Goal: Task Accomplishment & Management: Manage account settings

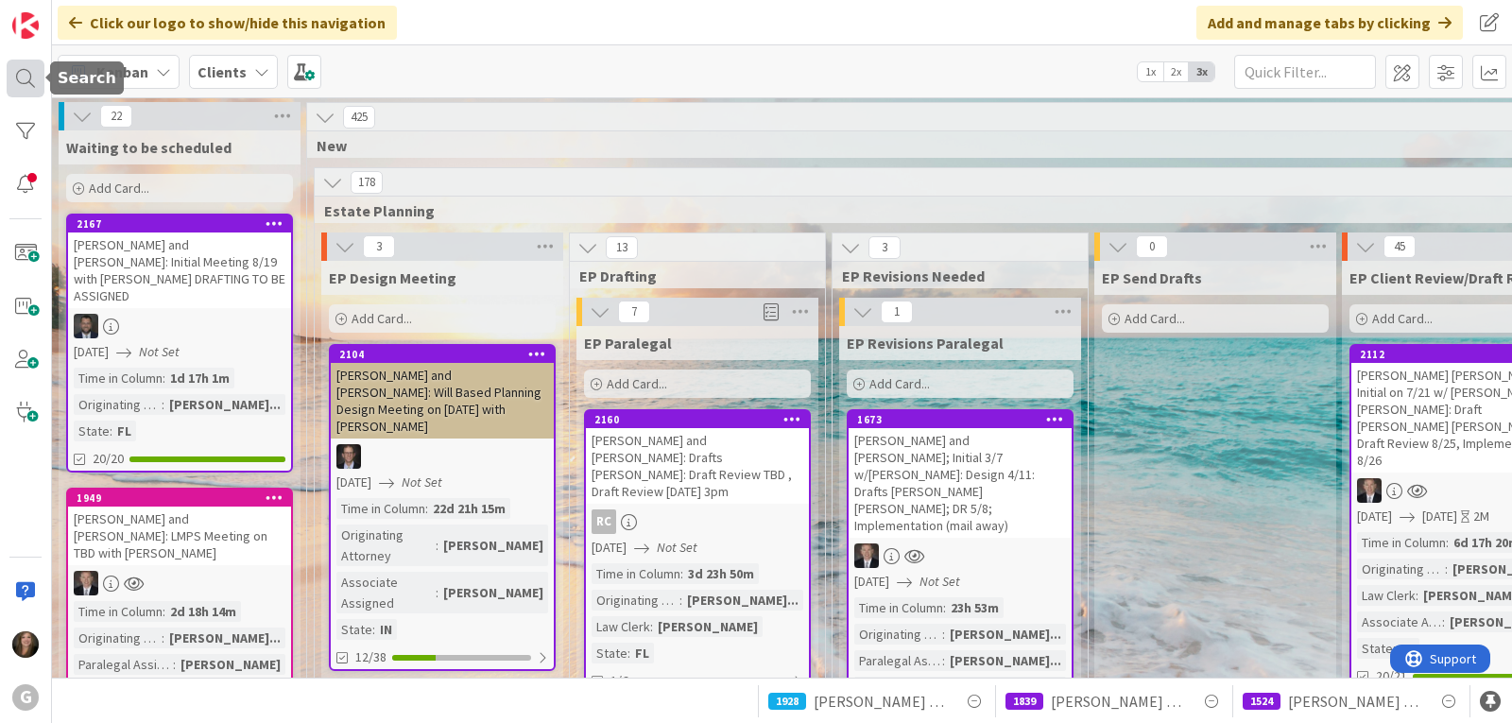
click at [23, 78] on div at bounding box center [26, 79] width 38 height 38
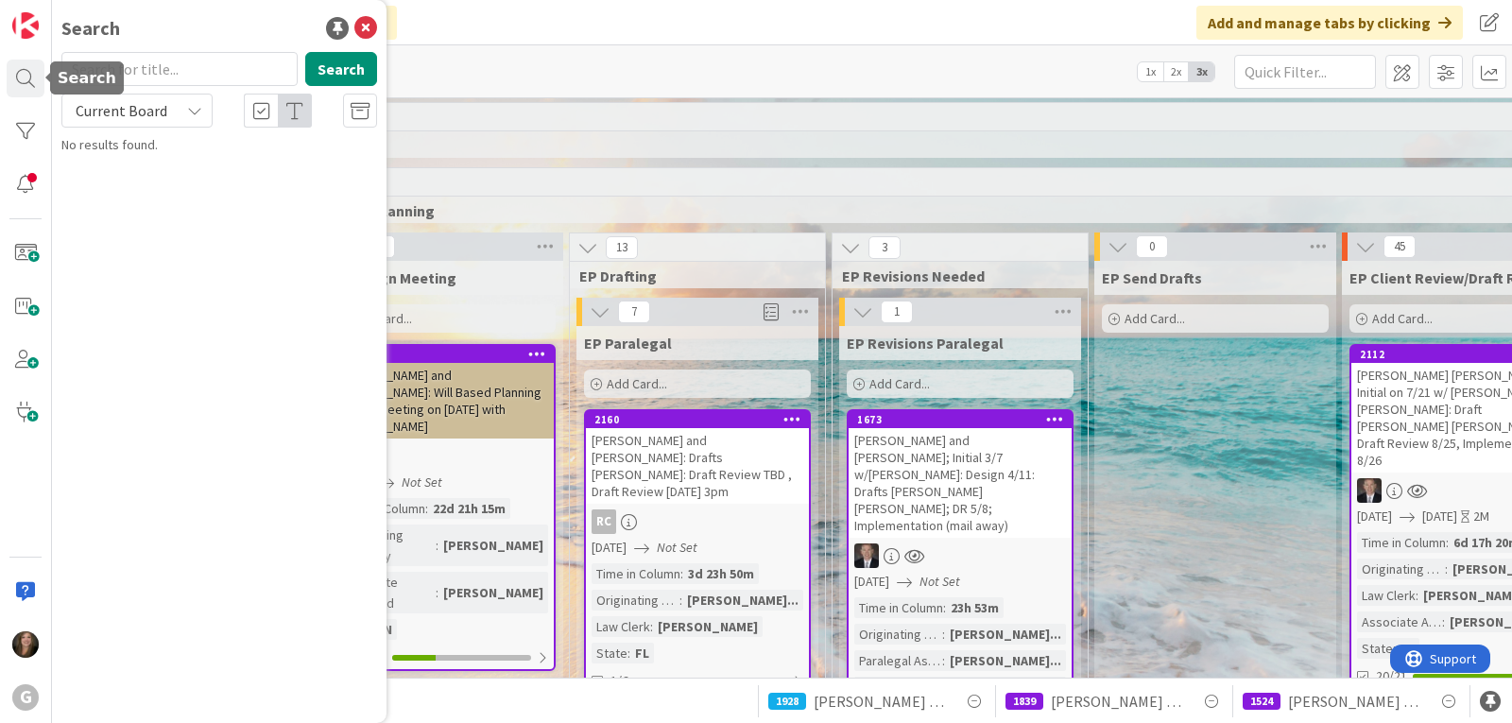
click at [149, 73] on input "text" at bounding box center [179, 69] width 236 height 34
type input "[PERSON_NAME]"
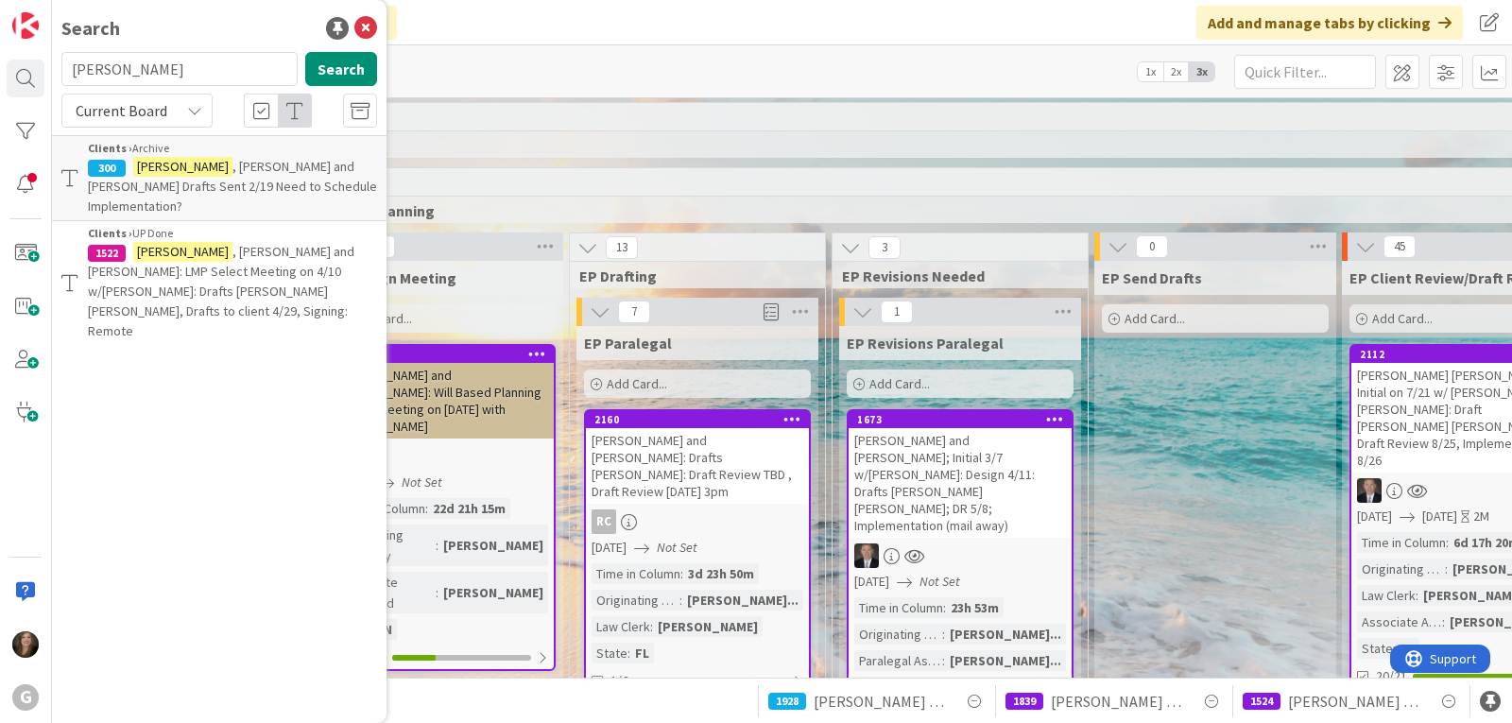
click at [225, 243] on span ", [PERSON_NAME] and [PERSON_NAME]: LMP Select Meeting on 4/10 w/[PERSON_NAME]: …" at bounding box center [221, 291] width 266 height 96
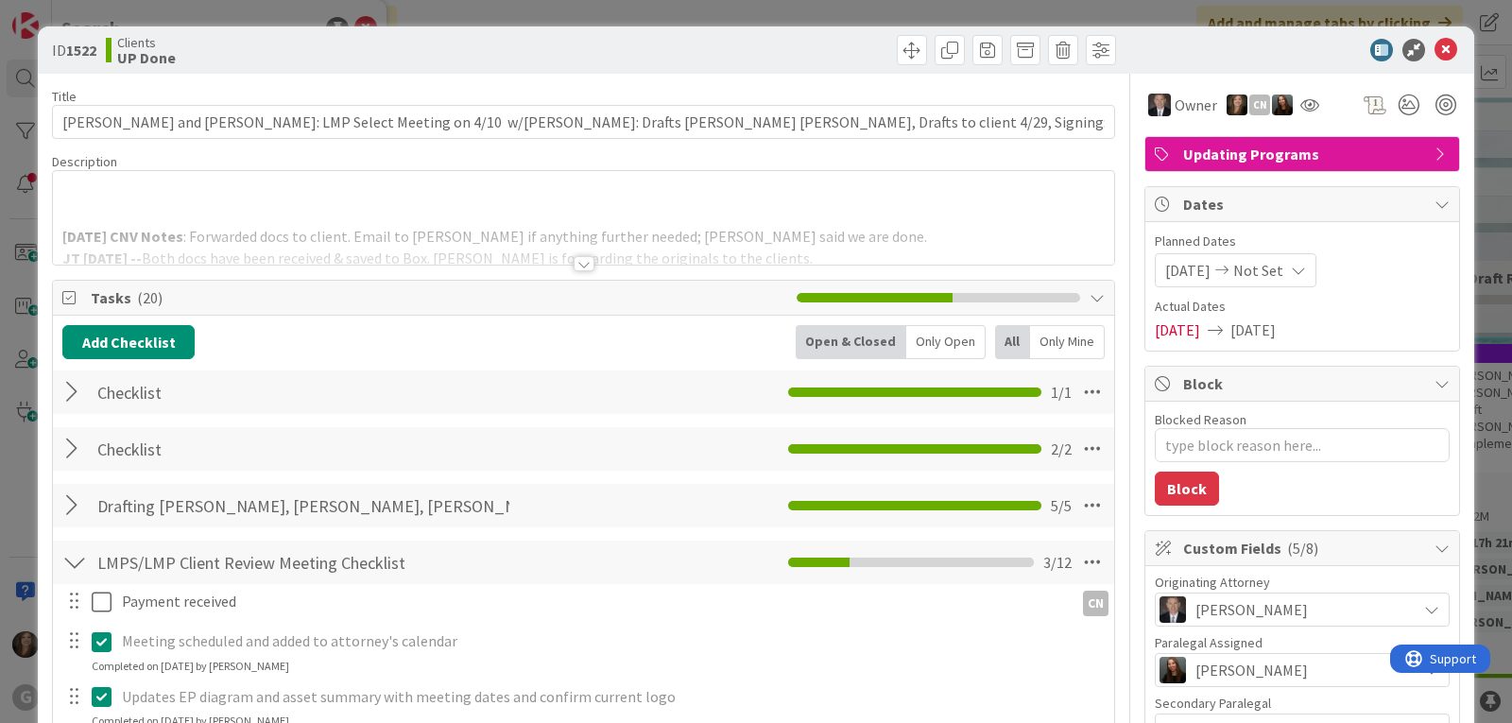
click at [574, 262] on div at bounding box center [584, 263] width 21 height 15
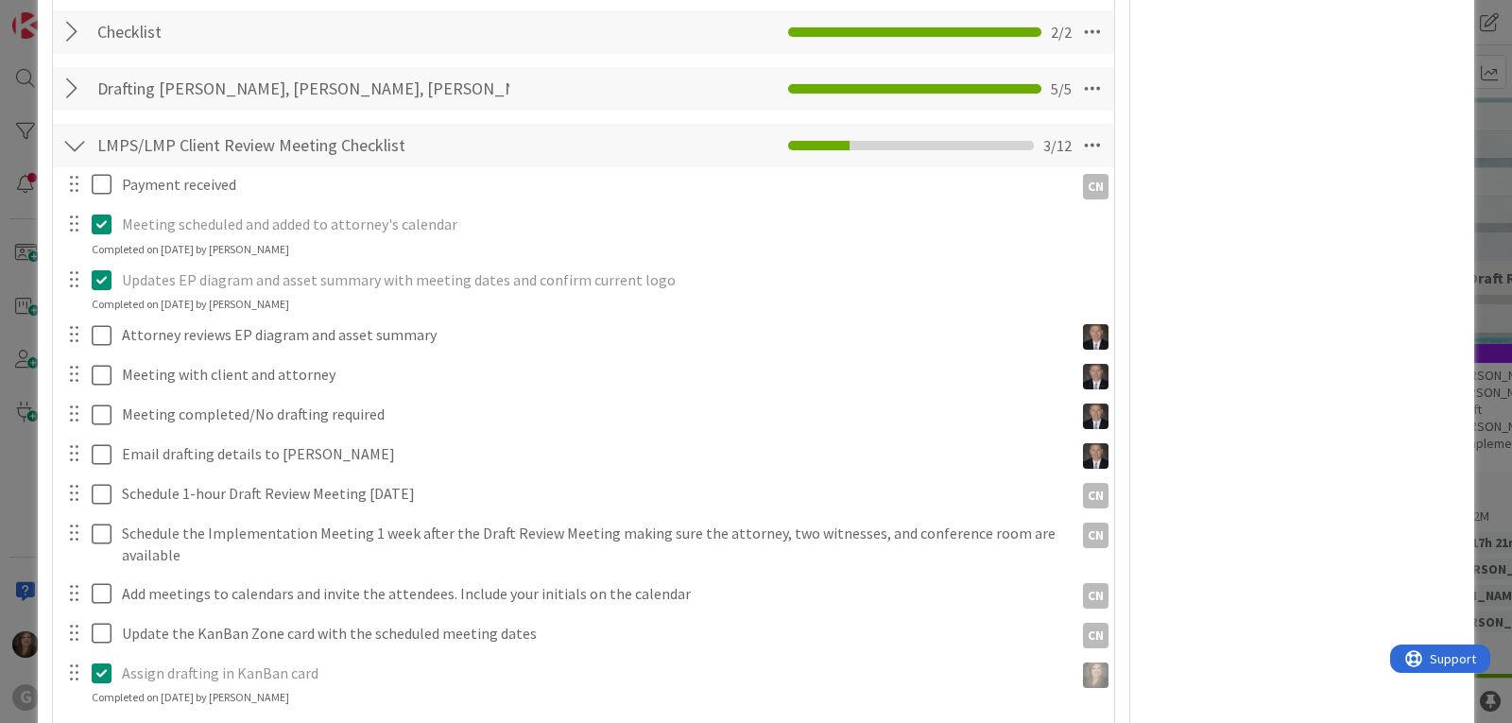
scroll to position [2268, 0]
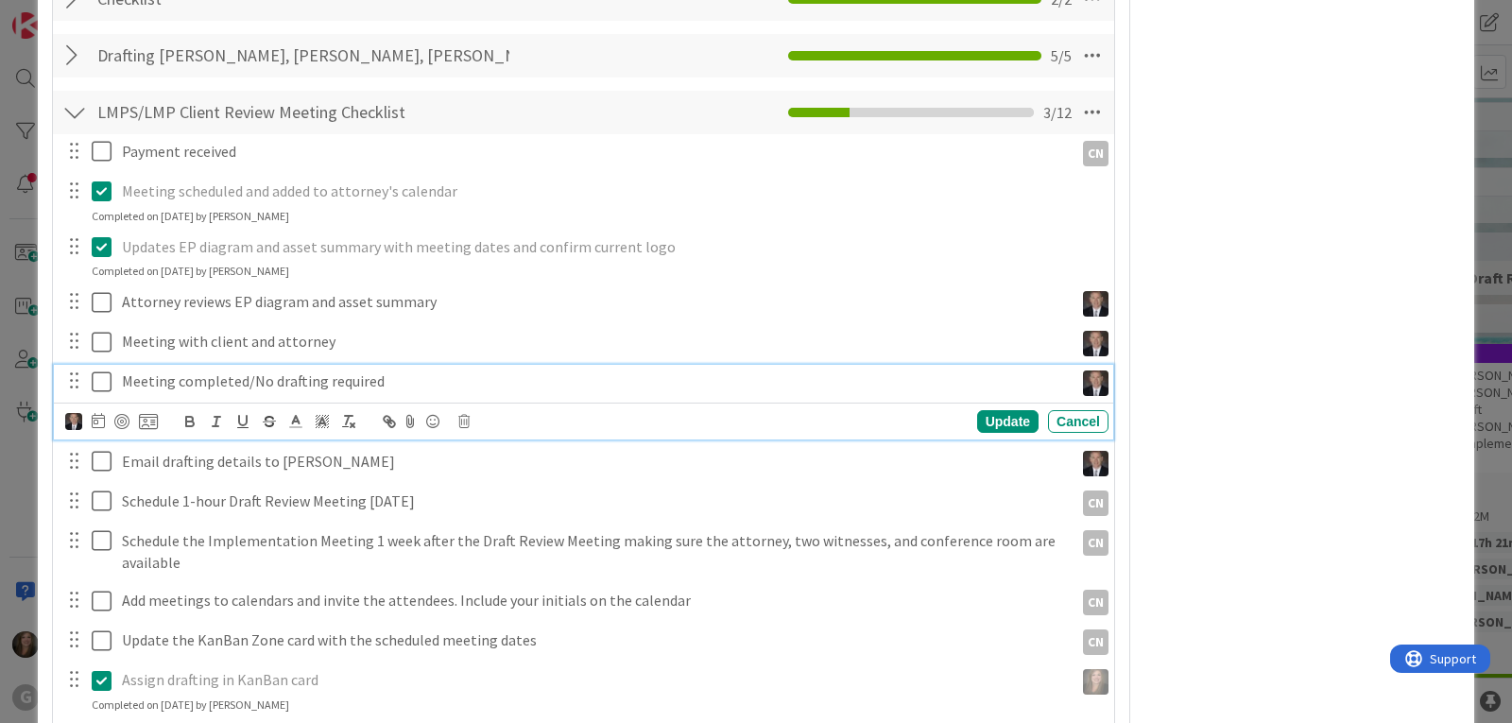
click at [304, 386] on p "Meeting completed/No drafting required" at bounding box center [594, 381] width 944 height 22
click at [465, 424] on icon at bounding box center [463, 421] width 11 height 13
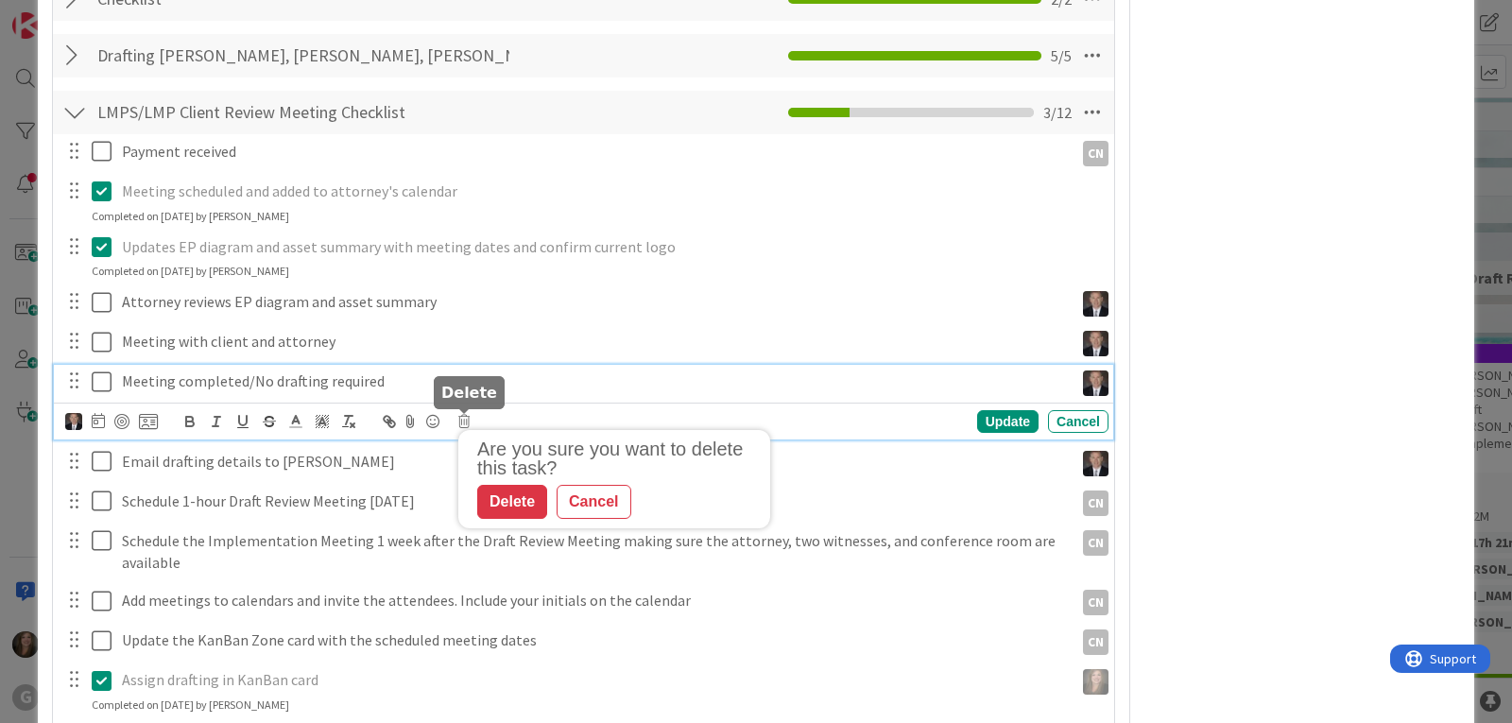
click at [494, 503] on div "Delete" at bounding box center [512, 502] width 70 height 34
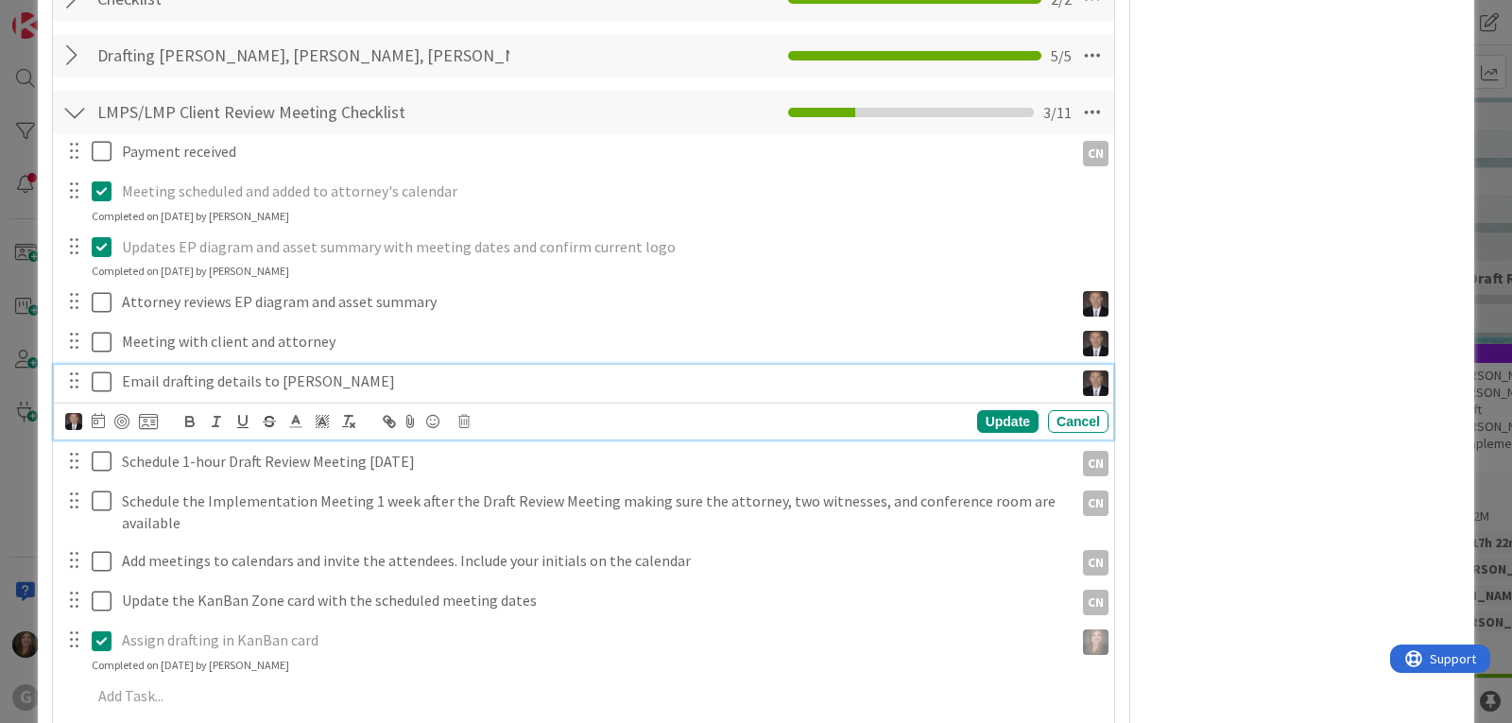
click at [101, 379] on icon at bounding box center [106, 381] width 28 height 23
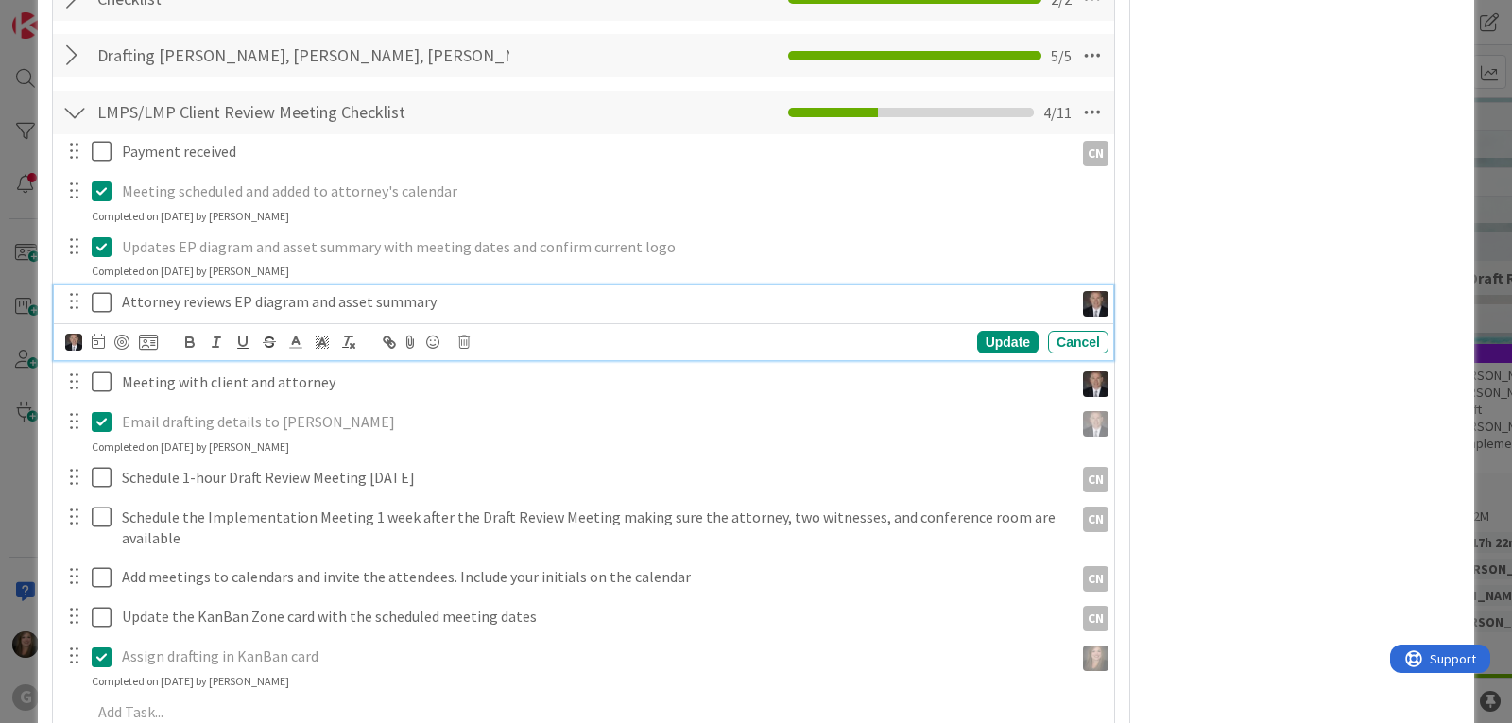
click at [100, 304] on icon at bounding box center [106, 302] width 28 height 23
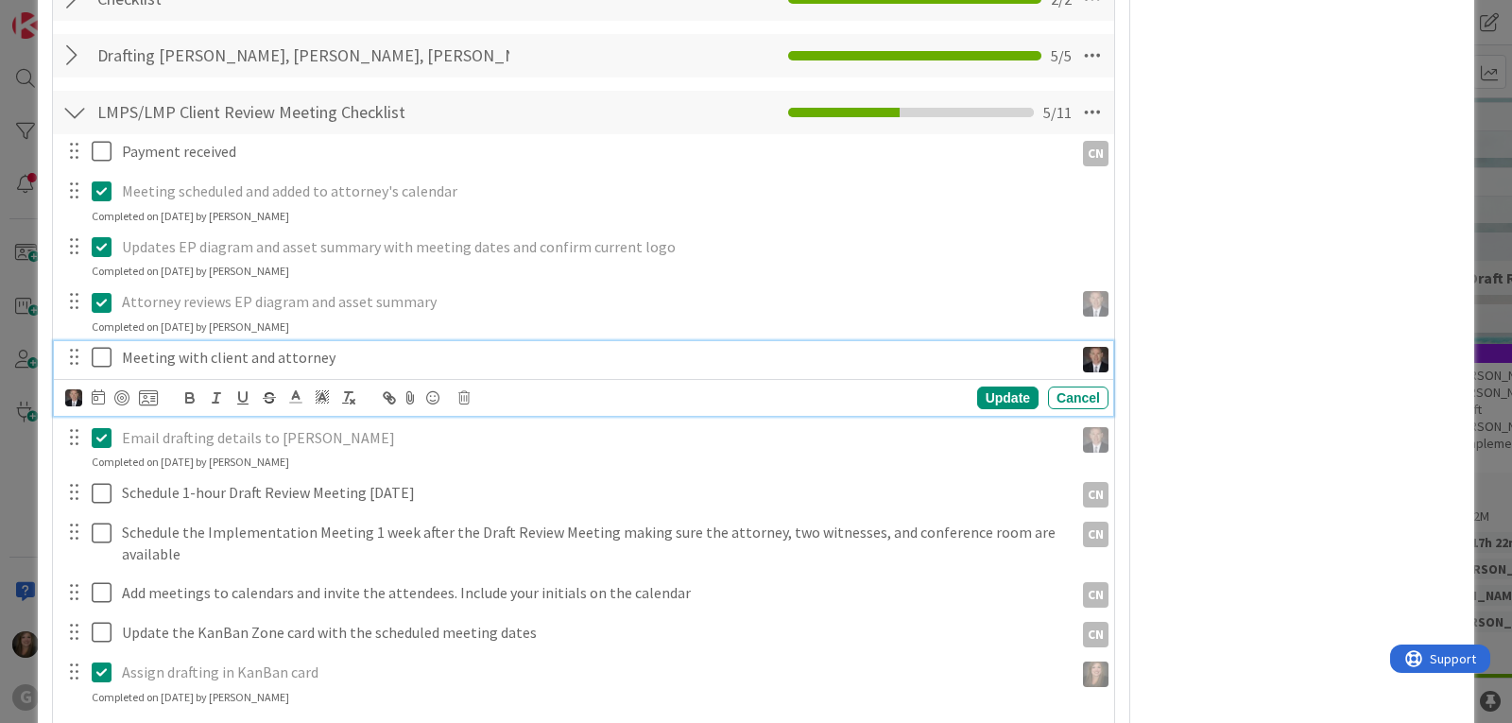
click at [105, 366] on icon at bounding box center [106, 357] width 28 height 23
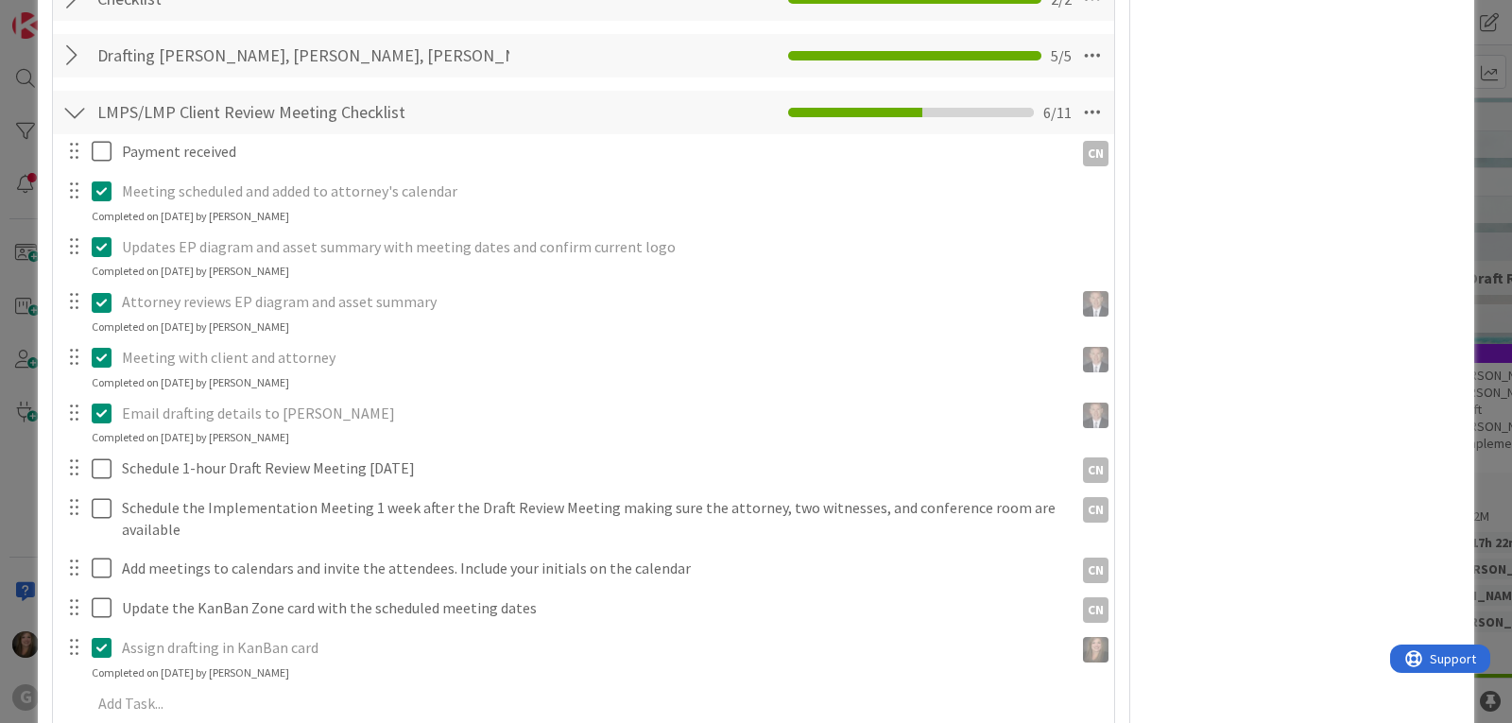
type textarea "x"
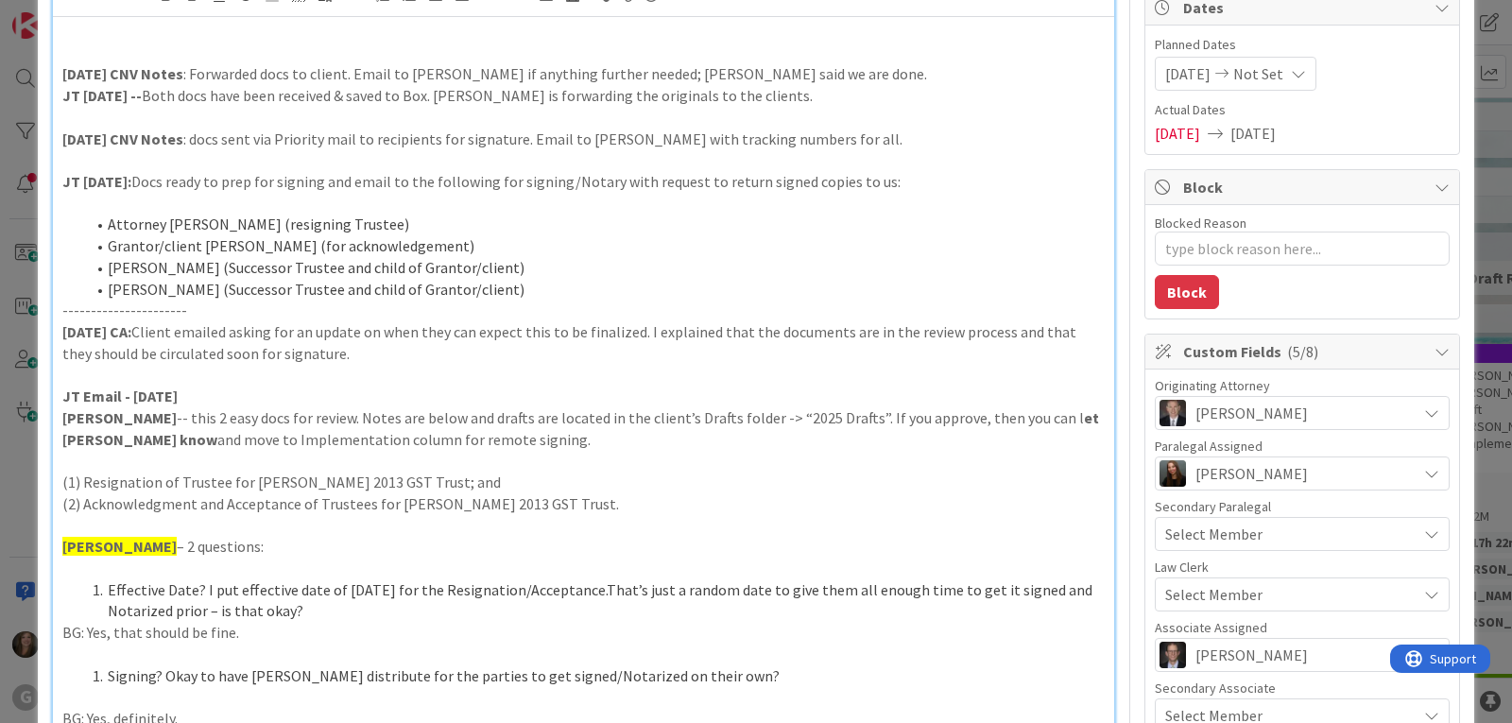
scroll to position [0, 0]
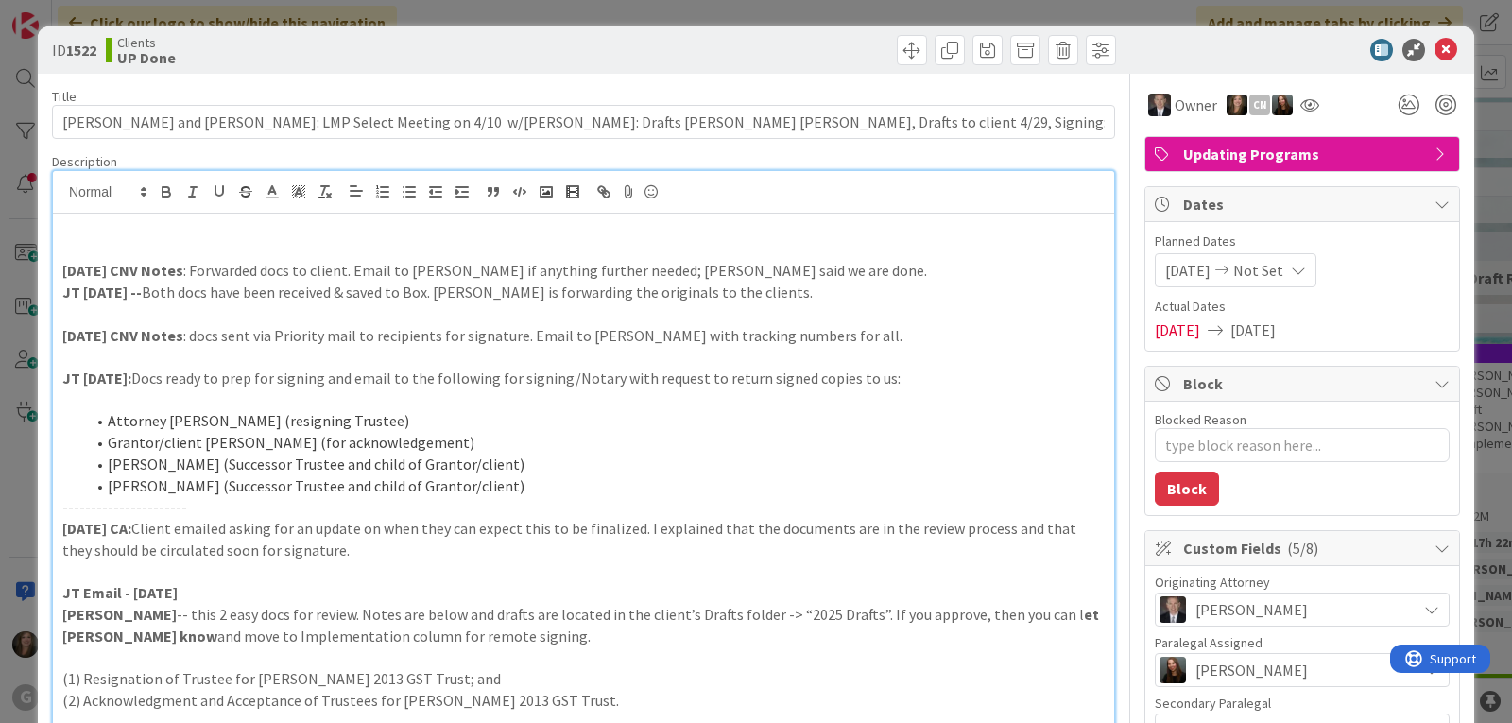
click at [1306, 270] on icon at bounding box center [1298, 270] width 15 height 15
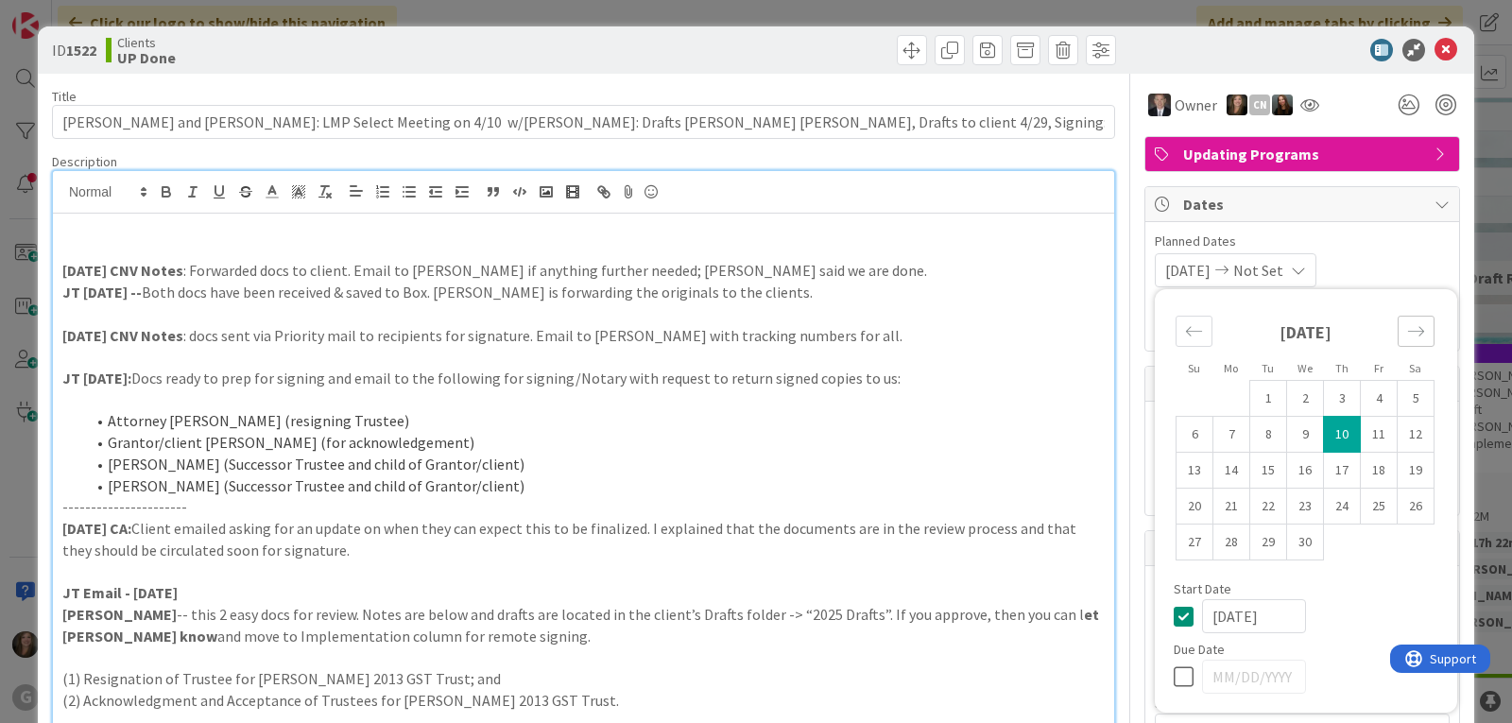
click at [1407, 334] on icon "Move forward to switch to the next month." at bounding box center [1416, 331] width 18 height 18
click at [1368, 404] on td "1" at bounding box center [1379, 399] width 37 height 36
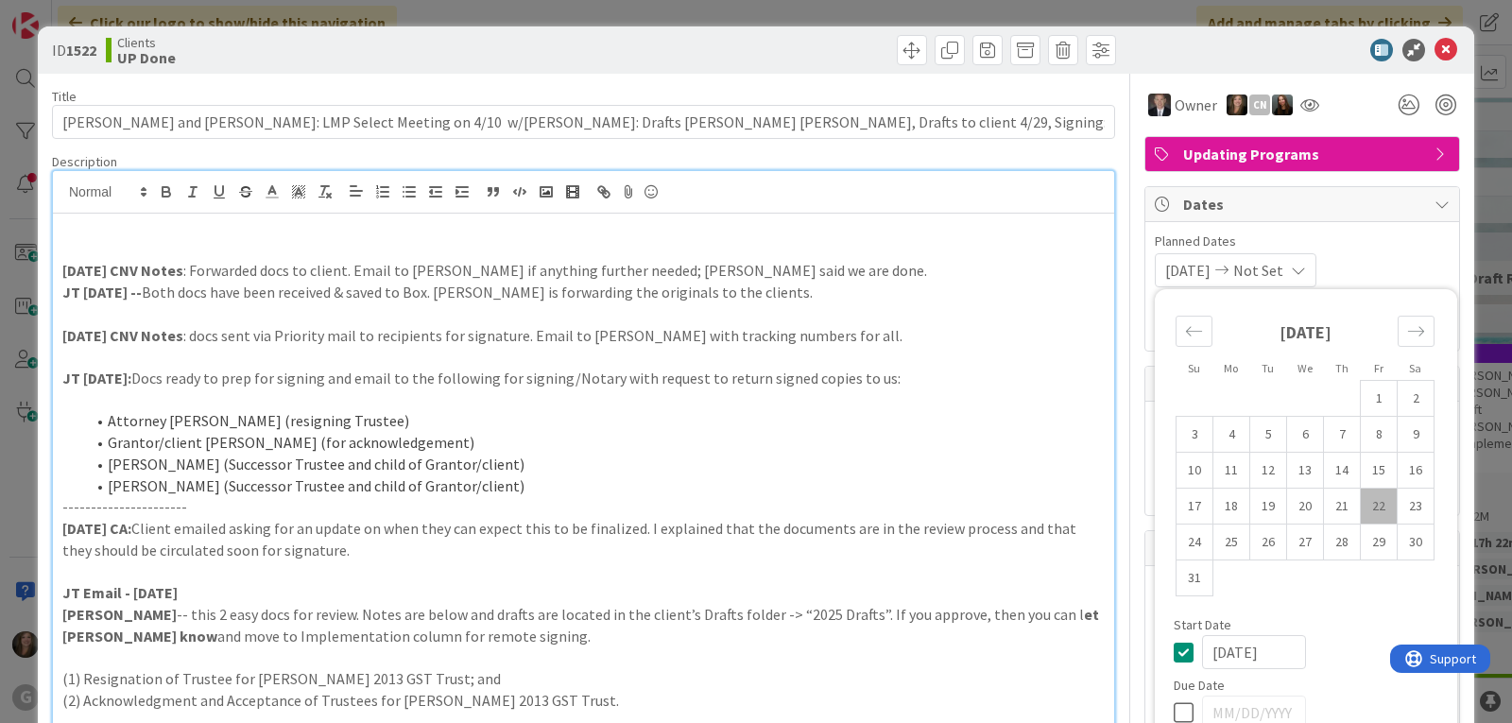
type input "[DATE]"
type textarea "x"
click at [1434, 54] on icon at bounding box center [1445, 50] width 23 height 23
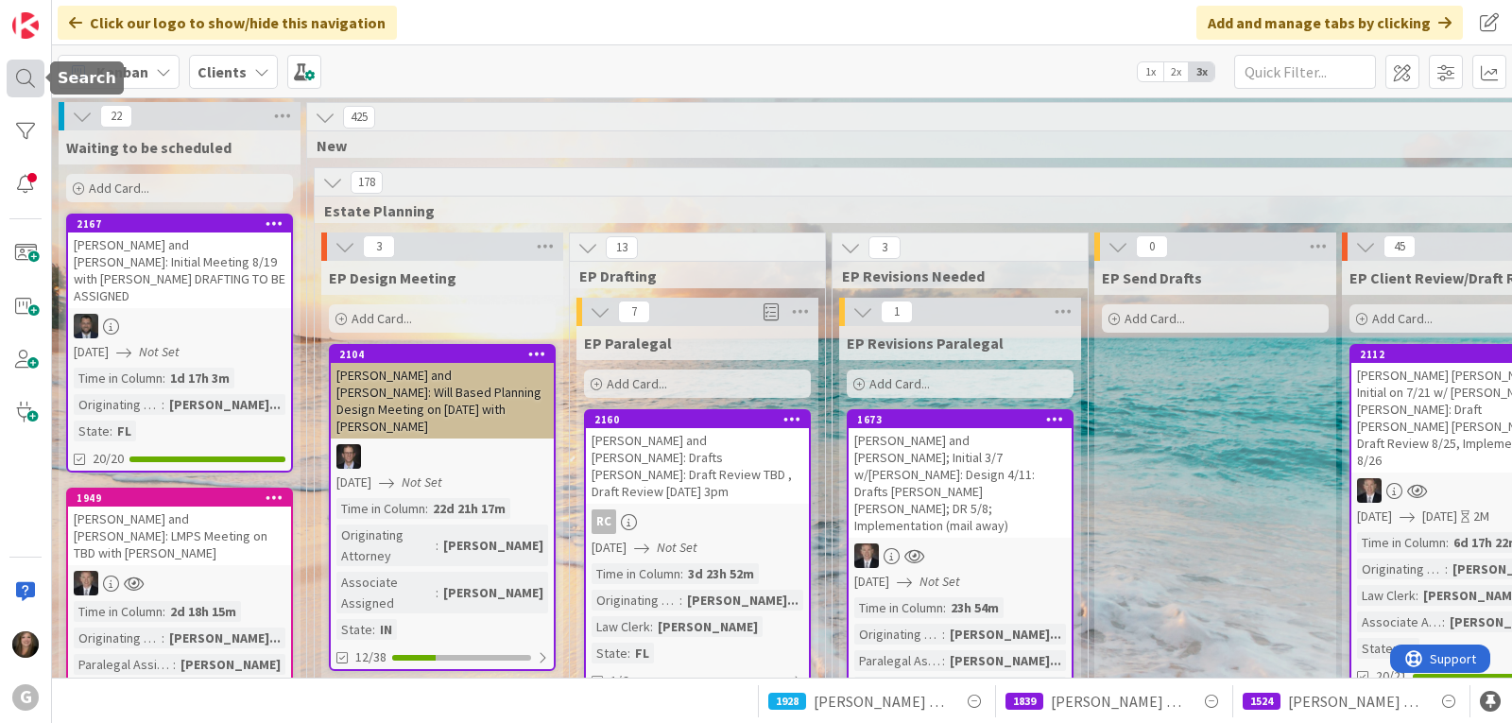
click at [31, 75] on div at bounding box center [26, 79] width 38 height 38
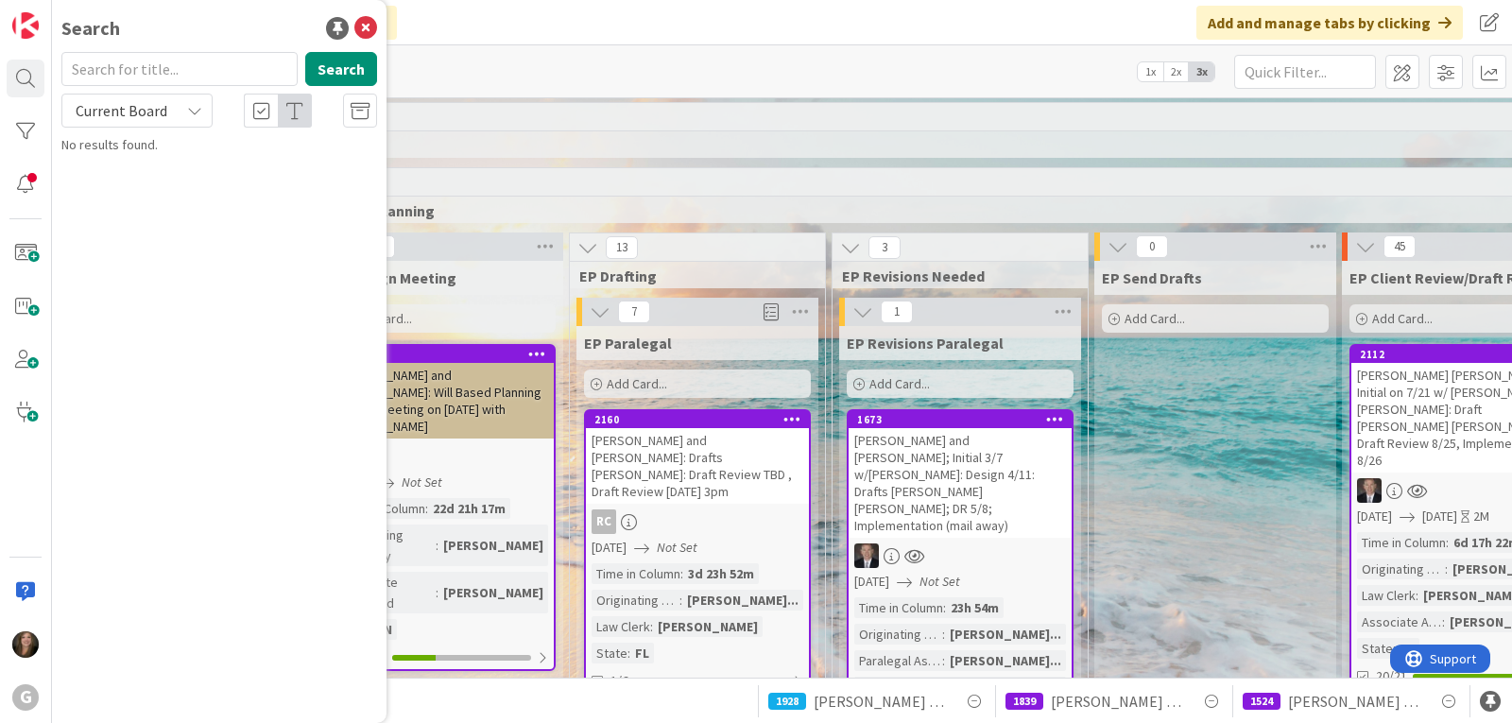
click at [141, 65] on input "text" at bounding box center [179, 69] width 236 height 34
type input "[PERSON_NAME]"
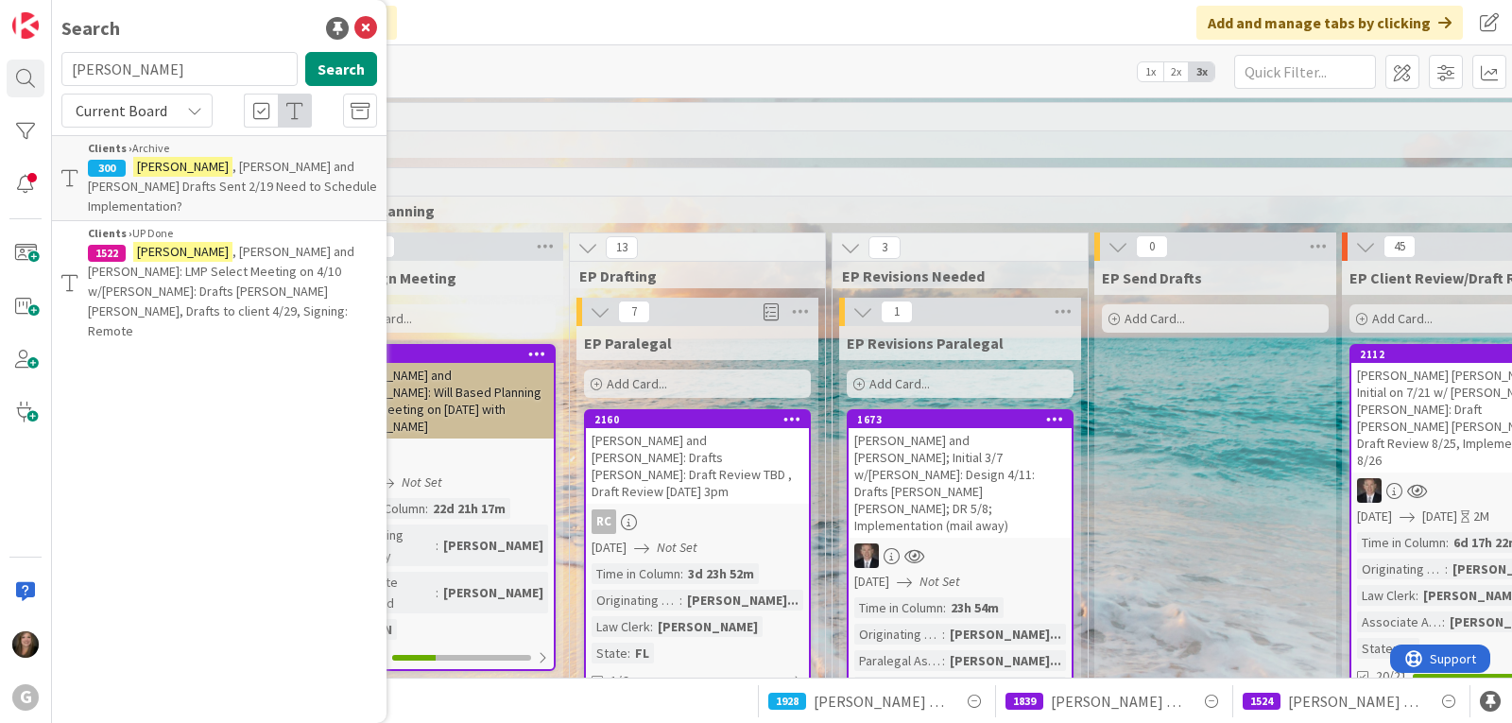
click at [172, 249] on span ", [PERSON_NAME] and [PERSON_NAME]: LMP Select Meeting on 4/10 w/[PERSON_NAME]: …" at bounding box center [221, 291] width 266 height 96
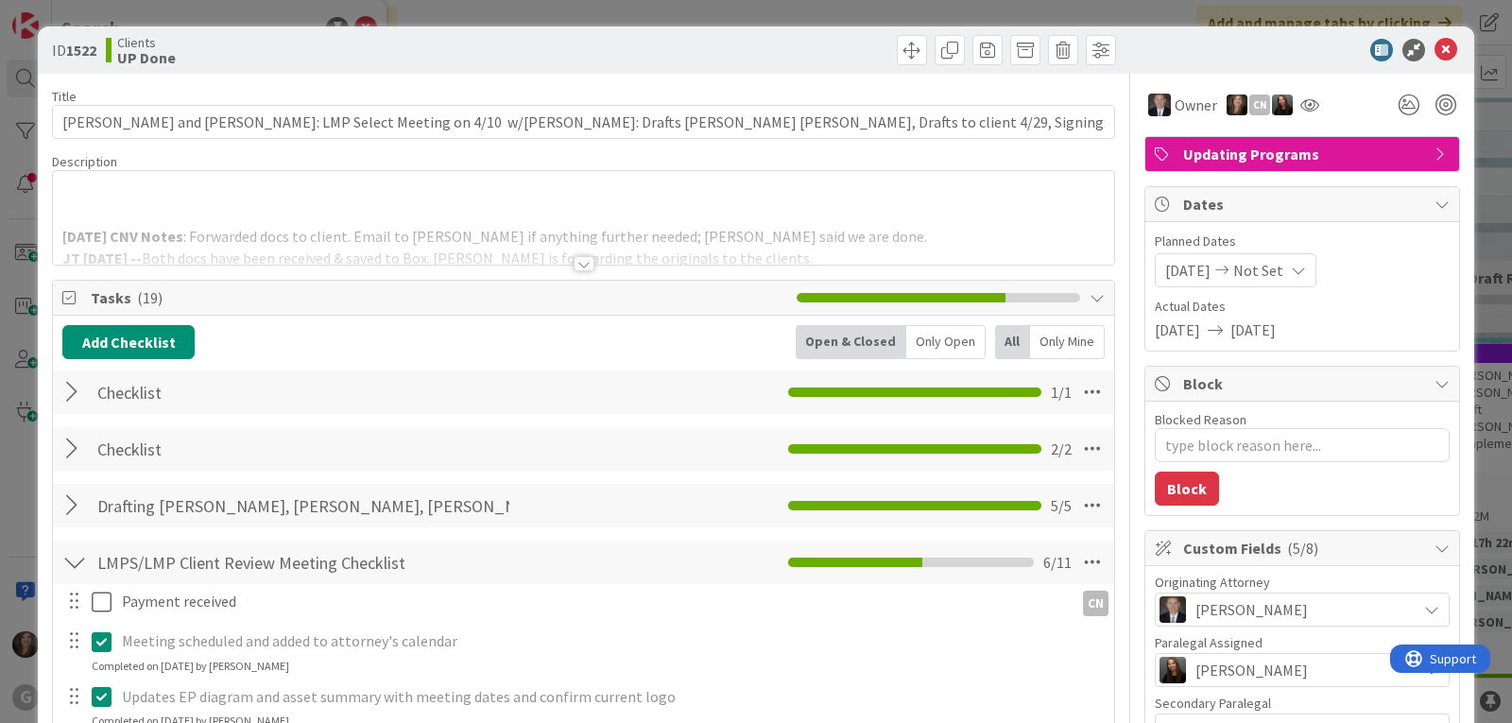
type textarea "x"
click at [1165, 264] on span "[DATE]" at bounding box center [1187, 270] width 45 height 23
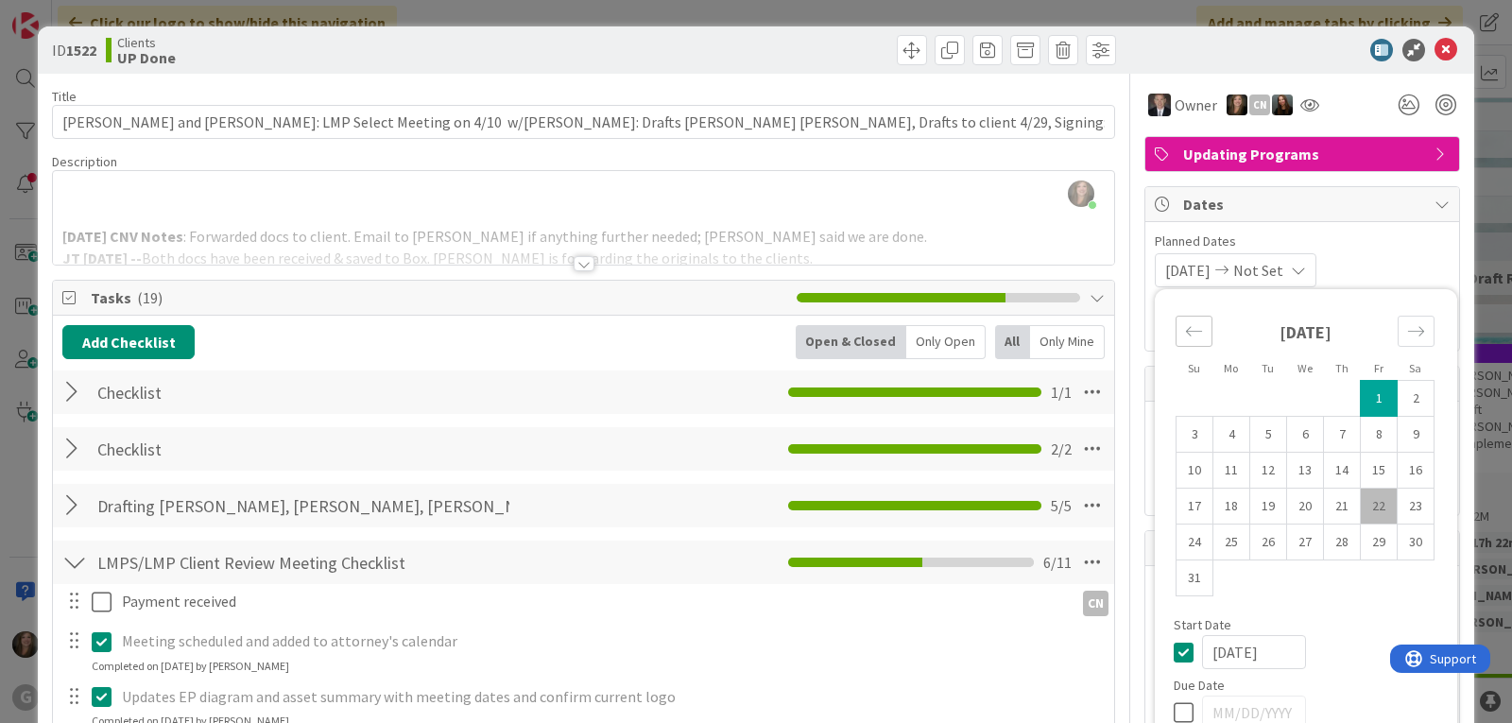
click at [1176, 334] on div "Move backward to switch to the previous month." at bounding box center [1194, 331] width 37 height 31
click at [1338, 435] on td "10" at bounding box center [1342, 435] width 37 height 36
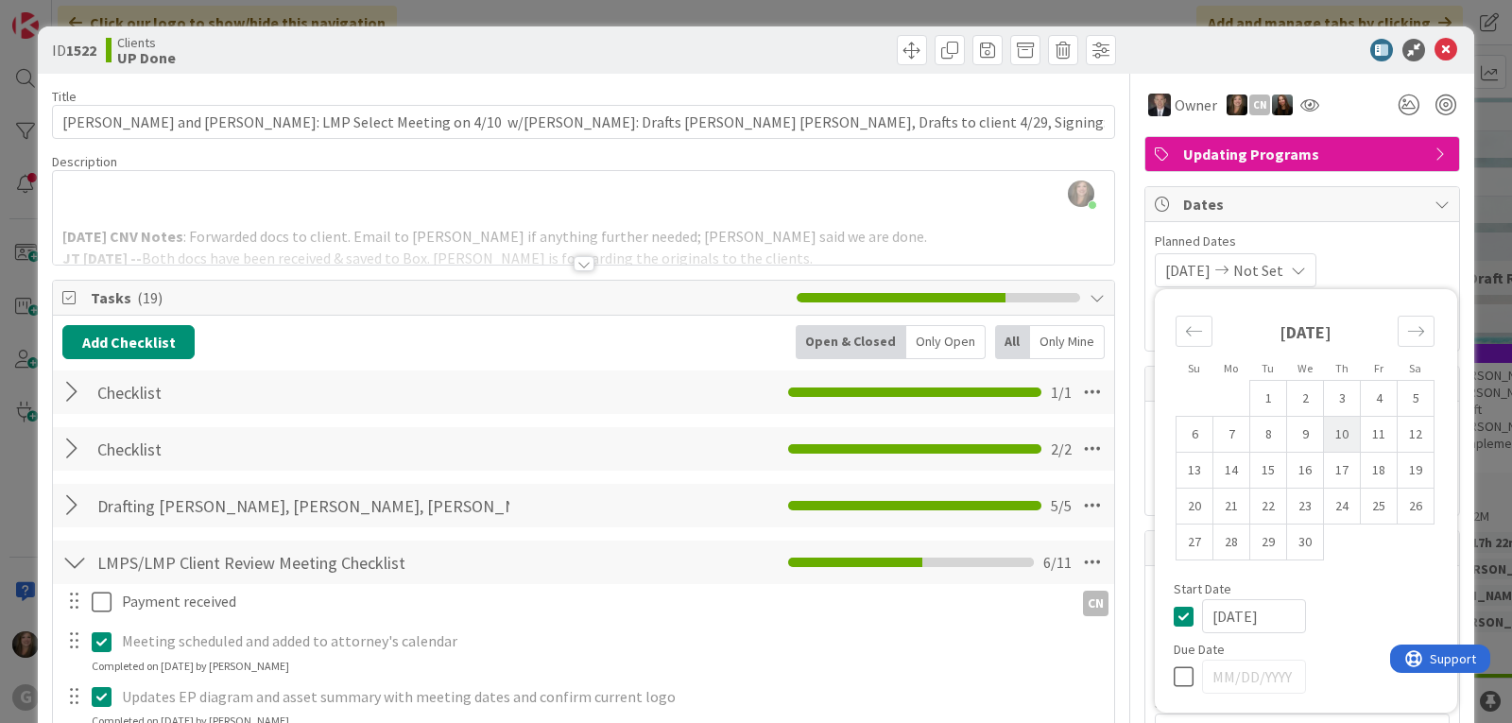
type input "[DATE]"
type textarea "x"
click at [1174, 683] on icon at bounding box center [1188, 676] width 28 height 23
type input "[DATE]"
type textarea "x"
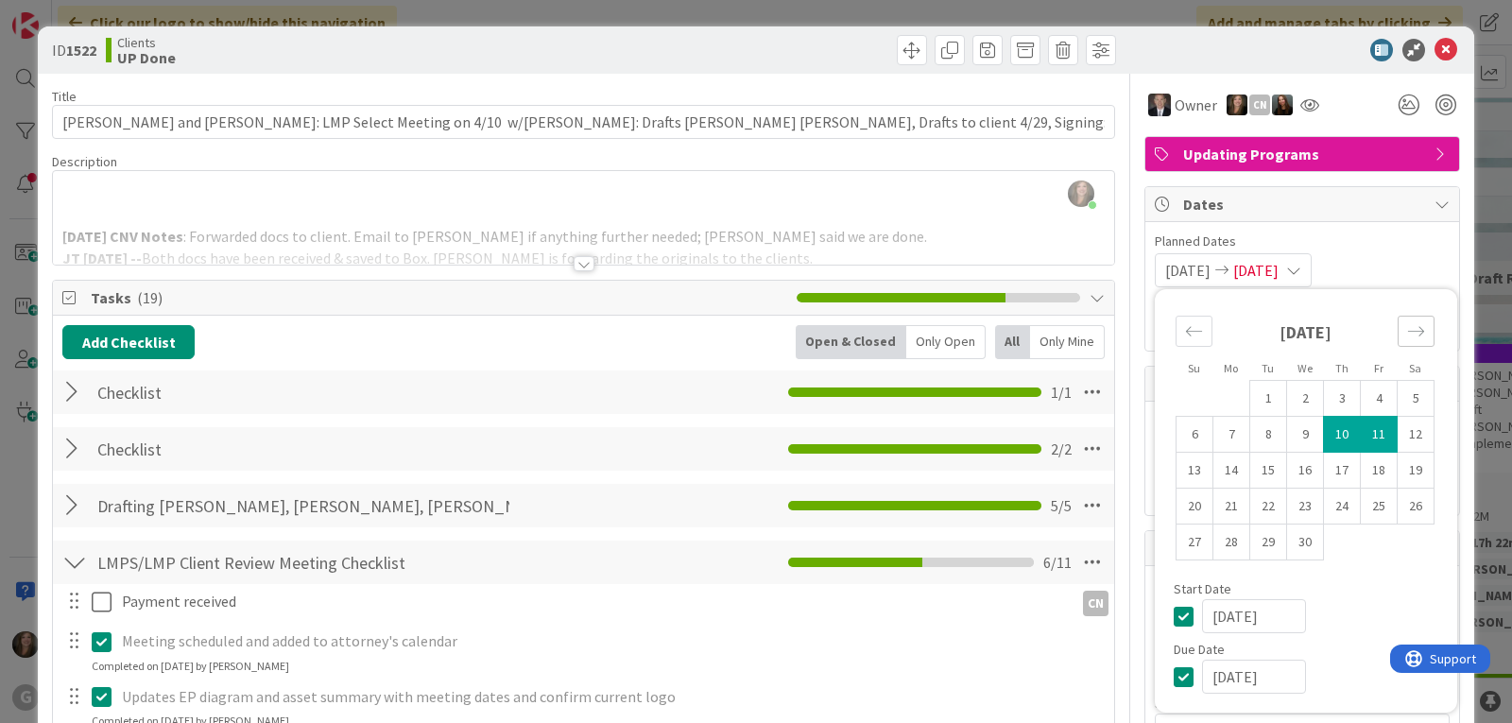
click at [1402, 340] on div "Move forward to switch to the next month." at bounding box center [1416, 331] width 37 height 31
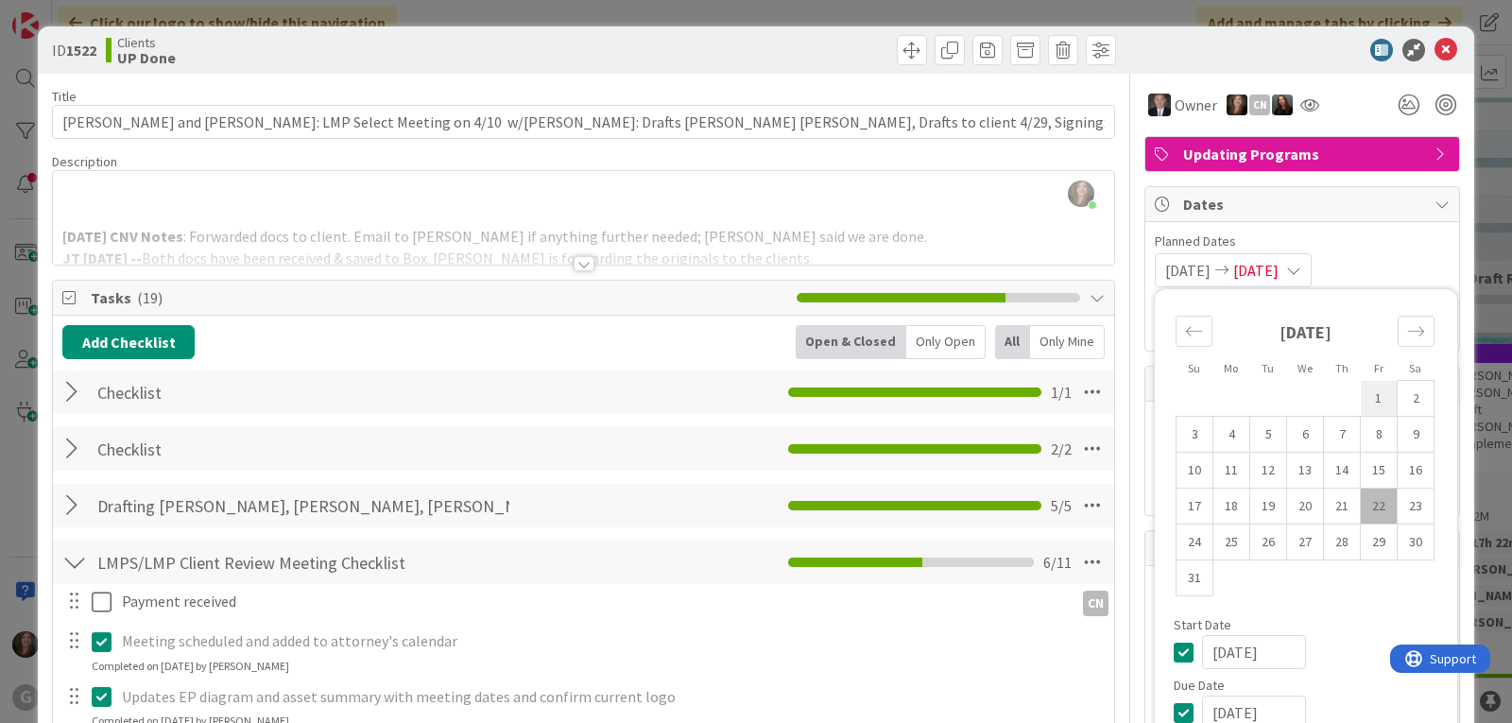
click at [1368, 402] on td "1" at bounding box center [1379, 399] width 37 height 36
type input "[DATE]"
type textarea "x"
click at [1405, 234] on span "Planned Dates" at bounding box center [1302, 242] width 295 height 20
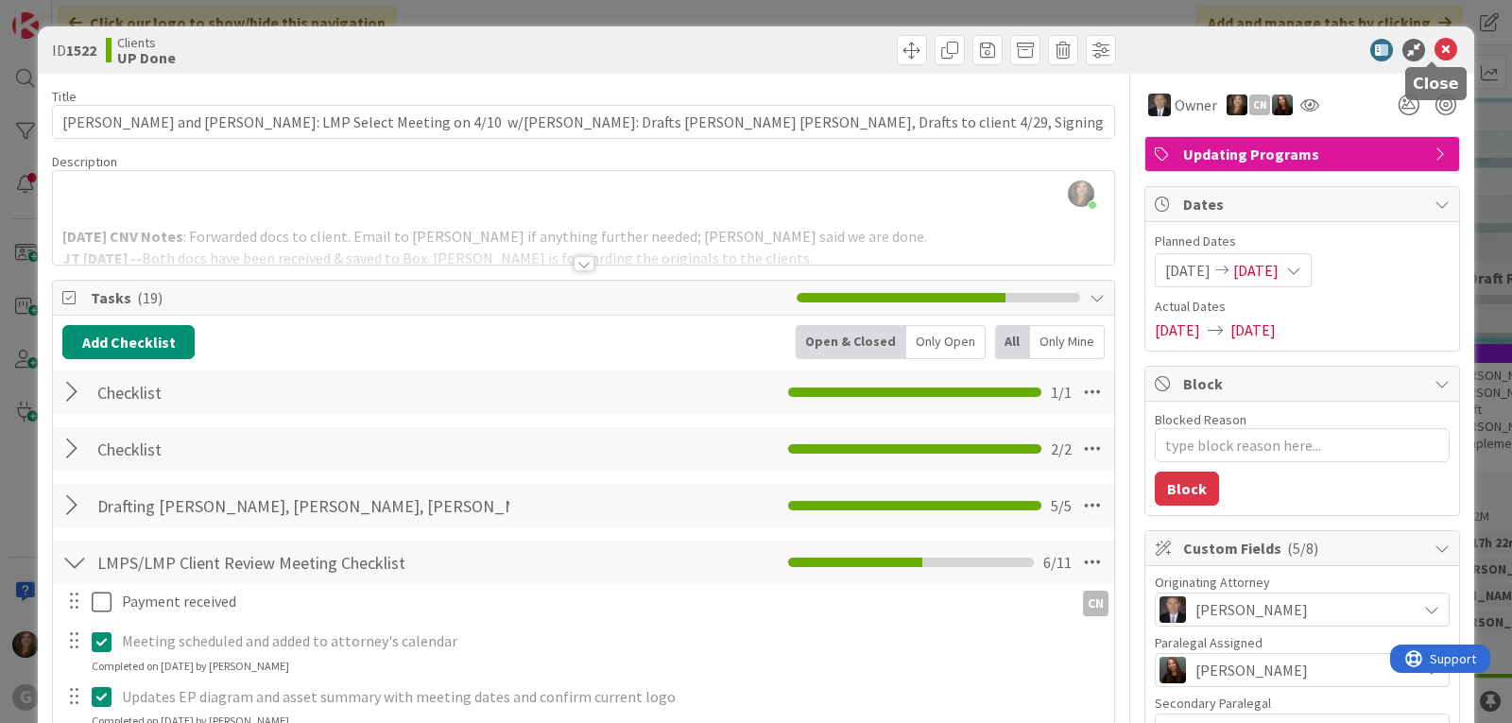
click at [1434, 50] on icon at bounding box center [1445, 50] width 23 height 23
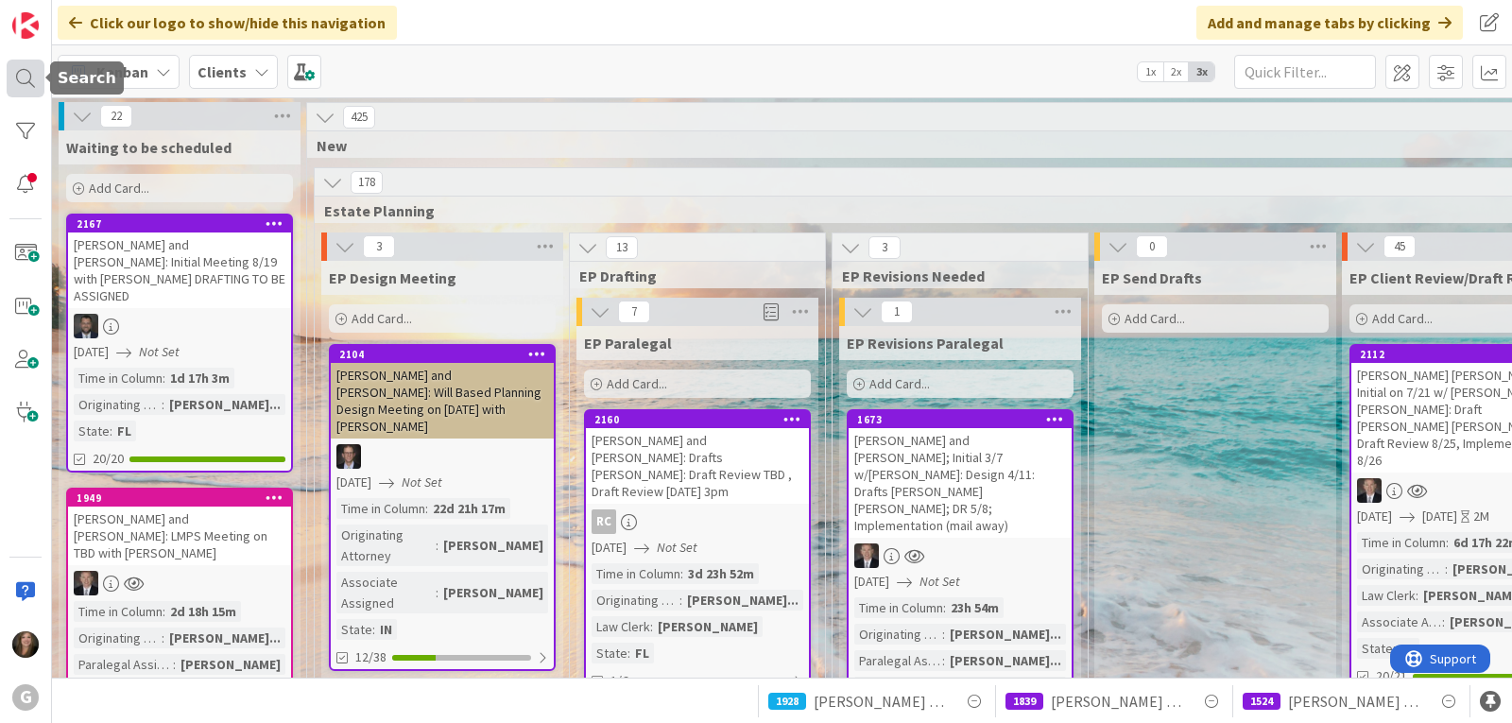
click at [29, 76] on div at bounding box center [26, 79] width 38 height 38
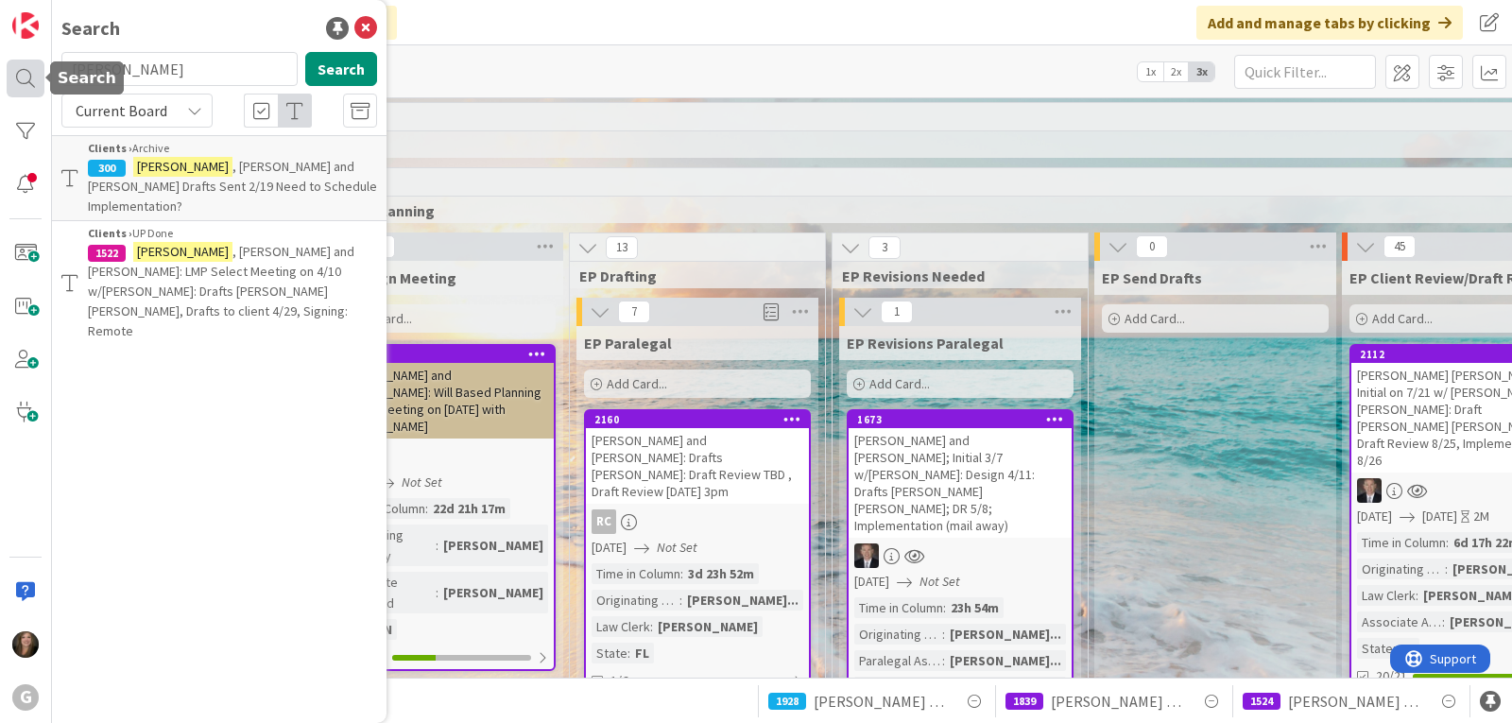
drag, startPoint x: 159, startPoint y: 66, endPoint x: 43, endPoint y: 67, distance: 115.3
click at [43, 67] on div "G Search reilly Search Current Board Clients › Archive 300 Reilly , Edward and …" at bounding box center [26, 361] width 52 height 723
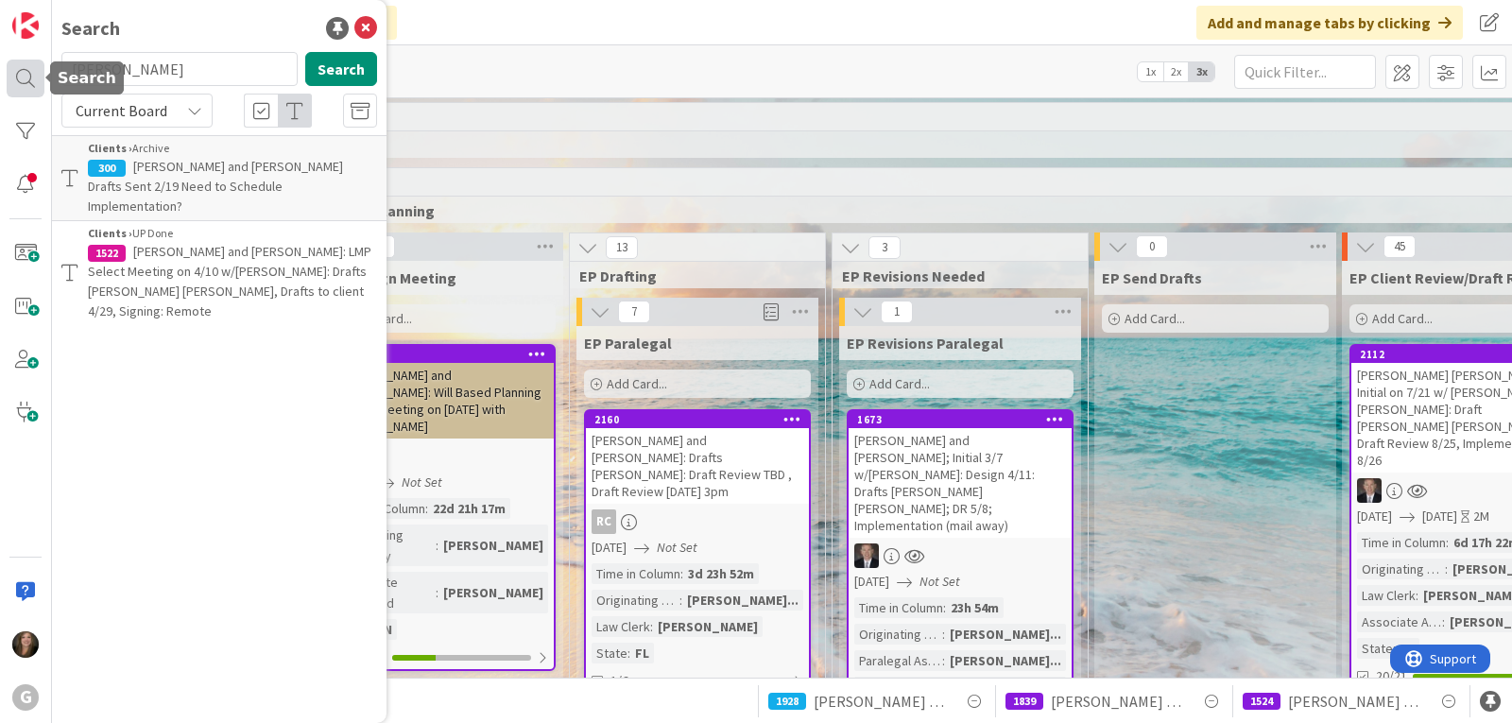
type input "celorier"
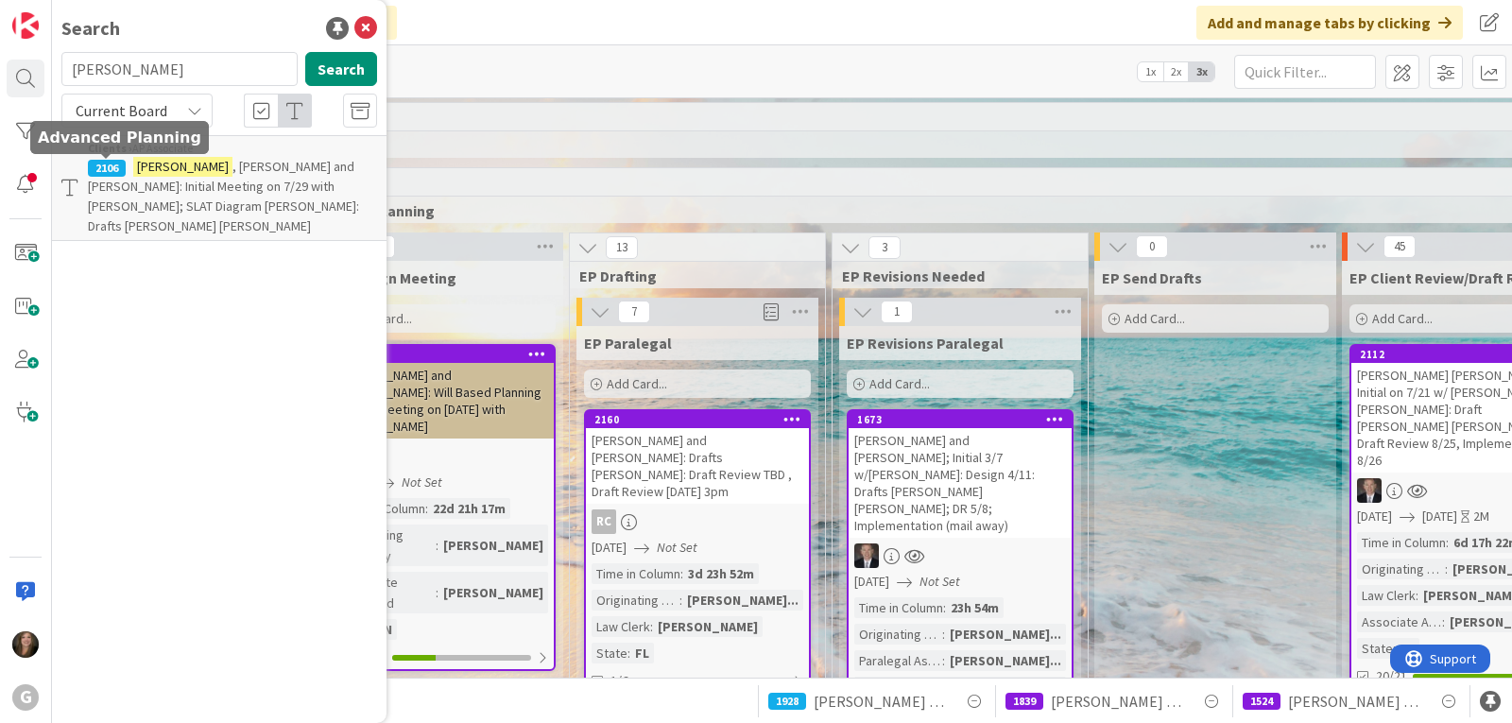
click at [138, 197] on span ", George and Kathleen: Initial Meeting on 7/29 with Brad; SLAT Diagram Amanda: …" at bounding box center [223, 196] width 271 height 77
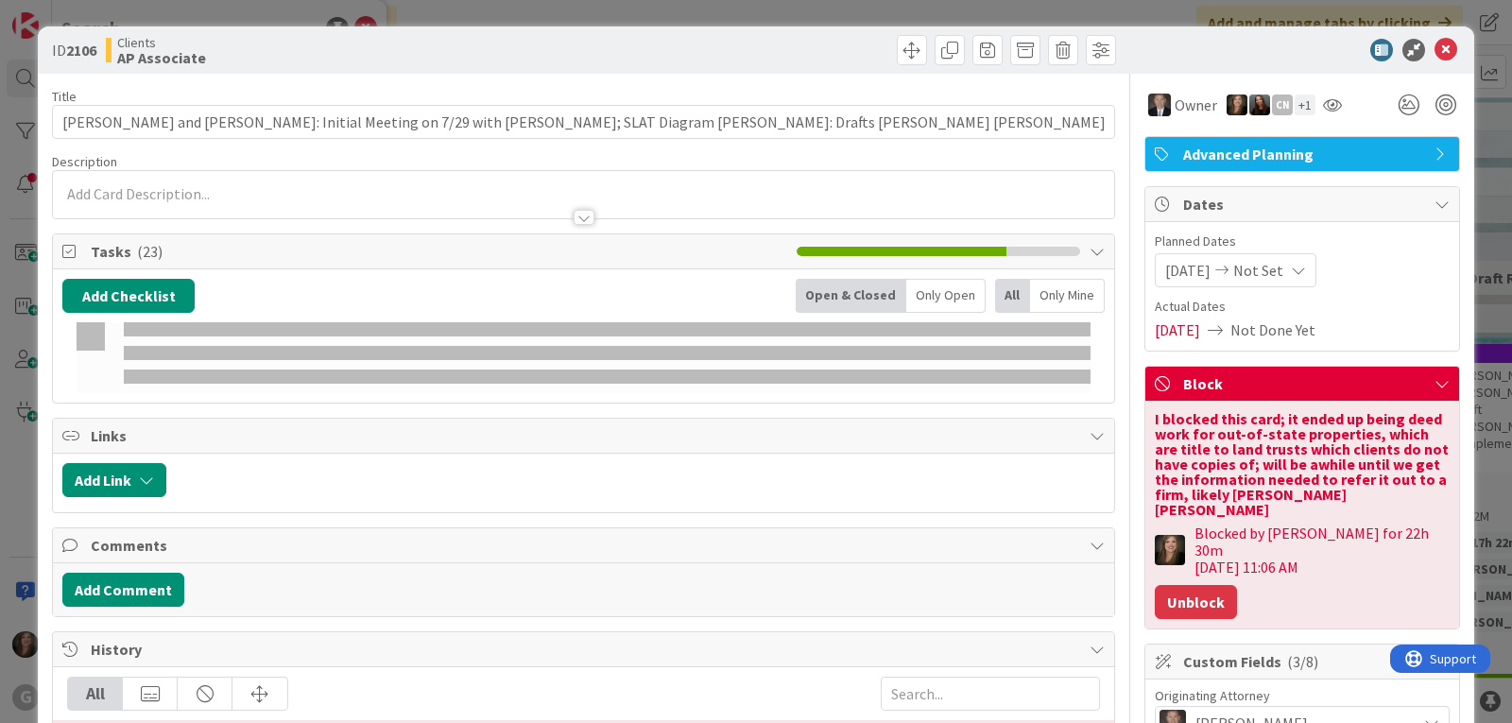
click at [1200, 585] on button "Unblock" at bounding box center [1196, 602] width 82 height 34
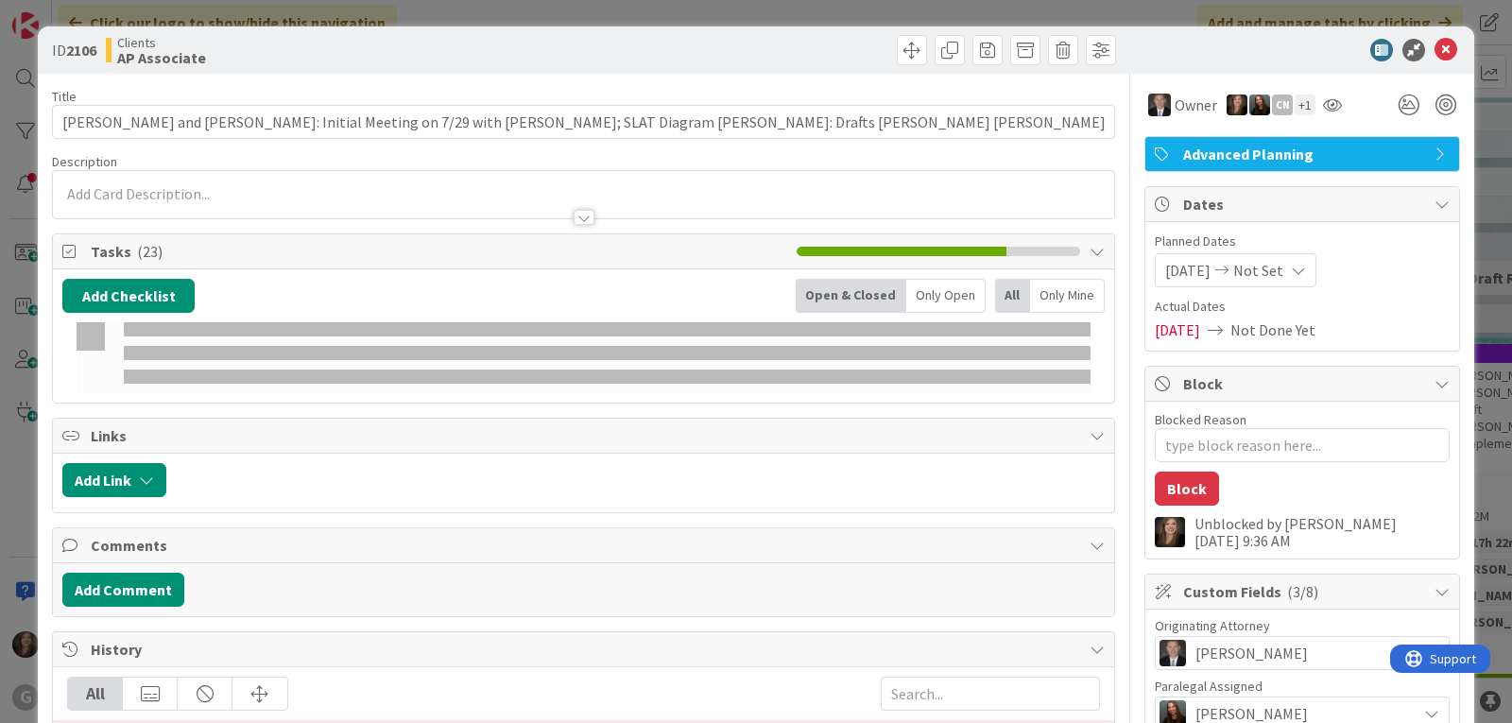
type textarea "x"
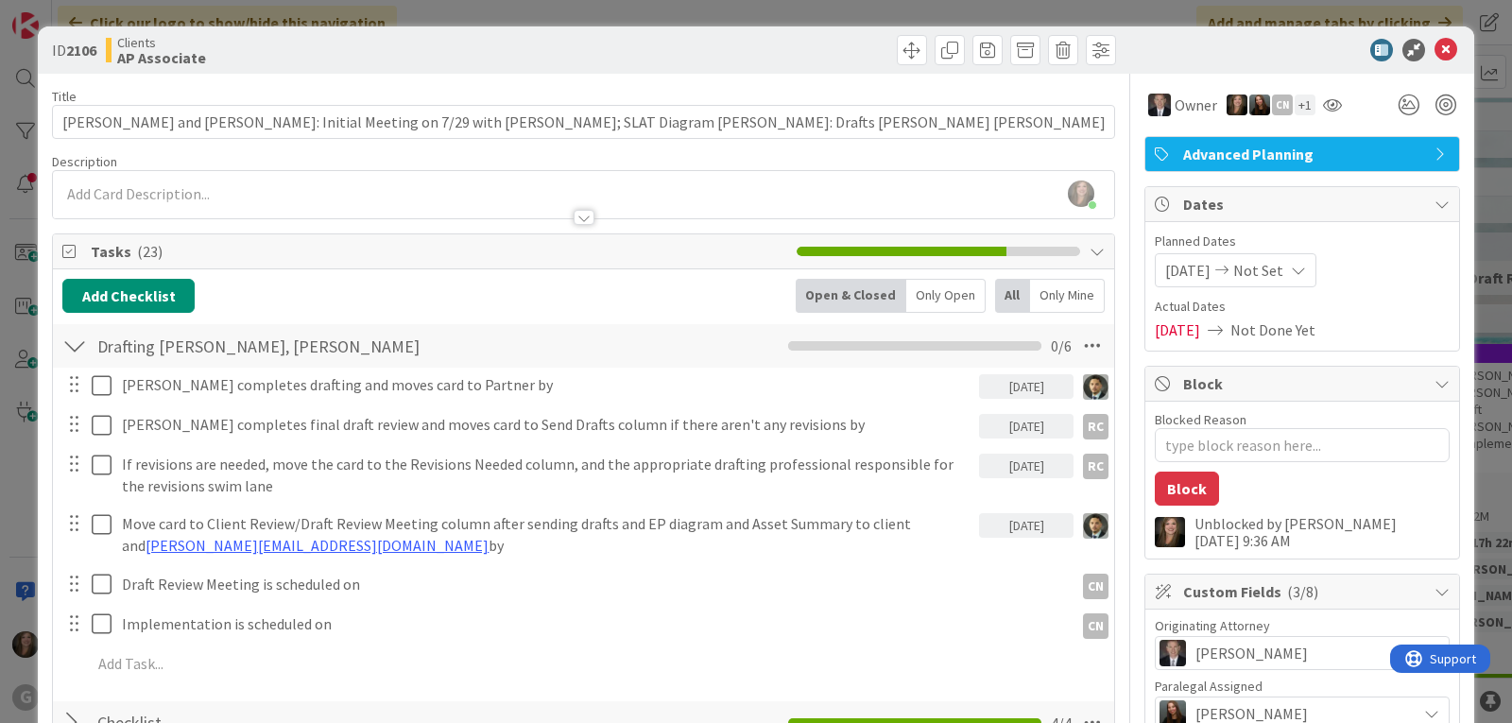
click at [170, 189] on div "Shari Brousseau just joined" at bounding box center [583, 194] width 1061 height 47
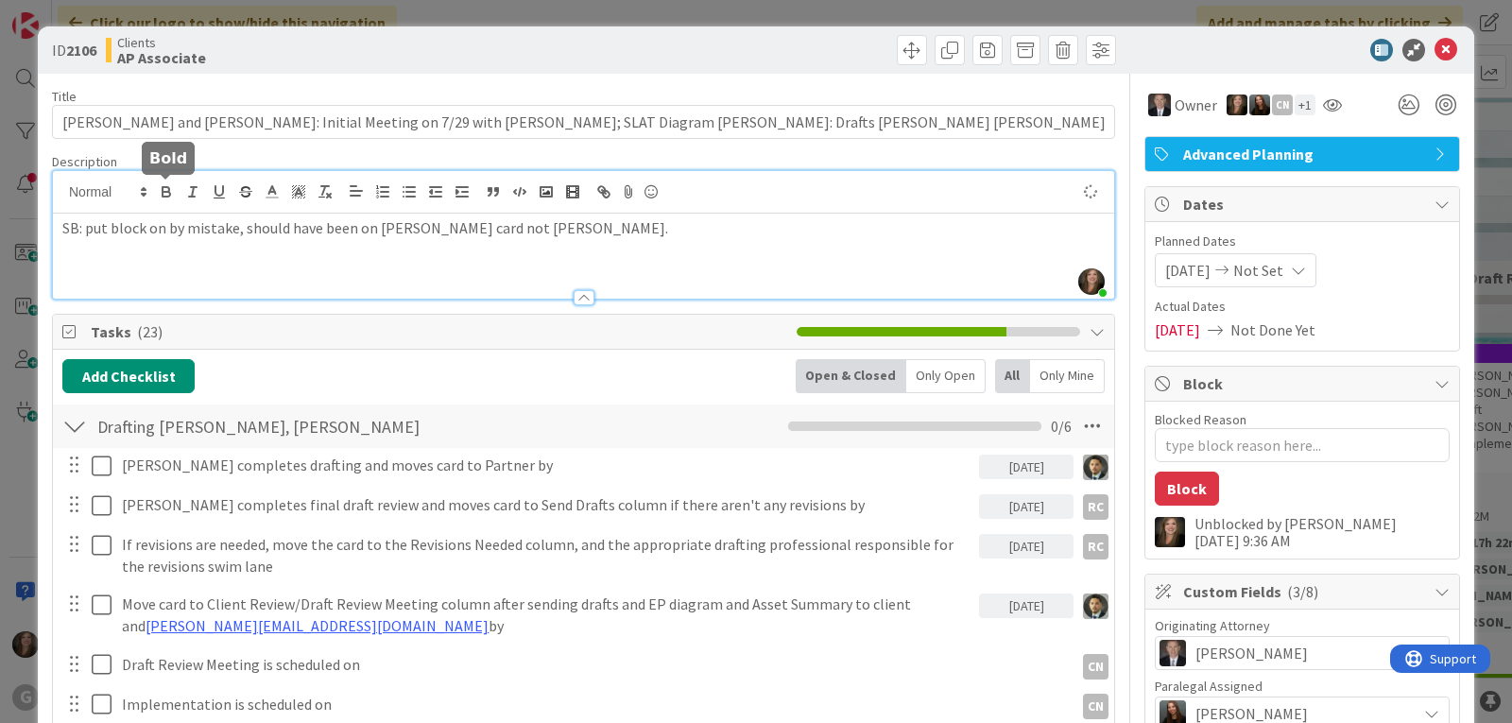
type textarea "x"
click at [1434, 53] on icon at bounding box center [1445, 50] width 23 height 23
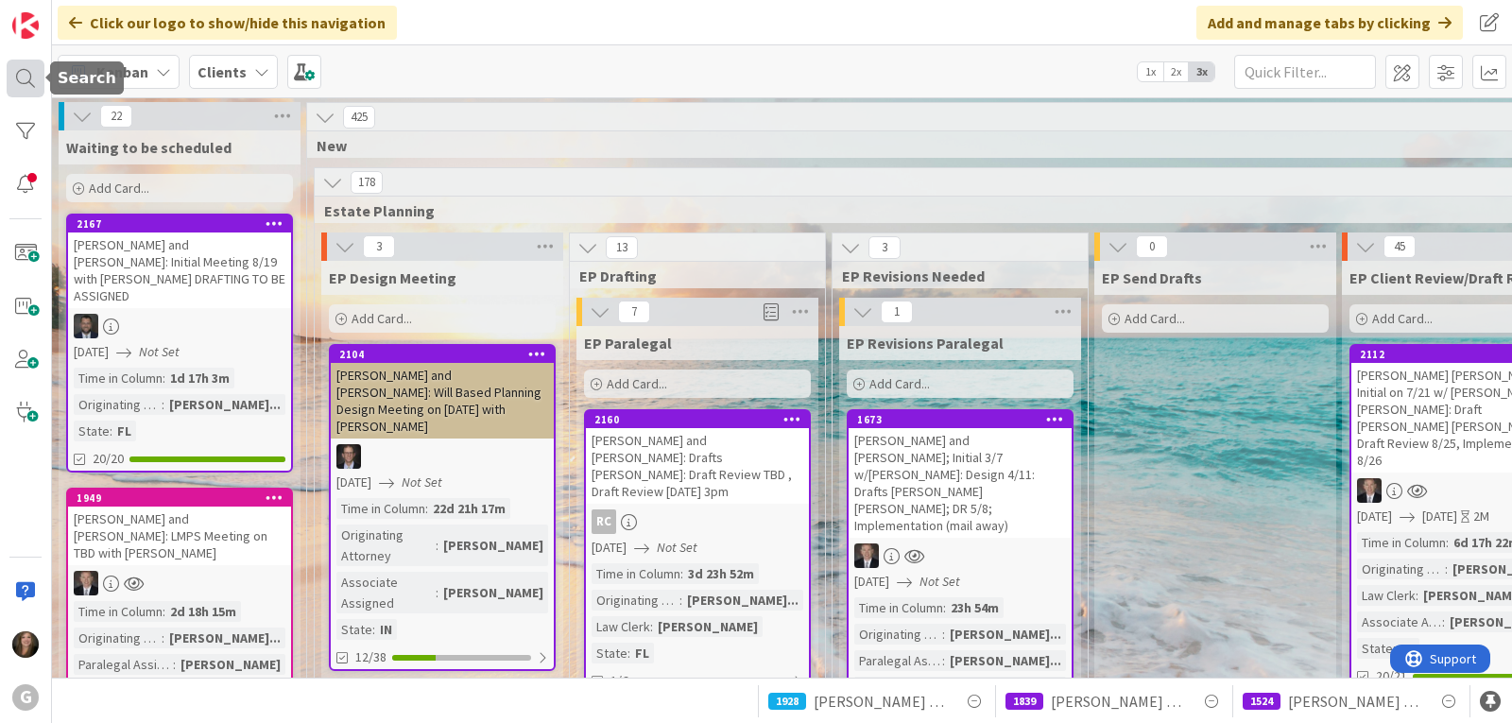
click at [28, 80] on div at bounding box center [26, 79] width 38 height 38
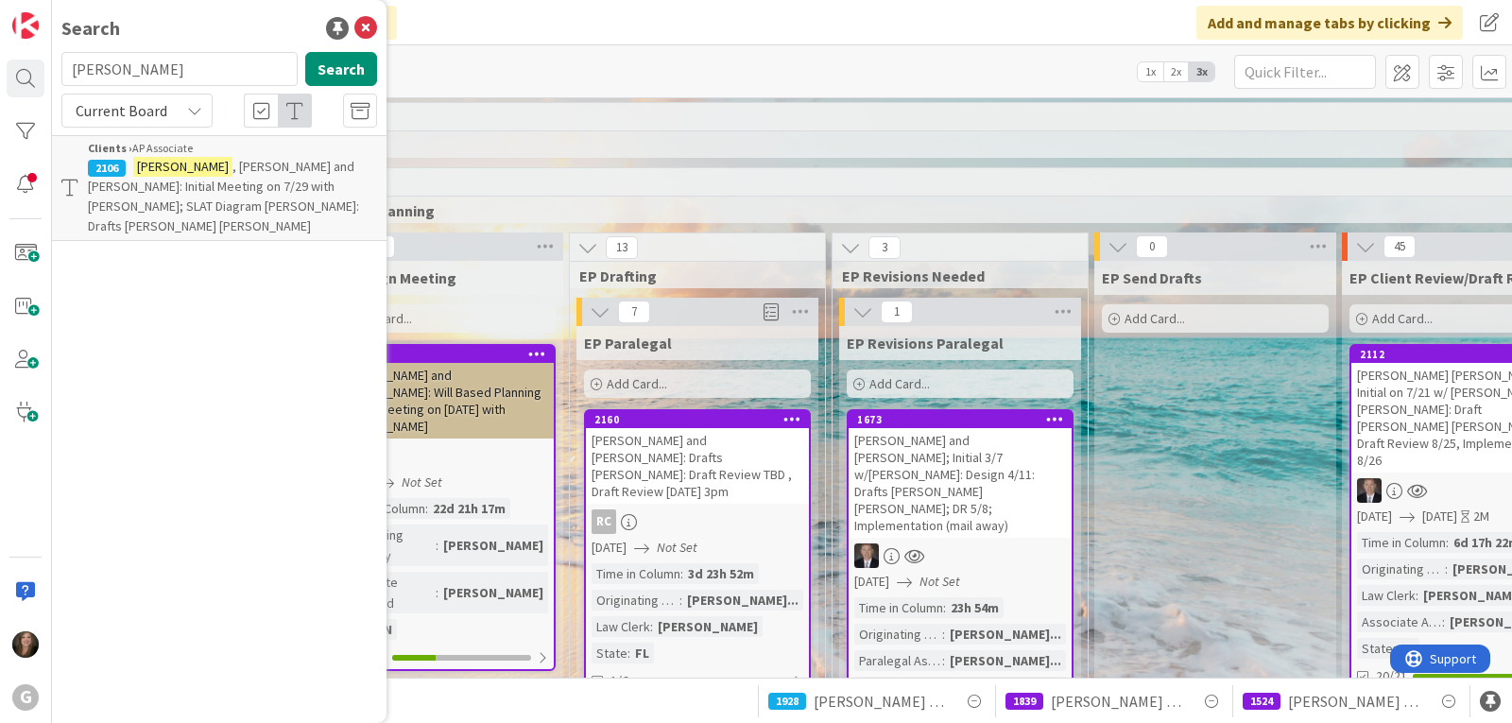
drag, startPoint x: 138, startPoint y: 73, endPoint x: 48, endPoint y: 62, distance: 90.4
click at [48, 62] on div "G Search celorier Search Current Board Clients › AP Associate 2106 Celorier , G…" at bounding box center [26, 361] width 52 height 723
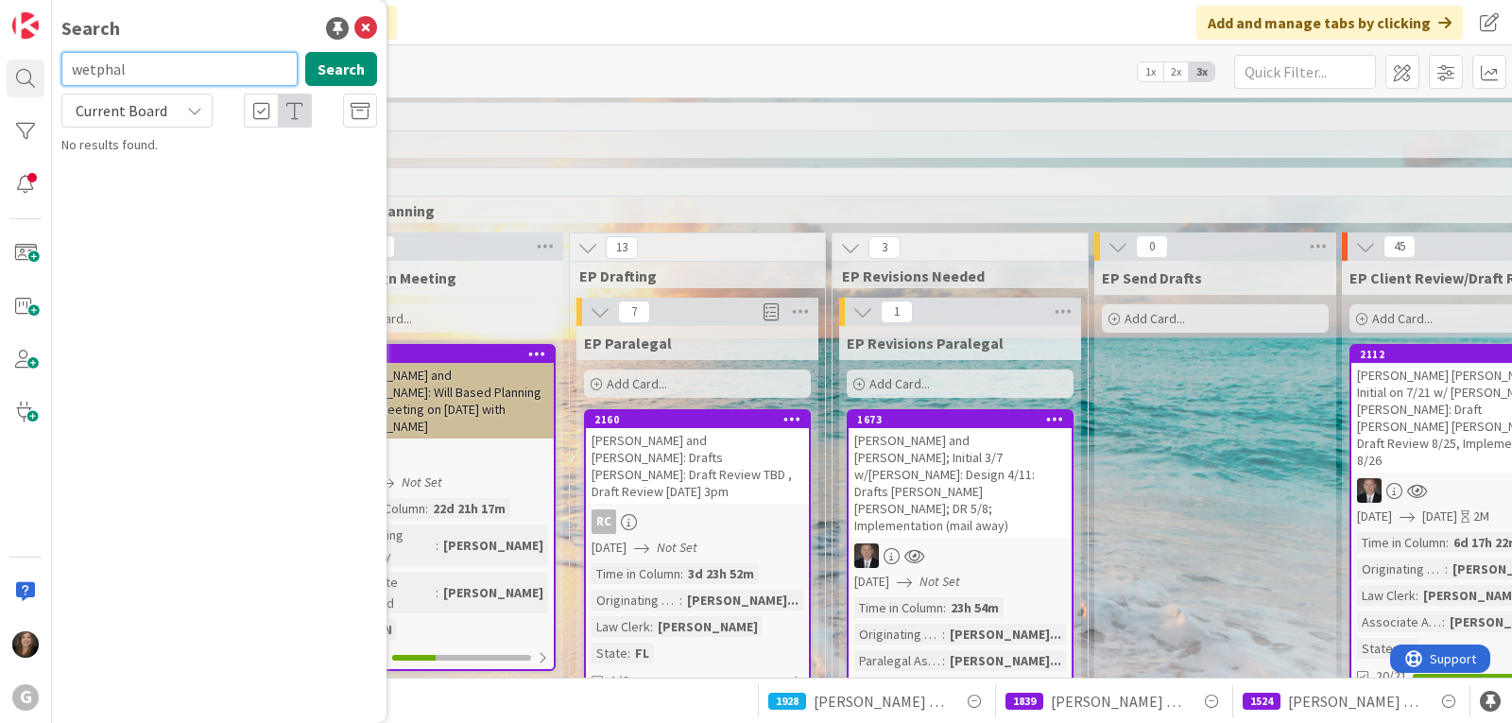
click at [91, 70] on input "wetphal" at bounding box center [179, 69] width 236 height 34
type input "westphal"
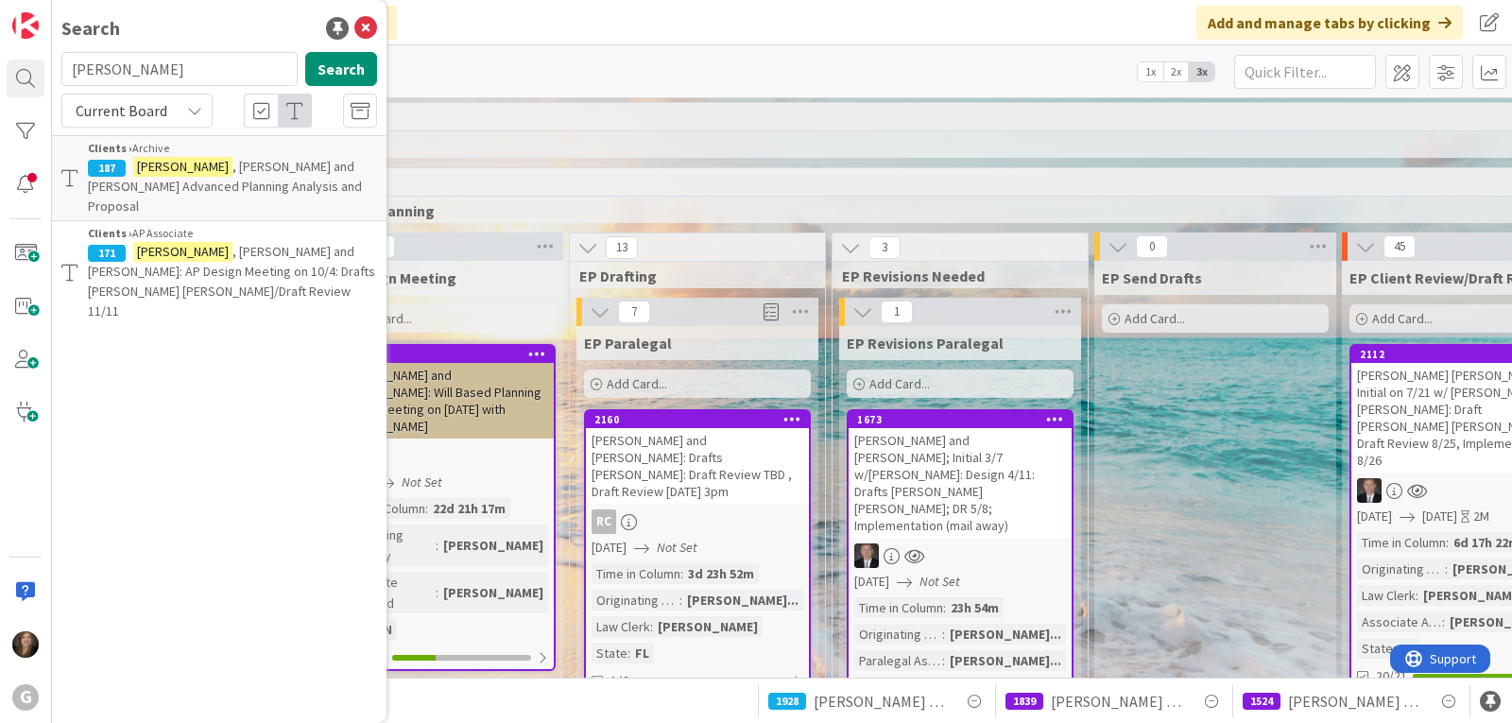
click at [221, 243] on span ", Ronald and Marna: AP Design Meeting on 10/4: Drafts Chris Bobby/Draft Review …" at bounding box center [231, 281] width 287 height 77
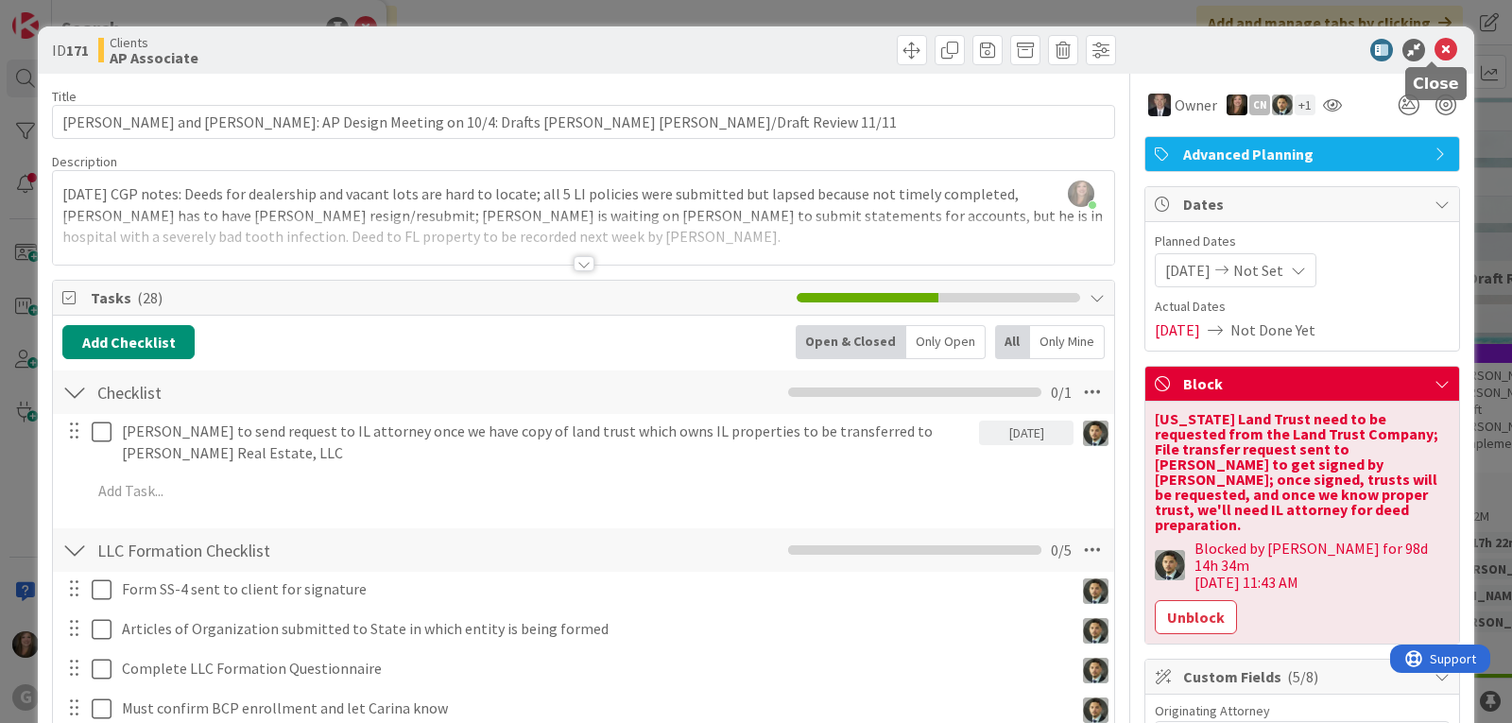
click at [1434, 48] on icon at bounding box center [1445, 50] width 23 height 23
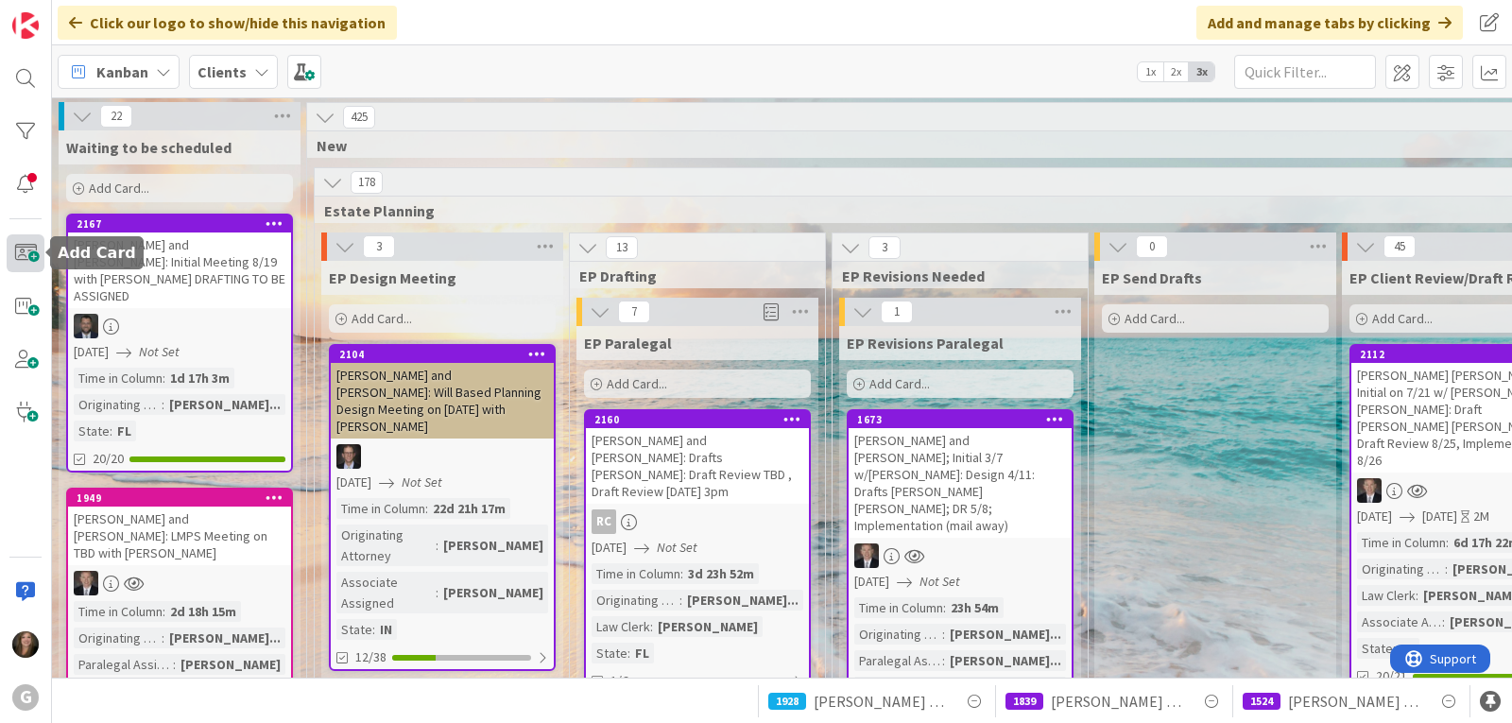
click at [30, 246] on span at bounding box center [26, 253] width 38 height 38
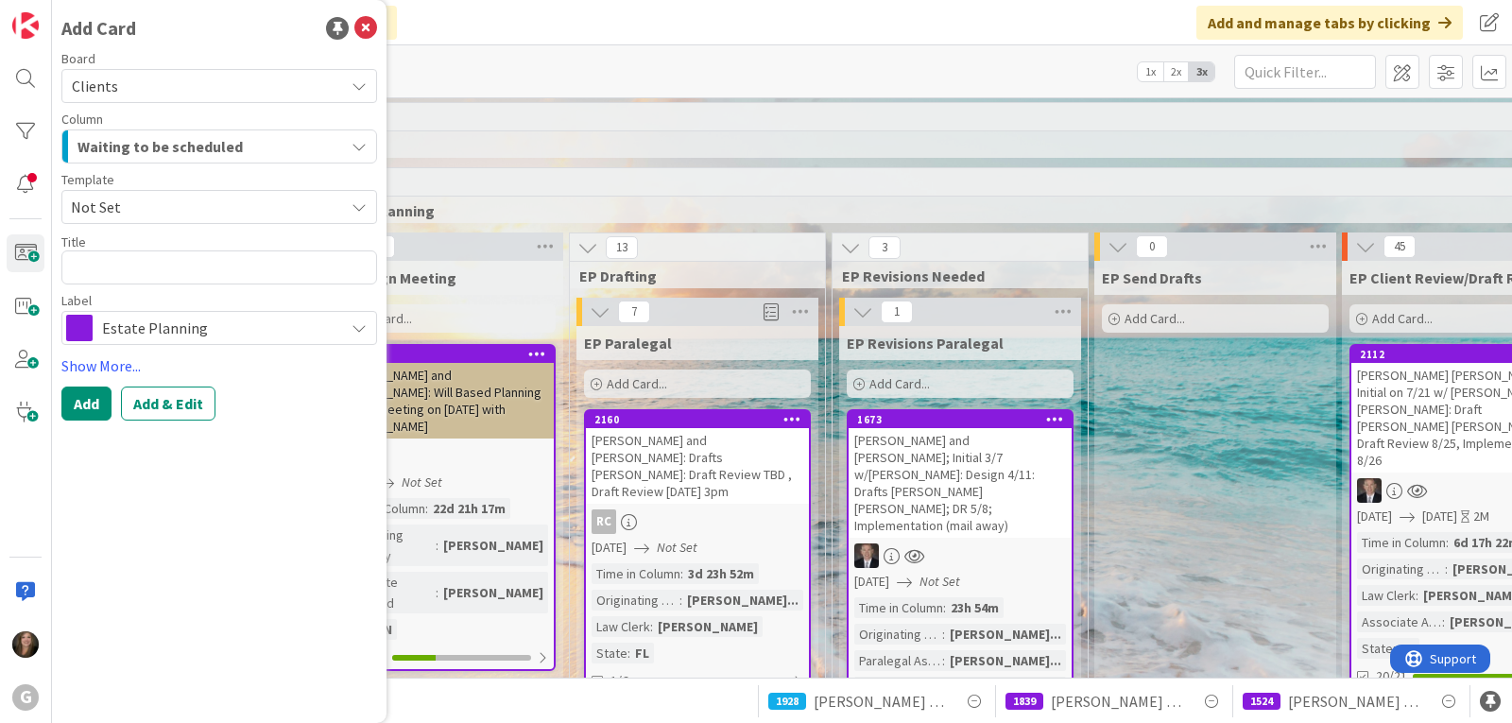
click at [351, 146] on button "Waiting to be scheduled" at bounding box center [219, 146] width 316 height 34
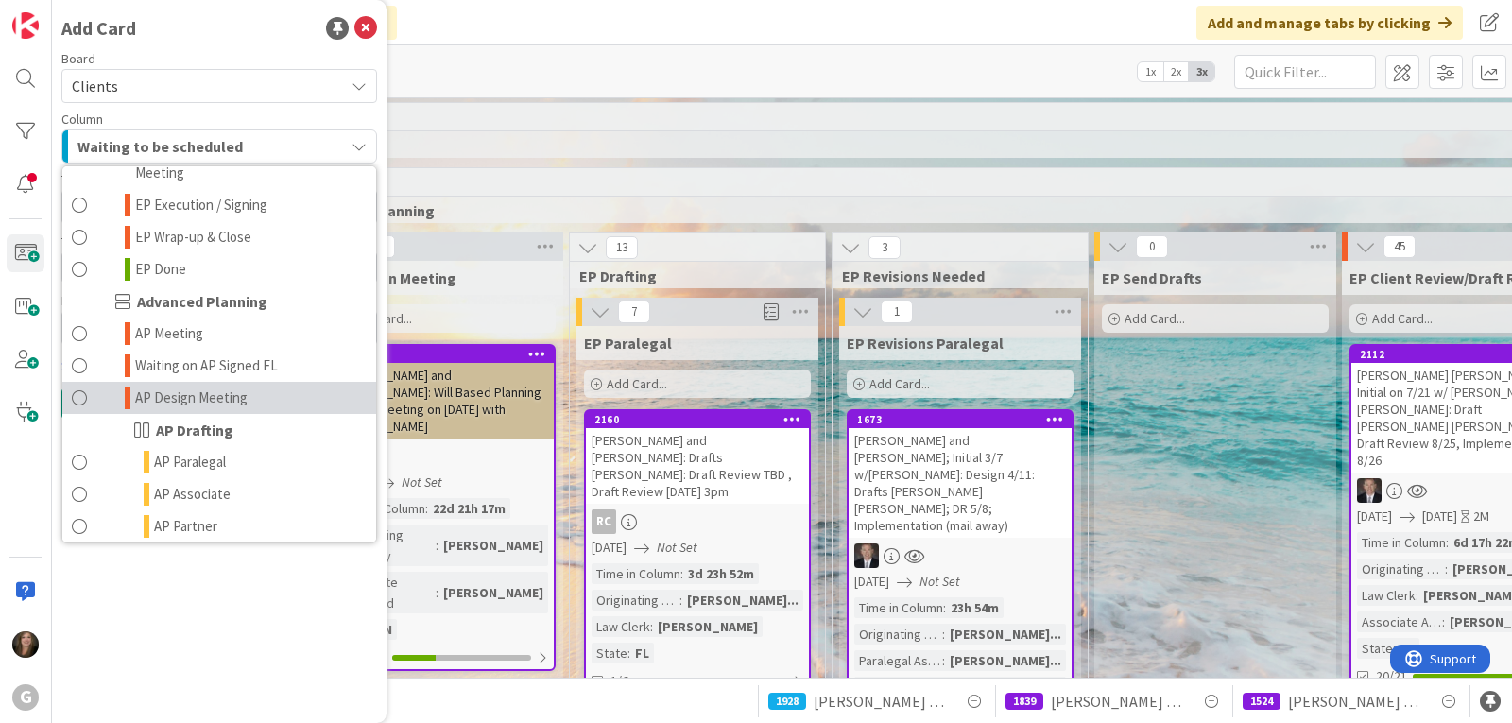
scroll to position [661, 0]
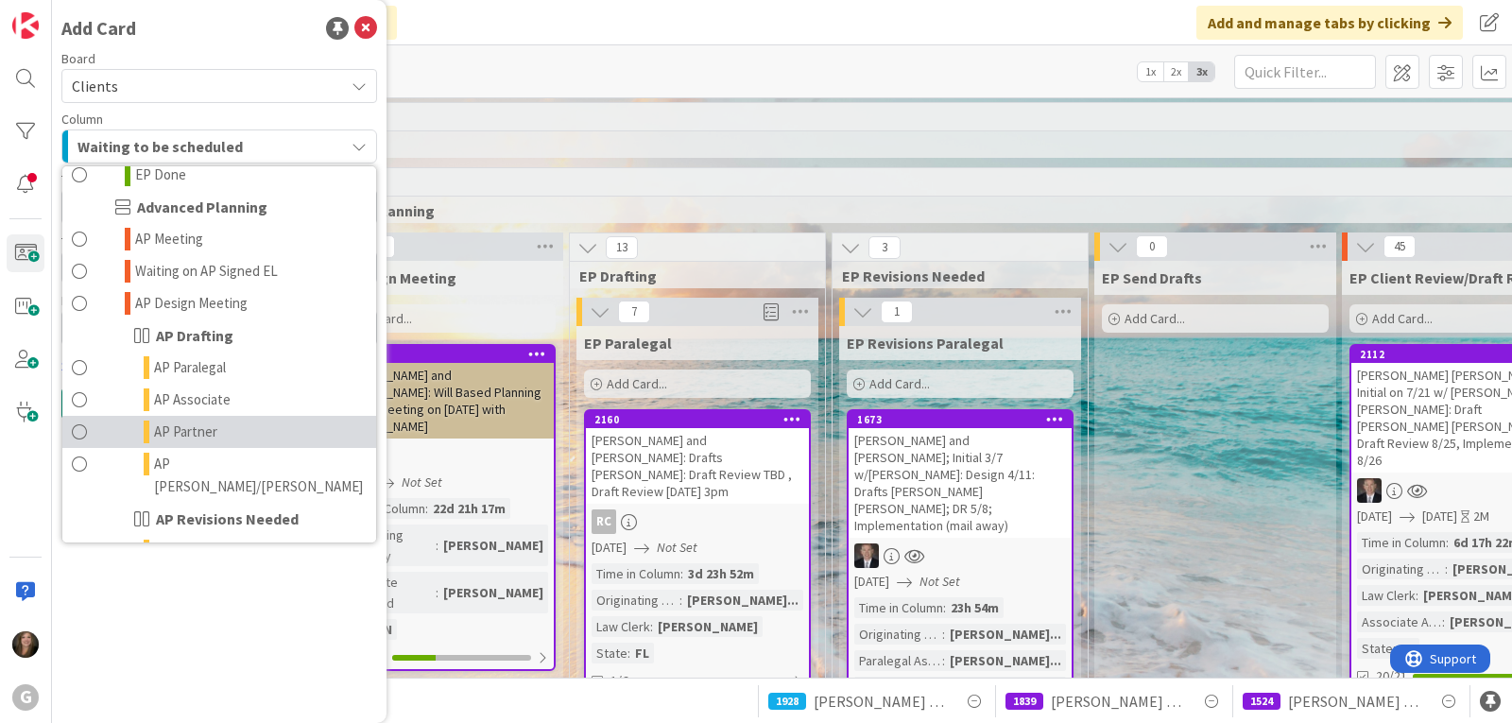
click at [241, 416] on link "AP Partner" at bounding box center [219, 432] width 314 height 32
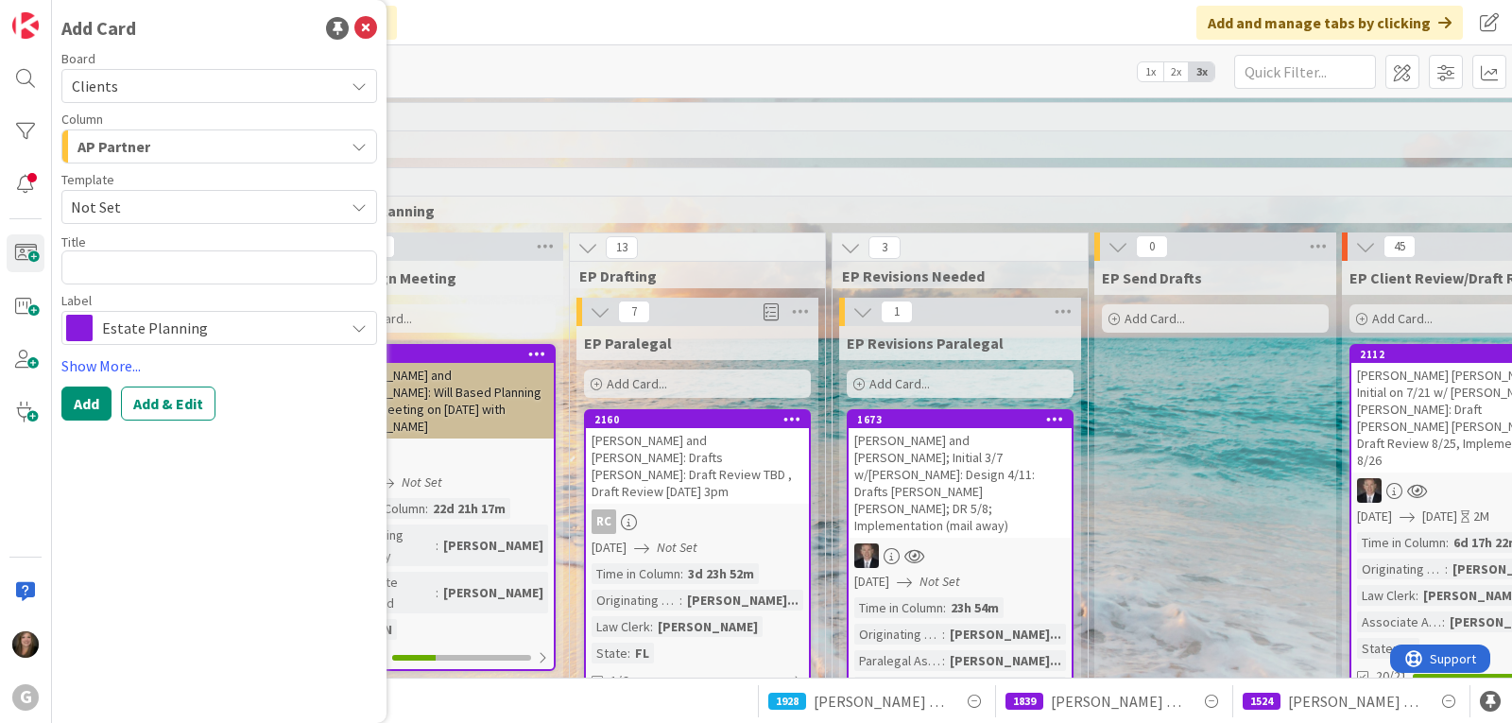
click at [231, 328] on span "Estate Planning" at bounding box center [218, 328] width 232 height 26
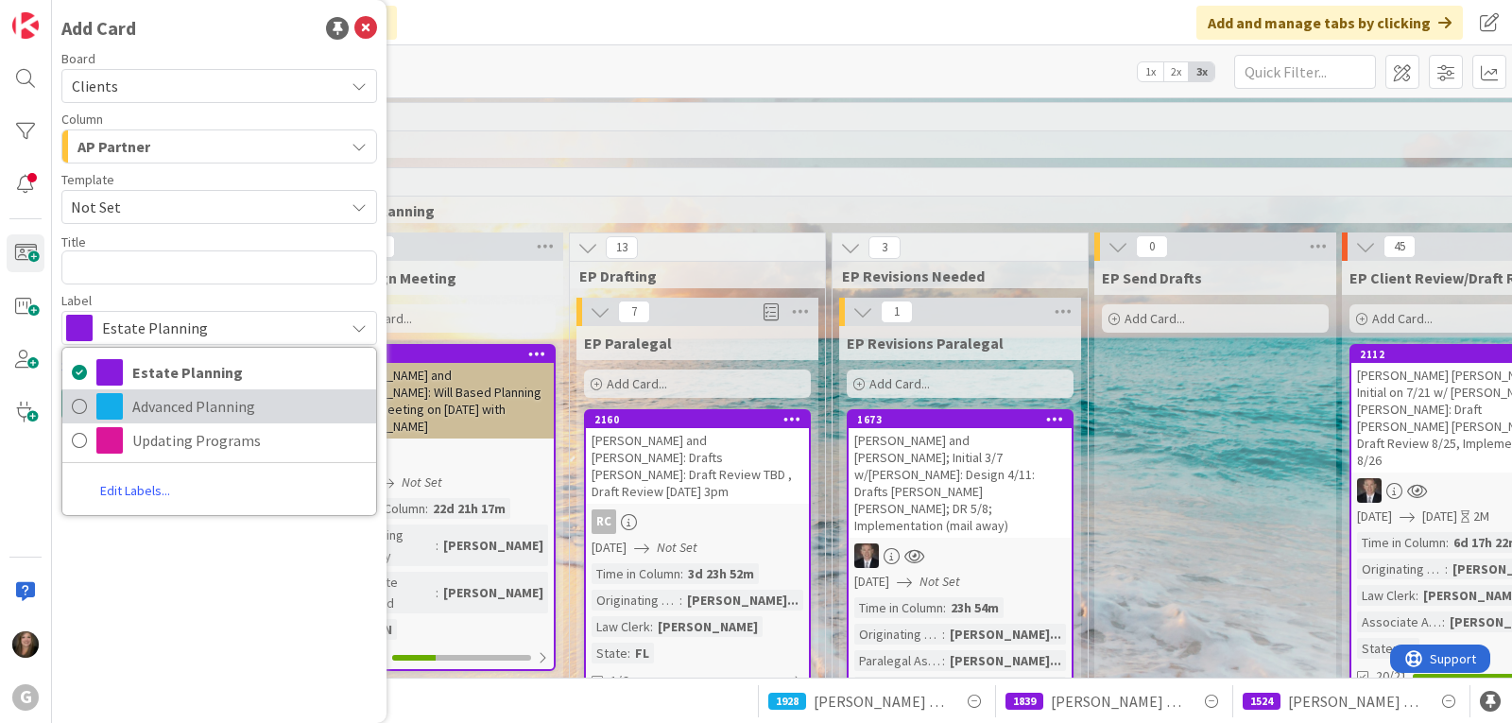
click at [210, 397] on span "Advanced Planning" at bounding box center [249, 406] width 234 height 28
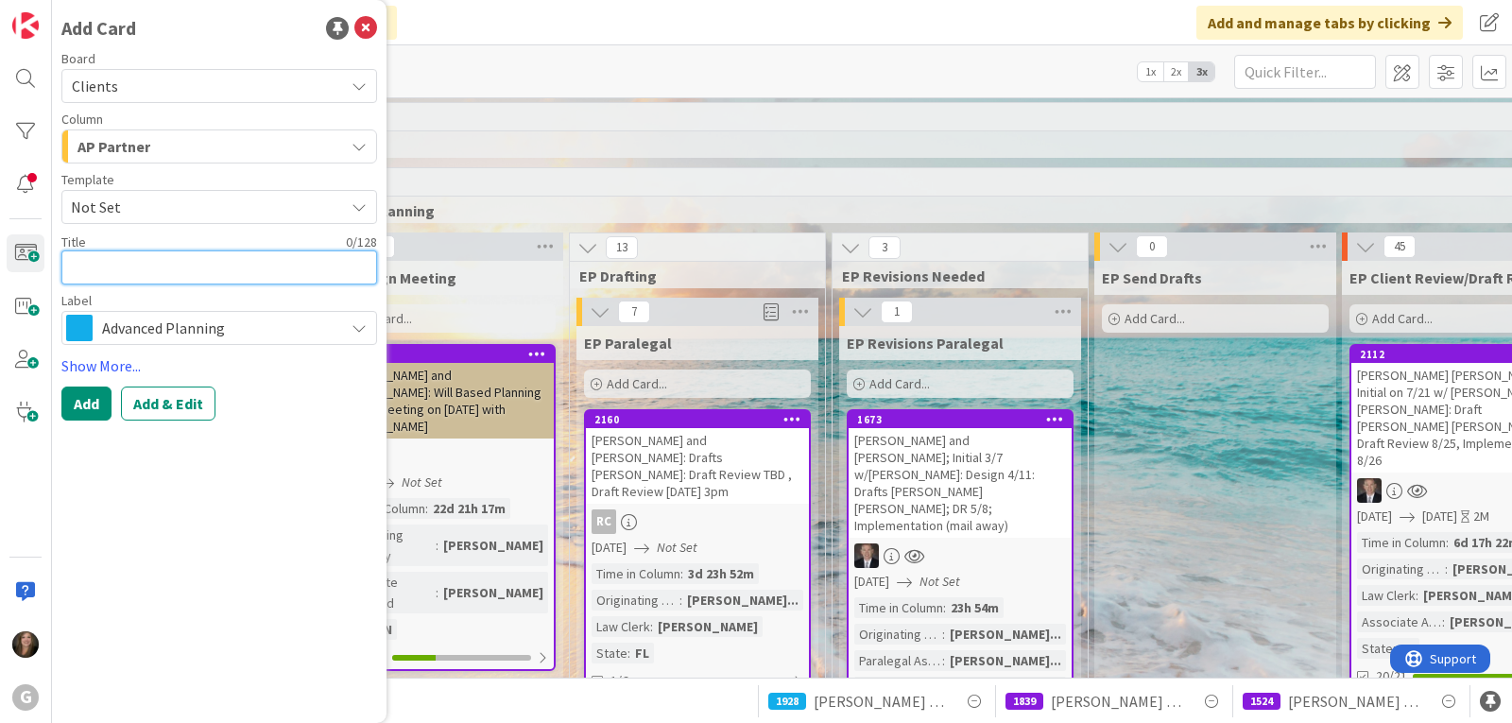
click at [114, 268] on textarea at bounding box center [219, 267] width 316 height 34
type textarea "x"
type textarea "L"
type textarea "x"
type textarea "La"
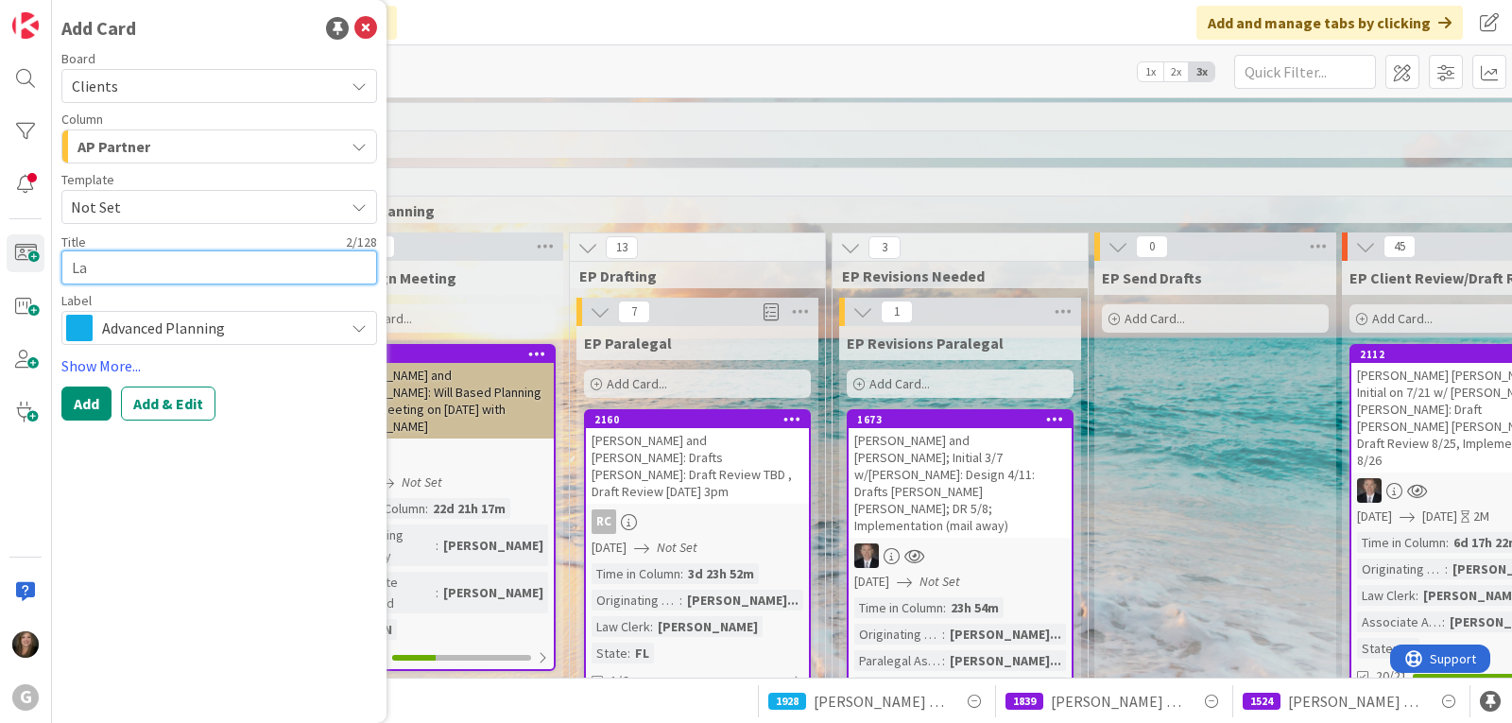
type textarea "x"
type textarea "LaT"
type textarea "x"
type textarea "LaTe"
type textarea "x"
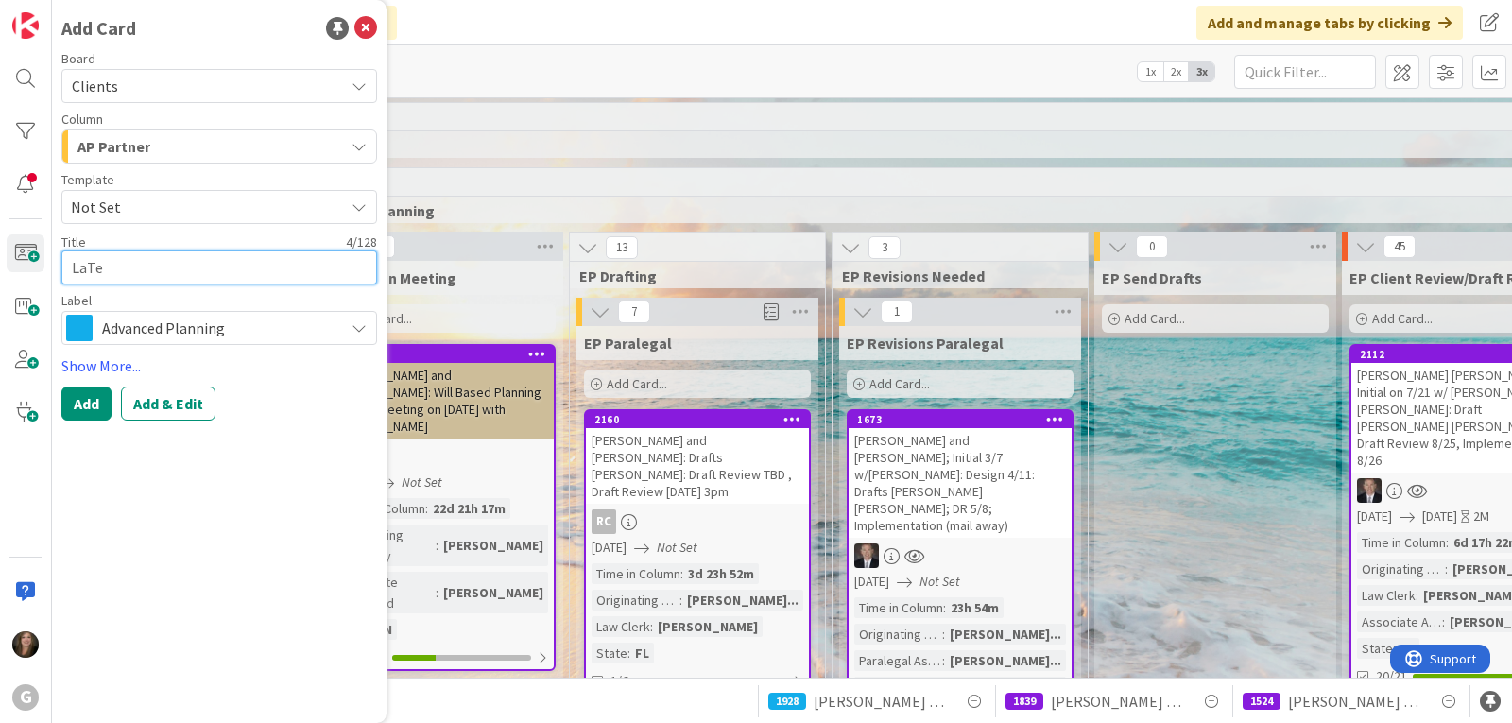
type textarea "LaTer"
type textarea "x"
type textarea "LaTerr"
type textarea "x"
type textarea "LaTerra"
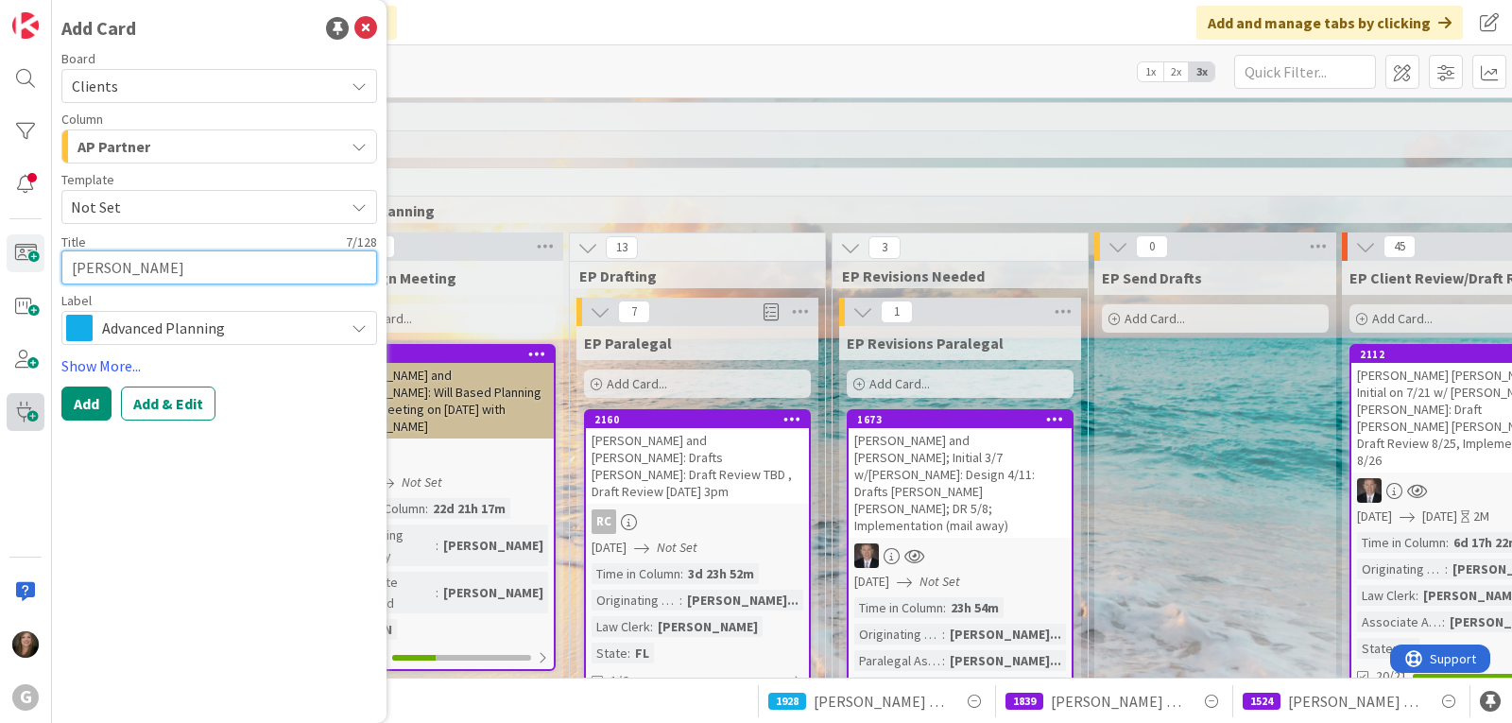
type textarea "x"
type textarea "LaTerra,"
type textarea "x"
type textarea "LaTerra,"
type textarea "x"
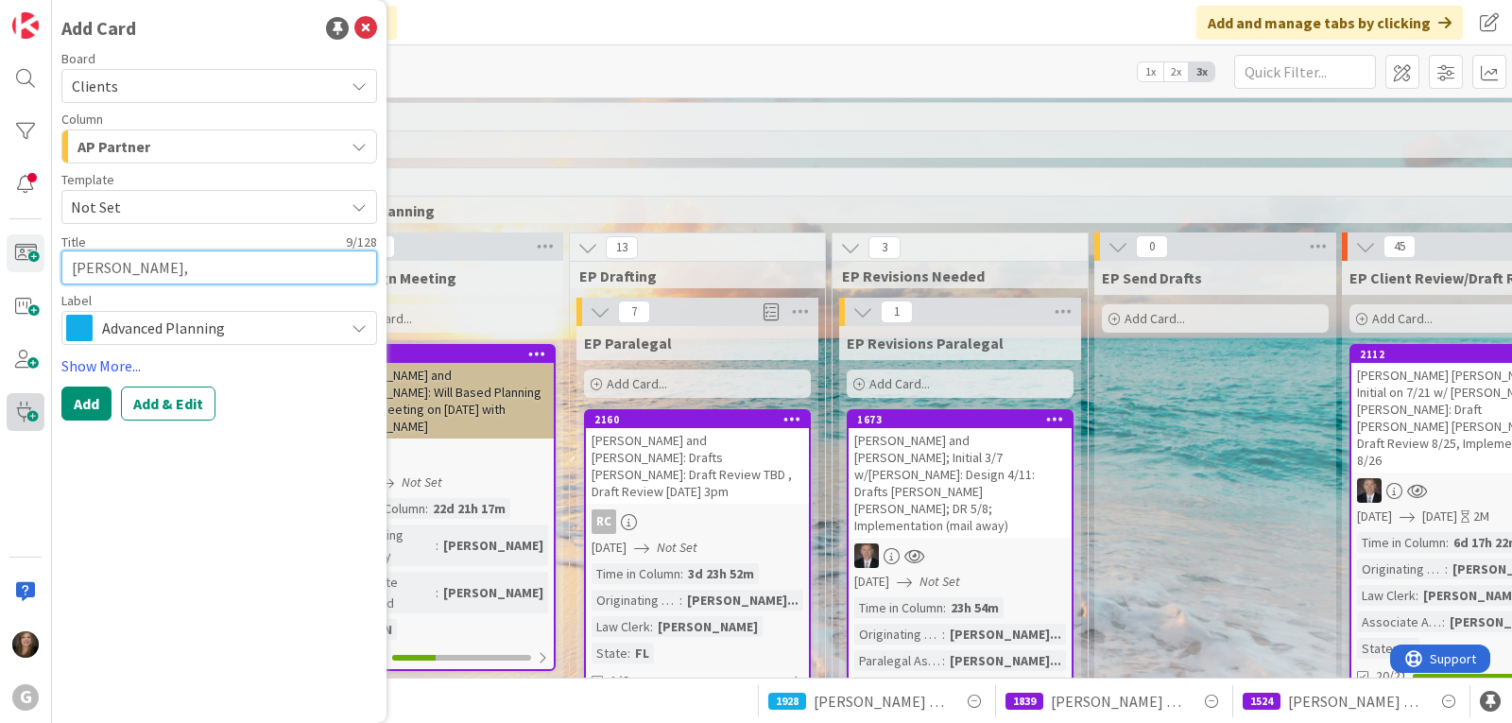
type textarea "LaTerra, D"
type textarea "x"
type textarea "LaTerra, Dan"
type textarea "x"
type textarea "LaTerra, Dant"
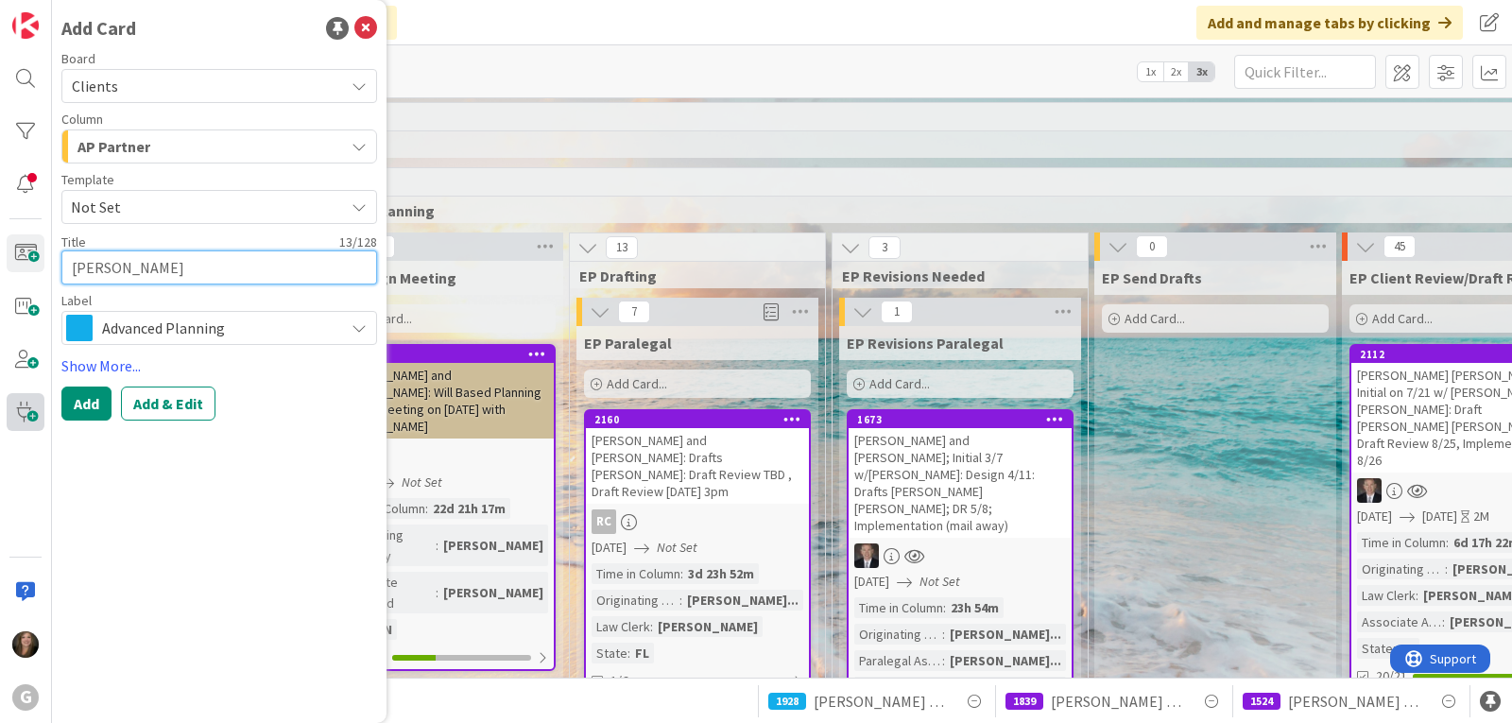
type textarea "x"
type textarea "LaTerra, Dante"
type textarea "x"
type textarea "LaTerra, Dante:"
type textarea "x"
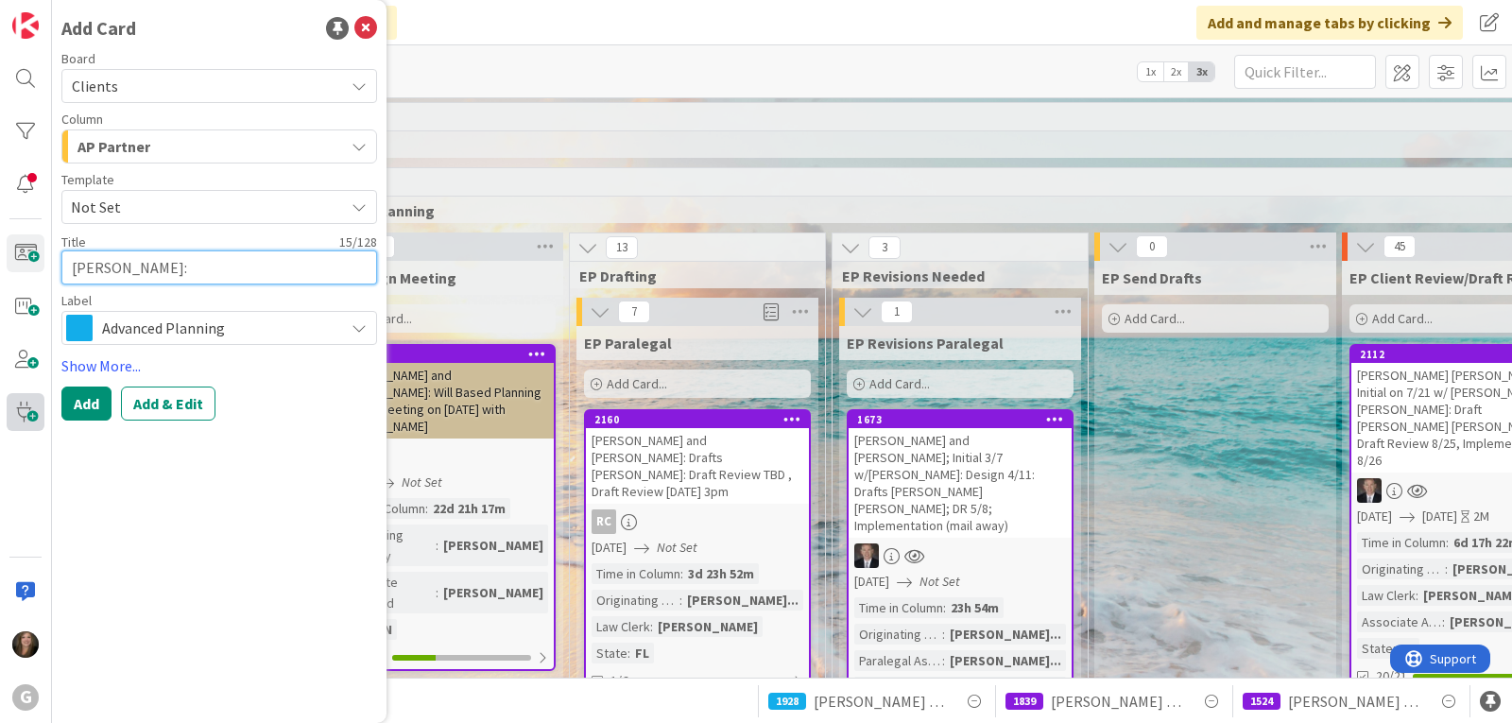
type textarea "LaTerra, Dante:"
type textarea "x"
type textarea "LaTerra, Dante: D"
type textarea "x"
type textarea "LaTerra, Dante: Dr"
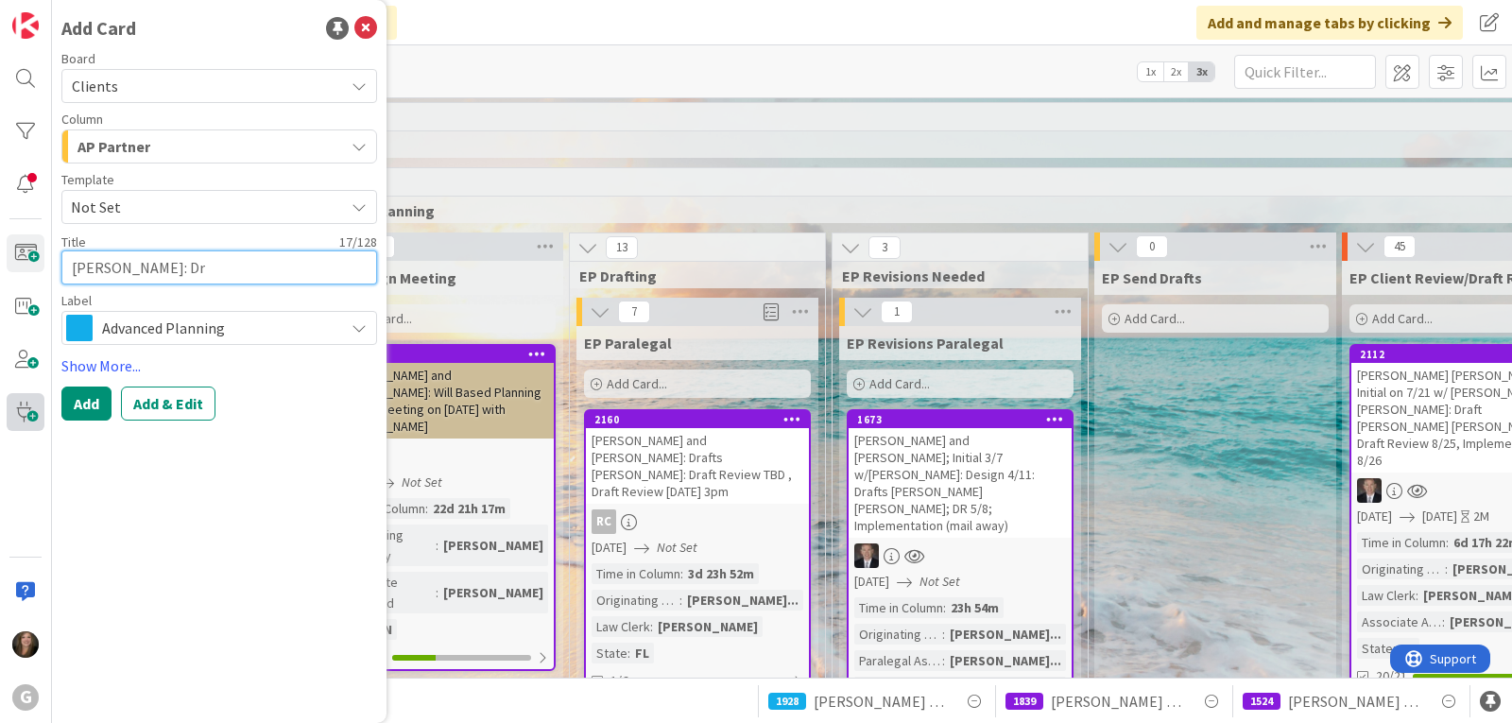
type textarea "x"
type textarea "LaTerra, Dante: Dra"
type textarea "x"
type textarea "LaTerra, Dante: Draf"
type textarea "x"
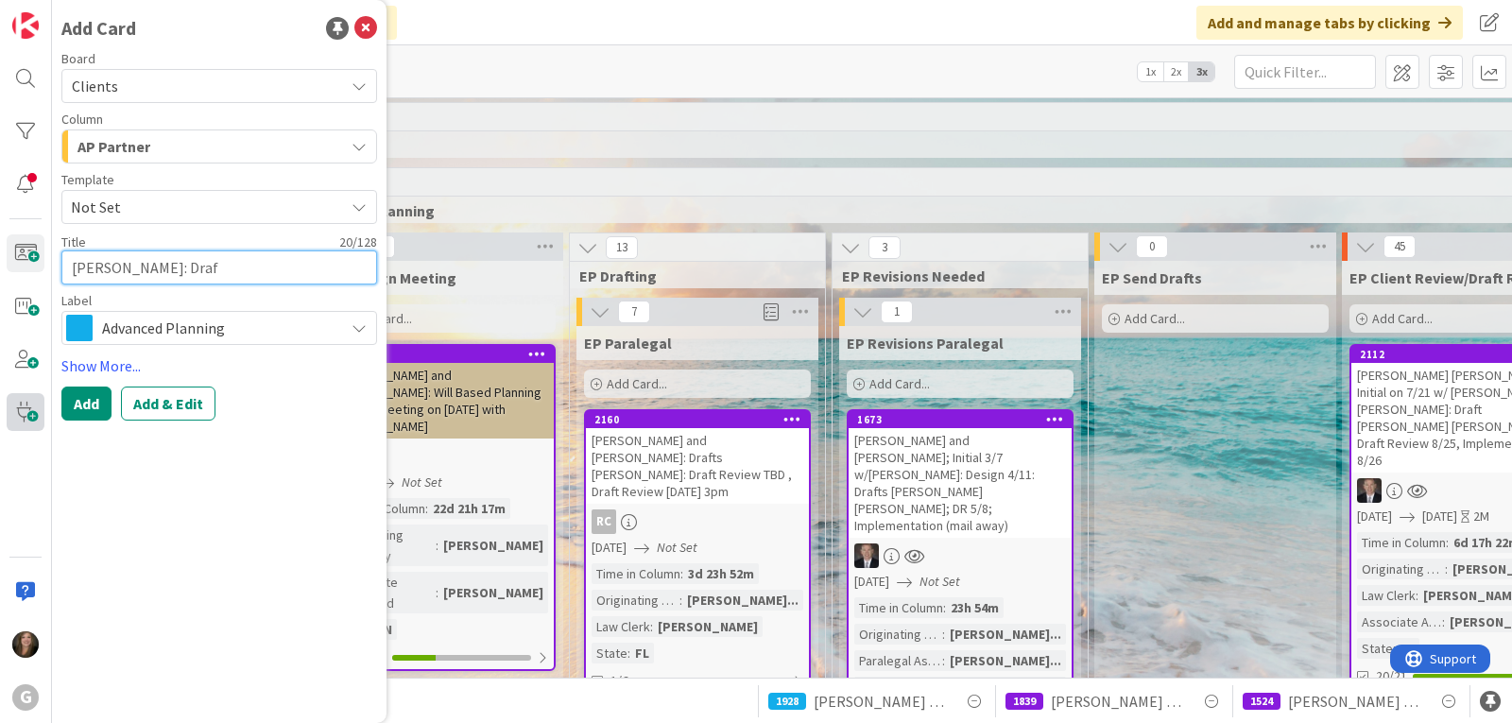
type textarea "LaTerra, Dante: Dra"
type textarea "x"
type textarea "LaTerra, Dante: Draf"
type textarea "x"
type textarea "LaTerra, Dante: Draft"
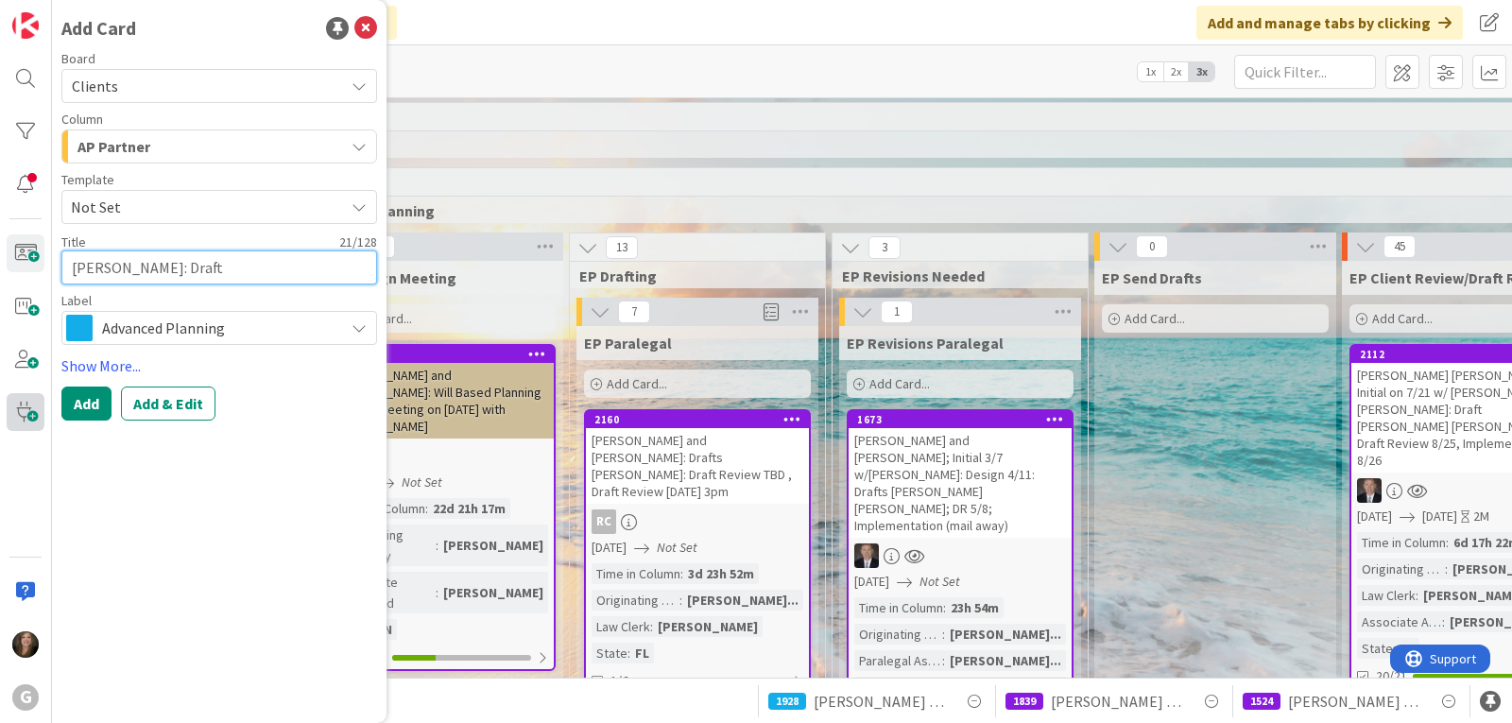
type textarea "x"
type textarea "LaTerra, Dante: Drafts"
type textarea "x"
type textarea "LaTerra, Dante: Drafts"
type textarea "x"
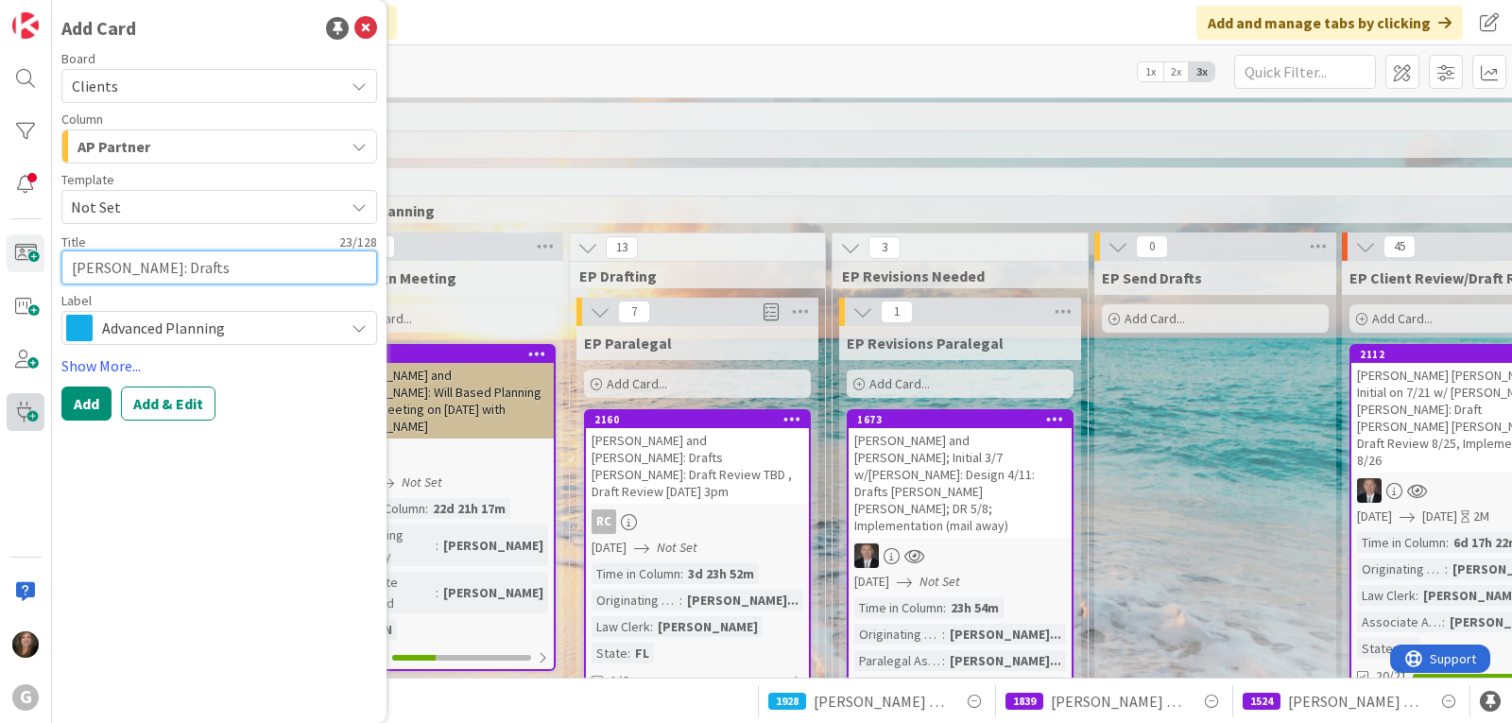
type textarea "LaTerra, Dante: Drafts B"
type textarea "x"
type textarea "LaTerra, Dante: Drafts Bo"
type textarea "x"
type textarea "LaTerra, Dante: Drafts Bob"
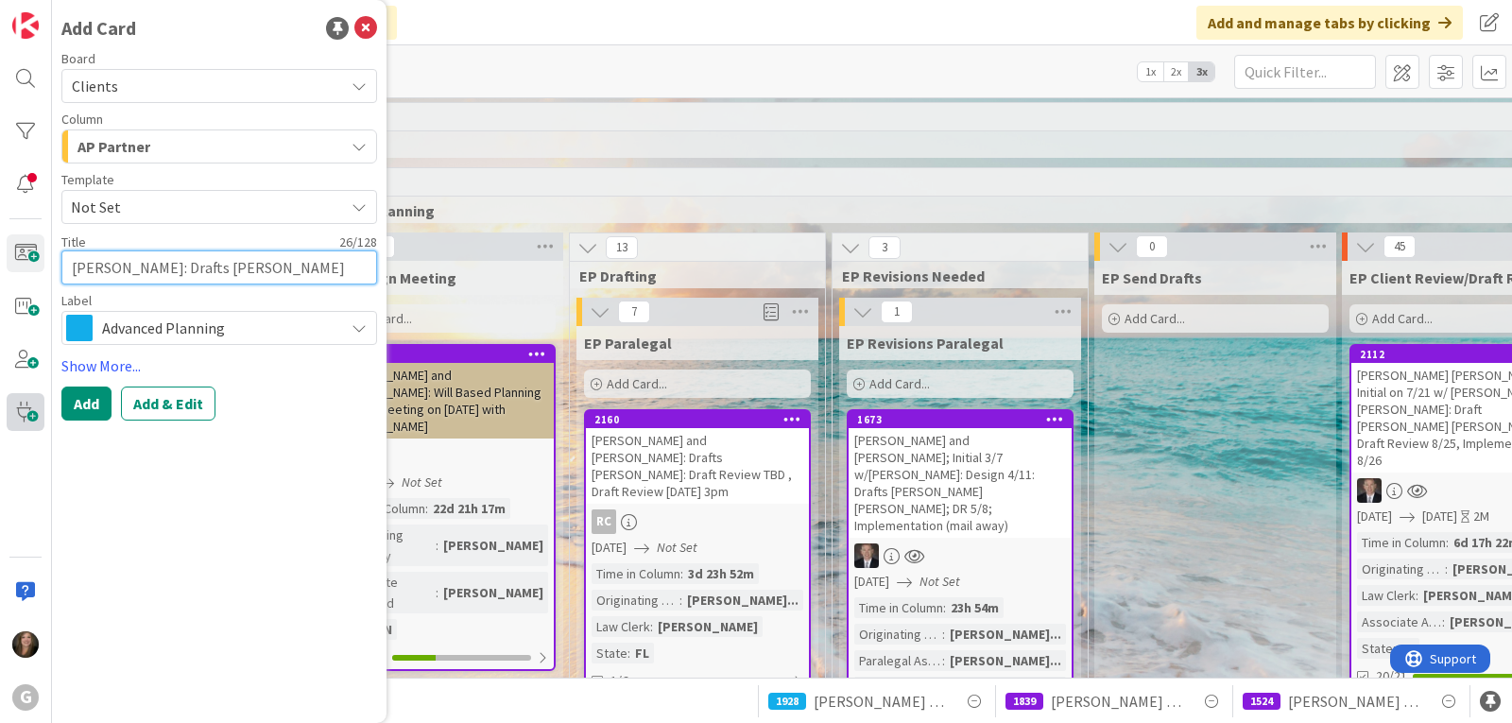
type textarea "x"
type textarea "LaTerra, Dante: Drafts Bobb"
type textarea "x"
type textarea "LaTerra, Dante: Drafts Bobby"
type textarea "x"
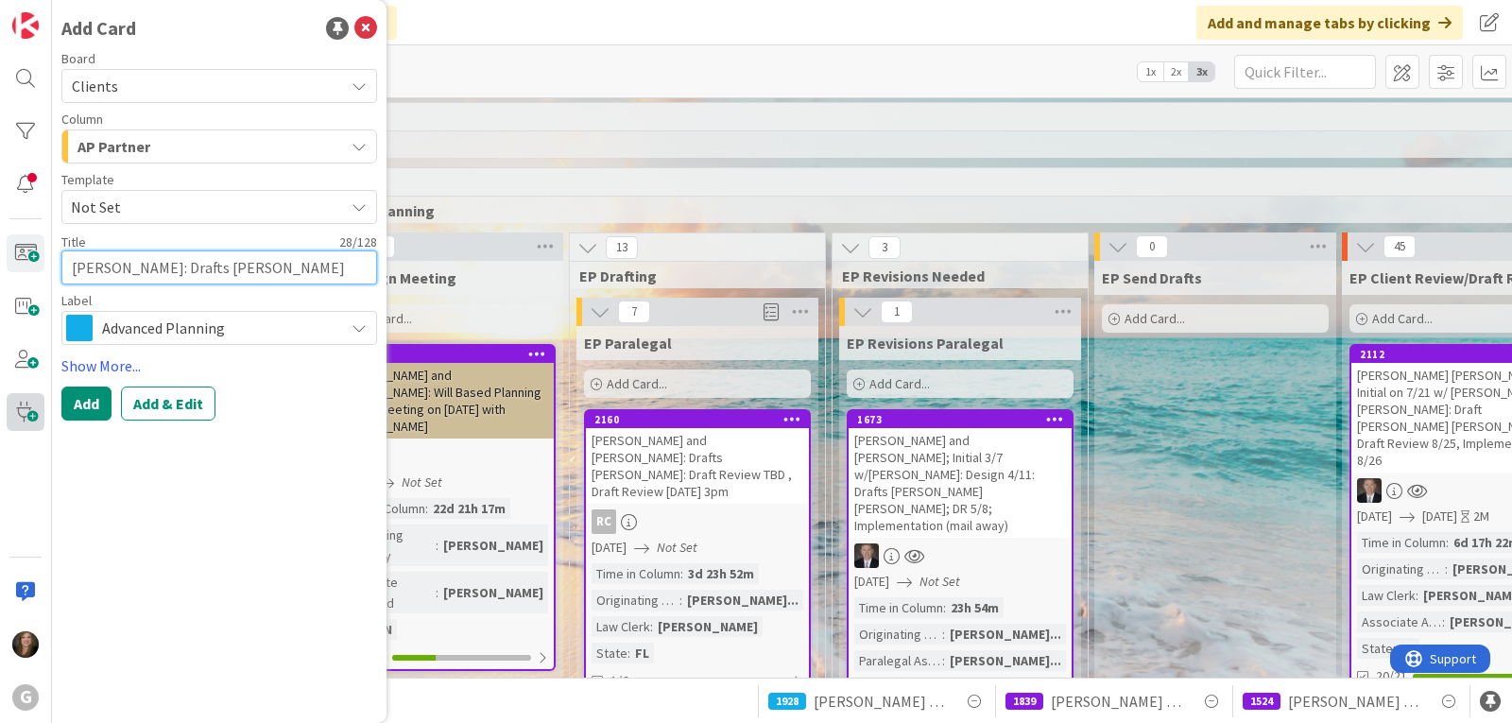
type textarea "LaTerra, Dante: Drafts Bobby"
type textarea "x"
type textarea "LaTerra, Dante: Drafts Bobby J"
type textarea "x"
type textarea "LaTerra, Dante: Drafts Bobby Jo"
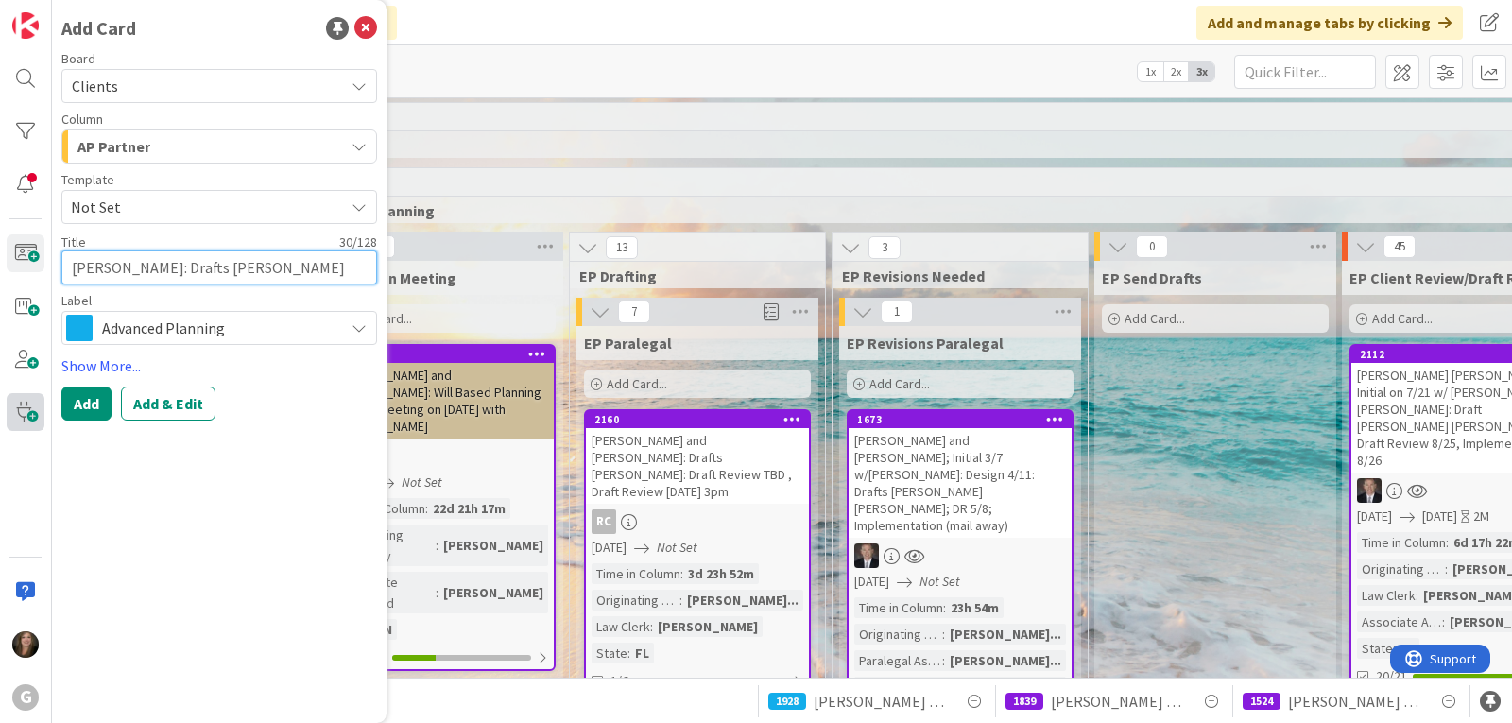
type textarea "x"
type textarea "LaTerra, Dante: Drafts Bobby Jon"
type textarea "x"
type textarea "LaTerra, Dante: Drafts Bobby Jona"
type textarea "x"
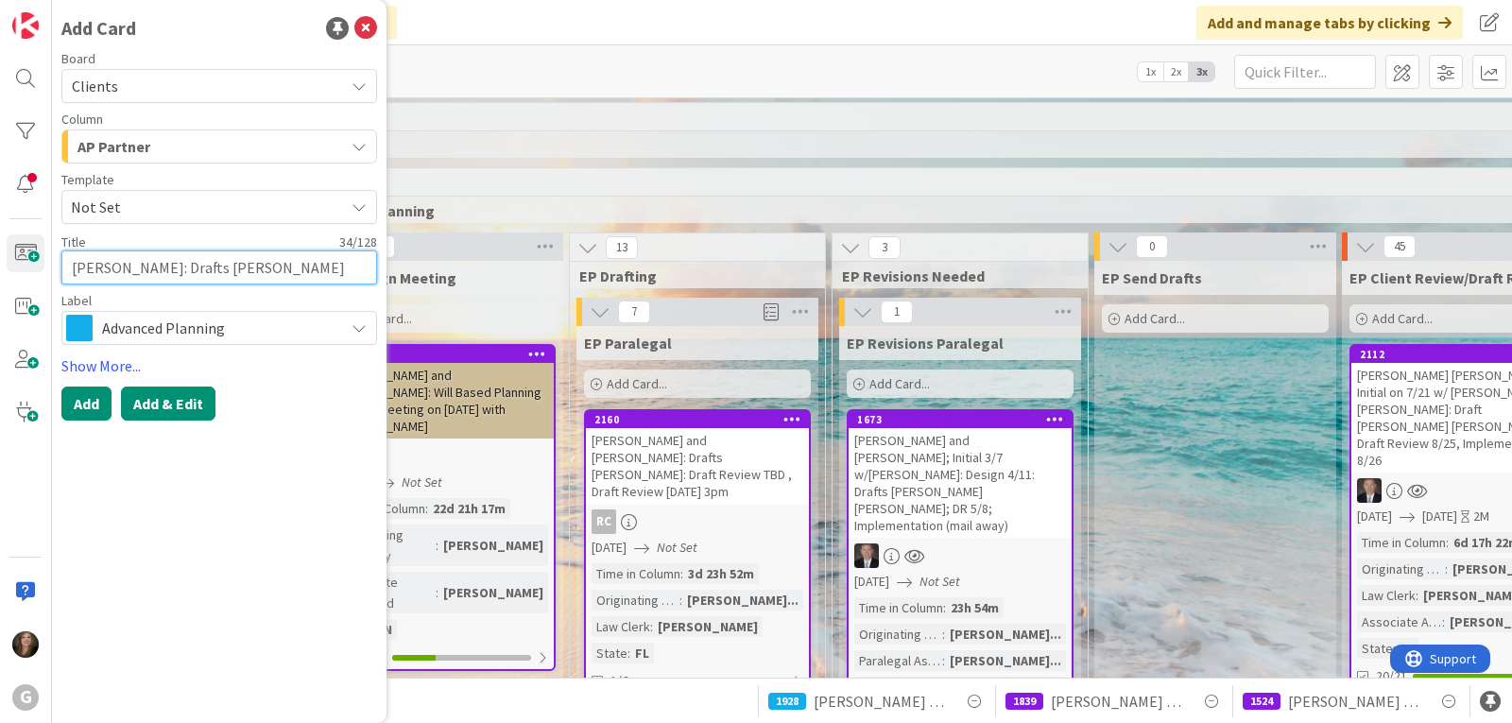
type textarea "LaTerra, Dante: Drafts Bobby Jonas"
click at [148, 405] on button "Add & Edit" at bounding box center [168, 403] width 94 height 34
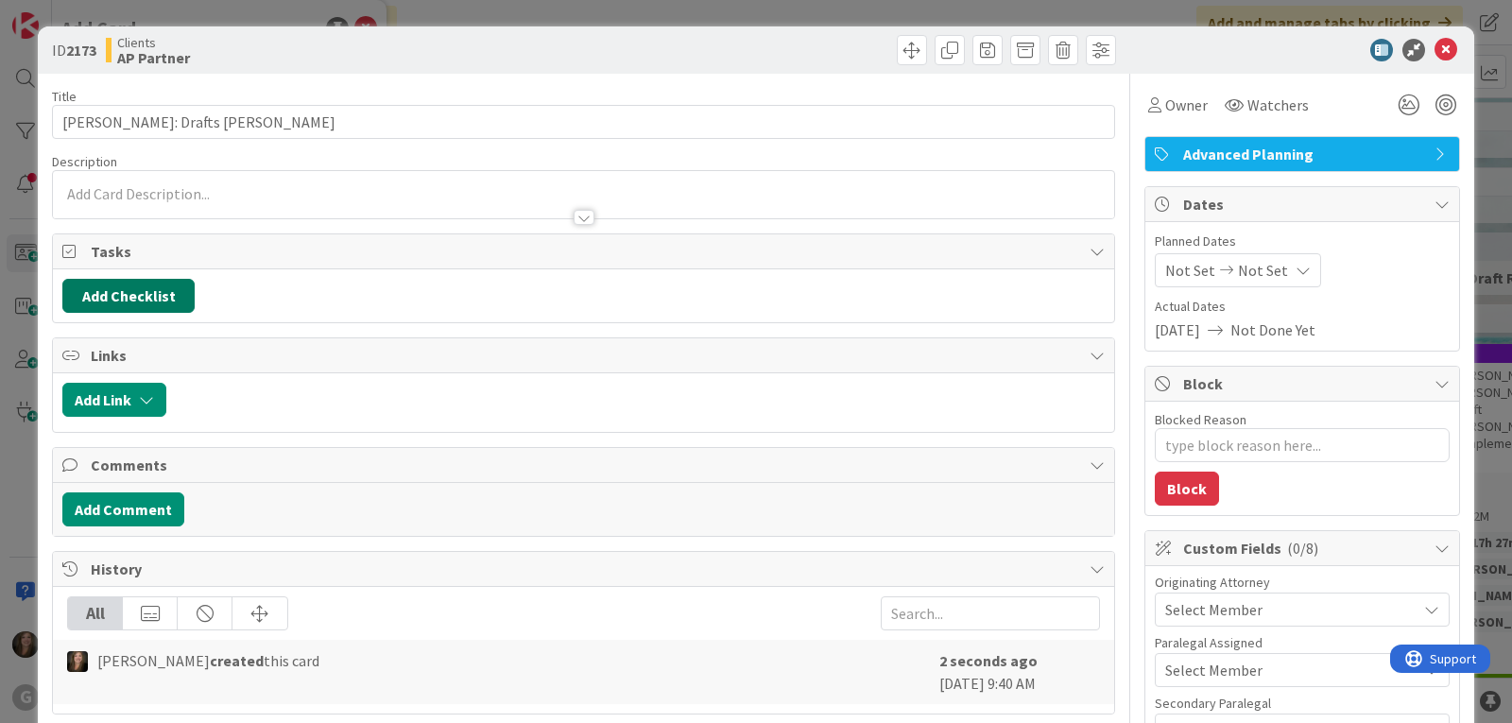
click at [159, 307] on button "Add Checklist" at bounding box center [128, 296] width 132 height 34
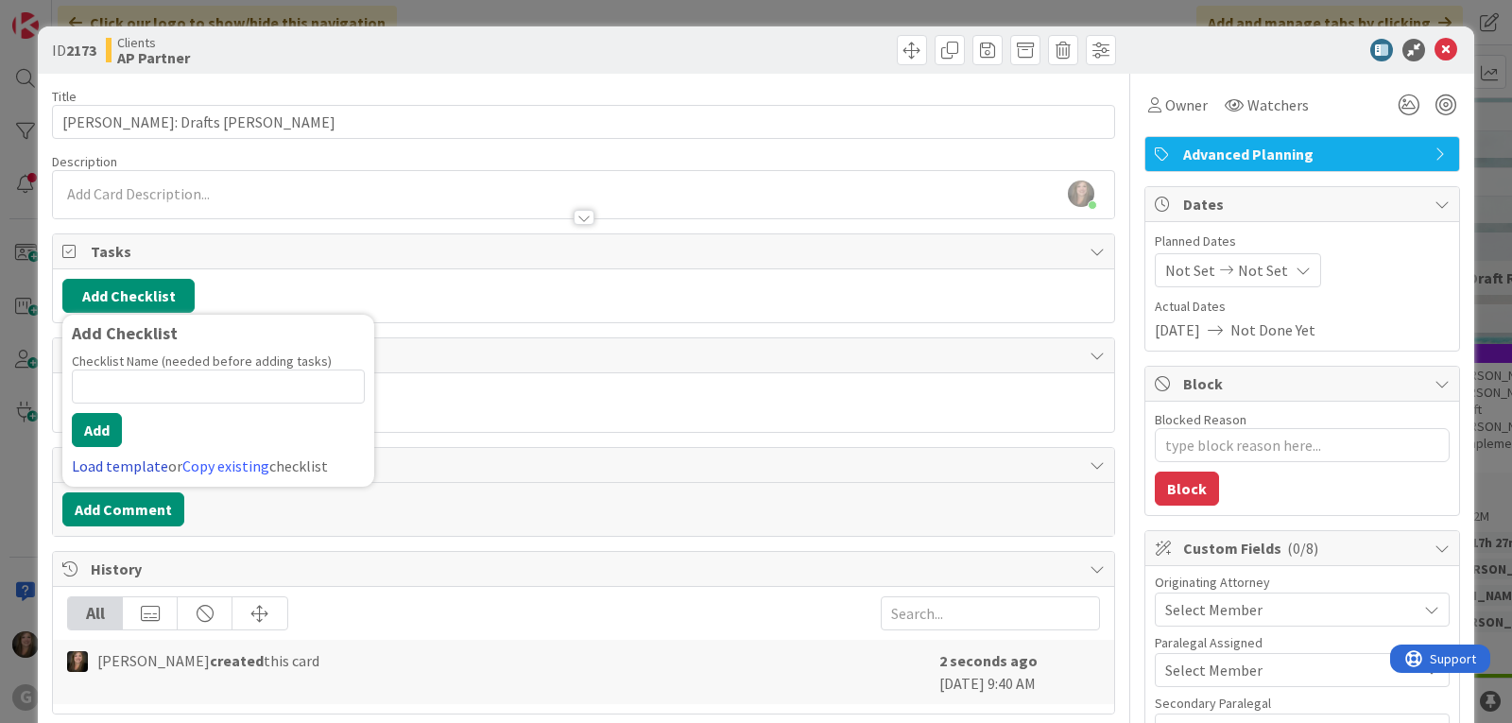
click at [99, 470] on link "Load template" at bounding box center [120, 465] width 96 height 19
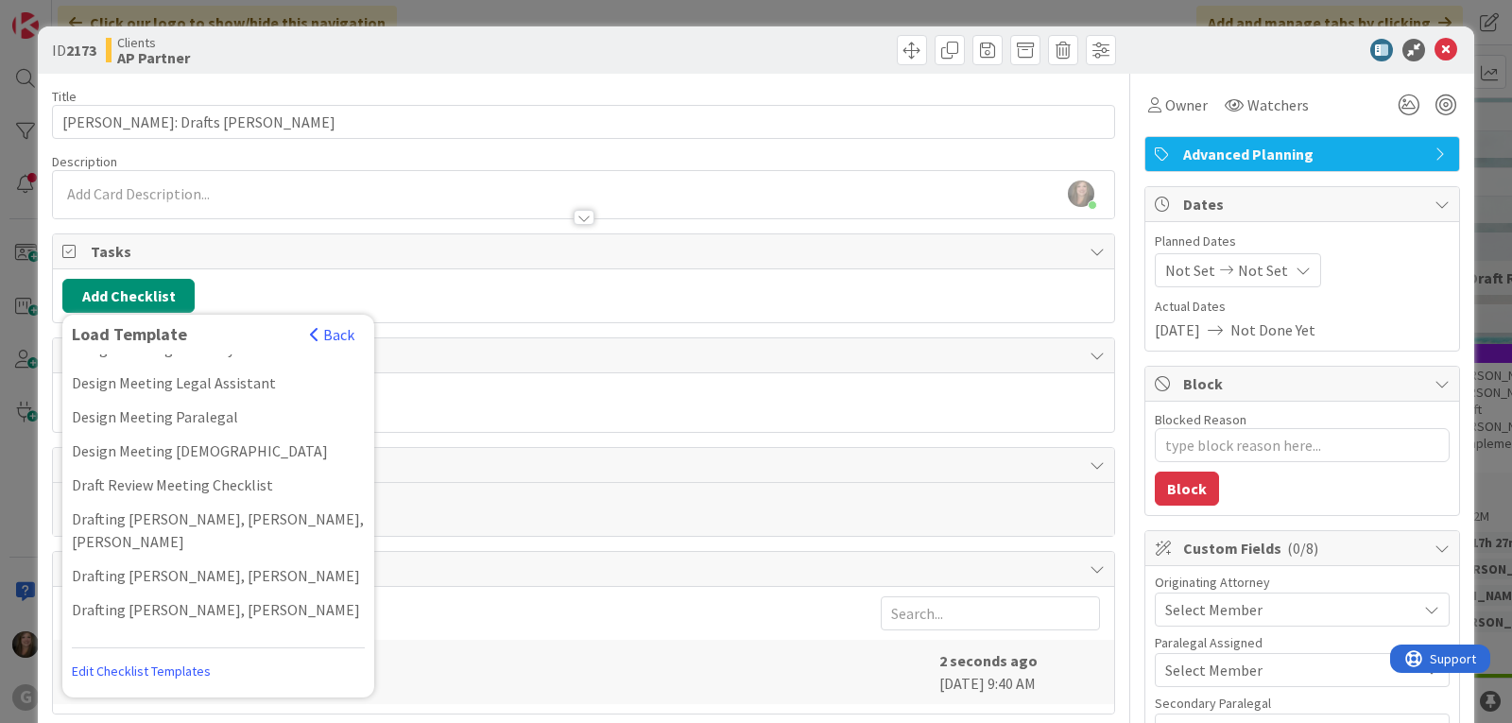
scroll to position [378, 0]
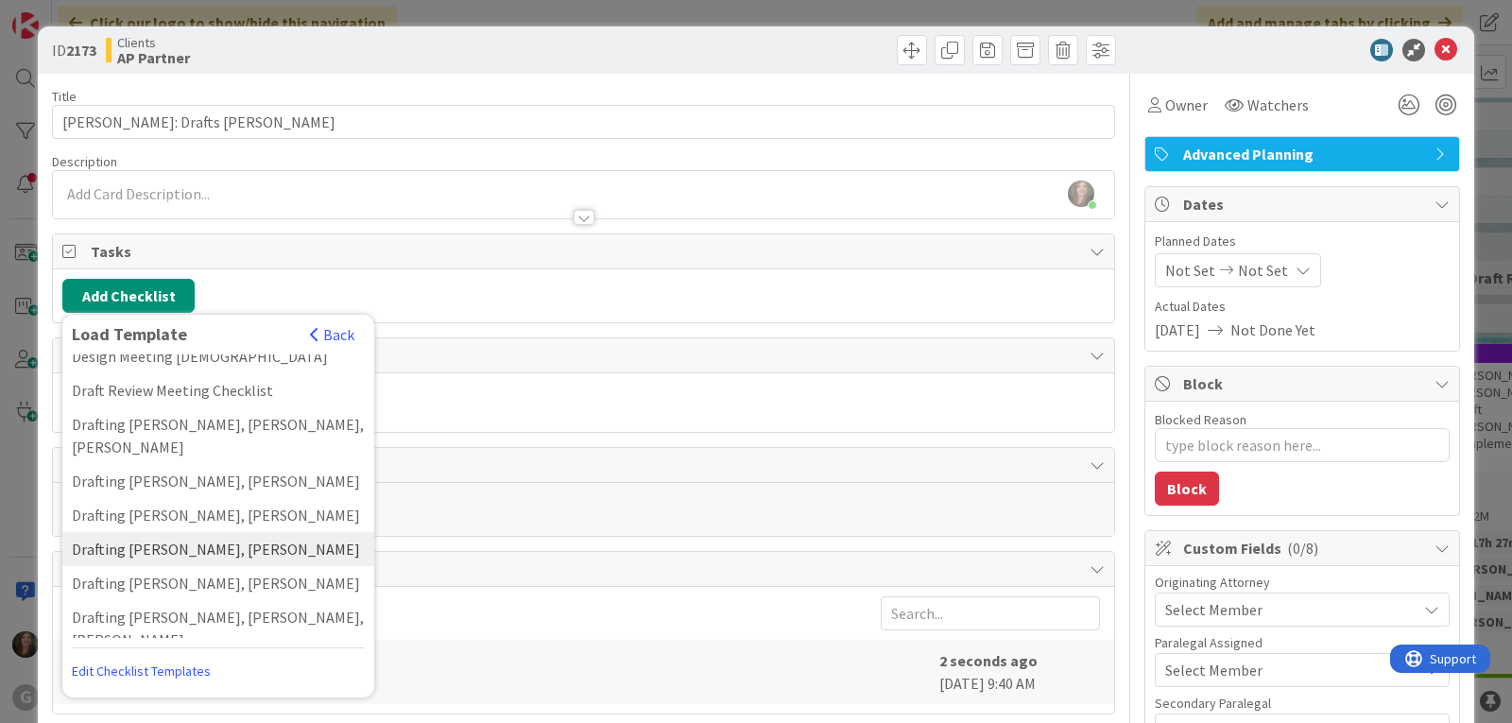
click at [102, 532] on div "Drafting Bobby, Jonas" at bounding box center [218, 549] width 312 height 34
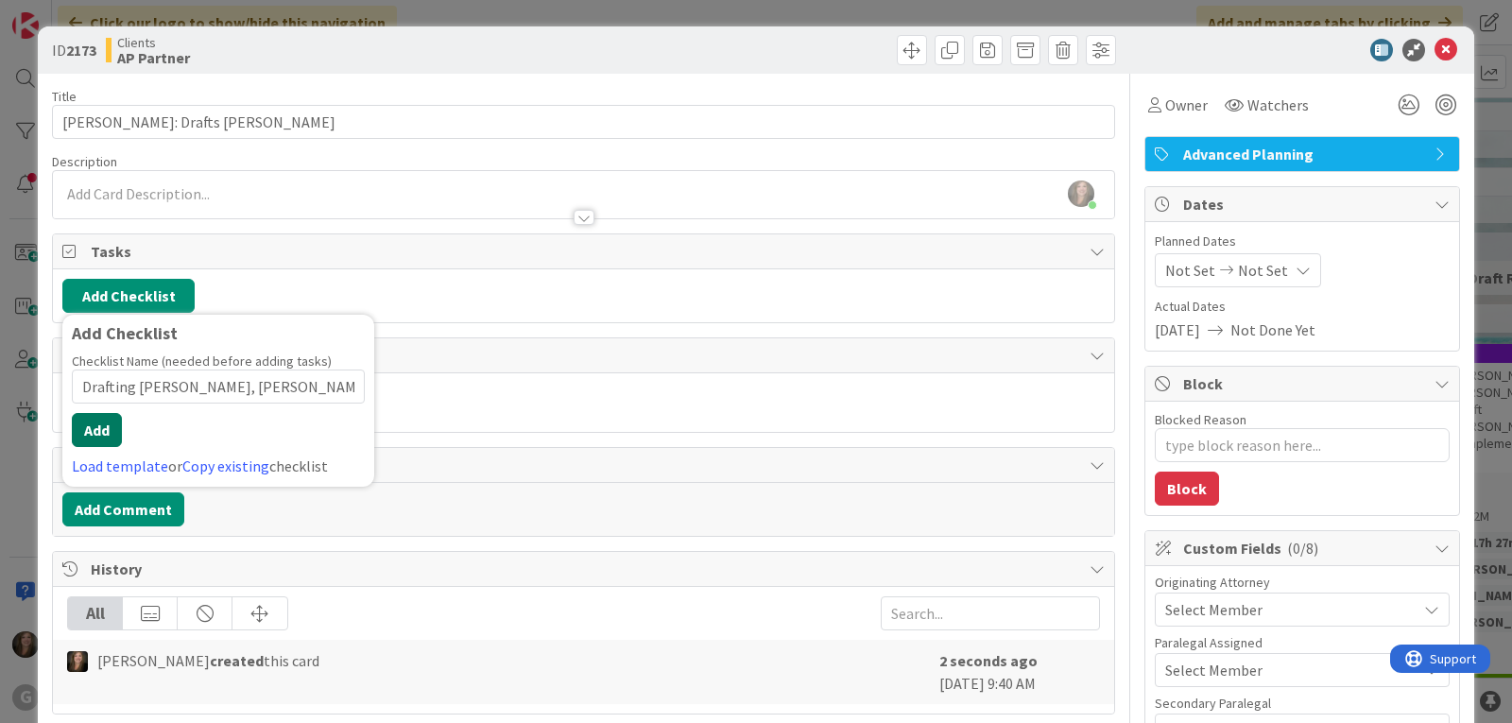
click at [97, 431] on button "Add" at bounding box center [97, 430] width 50 height 34
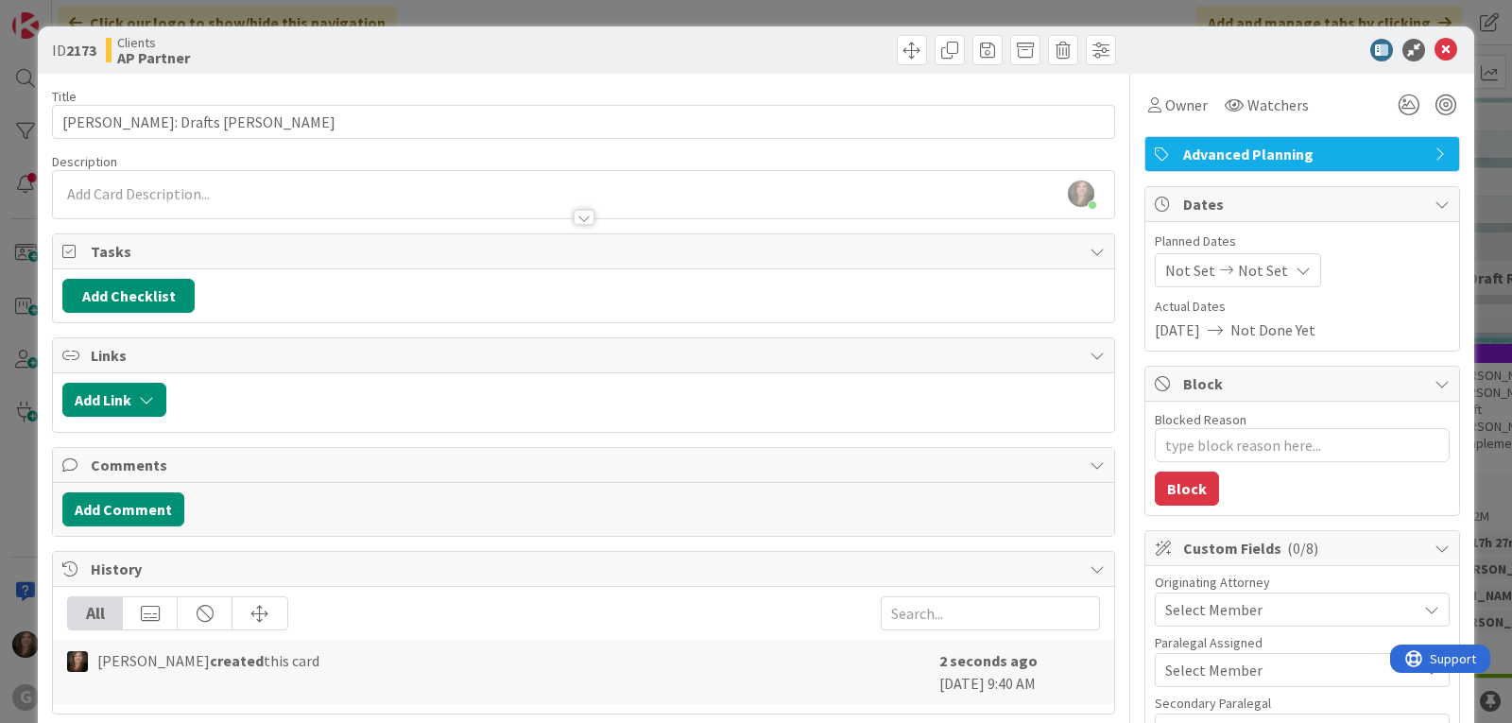
type textarea "x"
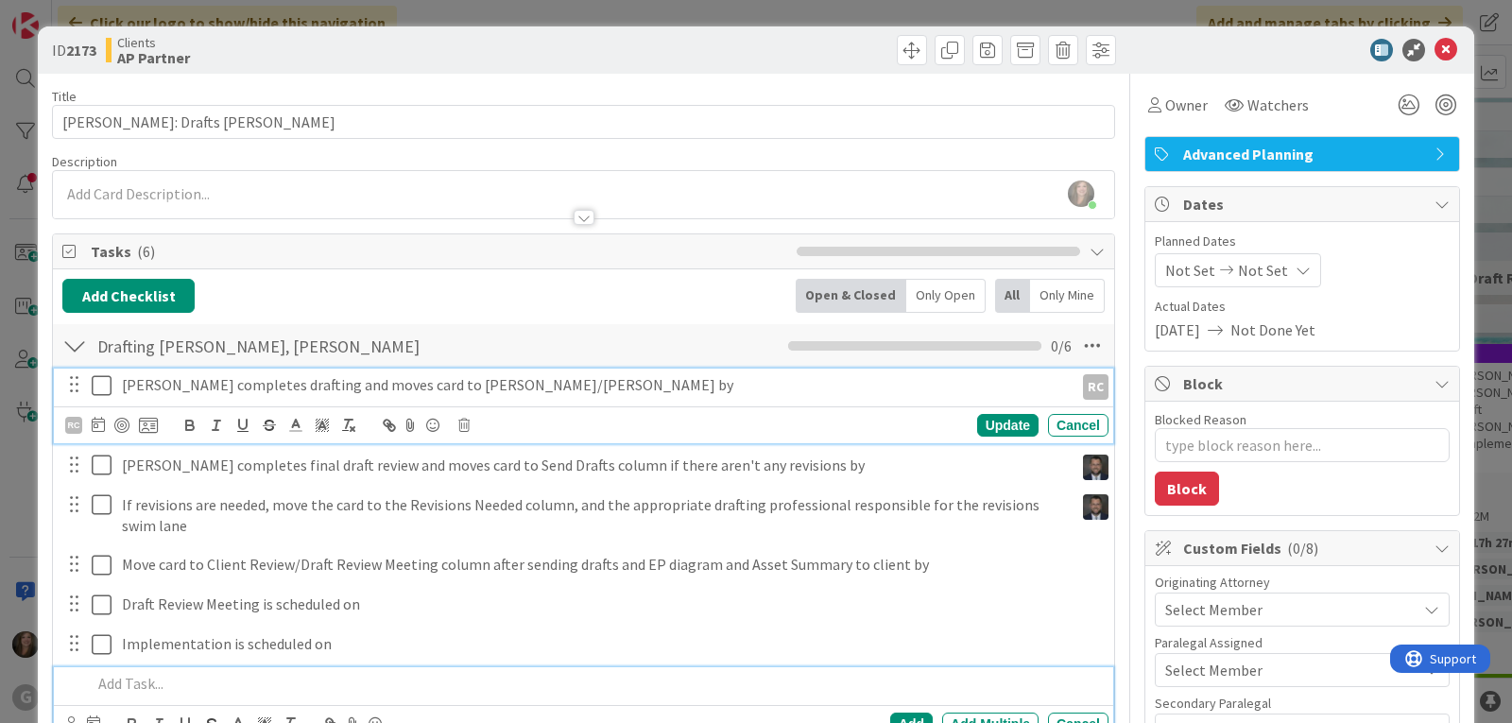
click at [200, 381] on p "Bobby completes drafting and moves card to Brad/Jonas lane by" at bounding box center [594, 385] width 944 height 22
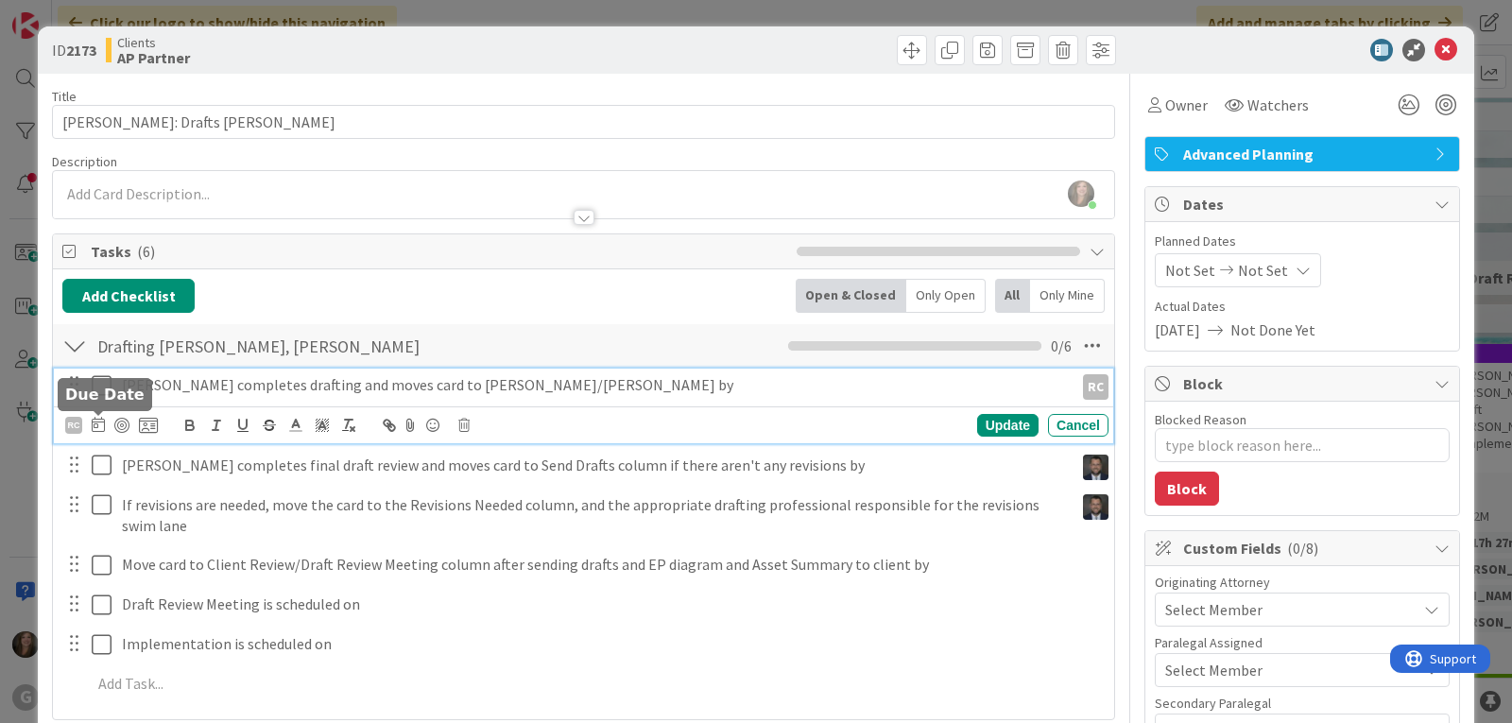
click at [99, 424] on icon at bounding box center [98, 424] width 13 height 15
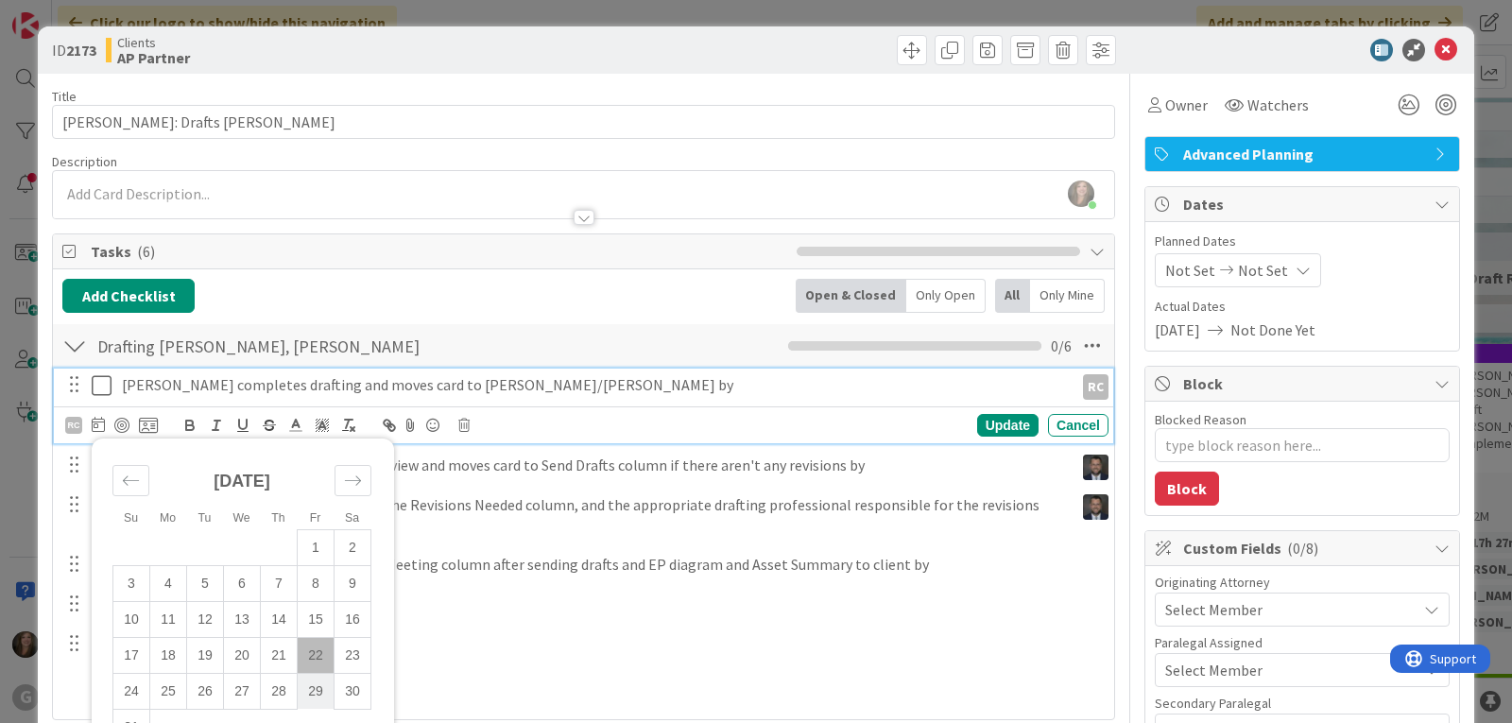
click at [312, 691] on td "29" at bounding box center [316, 691] width 37 height 36
type input "08/29/2025"
type textarea "x"
click at [998, 423] on div "Update" at bounding box center [1007, 425] width 61 height 23
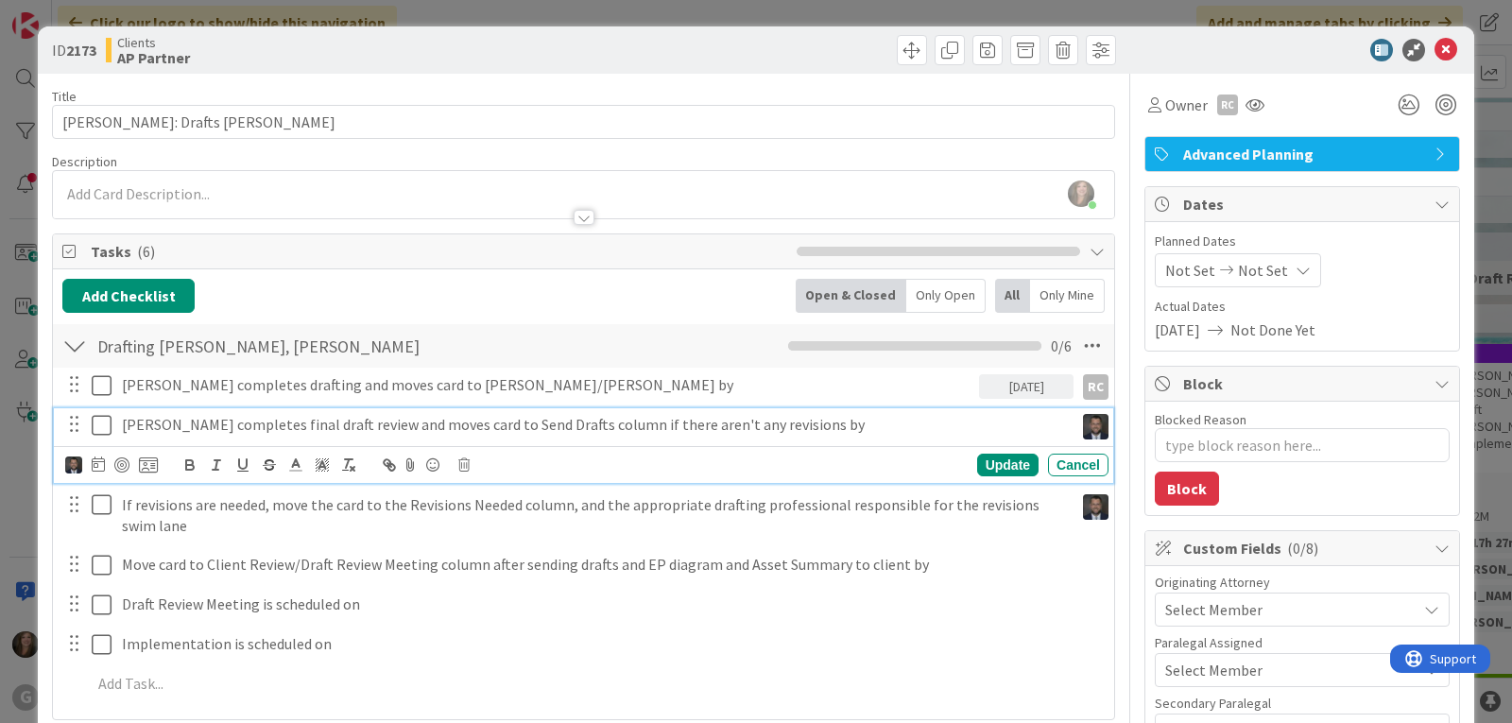
click at [254, 424] on p "Jonas completes final draft review and moves card to Send Drafts column if ther…" at bounding box center [594, 425] width 944 height 22
click at [97, 469] on icon at bounding box center [98, 463] width 13 height 15
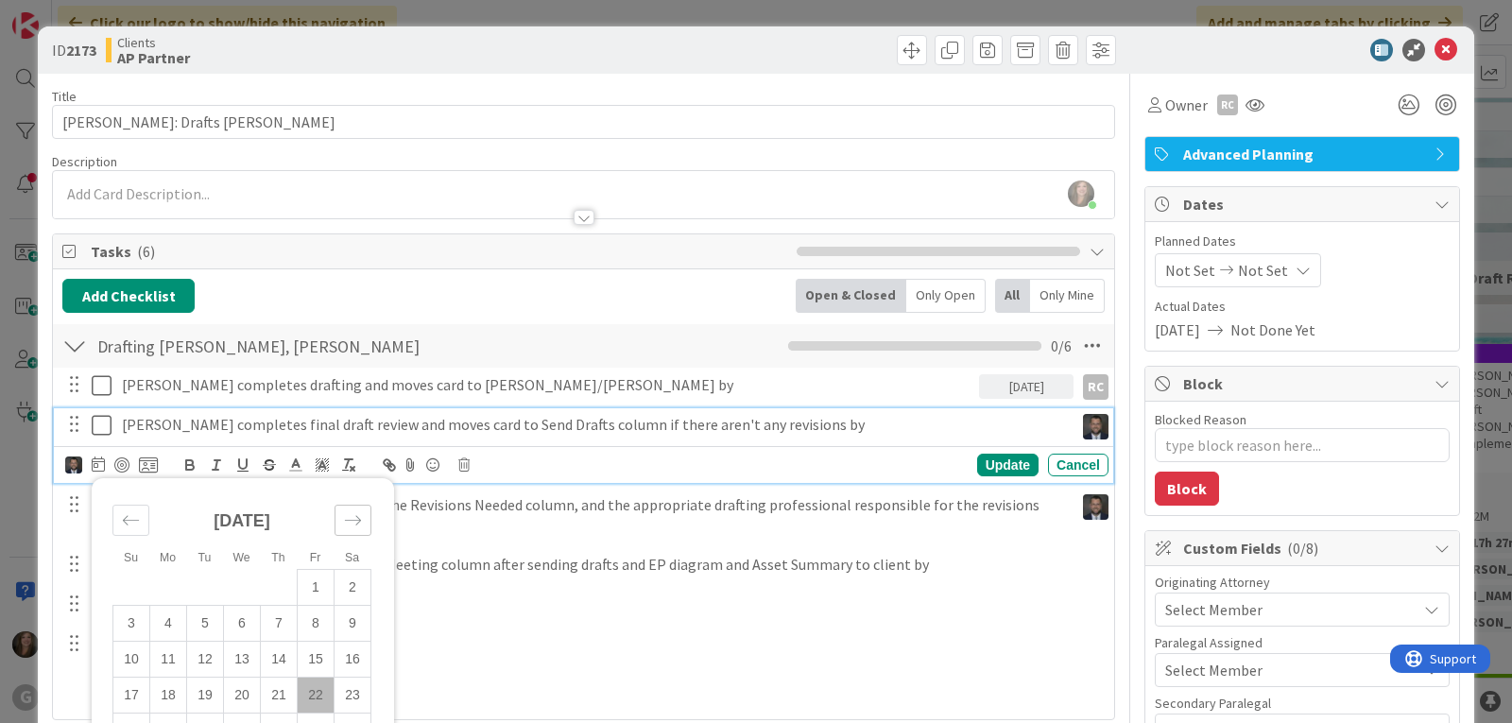
click at [346, 508] on div "Move forward to switch to the next month." at bounding box center [353, 520] width 37 height 31
click at [245, 588] on td "3" at bounding box center [242, 587] width 37 height 36
type input "09/03/2025"
type textarea "x"
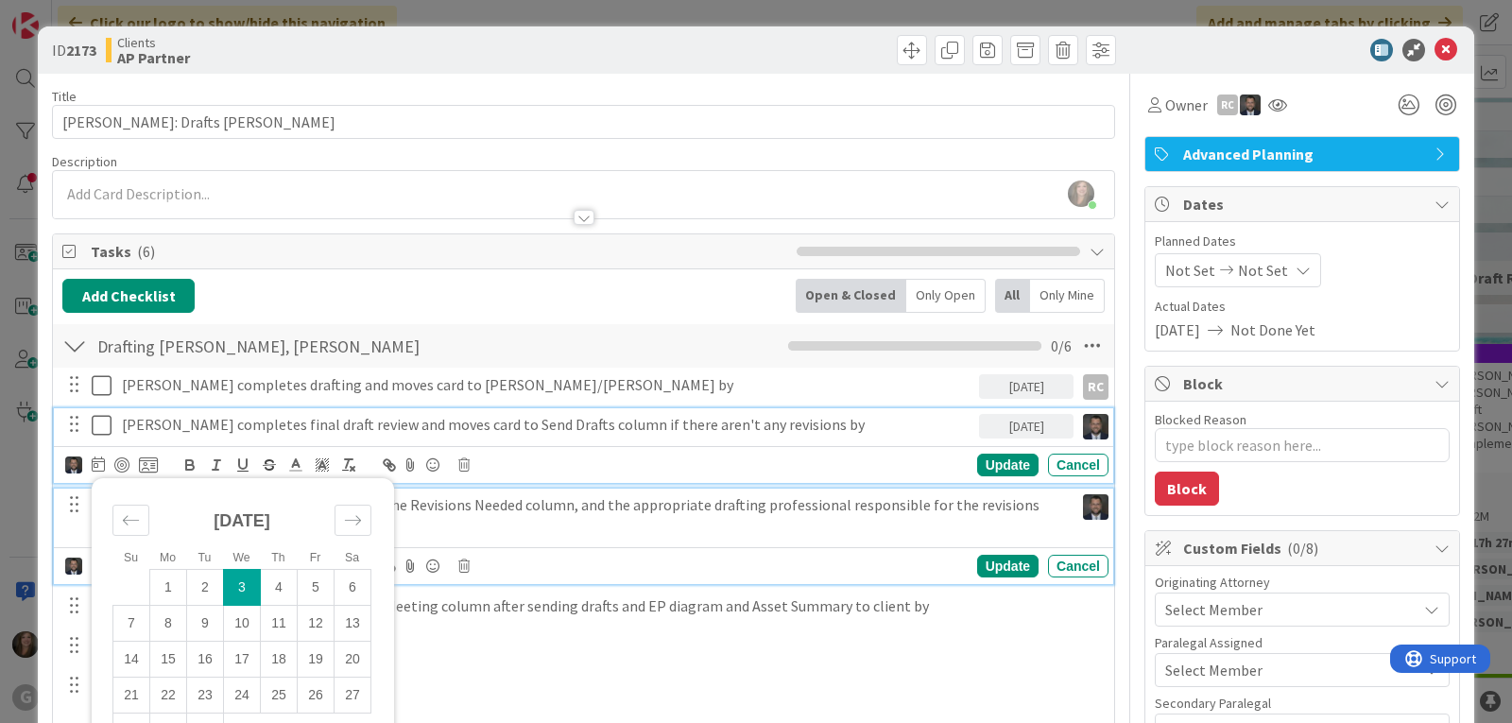
click at [526, 503] on p "If revisions are needed, move the card to the Revisions Needed column, and the …" at bounding box center [594, 515] width 944 height 43
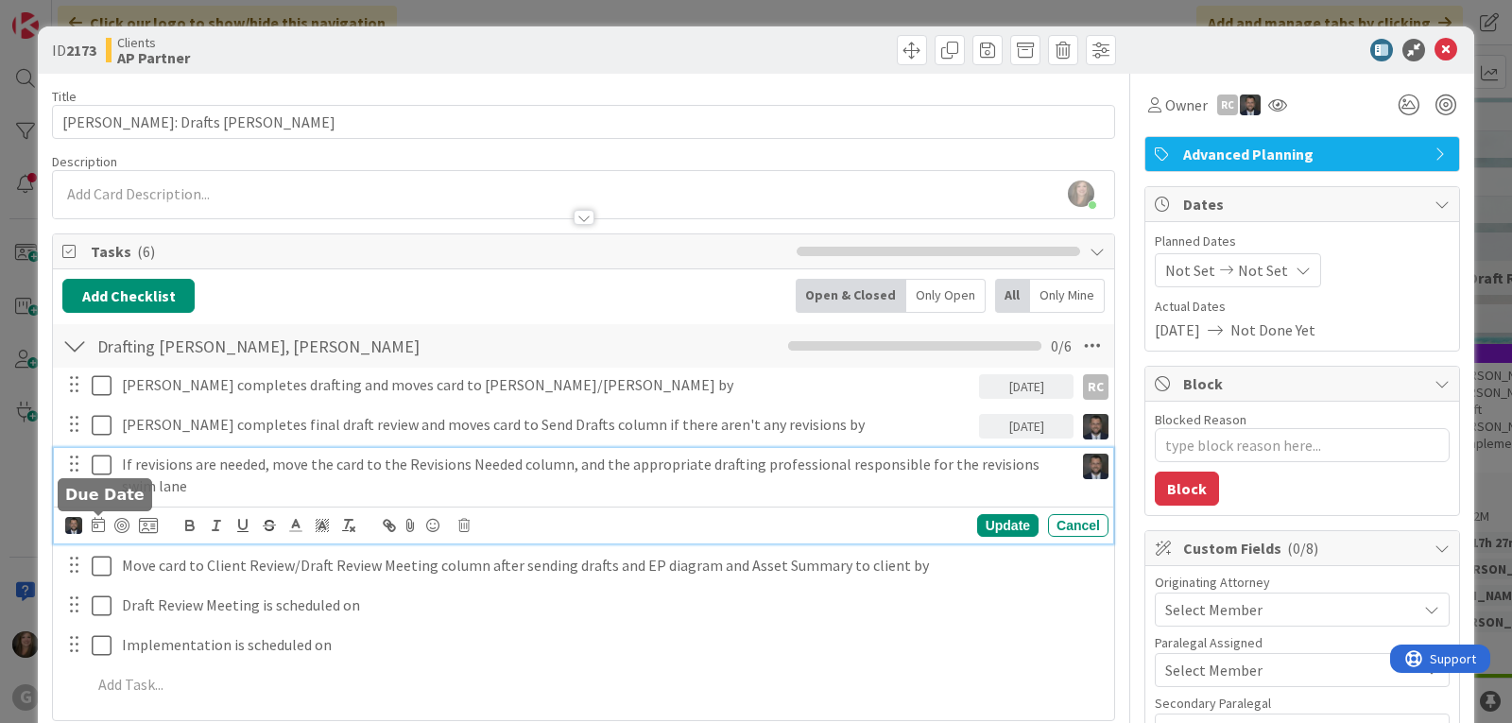
click at [99, 525] on icon at bounding box center [98, 524] width 13 height 15
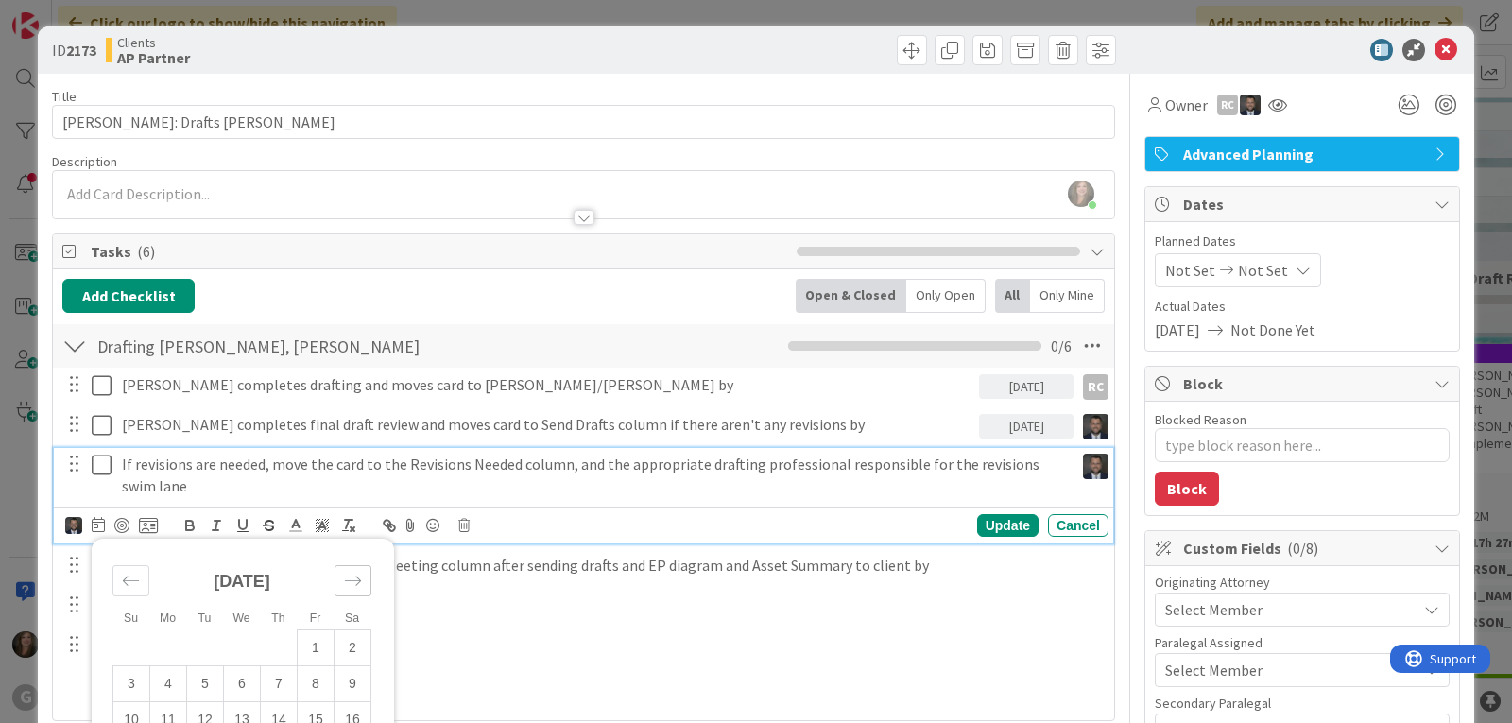
click at [358, 572] on icon "Move forward to switch to the next month." at bounding box center [353, 581] width 18 height 18
click at [244, 642] on td "3" at bounding box center [242, 648] width 37 height 36
type input "09/03/2025"
type textarea "x"
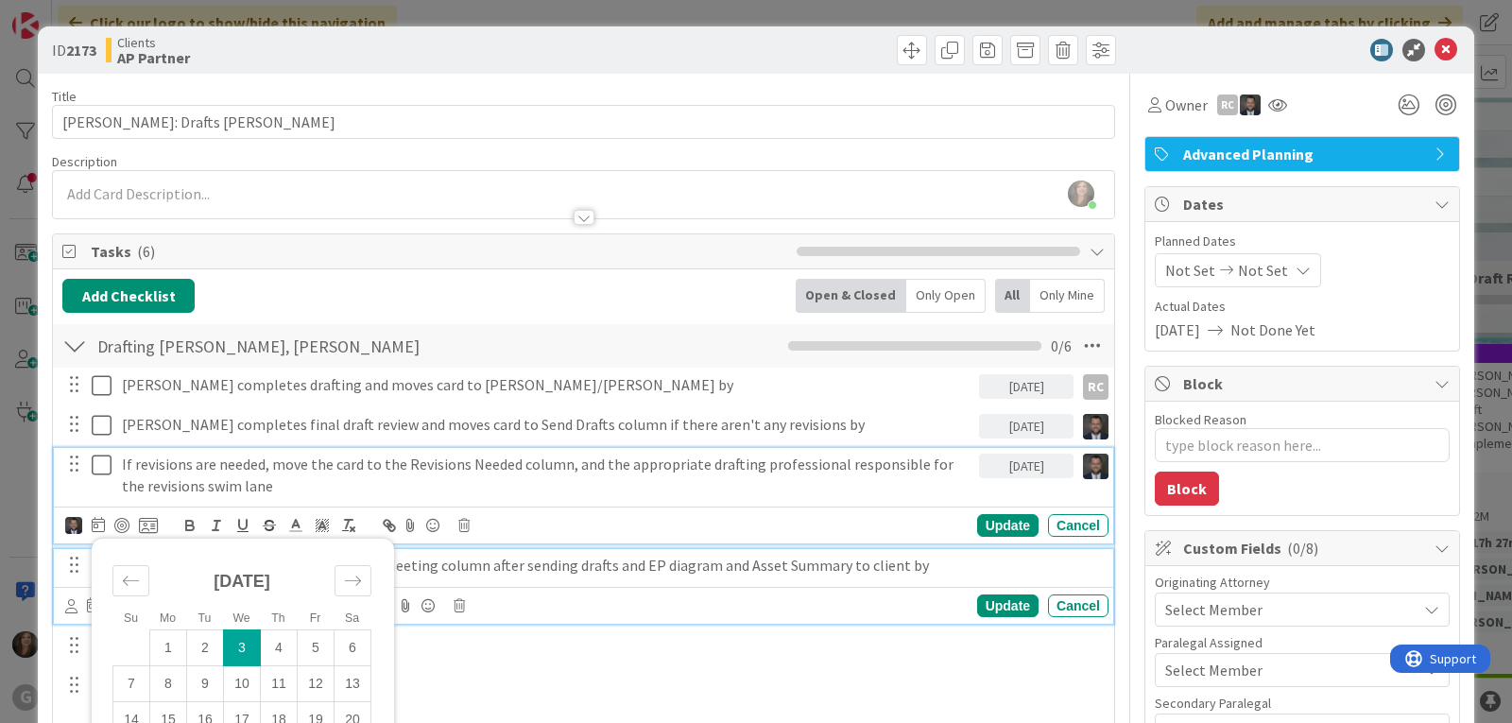
click at [460, 574] on p "Move card to Client Review/Draft Review Meeting column after sending drafts and…" at bounding box center [611, 566] width 979 height 22
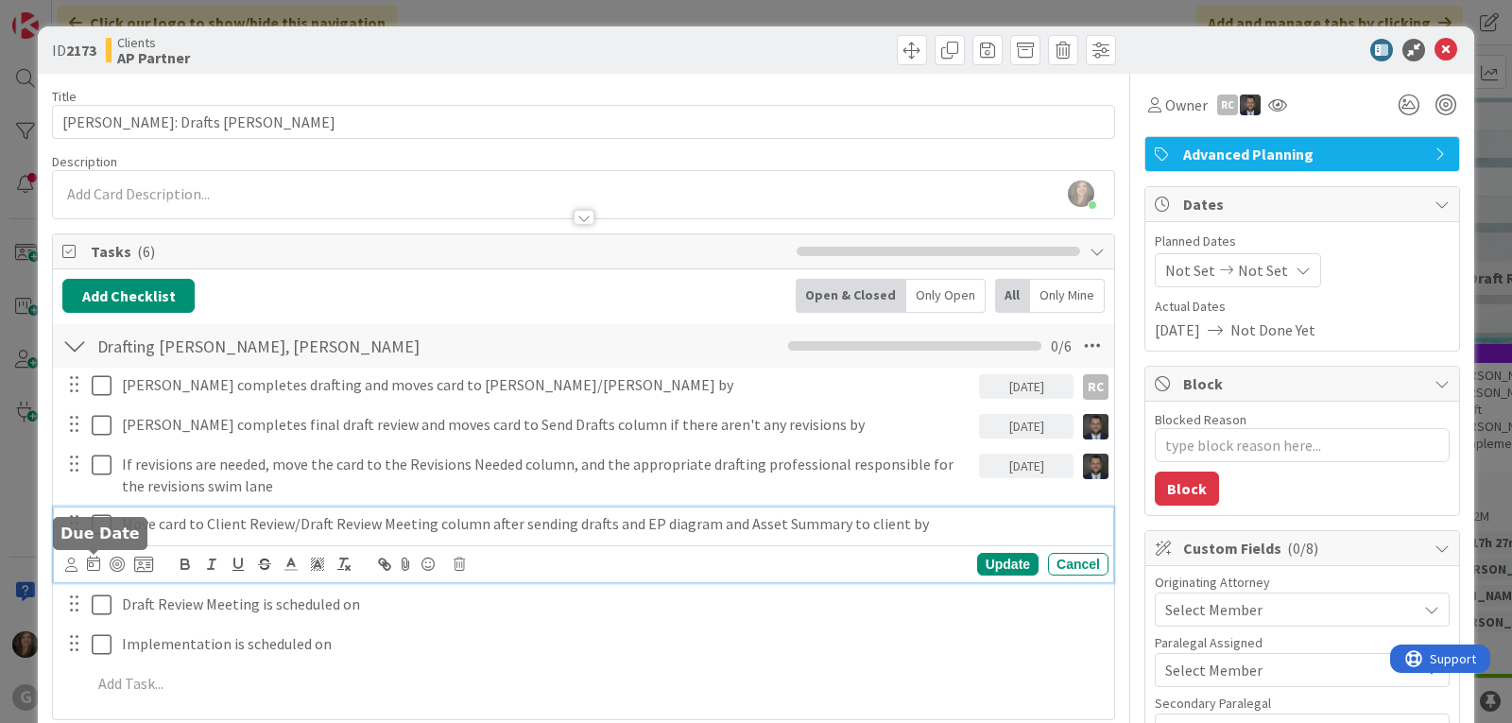
click at [91, 561] on icon at bounding box center [93, 563] width 13 height 15
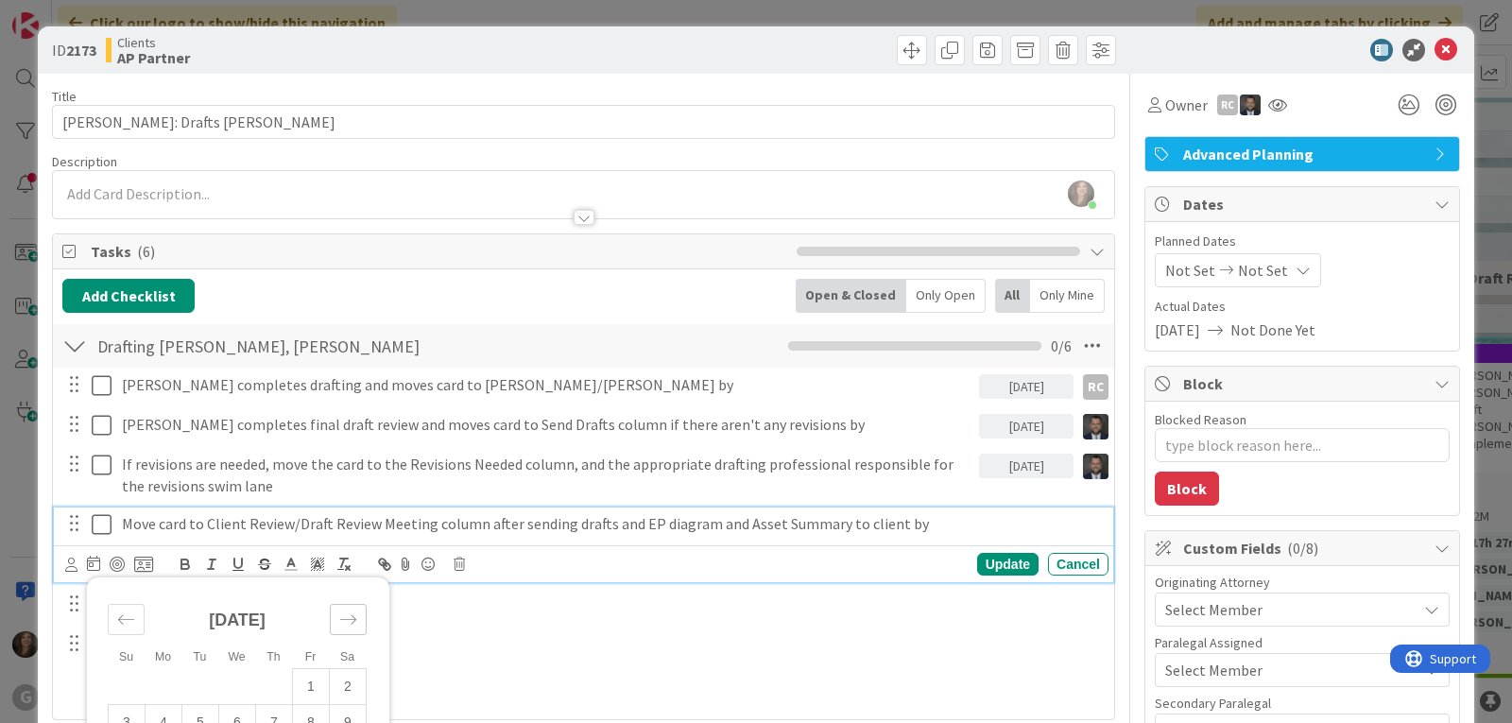
click at [353, 611] on icon "Move forward to switch to the next month." at bounding box center [348, 619] width 18 height 18
click at [242, 679] on td "3" at bounding box center [237, 687] width 37 height 36
type input "09/03/2025"
click at [67, 564] on icon at bounding box center [71, 565] width 12 height 14
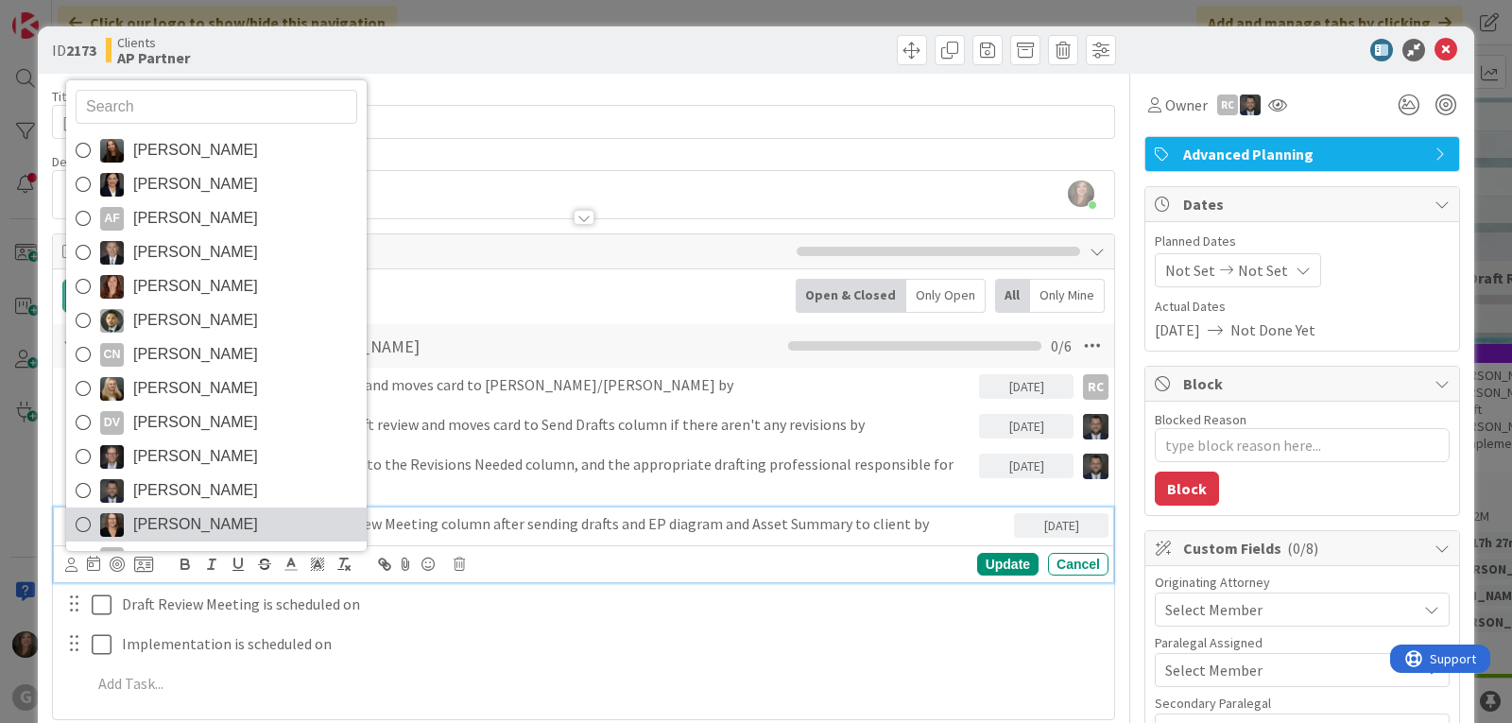
click at [167, 522] on span "Michelle Wilson" at bounding box center [195, 524] width 125 height 28
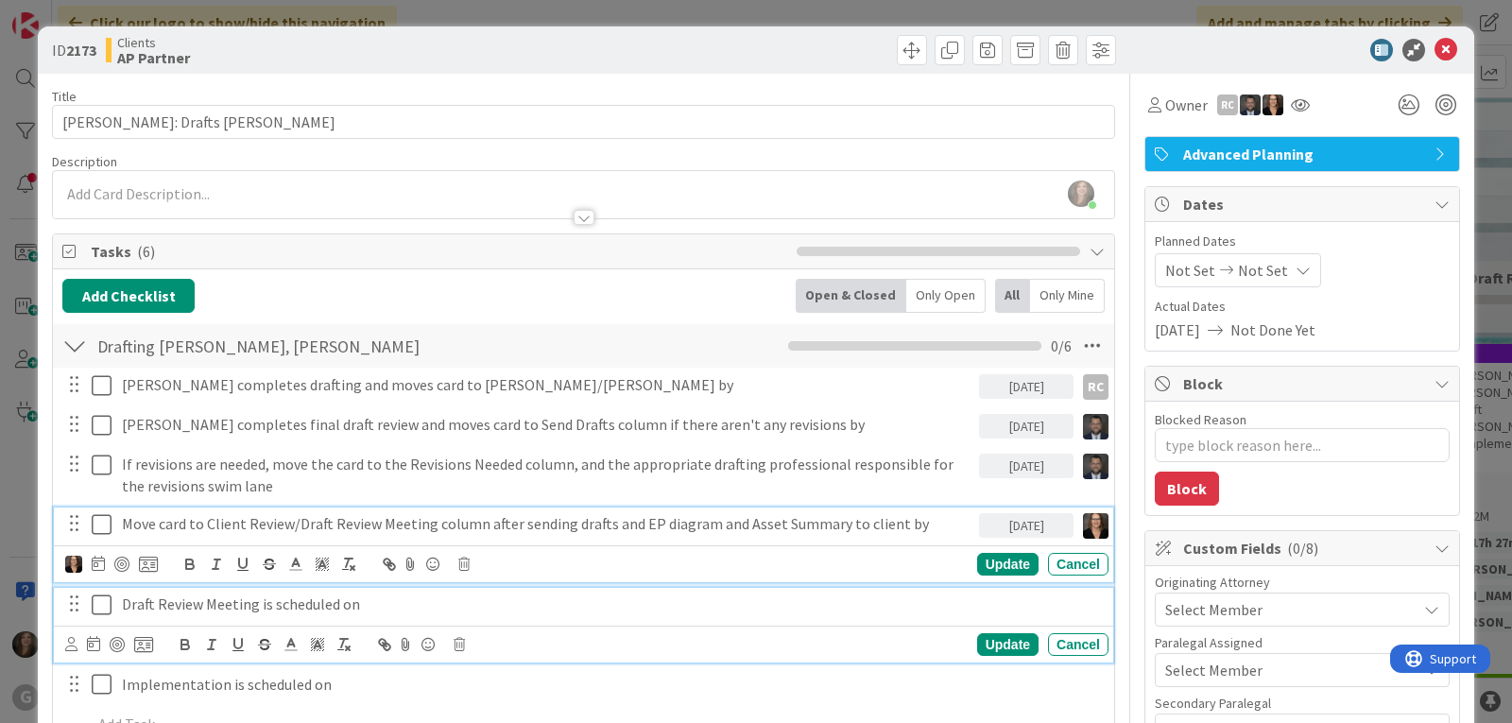
click at [217, 599] on p "Draft Review Meeting is scheduled on" at bounding box center [611, 604] width 979 height 22
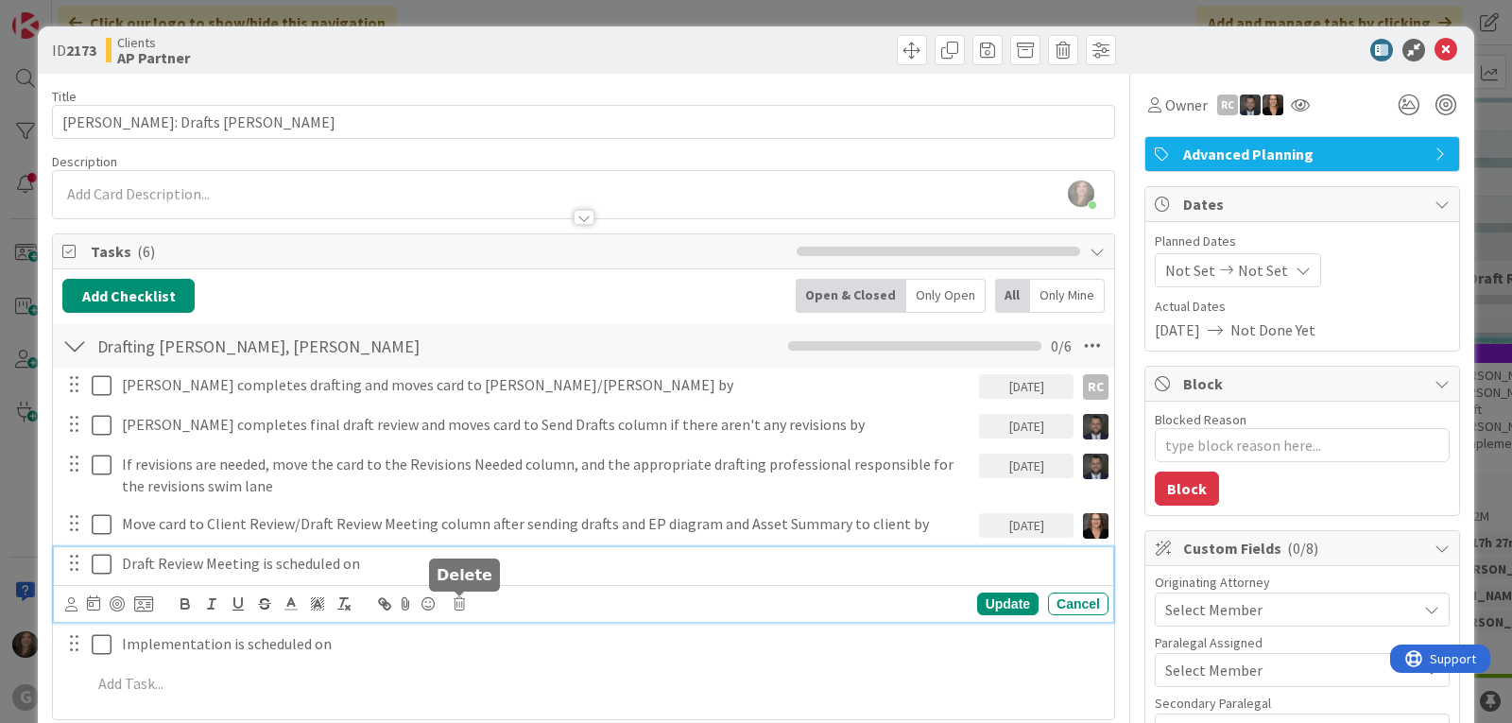
click at [464, 609] on icon at bounding box center [459, 603] width 11 height 13
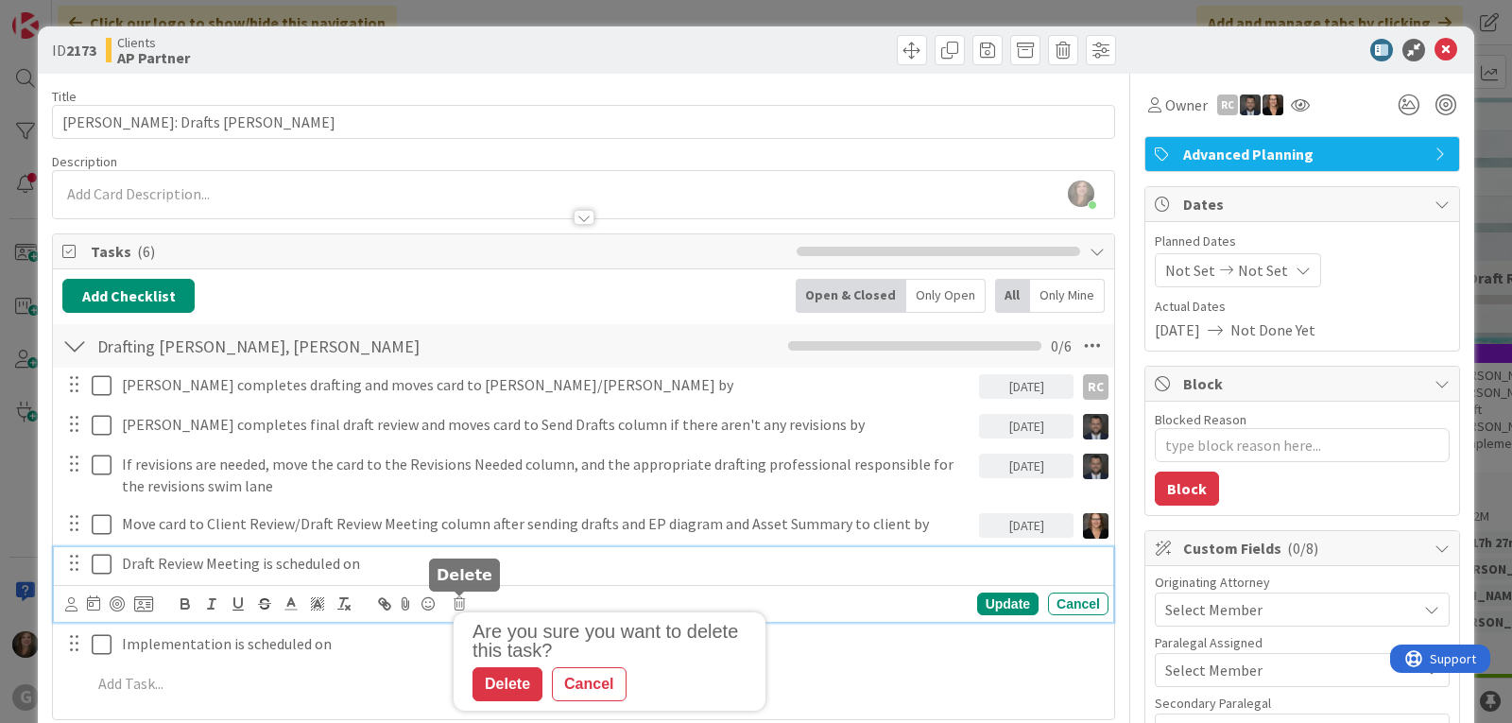
click at [518, 680] on div "Delete" at bounding box center [507, 684] width 70 height 34
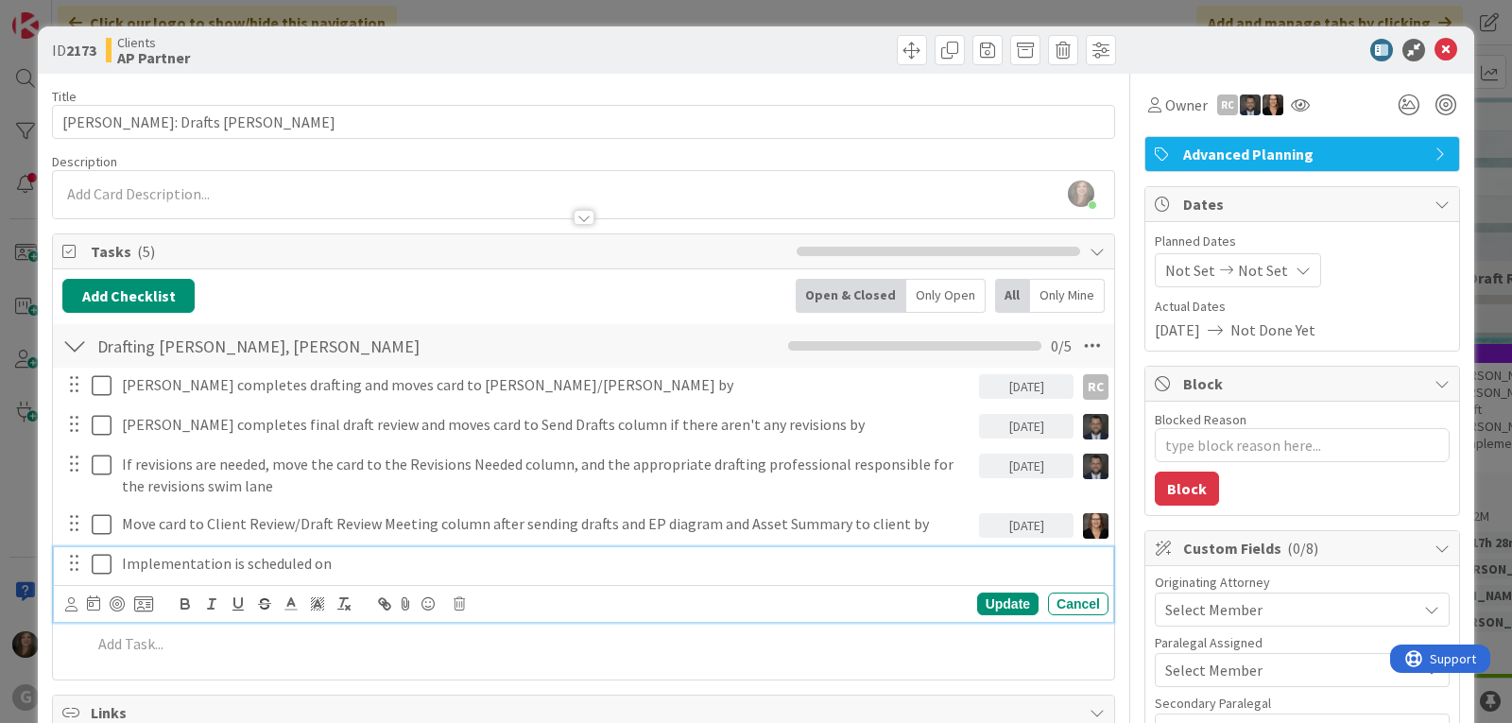
click at [245, 569] on p "Implementation is scheduled on" at bounding box center [611, 564] width 979 height 22
click at [72, 600] on icon at bounding box center [71, 604] width 12 height 14
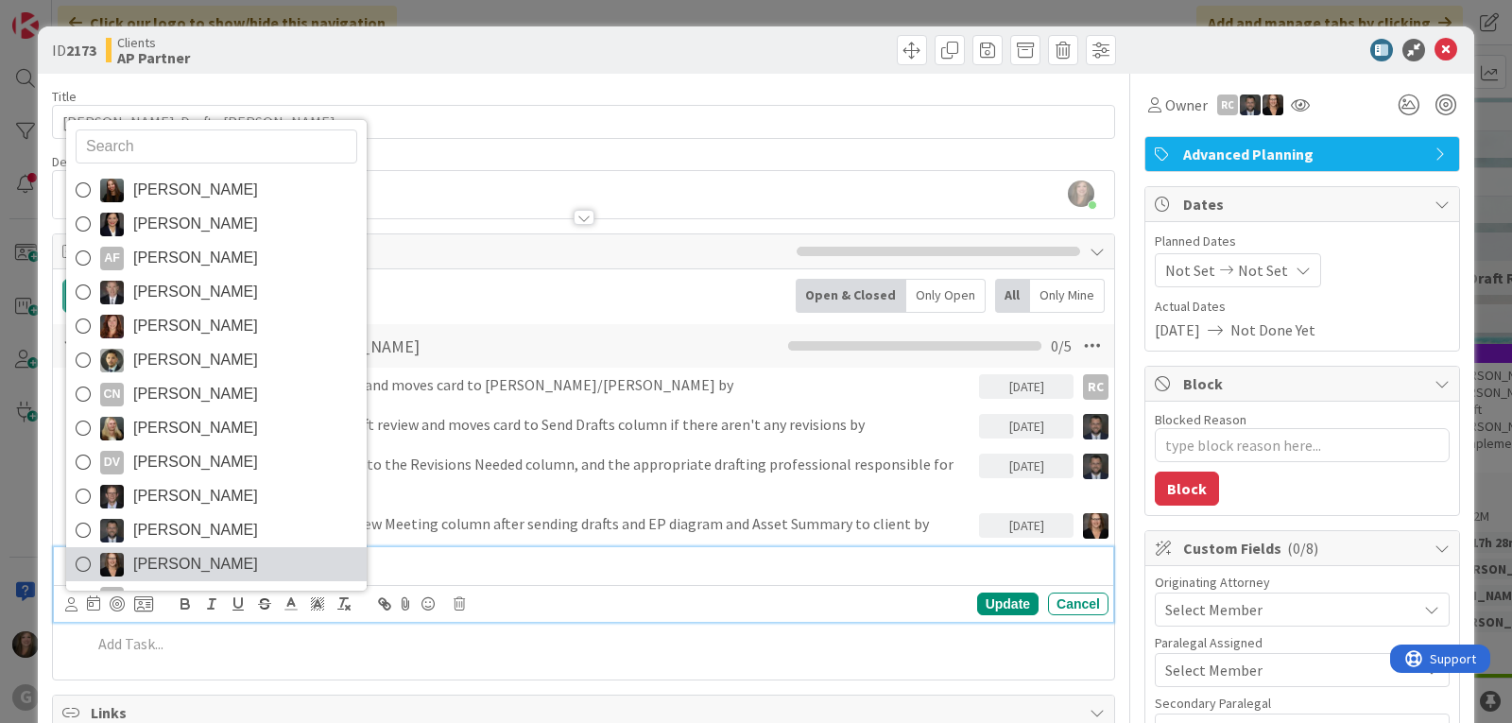
click at [205, 566] on span "Michelle Wilson" at bounding box center [195, 564] width 125 height 28
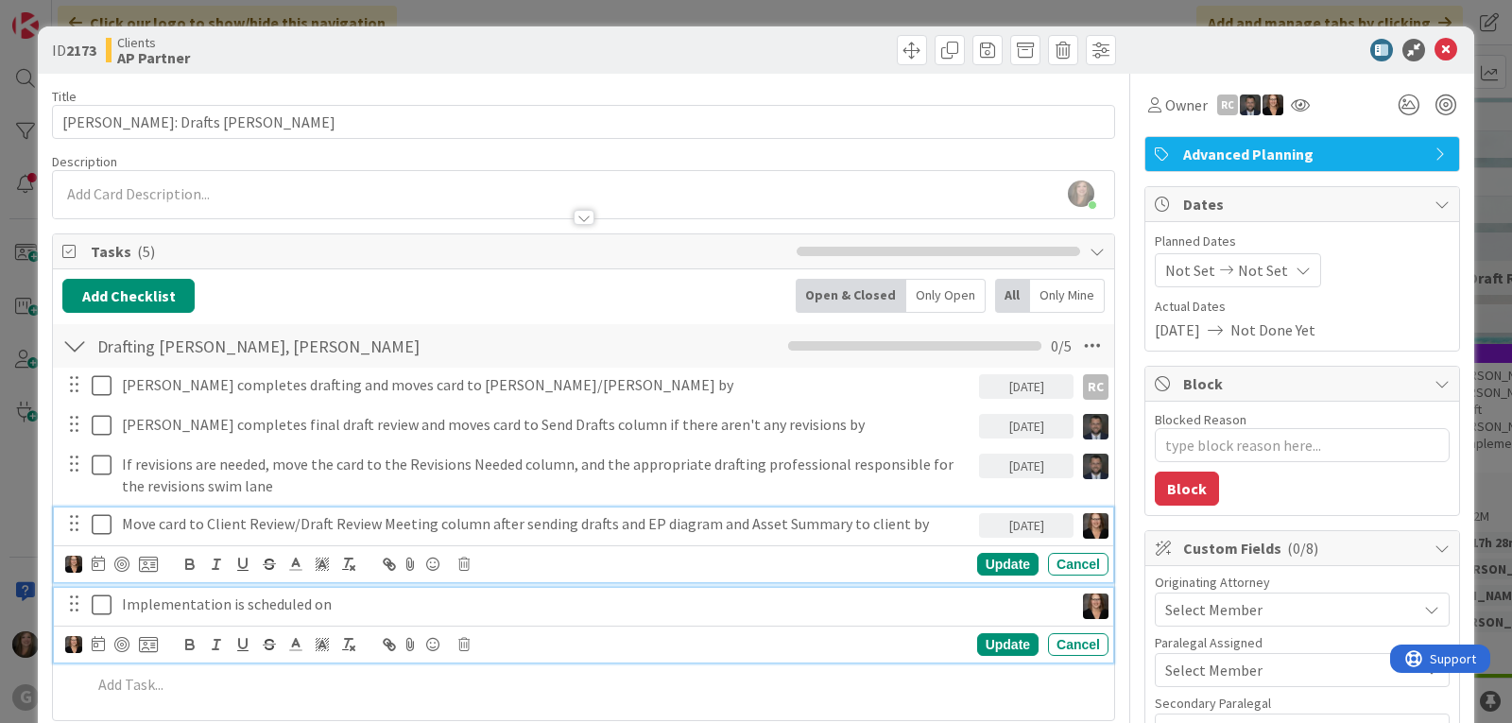
click at [310, 534] on p "Move card to Client Review/Draft Review Meeting column after sending drafts and…" at bounding box center [547, 524] width 850 height 22
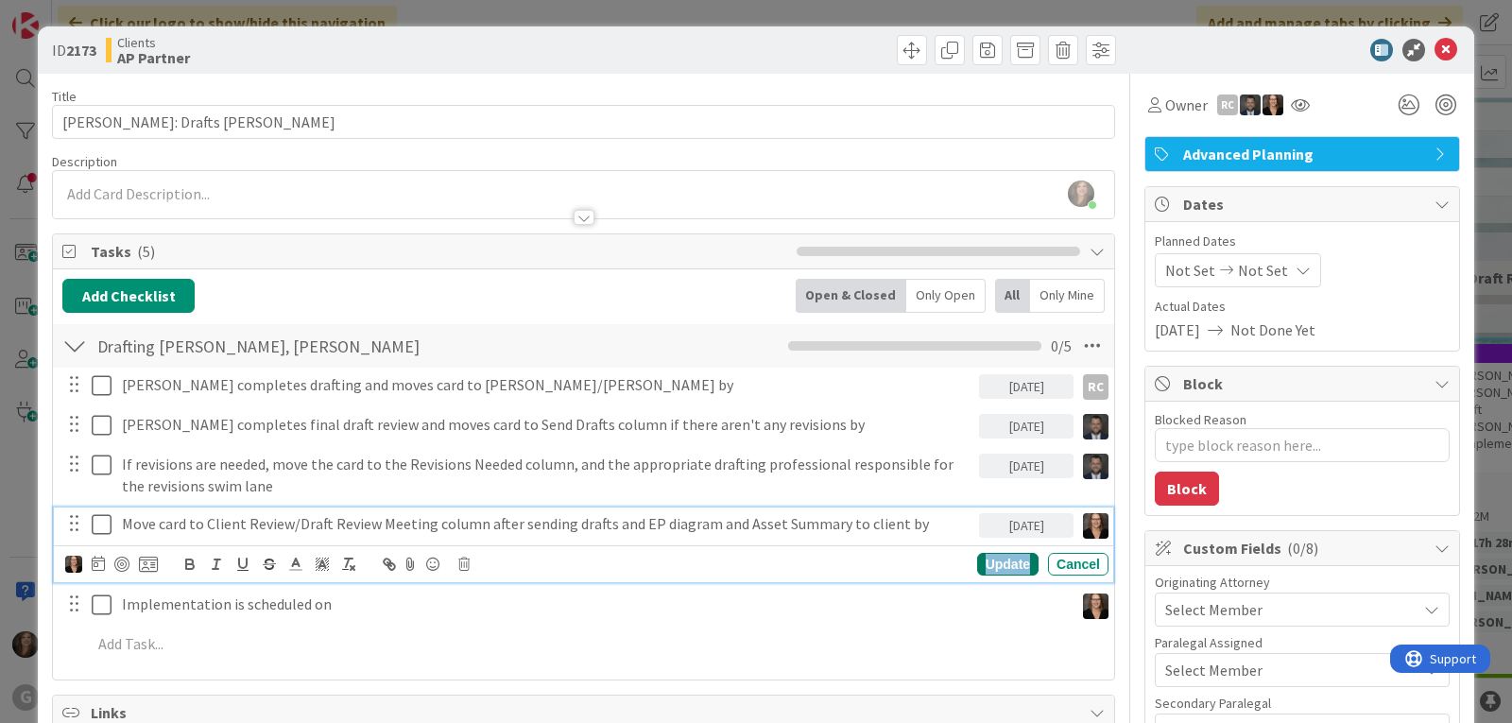
click at [994, 567] on div "Update" at bounding box center [1007, 564] width 61 height 23
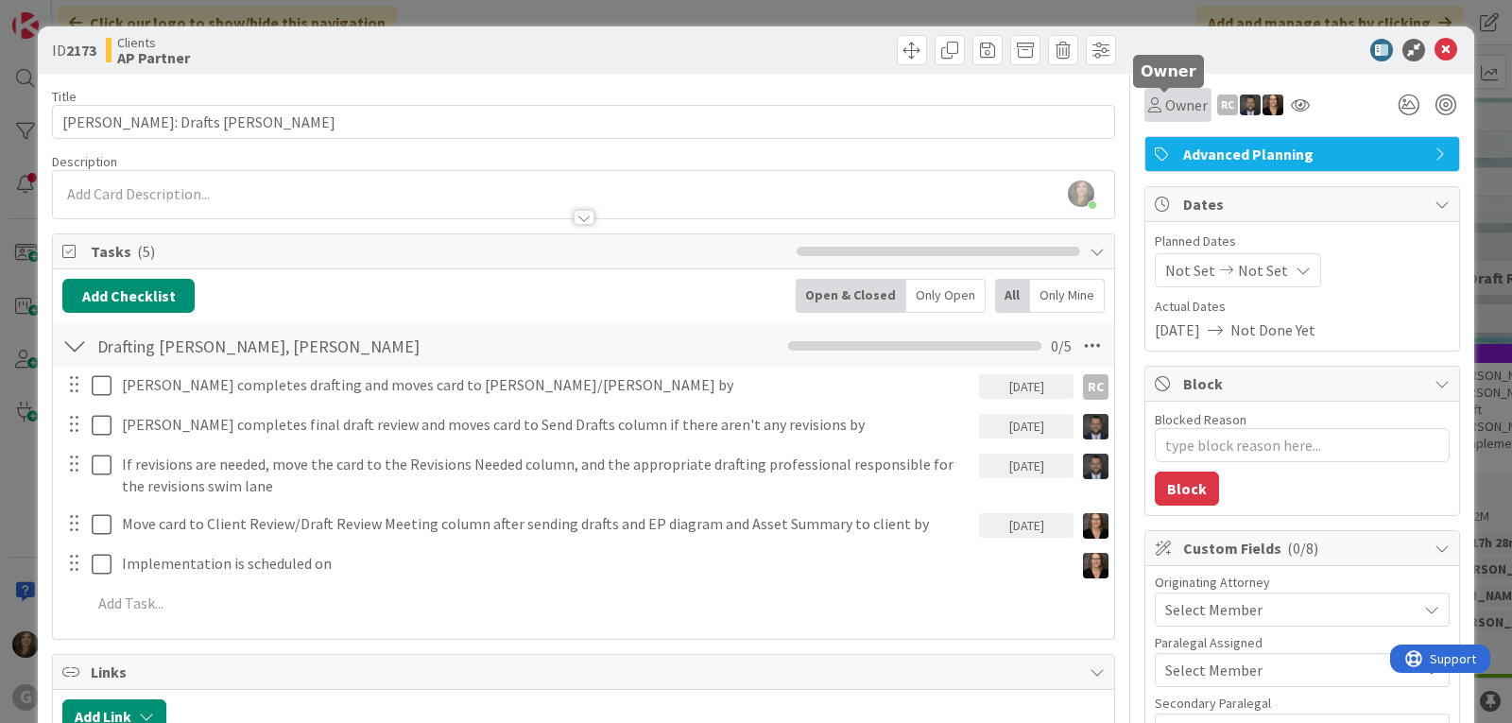
click at [1148, 105] on icon at bounding box center [1154, 104] width 13 height 15
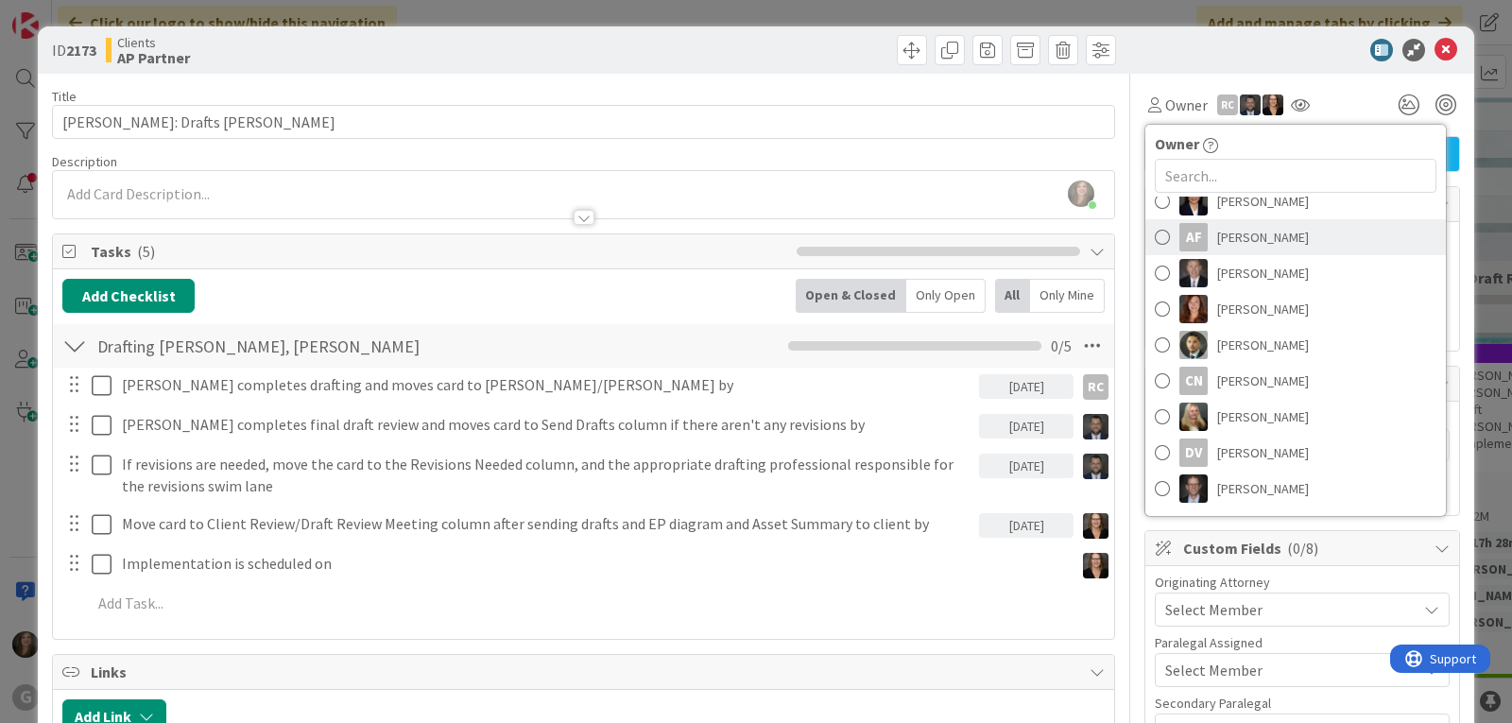
scroll to position [189, 0]
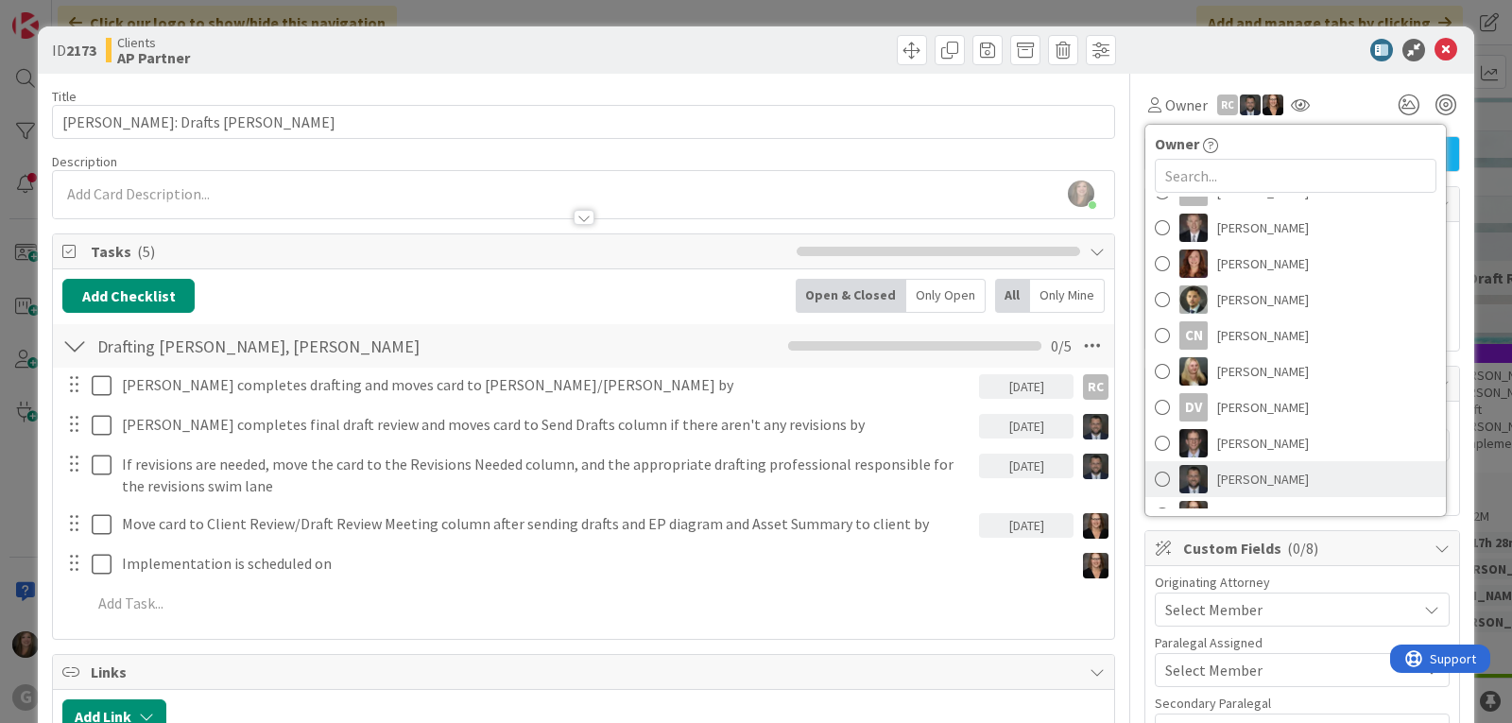
click at [1179, 469] on img at bounding box center [1193, 479] width 28 height 28
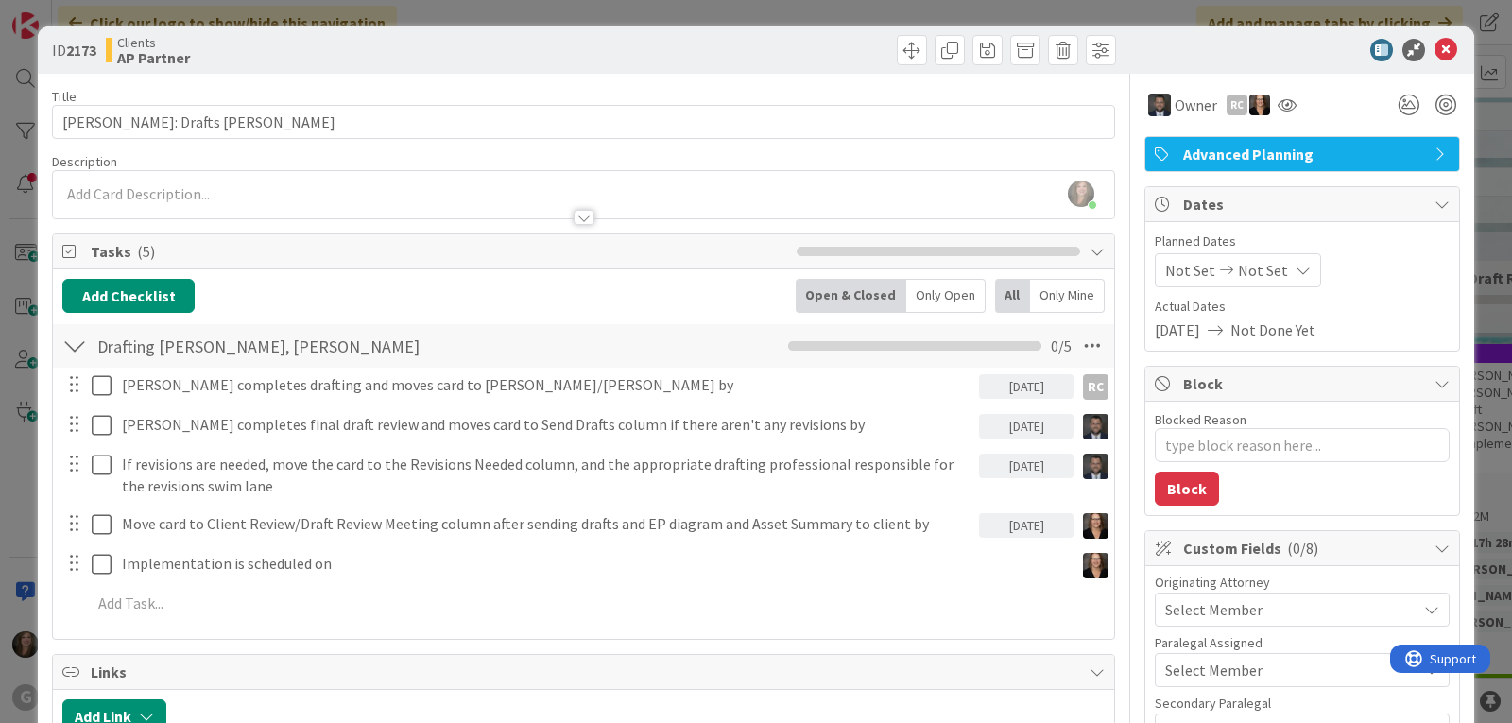
click at [1178, 608] on span "Select Member" at bounding box center [1213, 609] width 97 height 23
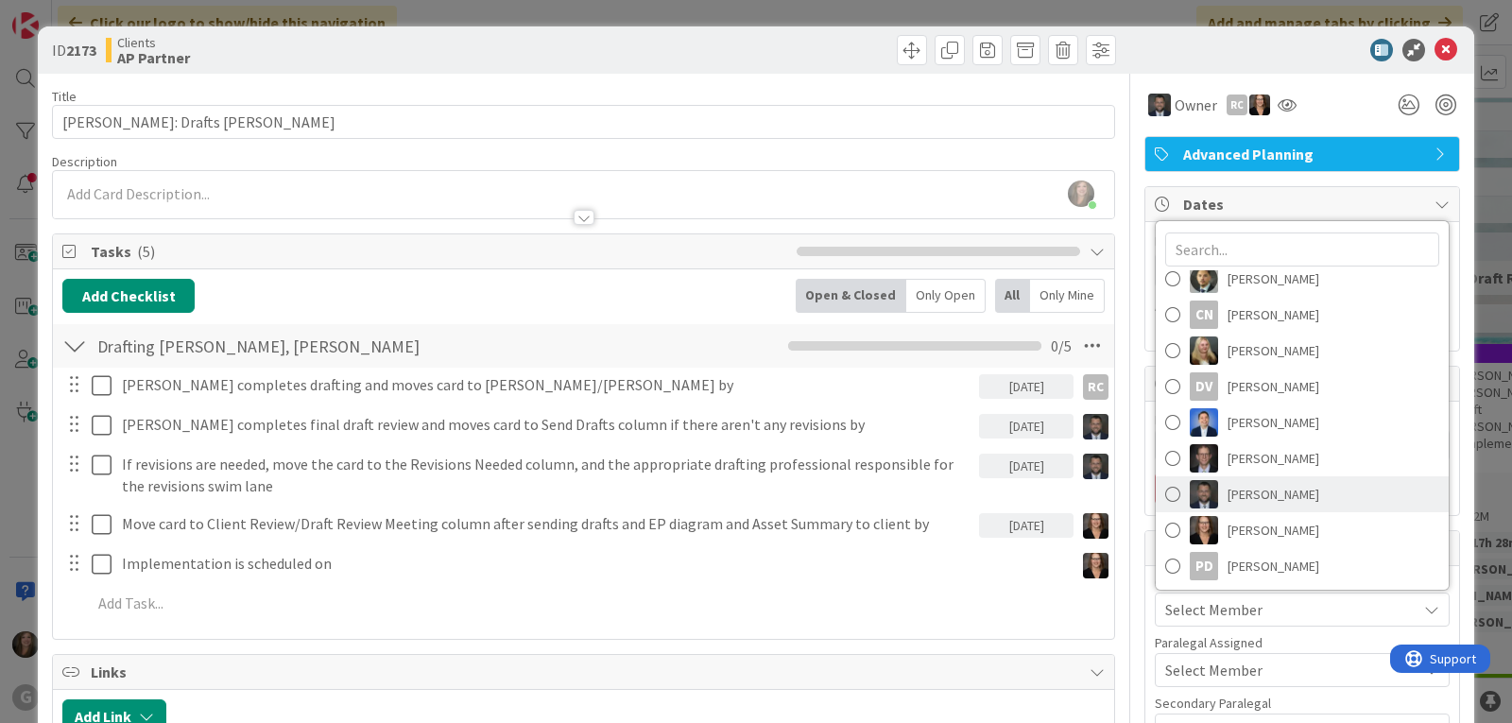
click at [1165, 489] on span at bounding box center [1172, 494] width 15 height 28
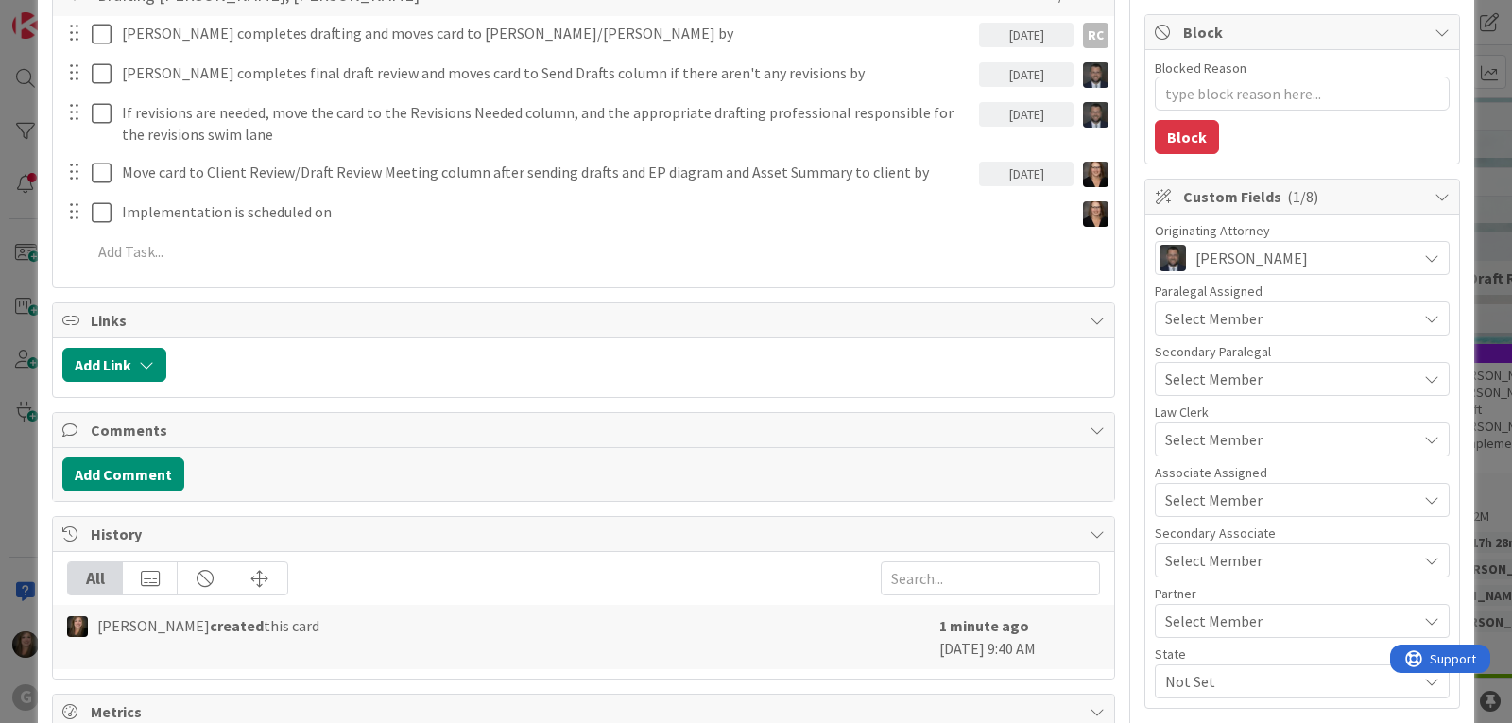
scroll to position [378, 0]
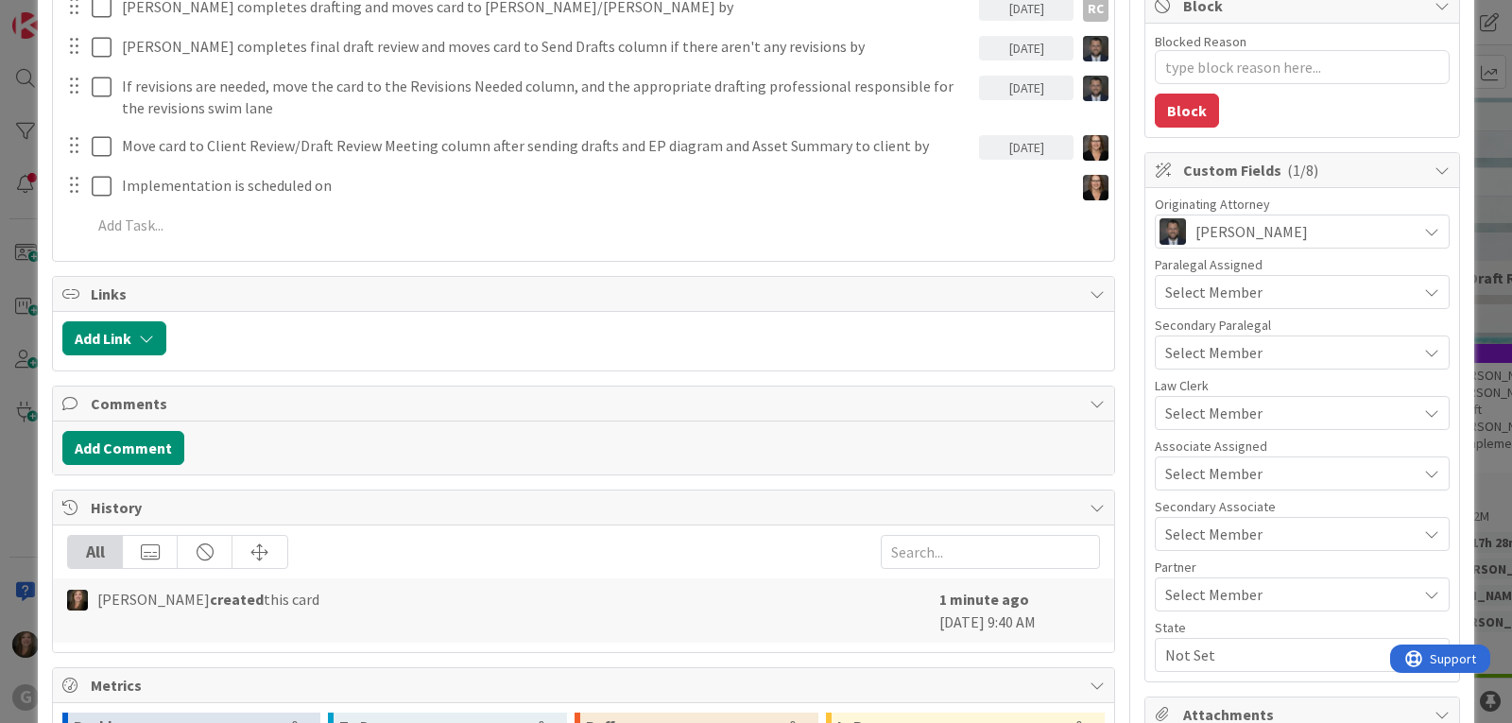
click at [1171, 644] on span "Not Set" at bounding box center [1290, 655] width 251 height 23
click at [1182, 577] on span "FL" at bounding box center [1189, 576] width 15 height 28
click at [1334, 439] on div "Associate Assigned" at bounding box center [1302, 445] width 295 height 13
click at [1226, 591] on span "Select Member" at bounding box center [1213, 594] width 97 height 23
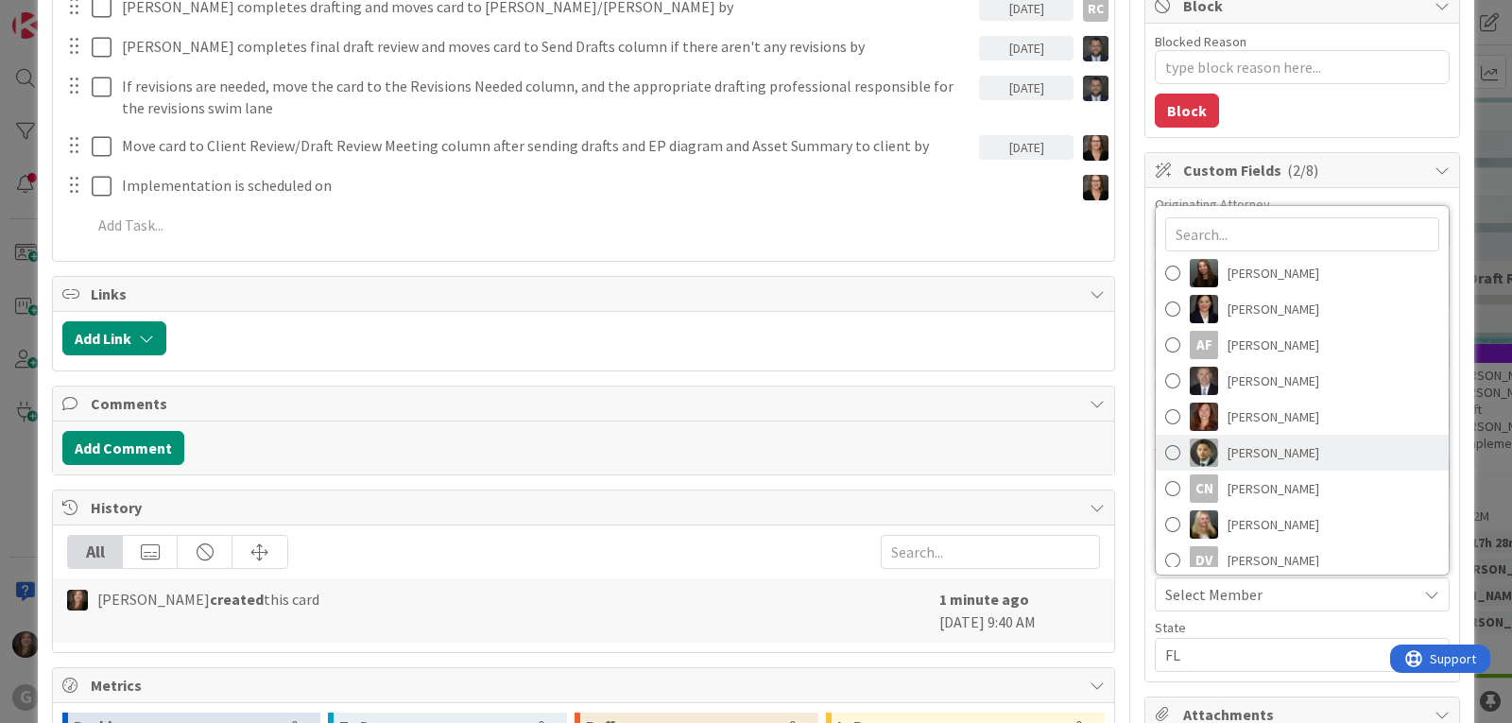
scroll to position [263, 0]
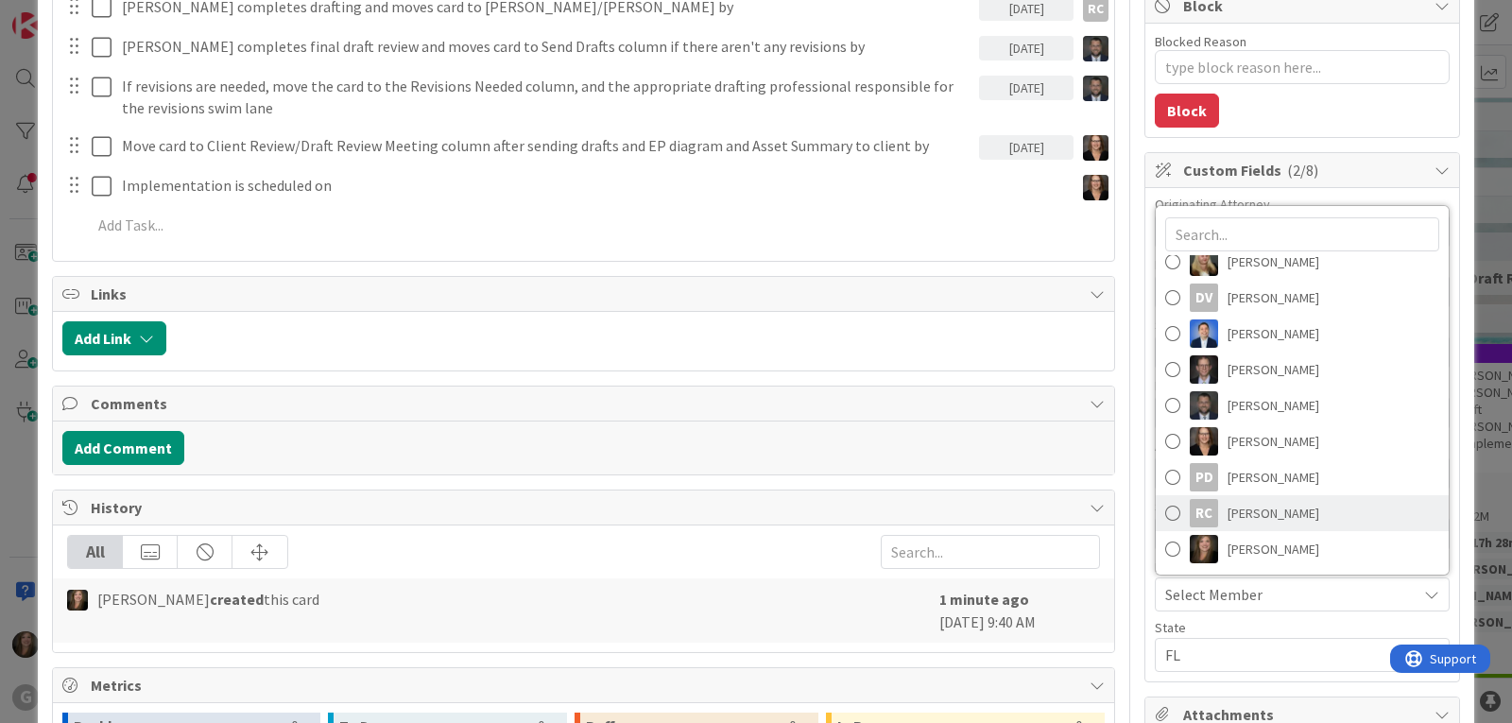
click at [1195, 504] on div "RC" at bounding box center [1204, 513] width 28 height 28
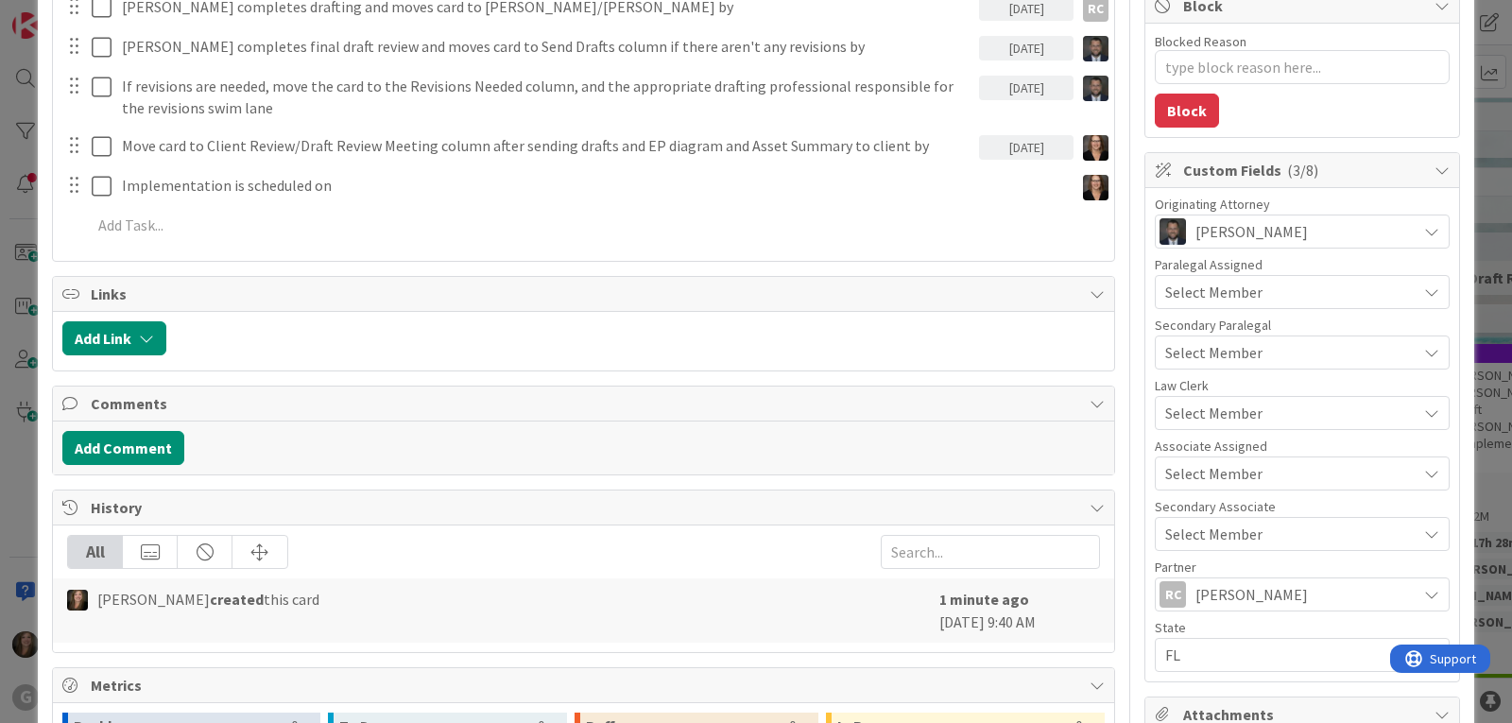
type textarea "x"
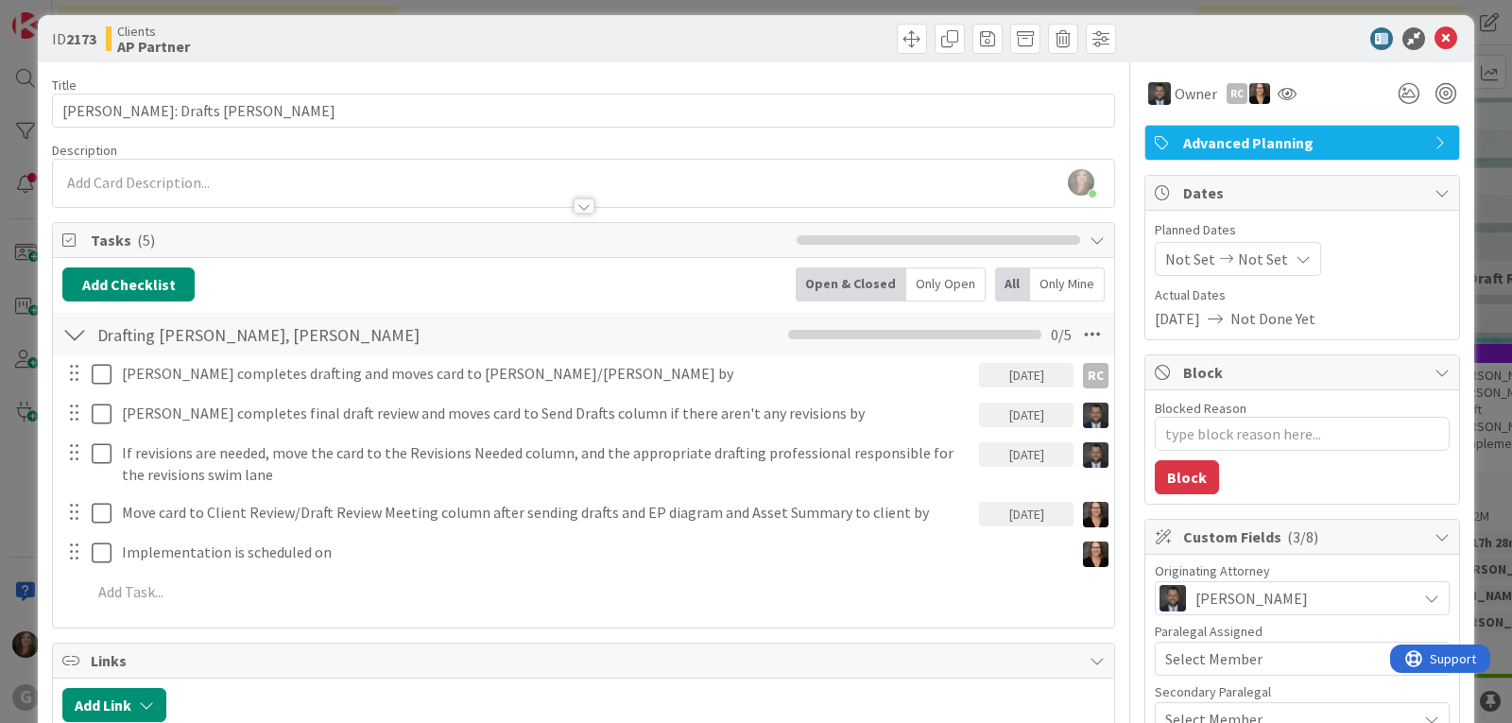
scroll to position [0, 0]
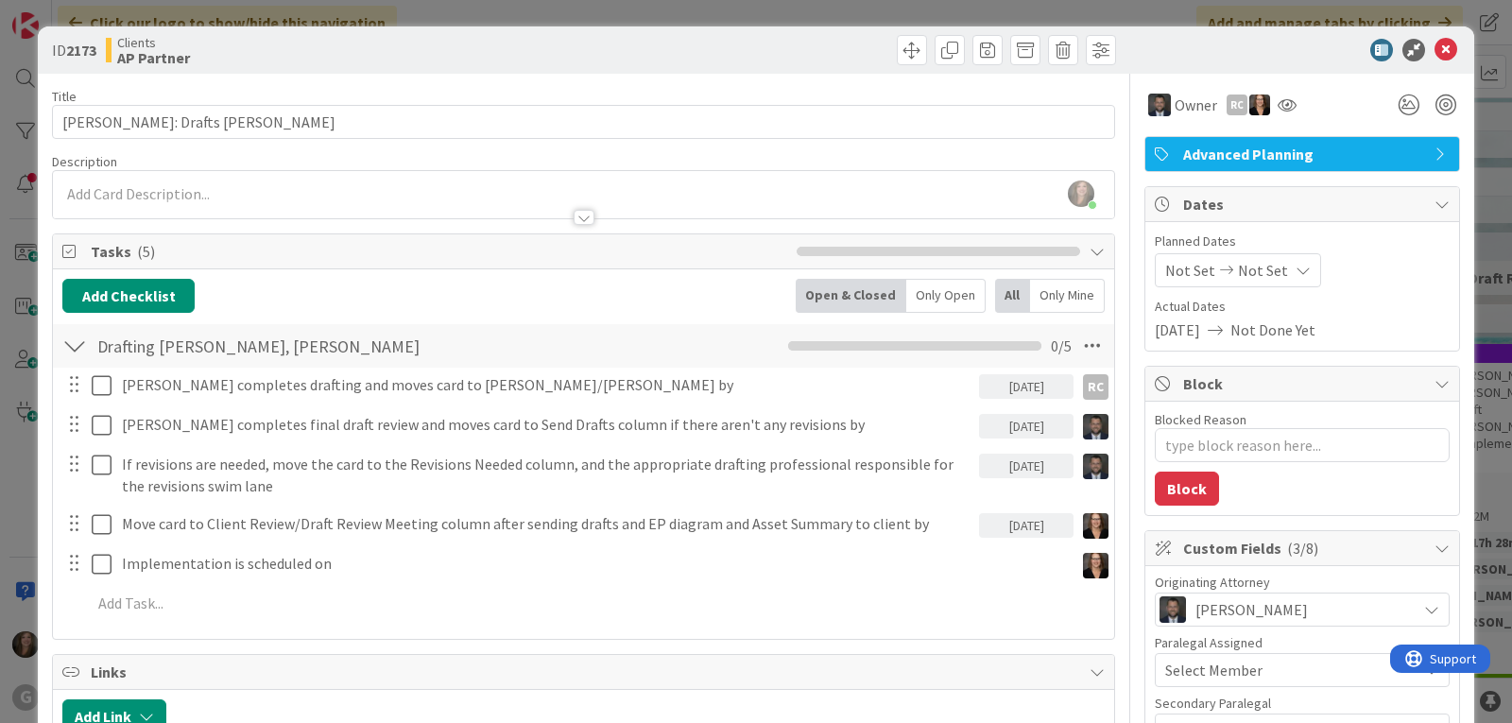
click at [1165, 266] on span "Not Set" at bounding box center [1190, 270] width 50 height 23
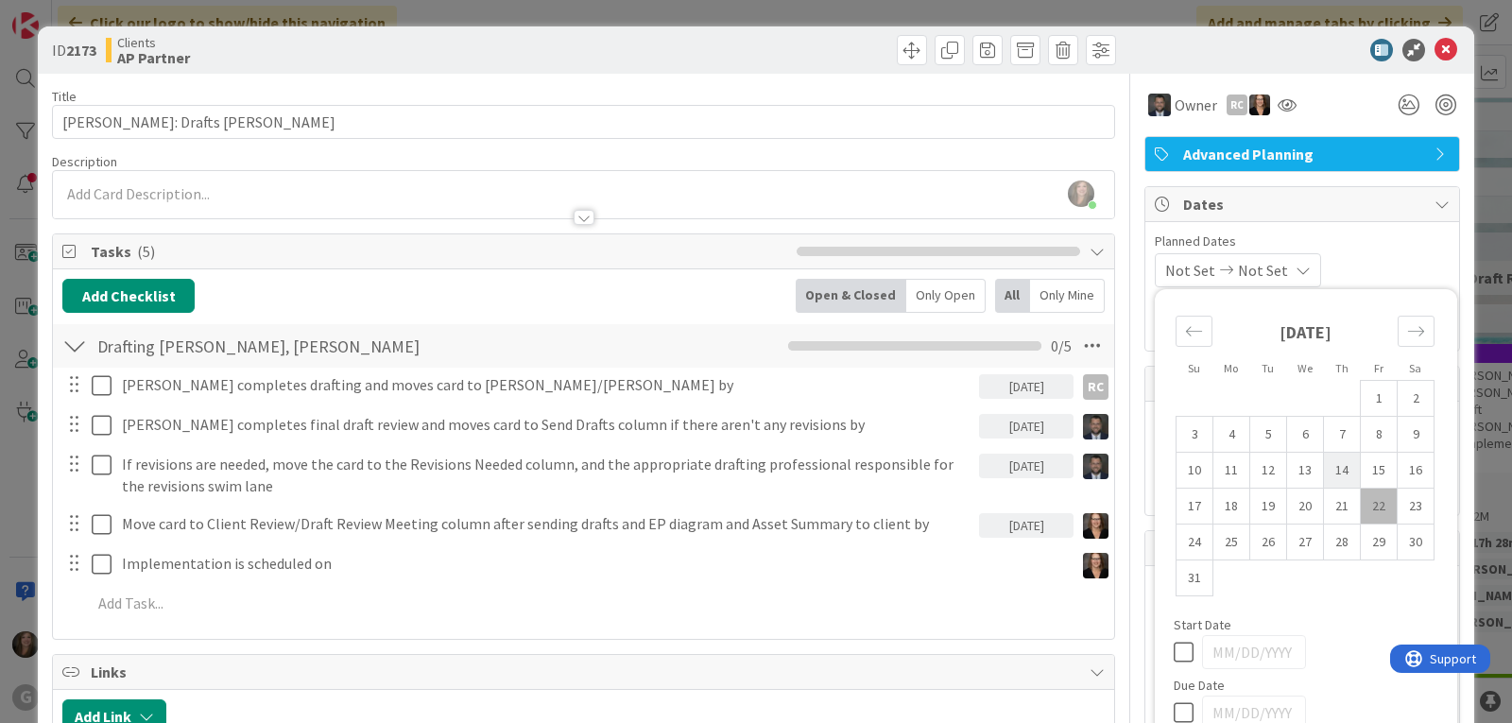
drag, startPoint x: 1331, startPoint y: 499, endPoint x: 1321, endPoint y: 464, distance: 36.5
click at [1331, 499] on td "21" at bounding box center [1342, 507] width 37 height 36
type input "[DATE]"
click at [1353, 256] on div "08/21/2025 Not Set Su Mo Tu We Th Fr Sa July 2025 1 2 3 4 5 6 7 8 9 10 11 12 13…" at bounding box center [1302, 270] width 295 height 34
type textarea "x"
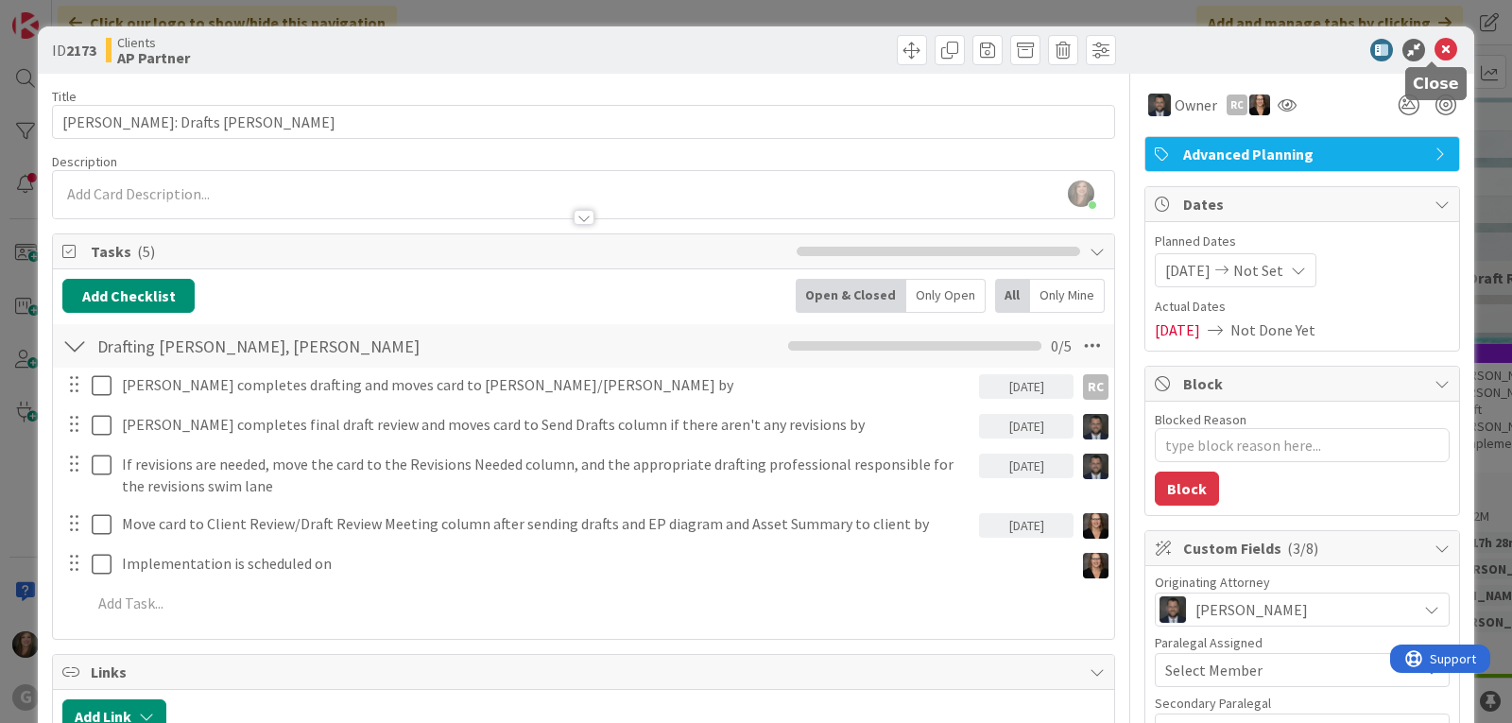
click at [1434, 46] on icon at bounding box center [1445, 50] width 23 height 23
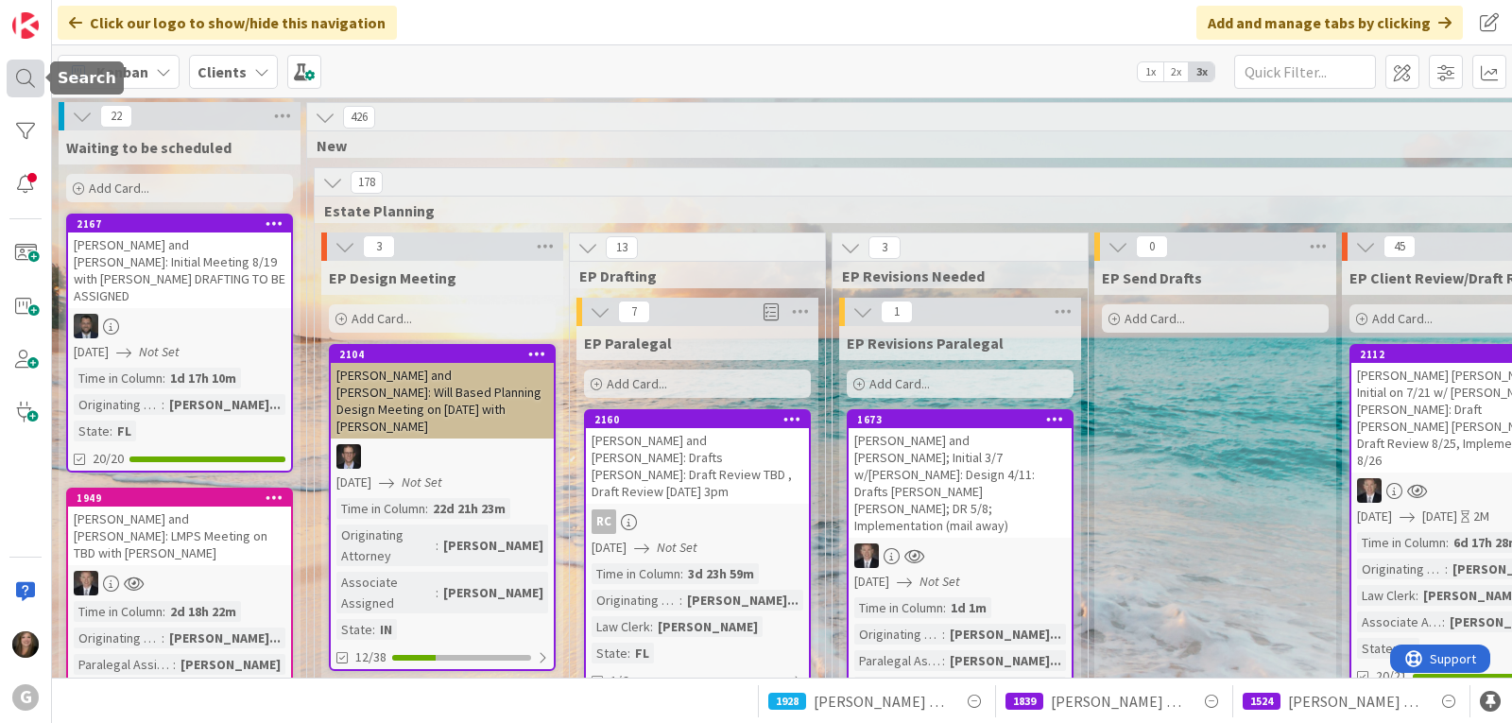
click at [33, 77] on div at bounding box center [26, 79] width 38 height 38
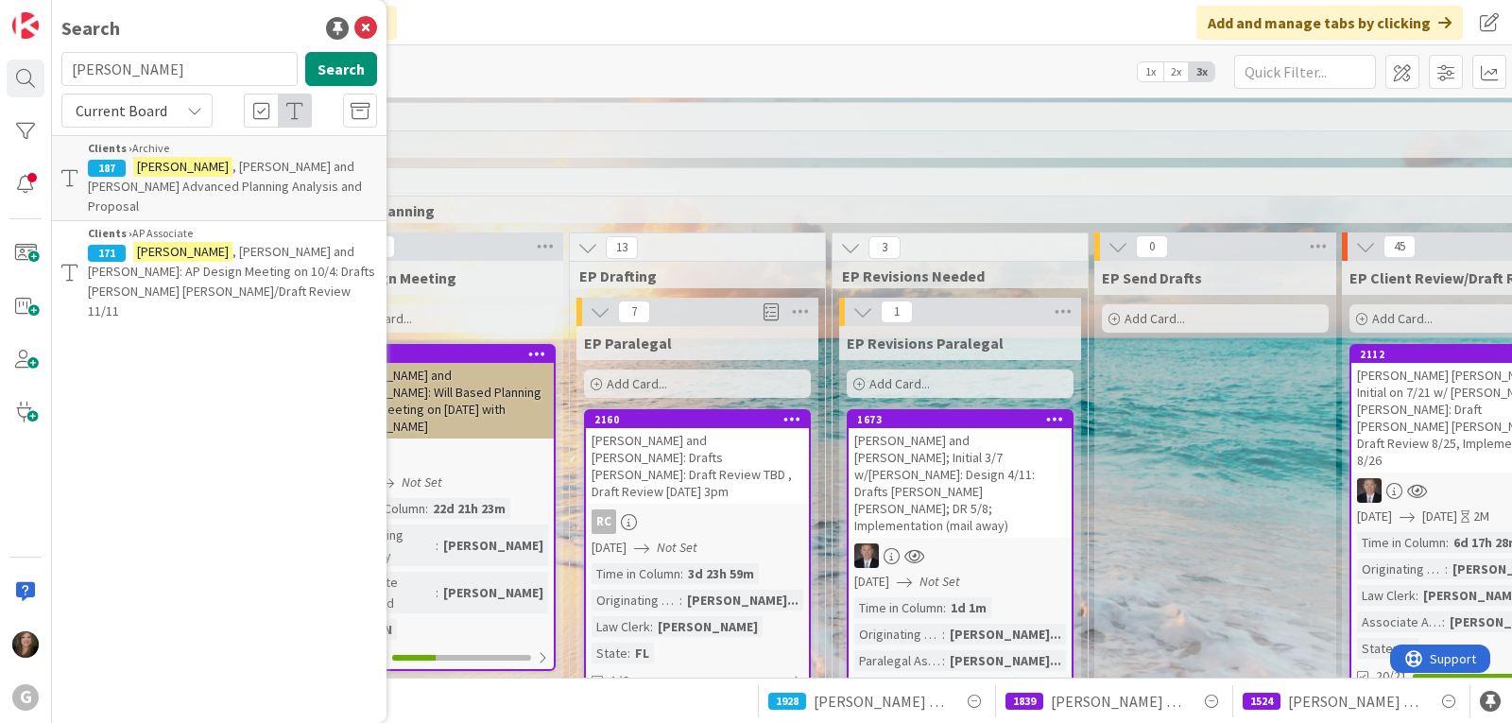
drag, startPoint x: 168, startPoint y: 74, endPoint x: 61, endPoint y: 70, distance: 106.8
click at [61, 70] on input "westphal" at bounding box center [179, 69] width 236 height 34
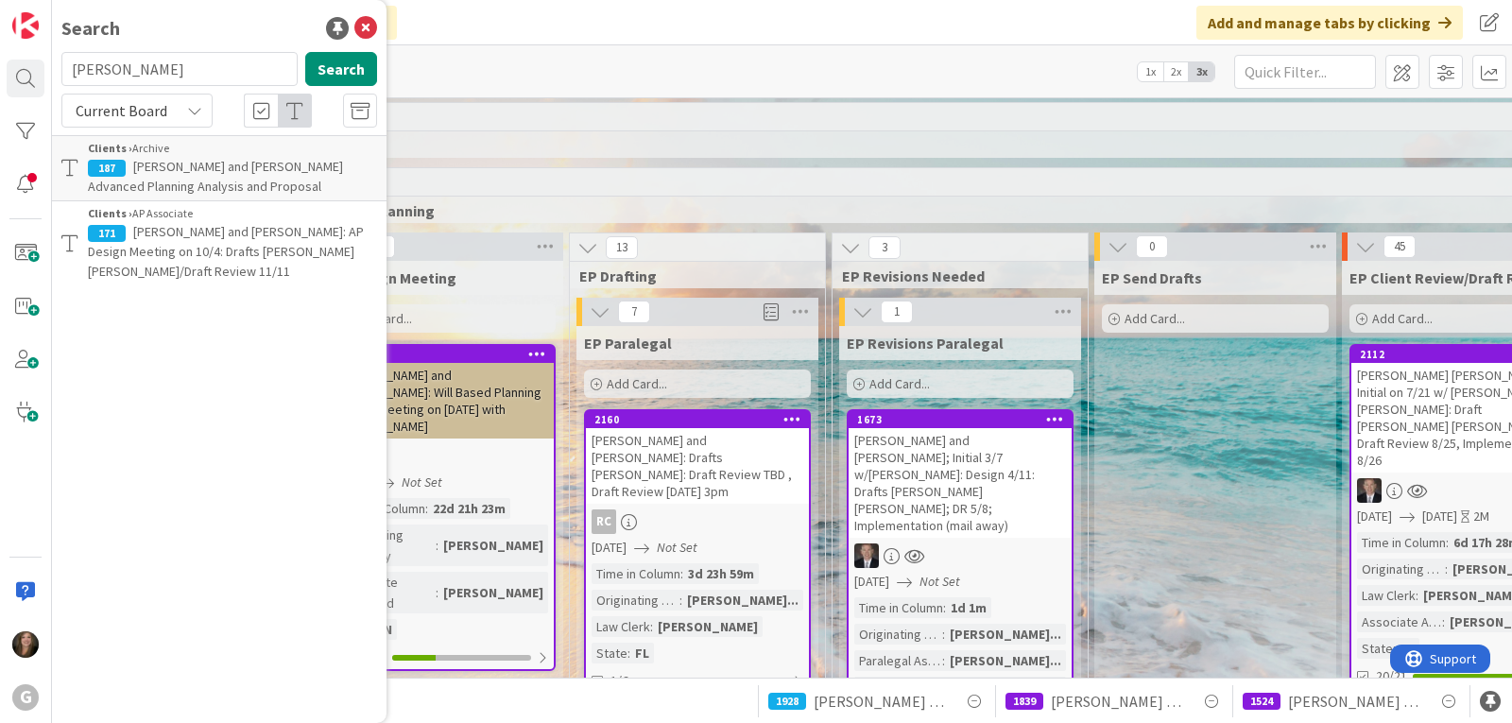
type input "wiesemann"
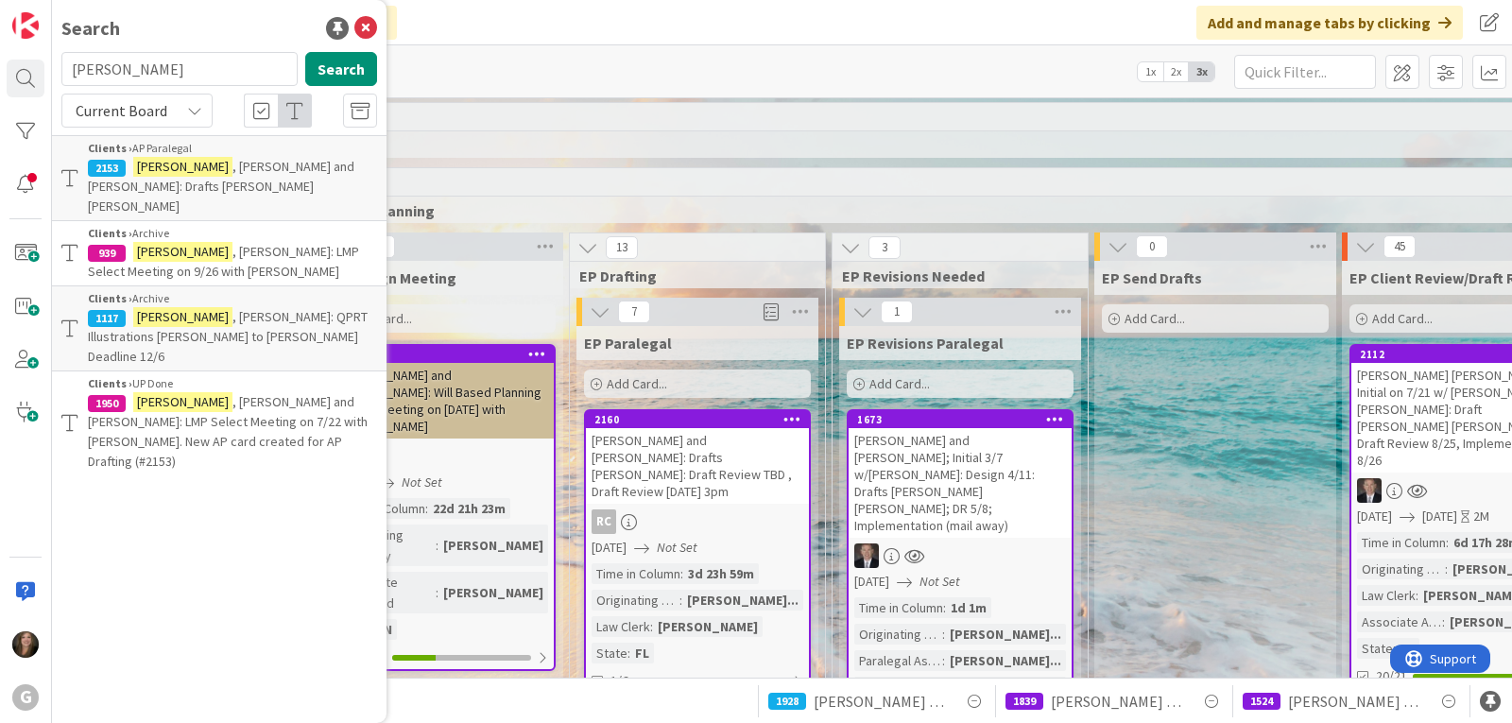
click at [167, 170] on mark "Wiesemann" at bounding box center [182, 167] width 99 height 20
click at [167, 170] on div "G Search wiesemann Search Current Board Clients › AP Paralegal 2153 Wiesemann ,…" at bounding box center [756, 361] width 1512 height 723
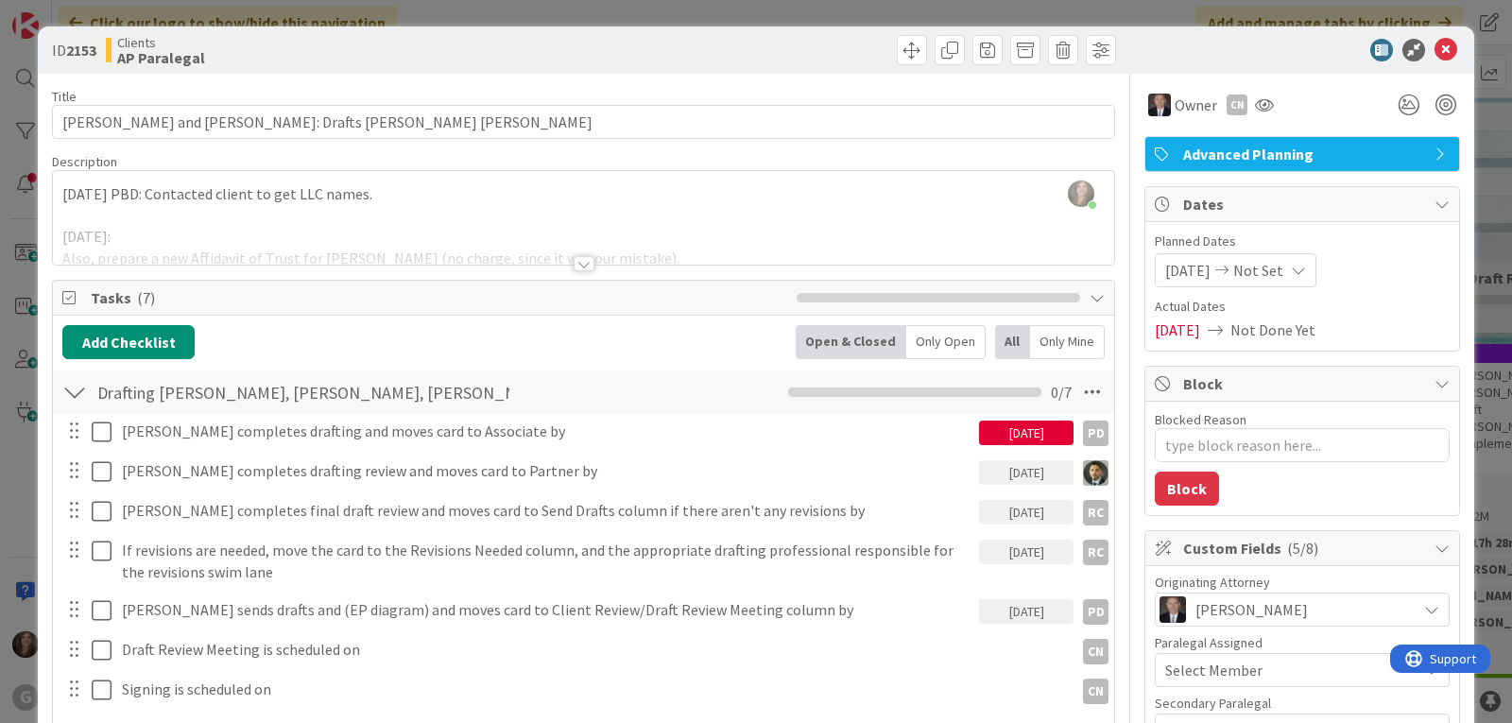
click at [64, 193] on div "Shari Brousseau just joined 8/21/2025 PBD: Contacted client to get LLC names. 8…" at bounding box center [583, 218] width 1061 height 94
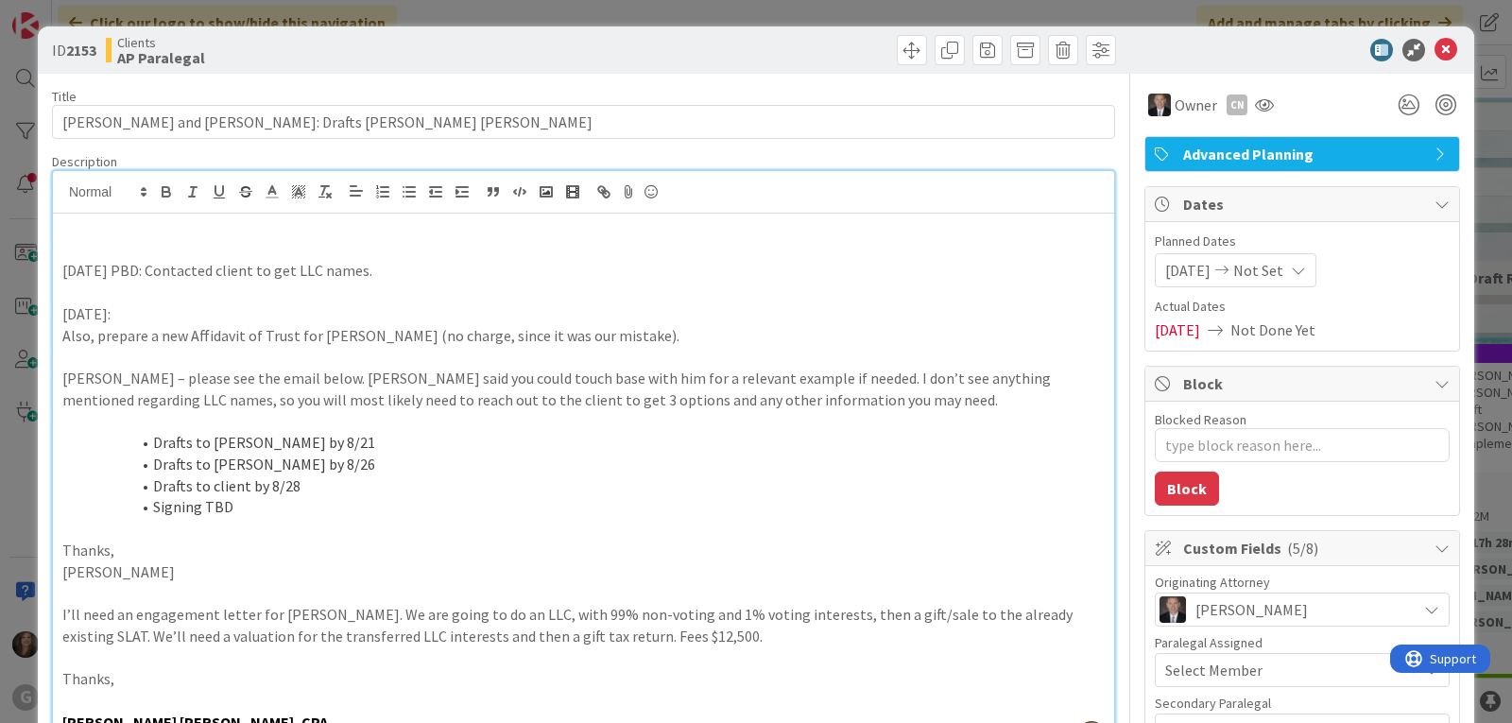
type textarea "x"
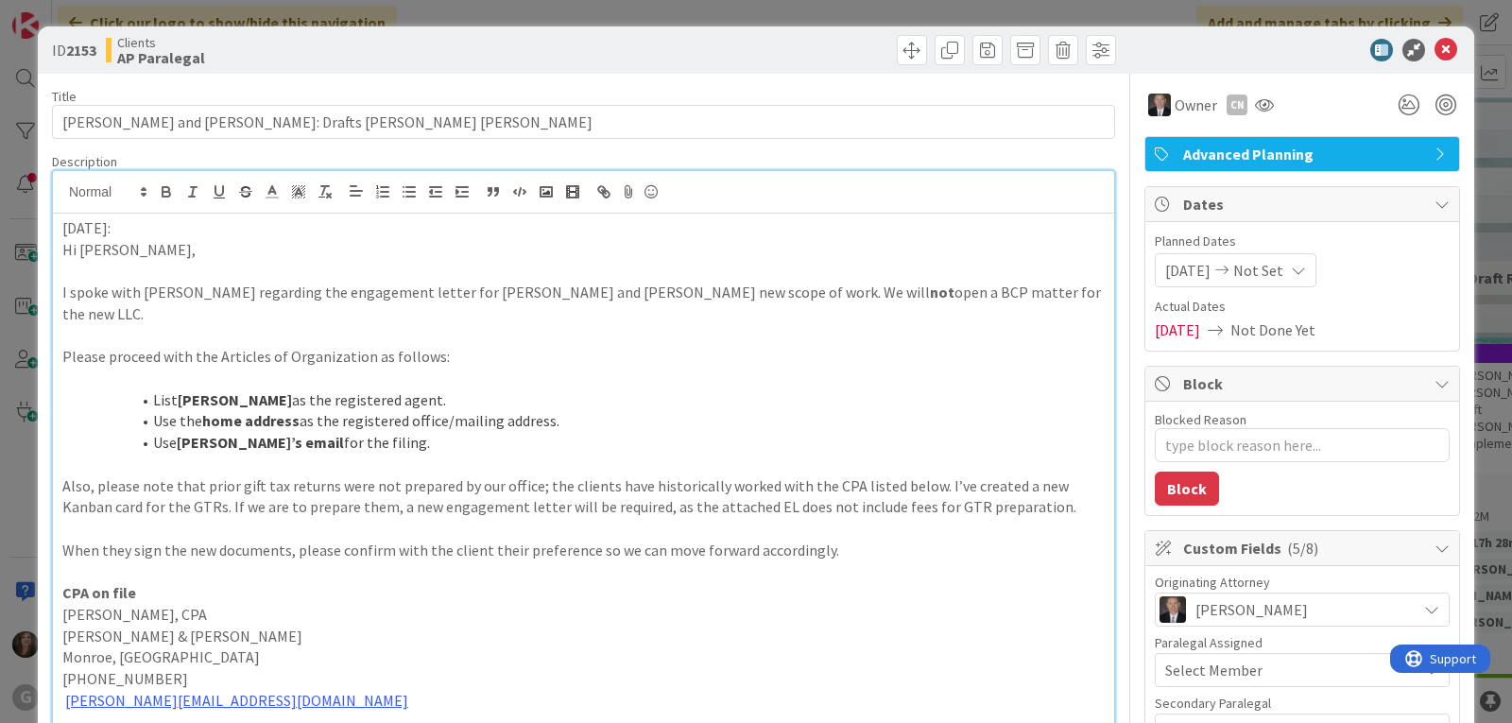
type textarea "x"
click at [1434, 44] on icon at bounding box center [1445, 50] width 23 height 23
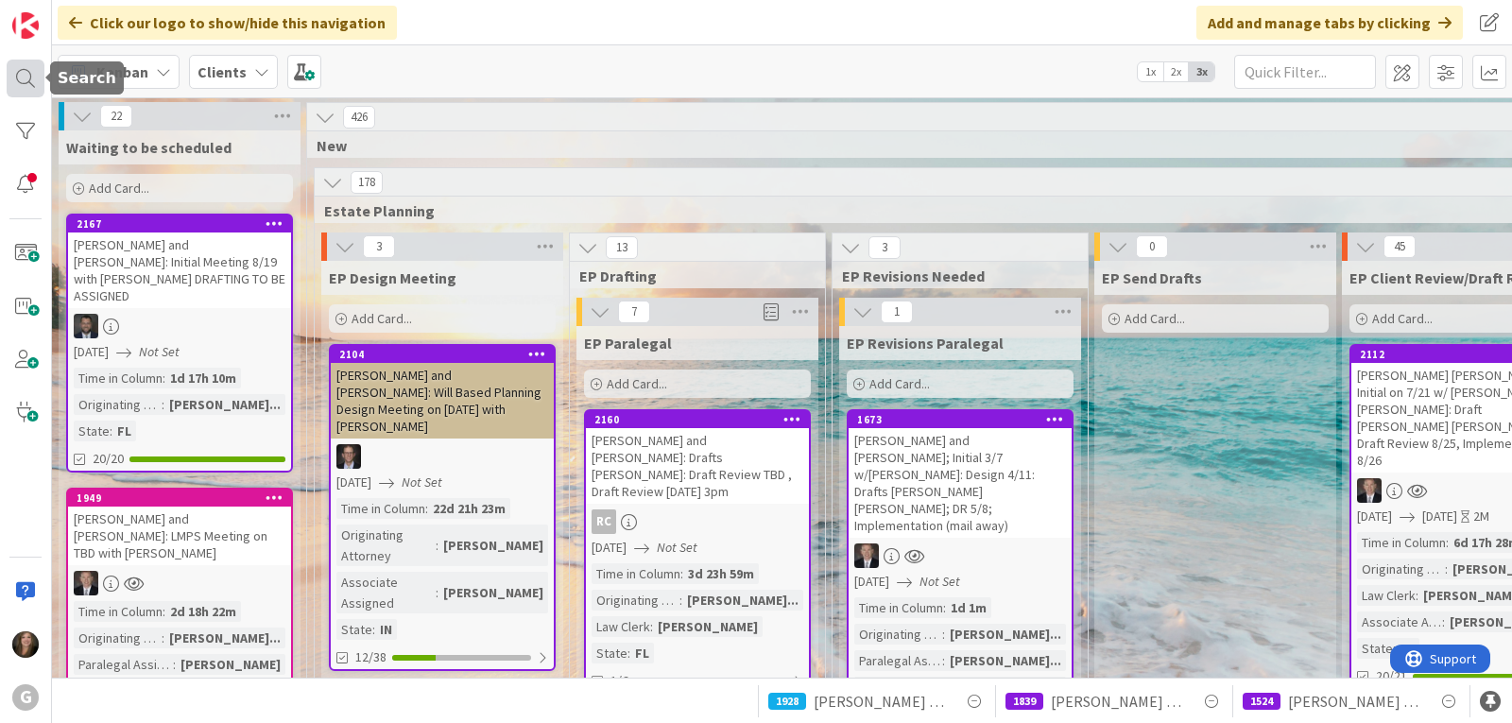
click at [30, 87] on div at bounding box center [26, 79] width 38 height 38
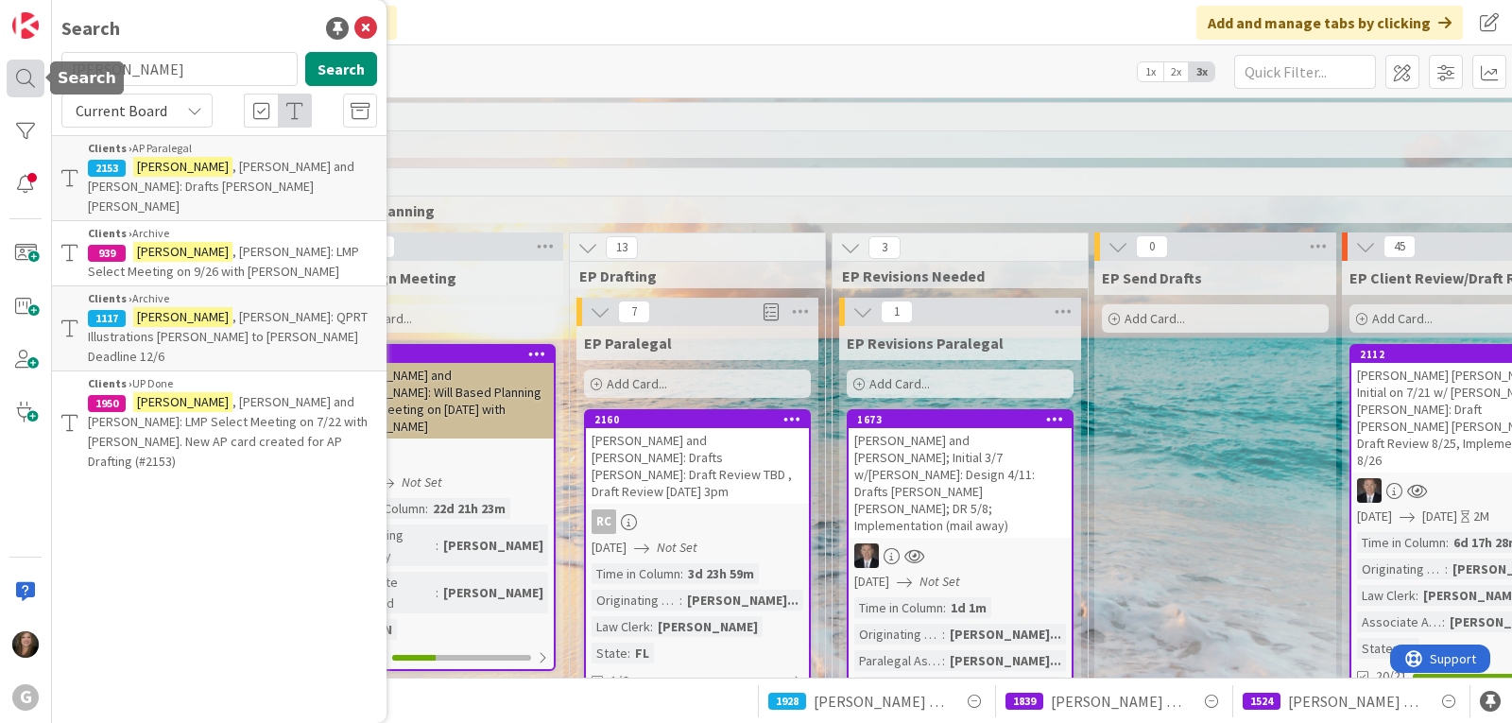
drag, startPoint x: 172, startPoint y: 74, endPoint x: 34, endPoint y: 74, distance: 138.0
click at [34, 74] on div "G Search wiesemann Search Current Board Clients › AP Paralegal 2153 Wiesemann ,…" at bounding box center [26, 361] width 52 height 723
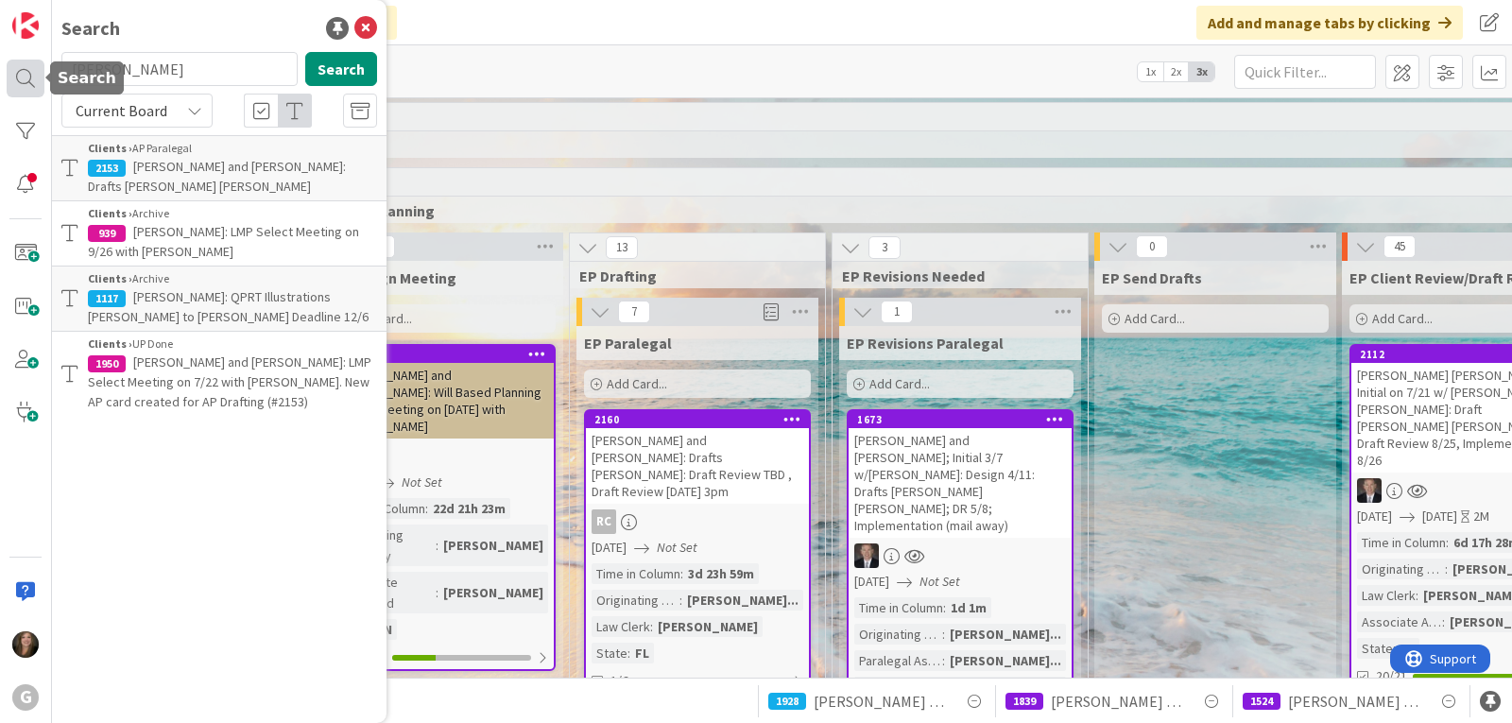
type input "johnson"
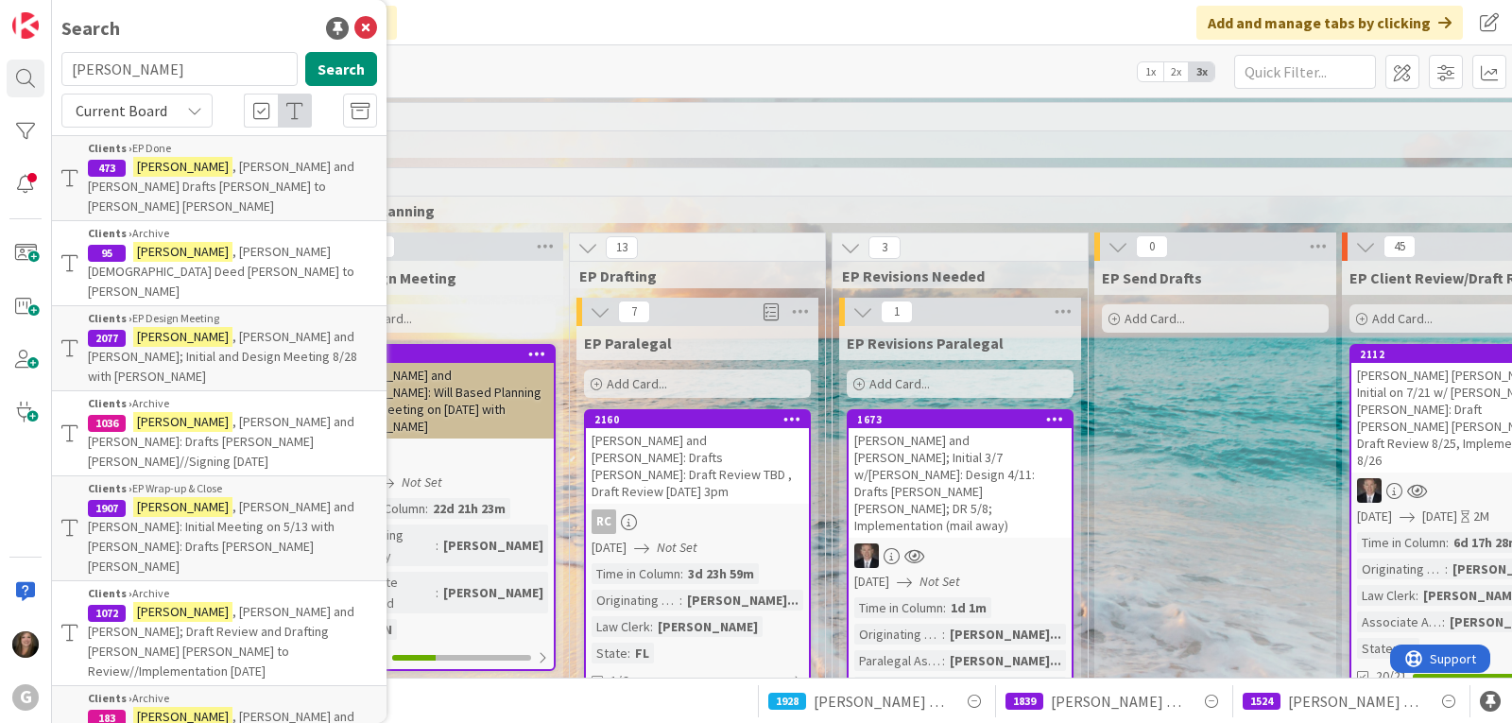
click at [195, 498] on span ", Walter and Jean: Initial Meeting on 5/13 with Paul: Drafts Paul Joel Bobby" at bounding box center [221, 536] width 266 height 77
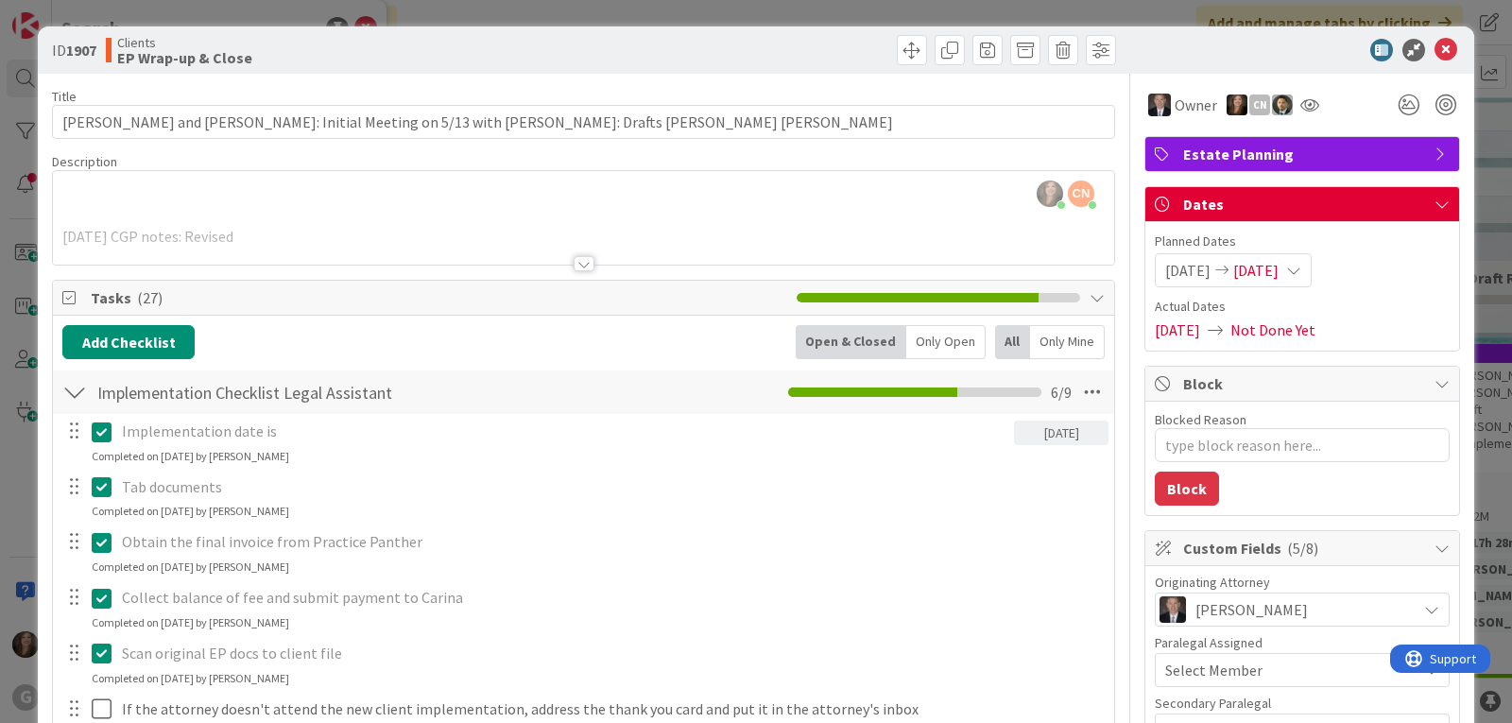
click at [577, 262] on div at bounding box center [584, 263] width 21 height 15
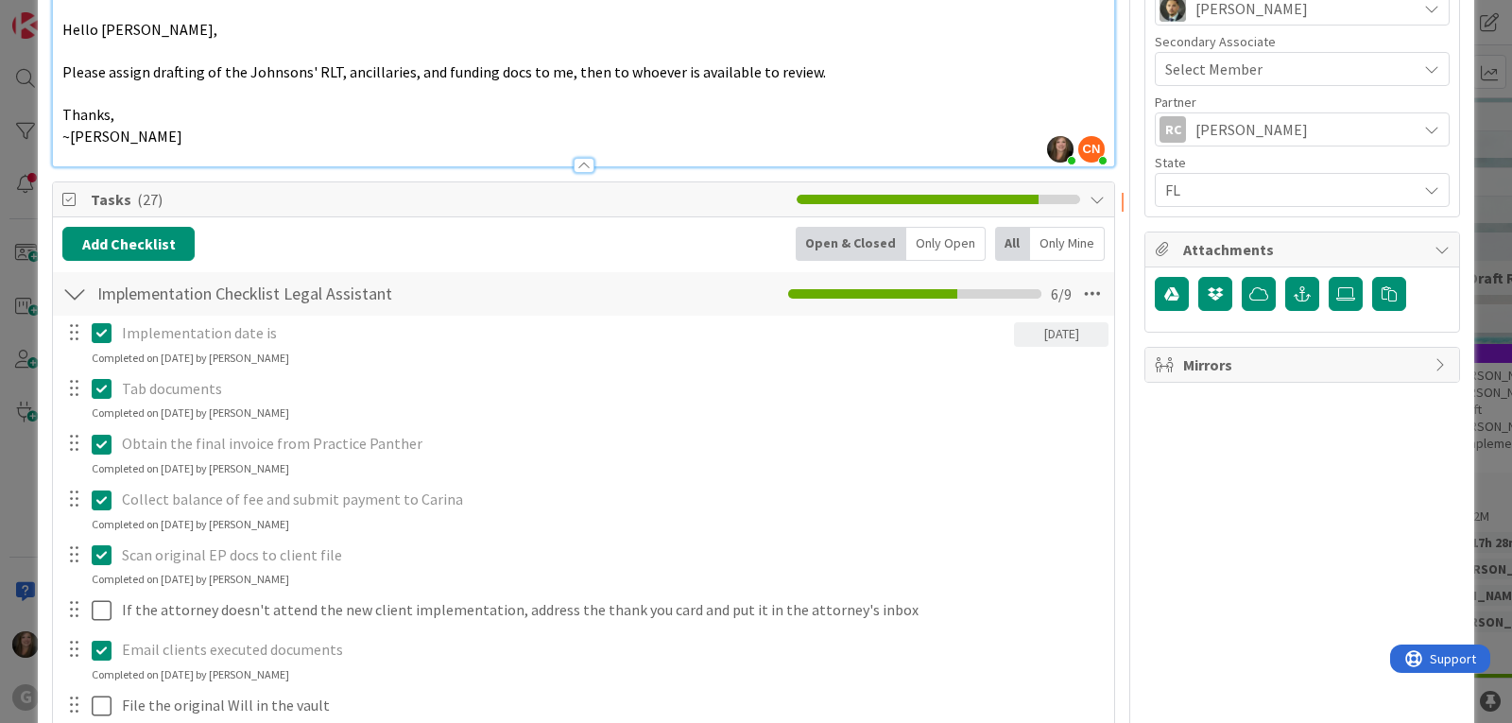
scroll to position [850, 0]
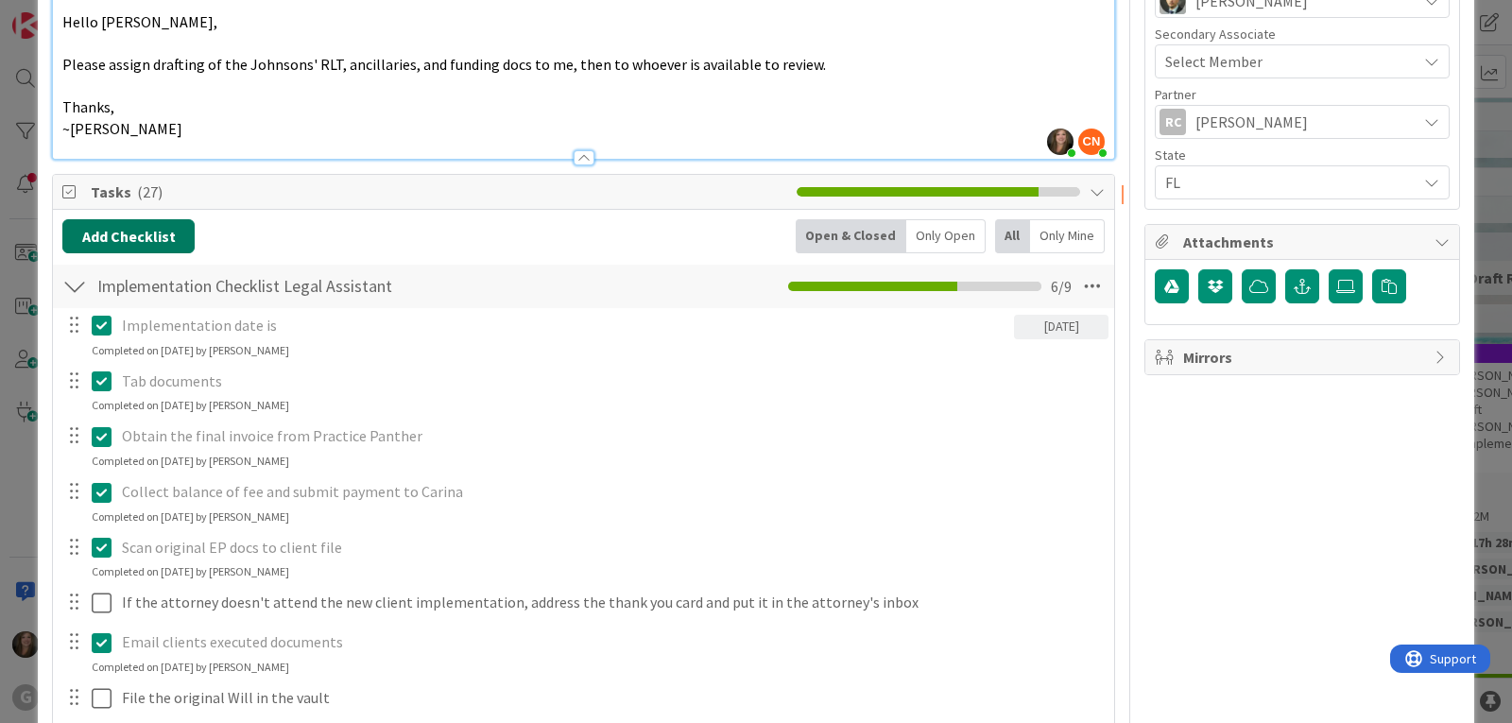
click at [147, 219] on button "Add Checklist" at bounding box center [128, 236] width 132 height 34
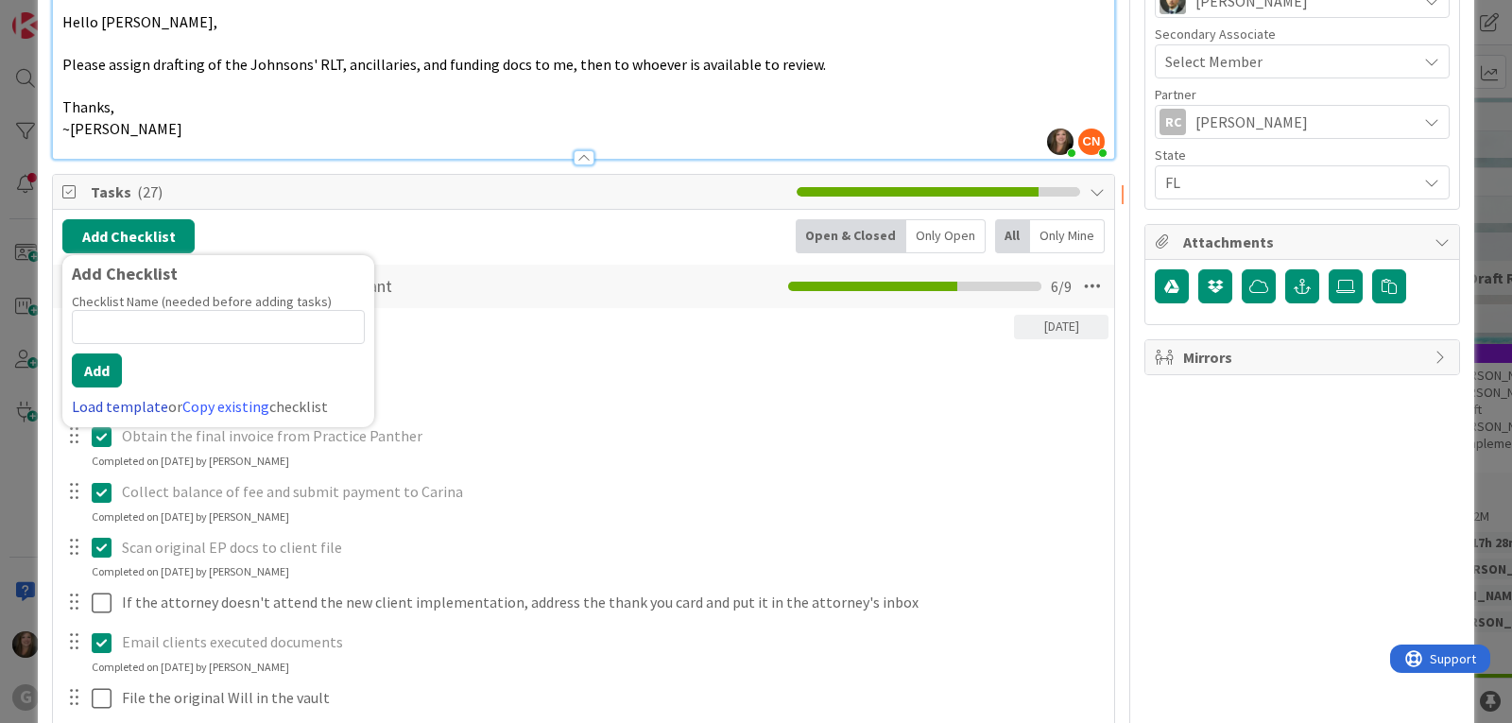
click at [92, 397] on link "Load template" at bounding box center [120, 406] width 96 height 19
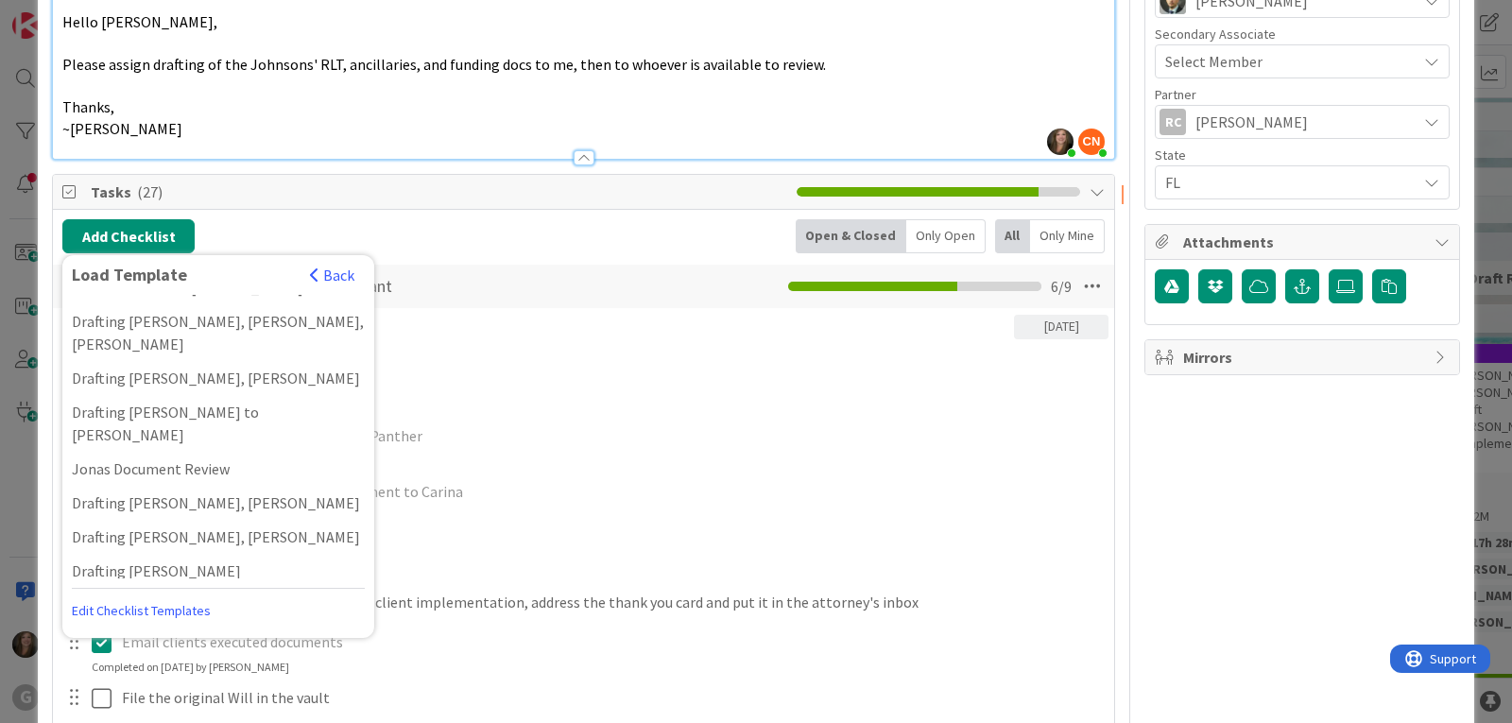
scroll to position [1323, 0]
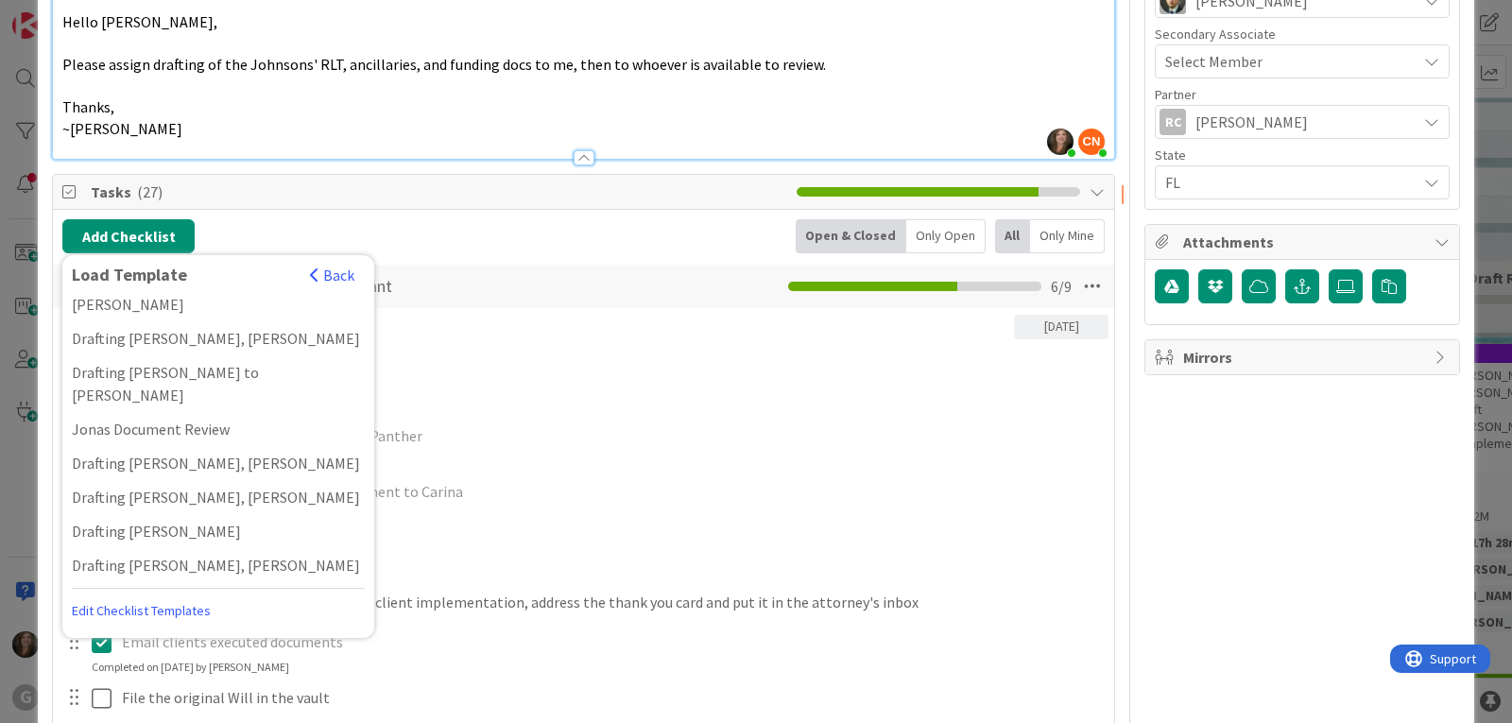
click at [175, 650] on div "Drafting Paul, Chris" at bounding box center [218, 667] width 312 height 34
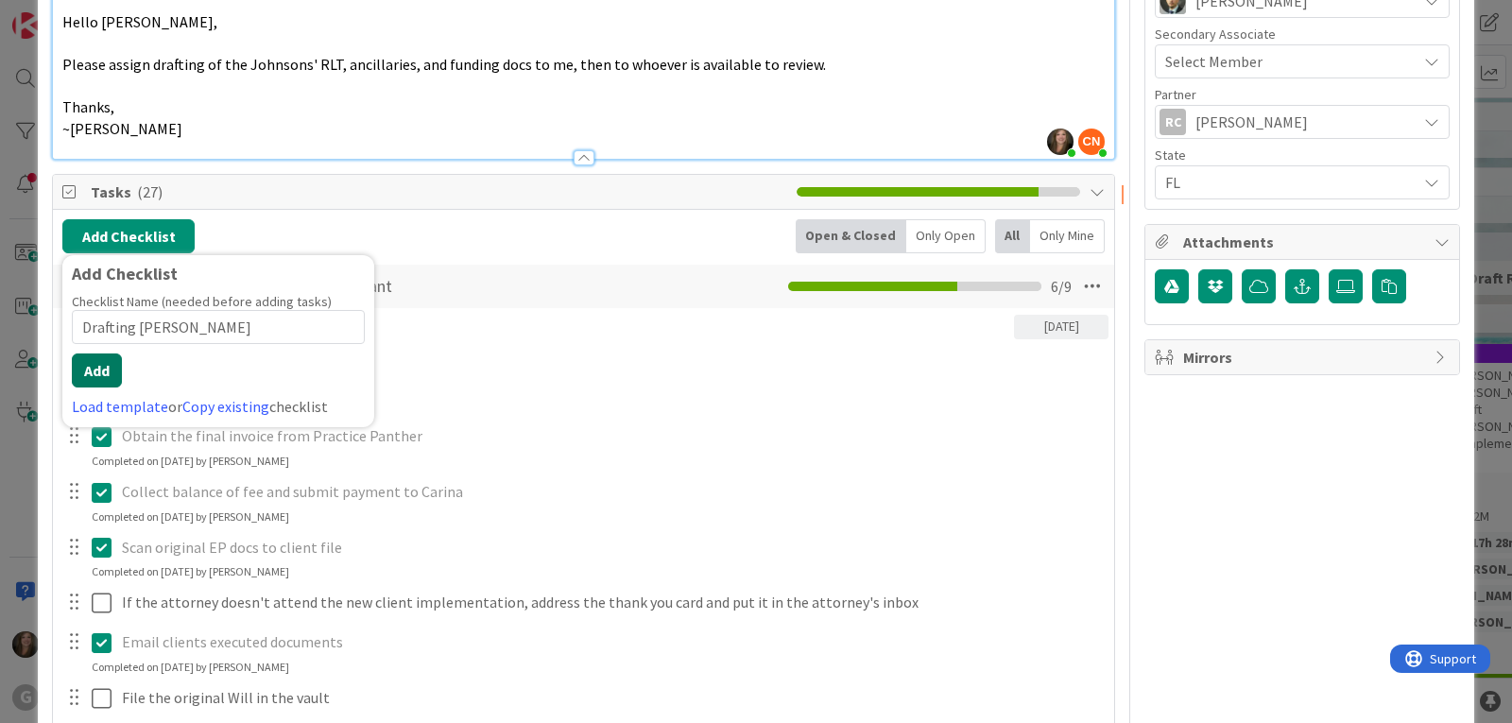
click at [100, 353] on button "Add" at bounding box center [97, 370] width 50 height 34
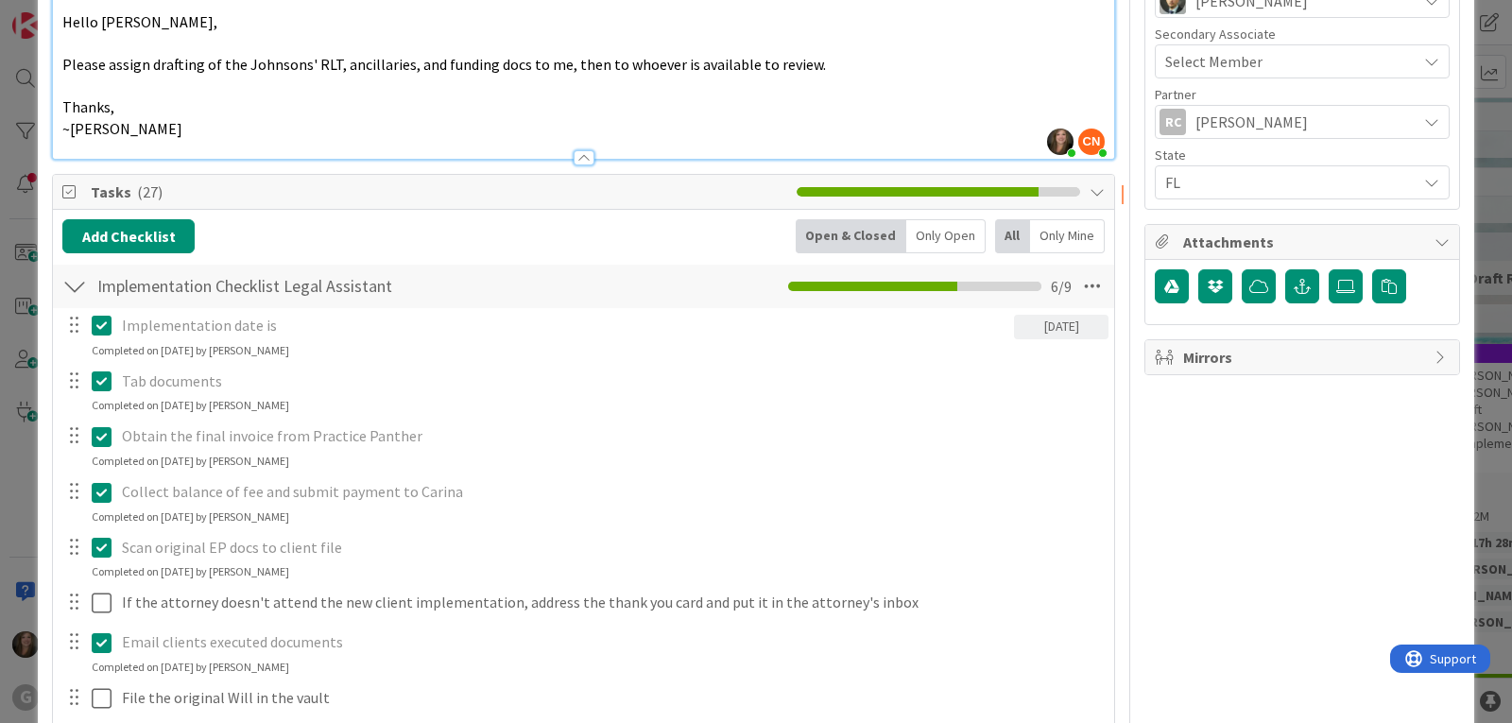
type textarea "x"
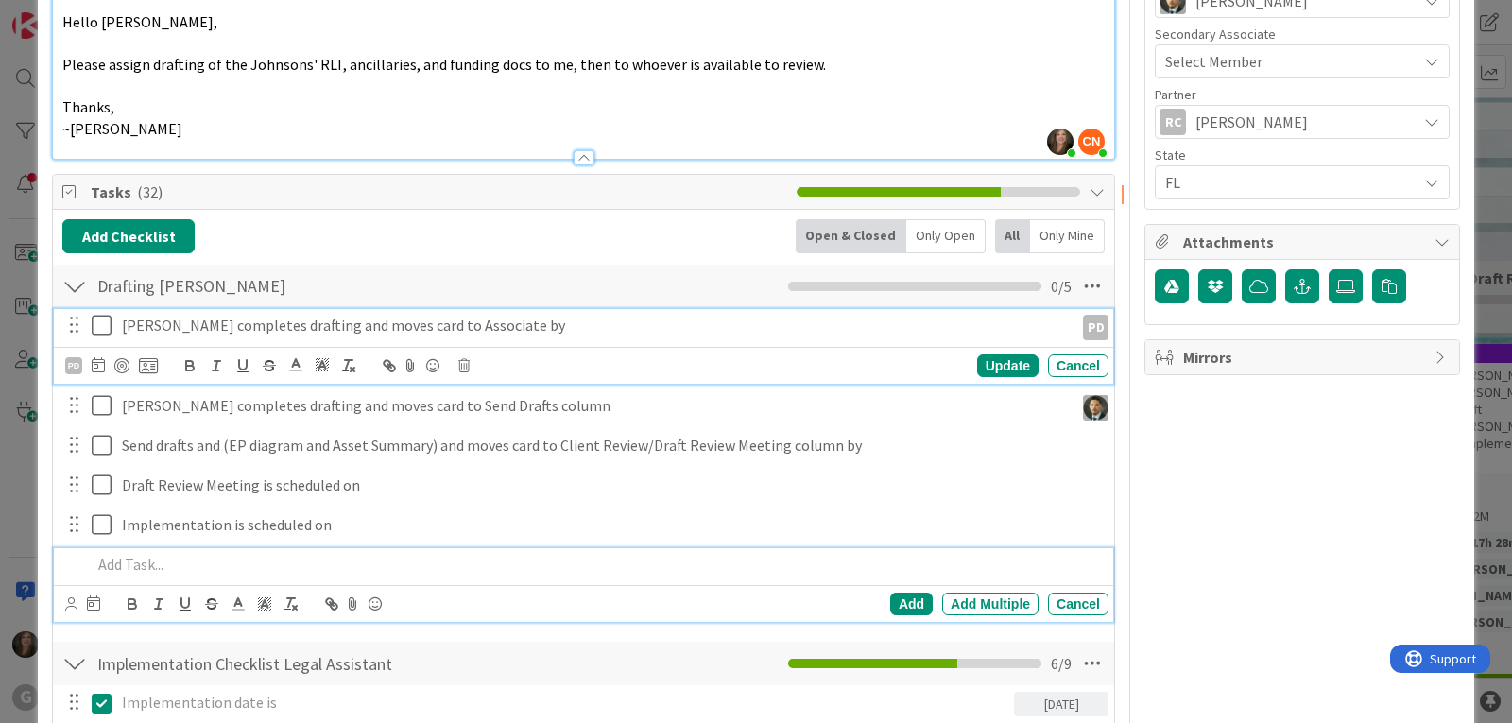
click at [234, 315] on p "Paul completes drafting and moves card to Associate by" at bounding box center [594, 326] width 944 height 22
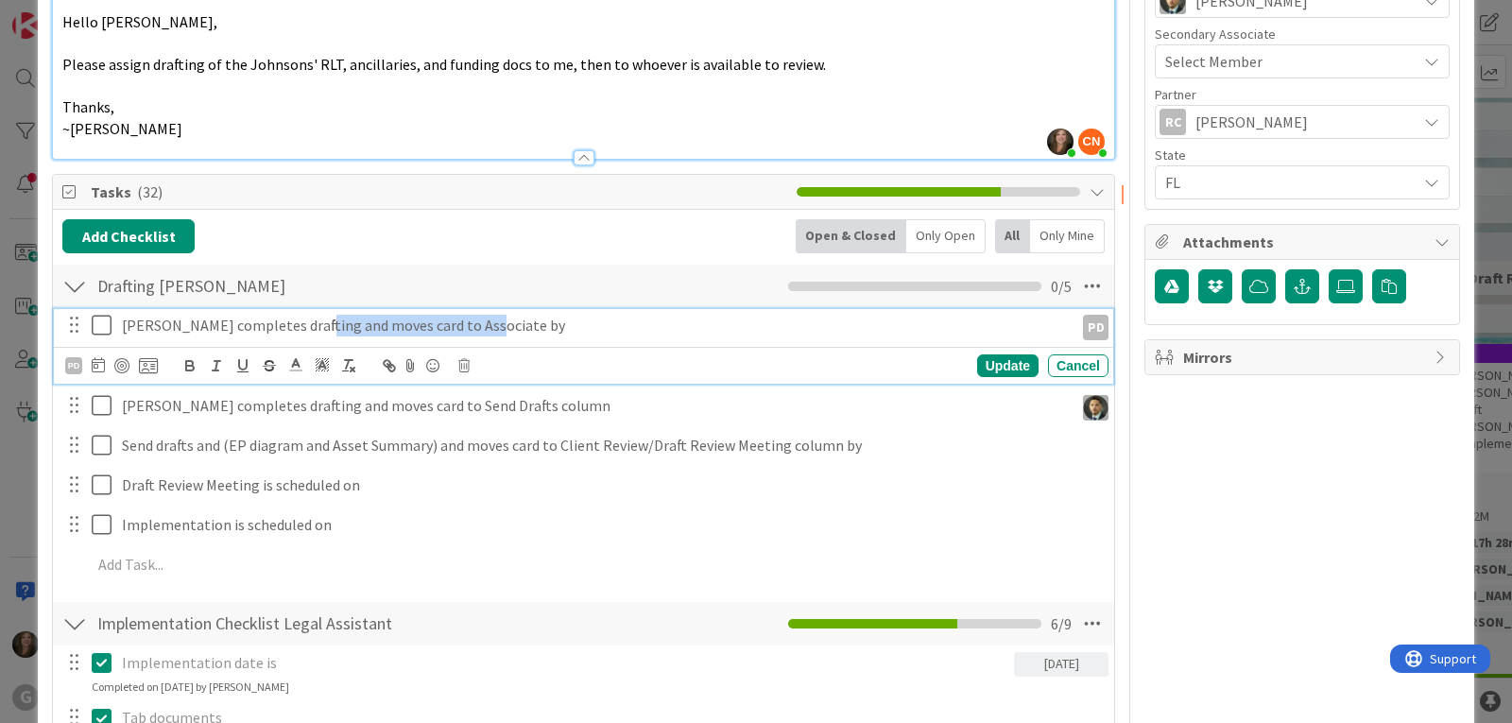
drag, startPoint x: 483, startPoint y: 301, endPoint x: 300, endPoint y: 305, distance: 182.4
click at [300, 315] on p "Paul completes drafting and moves card to Associate by" at bounding box center [594, 326] width 944 height 22
click at [95, 357] on icon at bounding box center [98, 364] width 13 height 15
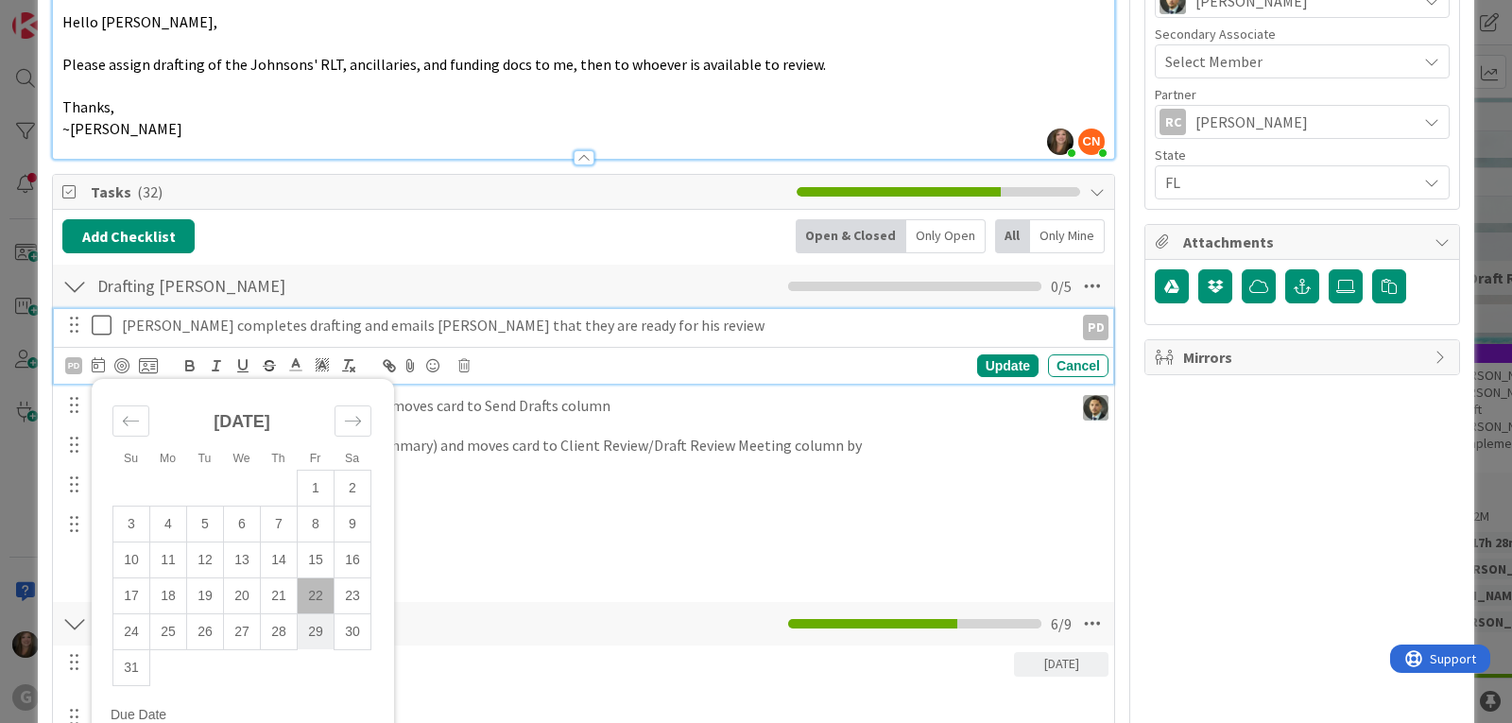
click at [312, 613] on td "29" at bounding box center [316, 631] width 37 height 36
type input "08/29/2025"
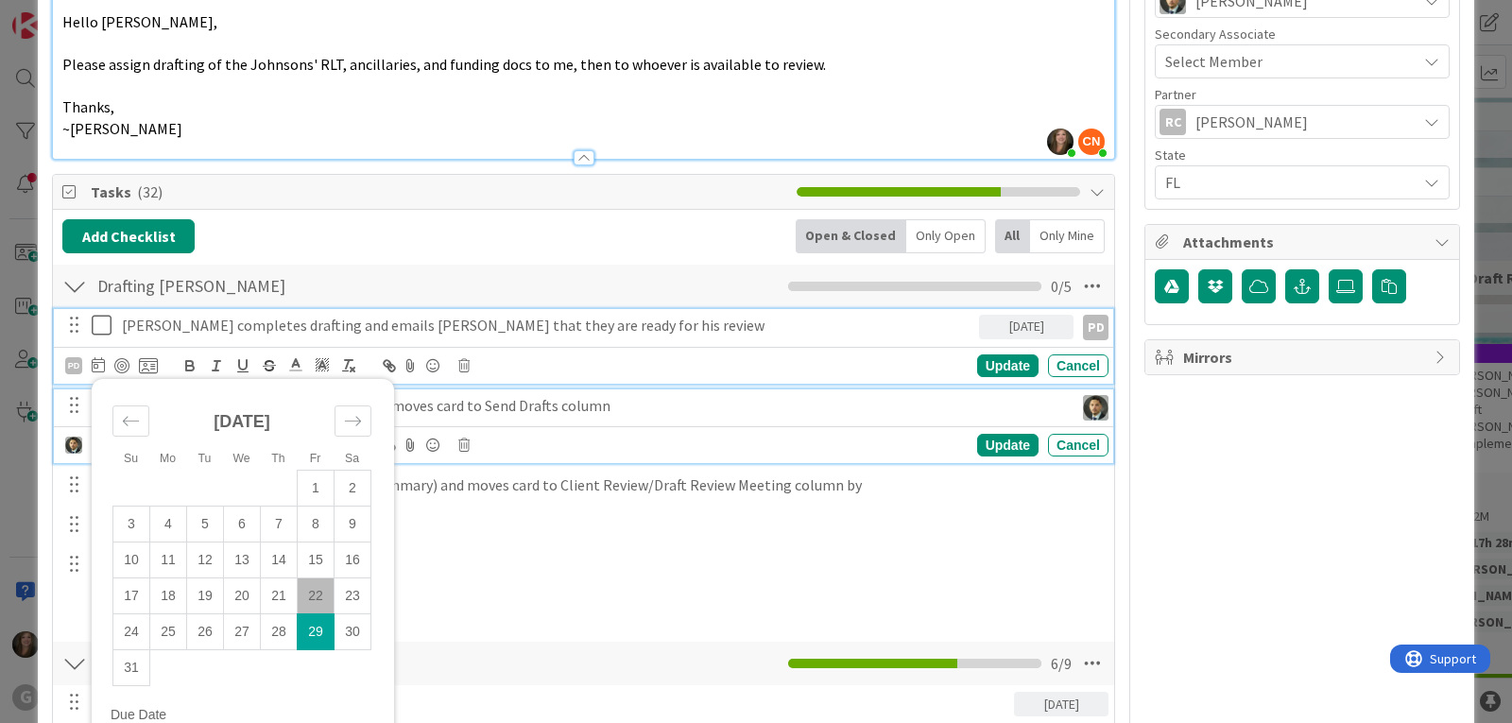
click at [517, 395] on p "Chris completes drafting and moves card to Send Drafts column" at bounding box center [594, 406] width 944 height 22
type textarea "x"
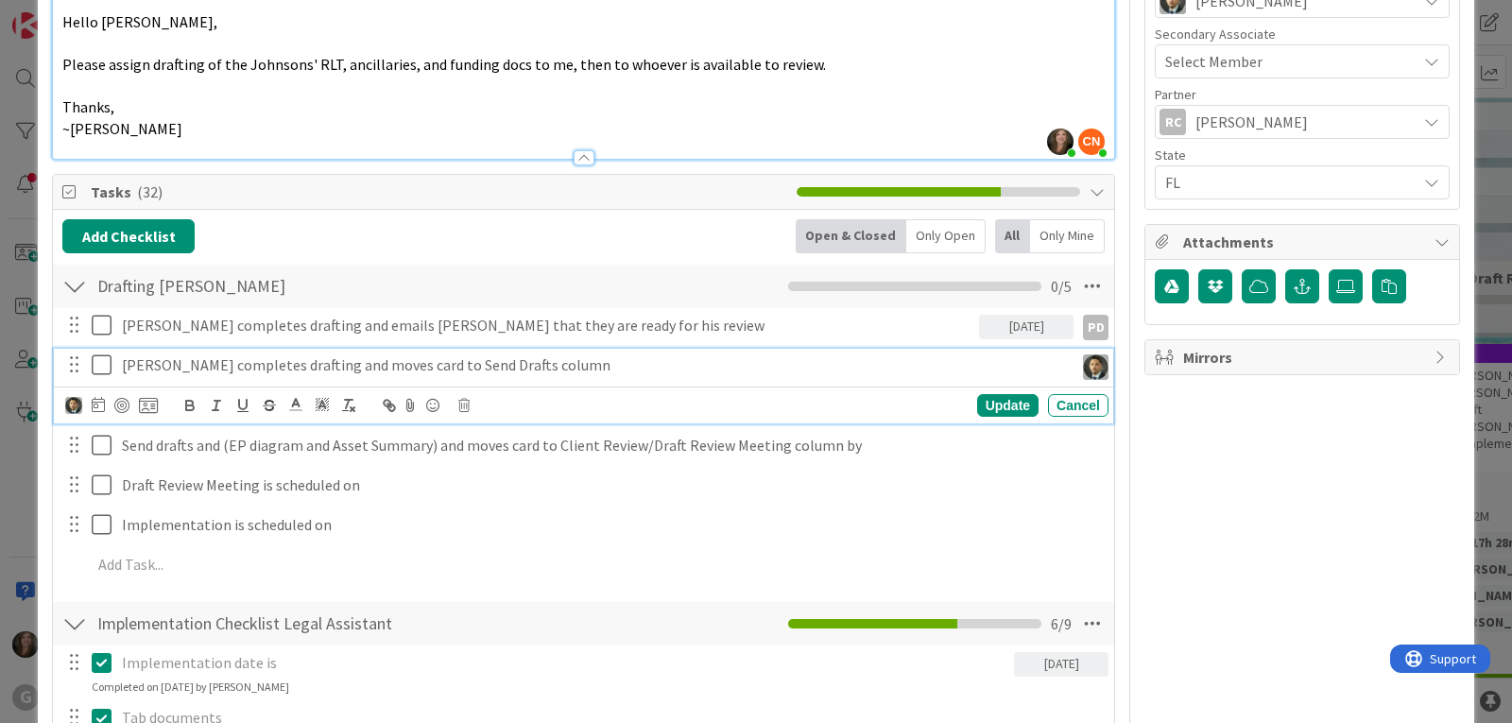
scroll to position [810, 0]
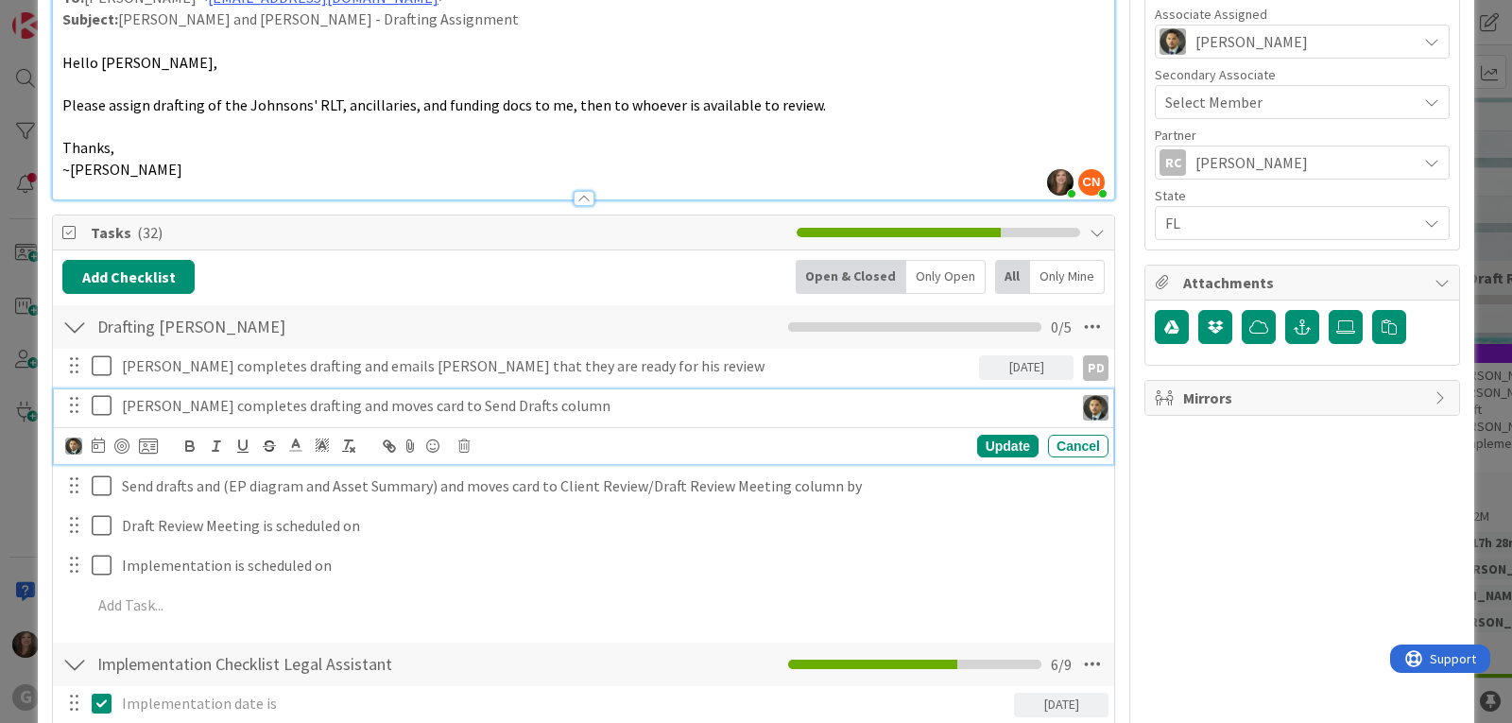
click at [312, 395] on p "Chris completes drafting and moves card to Send Drafts column" at bounding box center [594, 406] width 944 height 22
drag, startPoint x: 275, startPoint y: 386, endPoint x: 227, endPoint y: 386, distance: 48.2
click at [227, 395] on p "Chris completes drafting and moves card to Send Drafts column" at bounding box center [594, 406] width 944 height 22
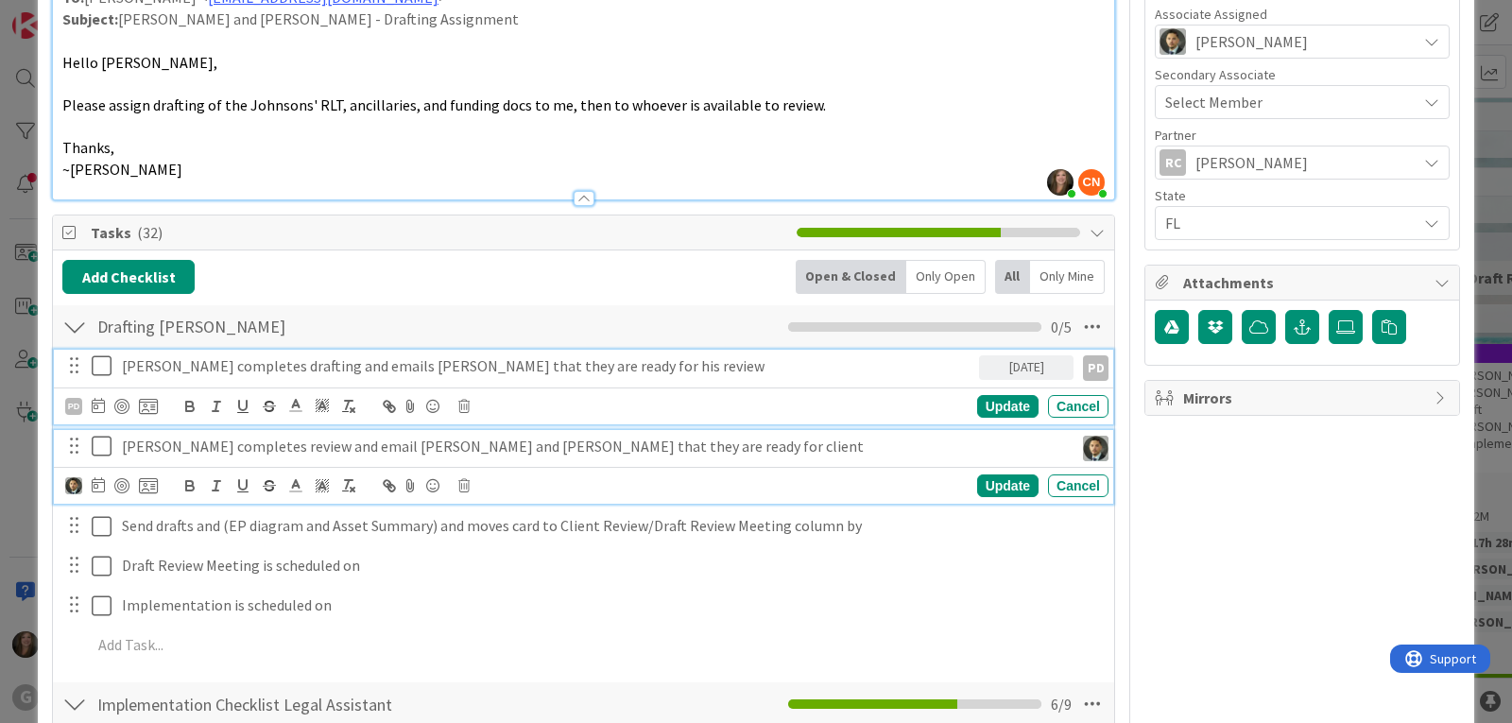
scroll to position [850, 0]
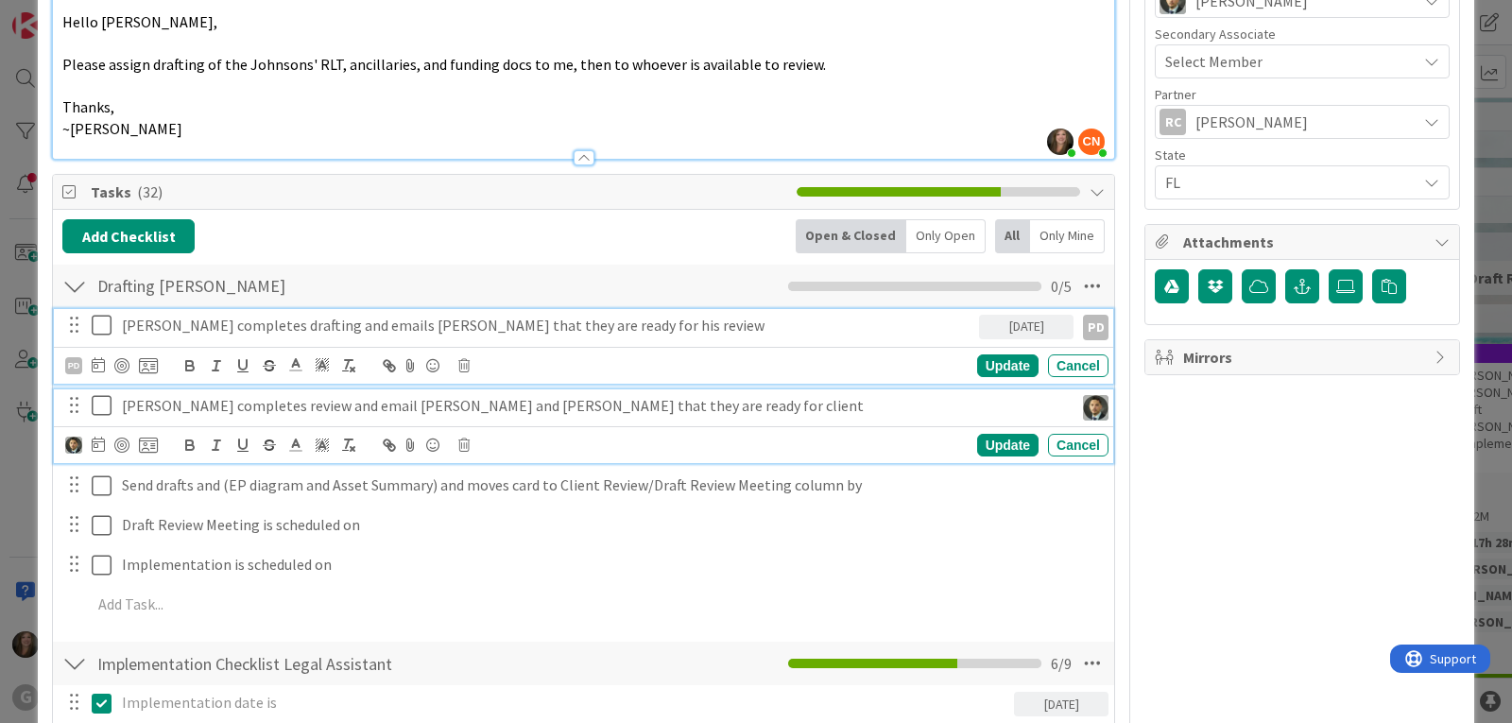
click at [272, 341] on div "Paul completes drafting and emails Chris that they are ready for his review 08/…" at bounding box center [583, 346] width 1059 height 75
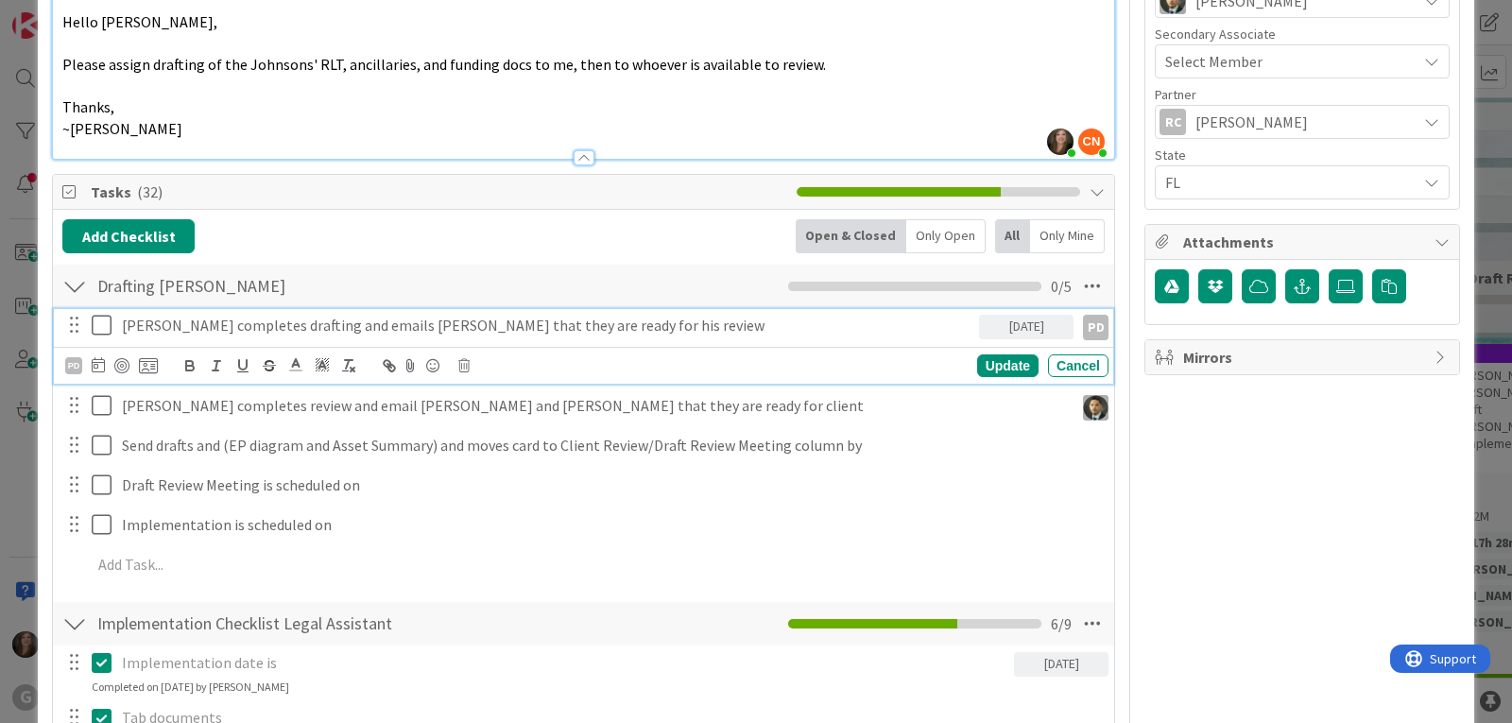
click at [456, 315] on p "Paul completes drafting and emails Chris that they are ready for his review" at bounding box center [547, 326] width 850 height 22
drag, startPoint x: 224, startPoint y: 302, endPoint x: 245, endPoint y: 293, distance: 22.8
click at [224, 315] on p "Paul completes drafting and emails Chris that they are ready for his review" at bounding box center [547, 326] width 850 height 22
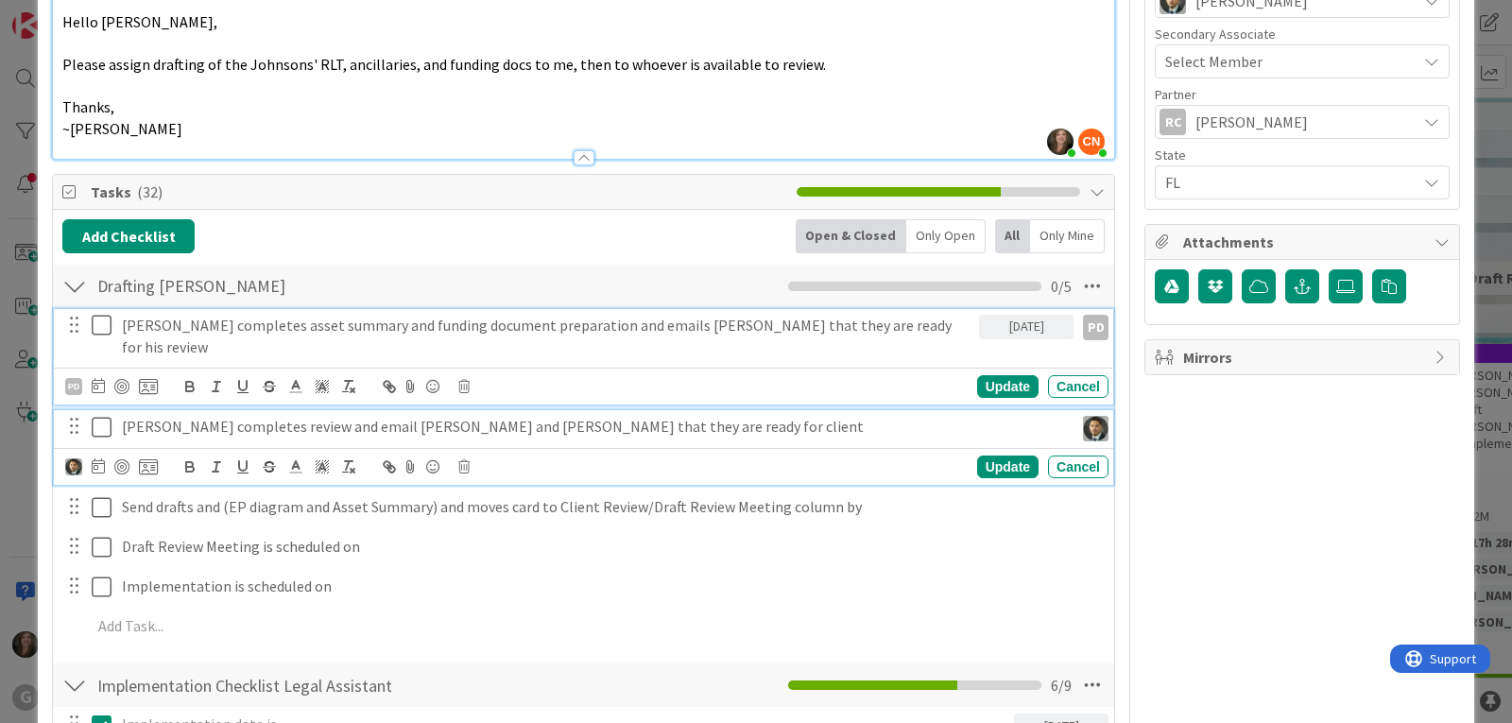
click at [623, 416] on p "Chris completes review and email Cindy and Dayanna that they are ready for clie…" at bounding box center [594, 427] width 944 height 22
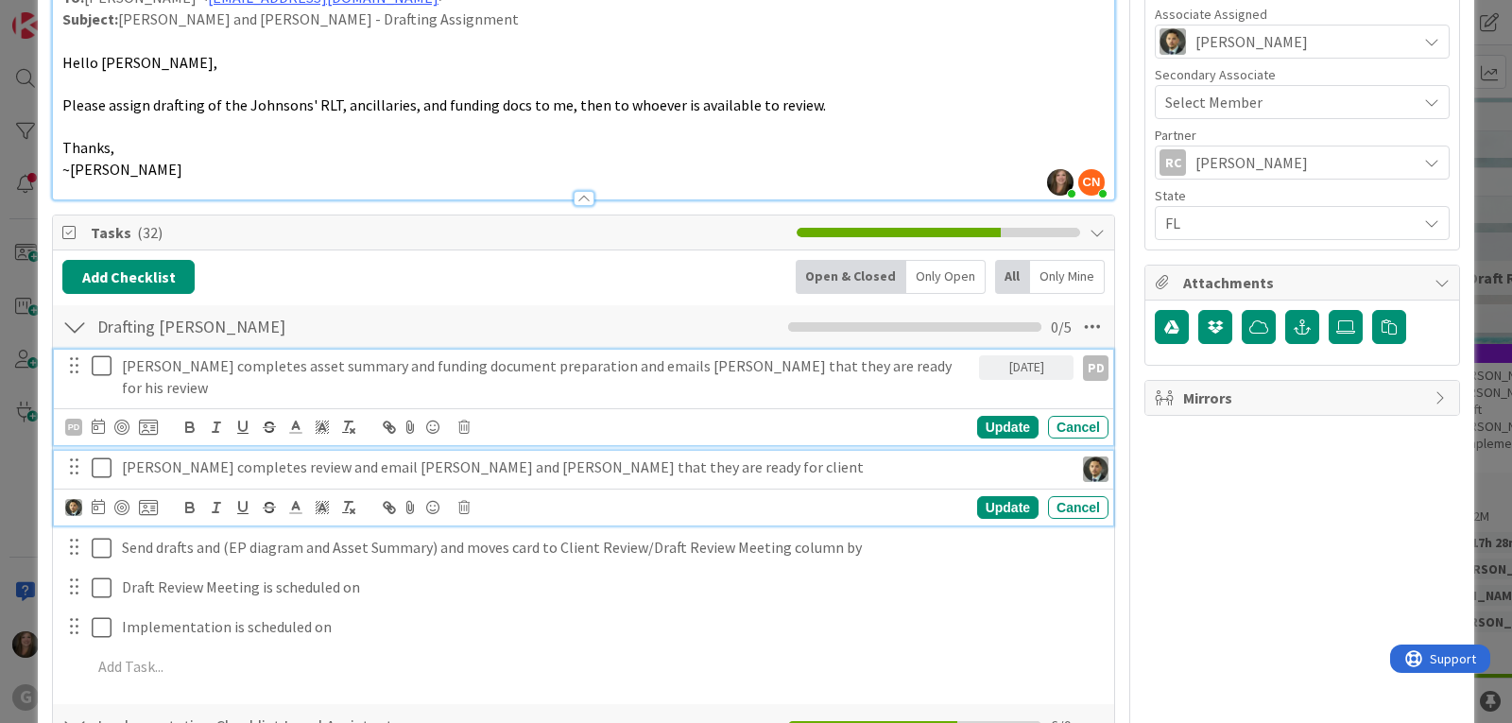
type textarea "x"
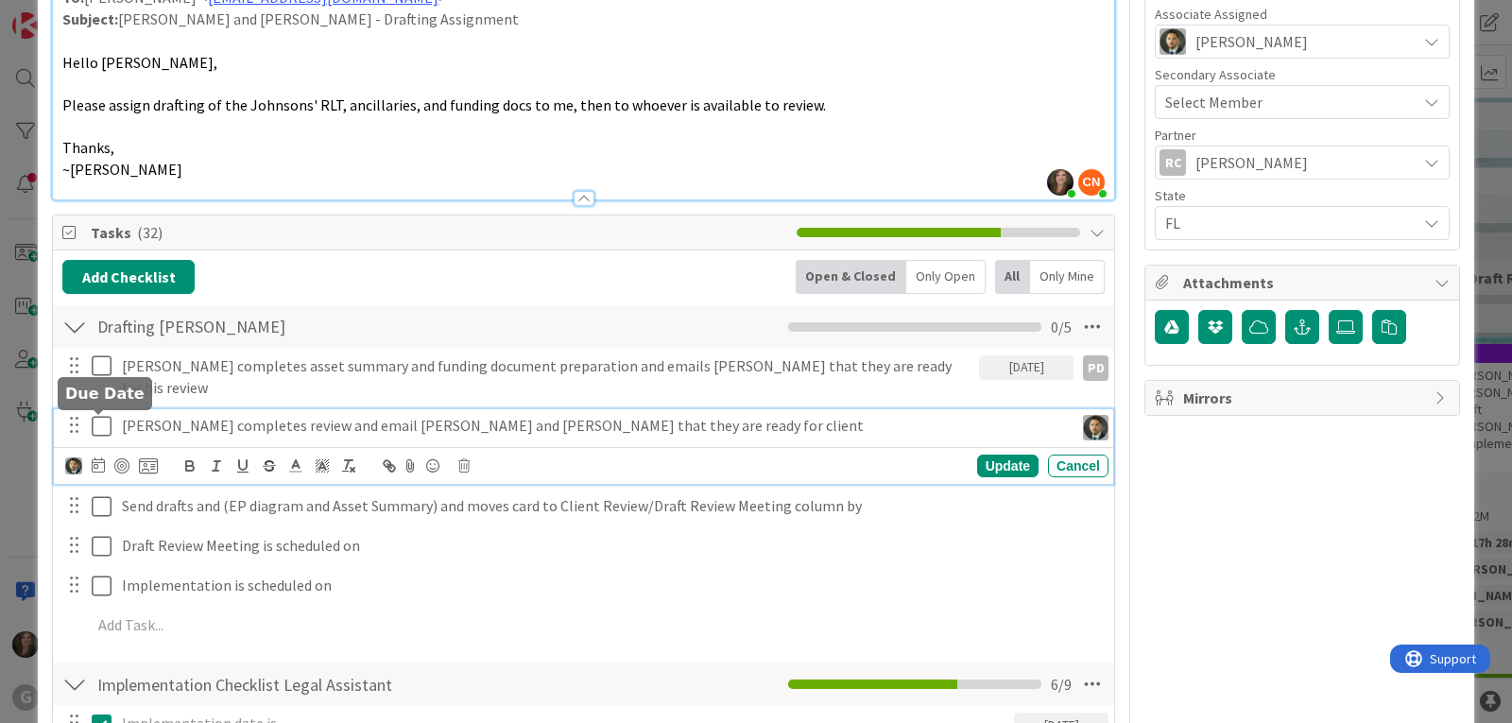
click at [98, 457] on icon at bounding box center [98, 464] width 13 height 15
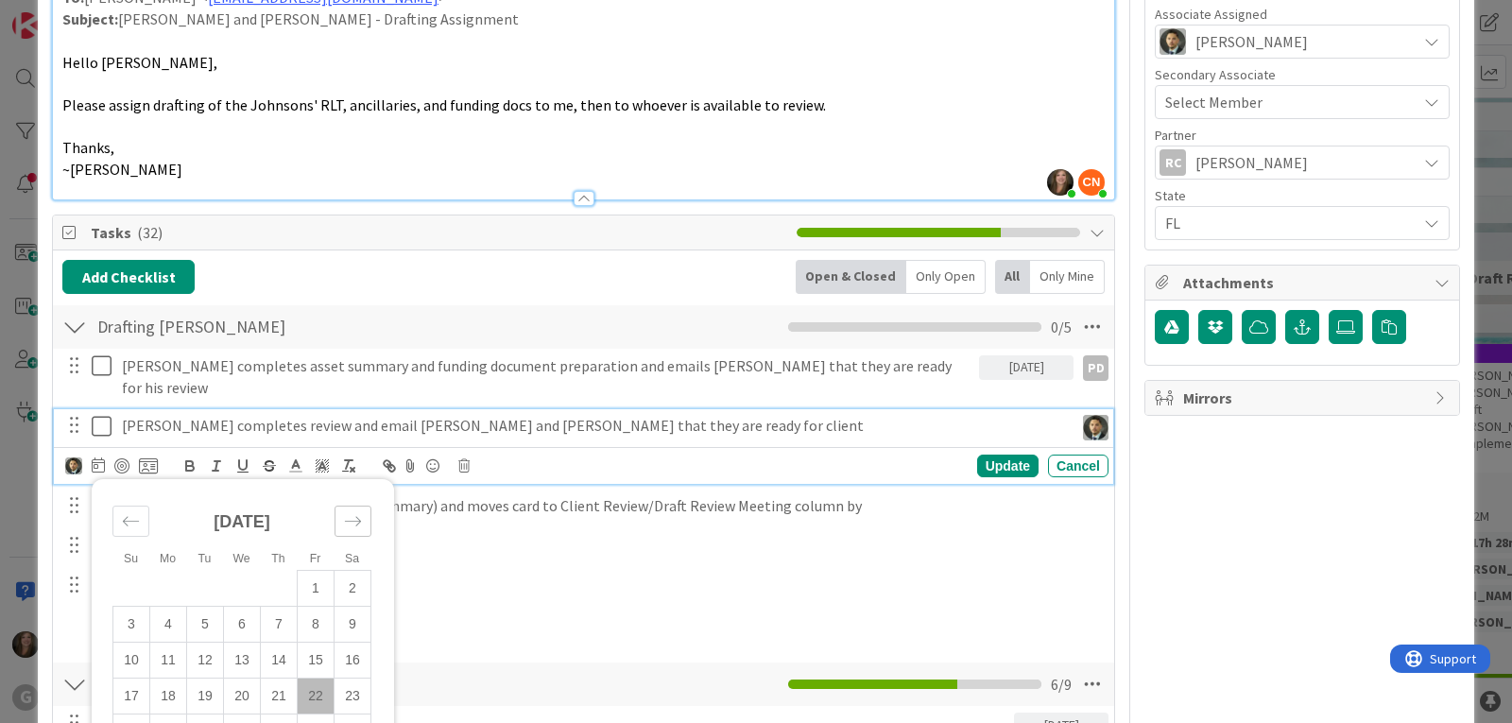
click at [353, 512] on icon "Move forward to switch to the next month." at bounding box center [353, 521] width 18 height 18
click at [246, 571] on td "3" at bounding box center [242, 589] width 37 height 36
type input "09/03/2025"
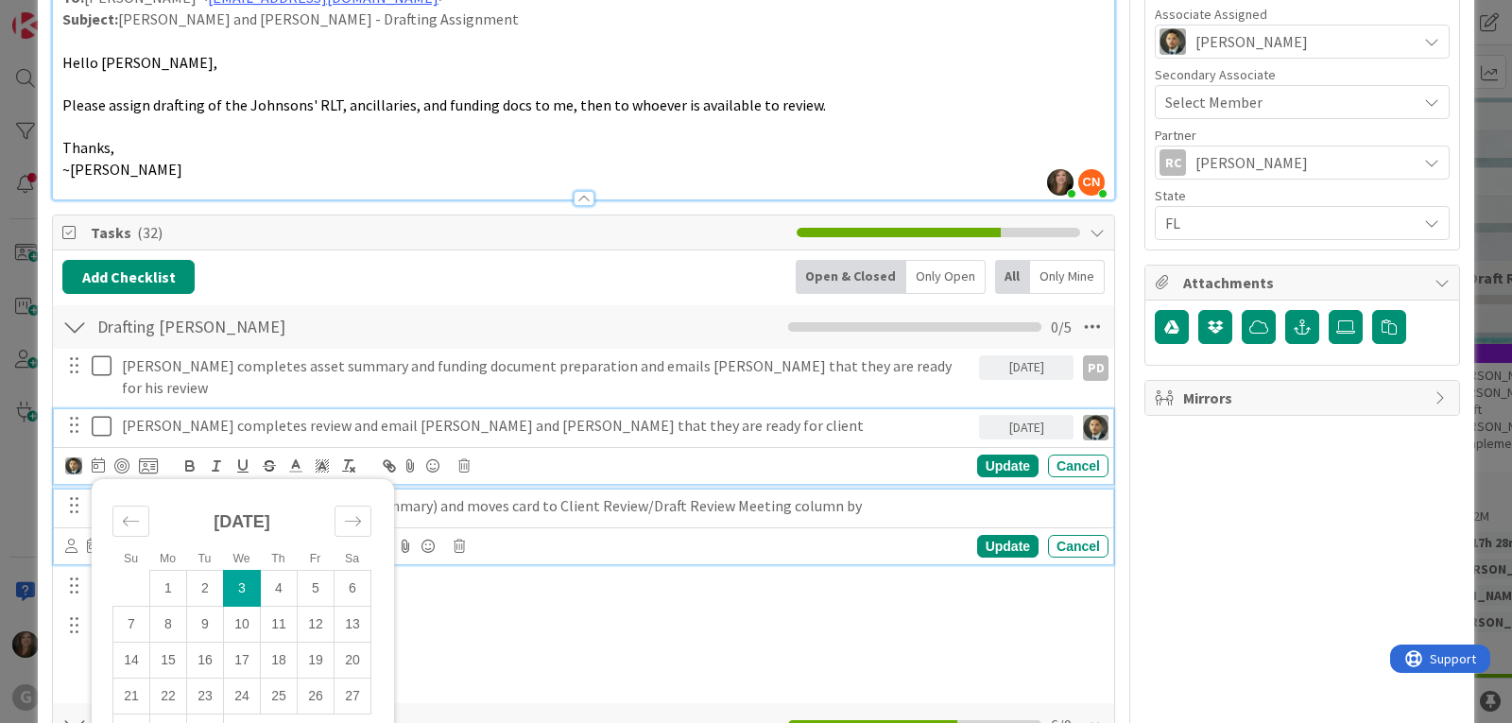
click at [558, 495] on p "Send drafts and (EP diagram and Asset Summary) and moves card to Client Review/…" at bounding box center [611, 506] width 979 height 22
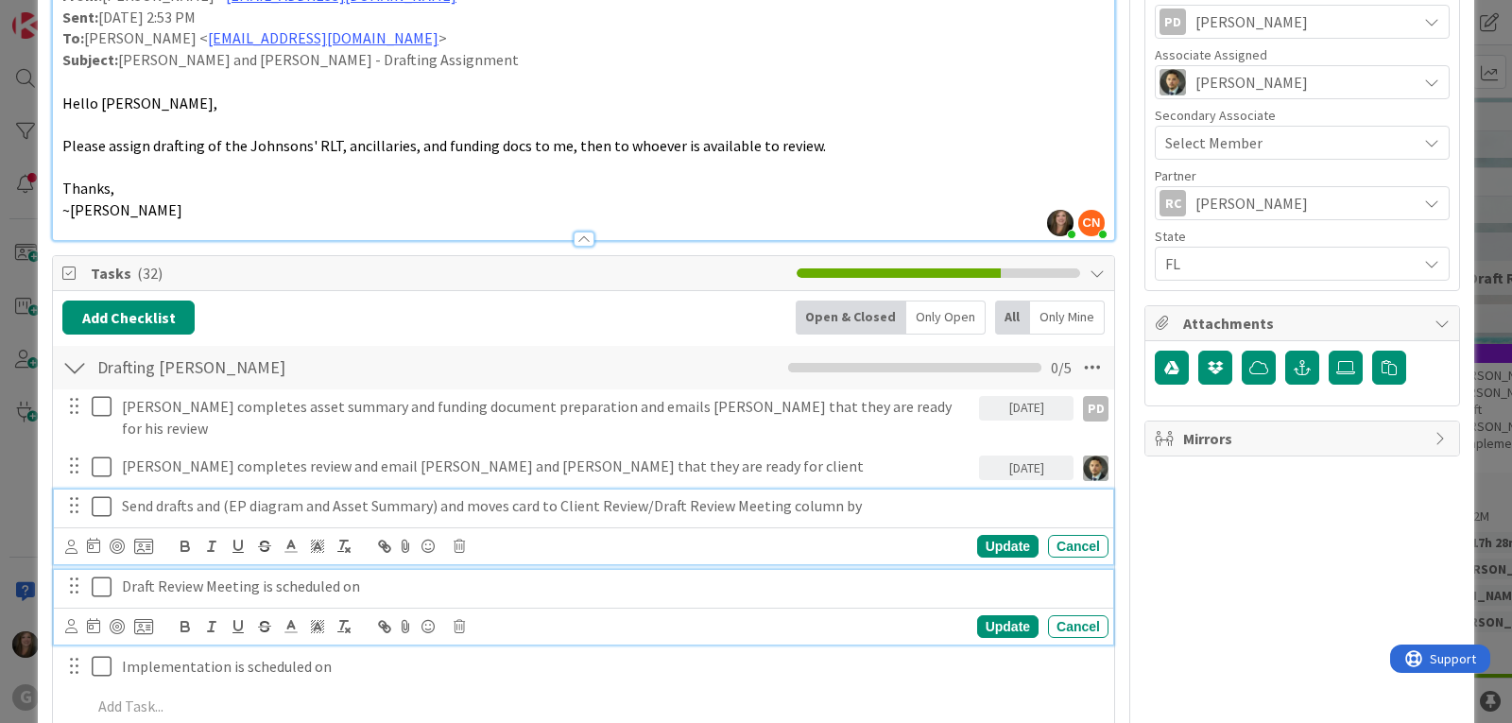
click at [277, 575] on p "Draft Review Meeting is scheduled on" at bounding box center [611, 586] width 979 height 22
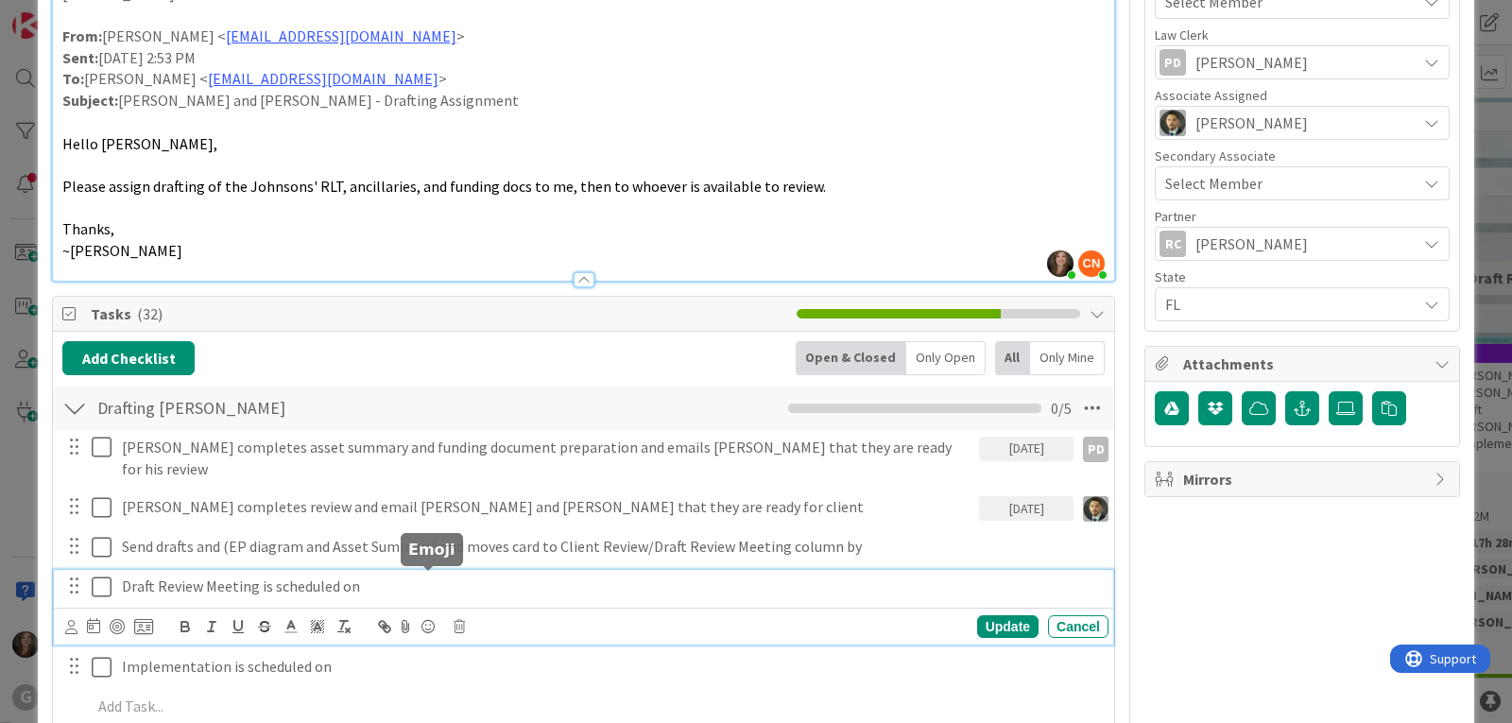
click at [459, 620] on icon at bounding box center [459, 626] width 11 height 13
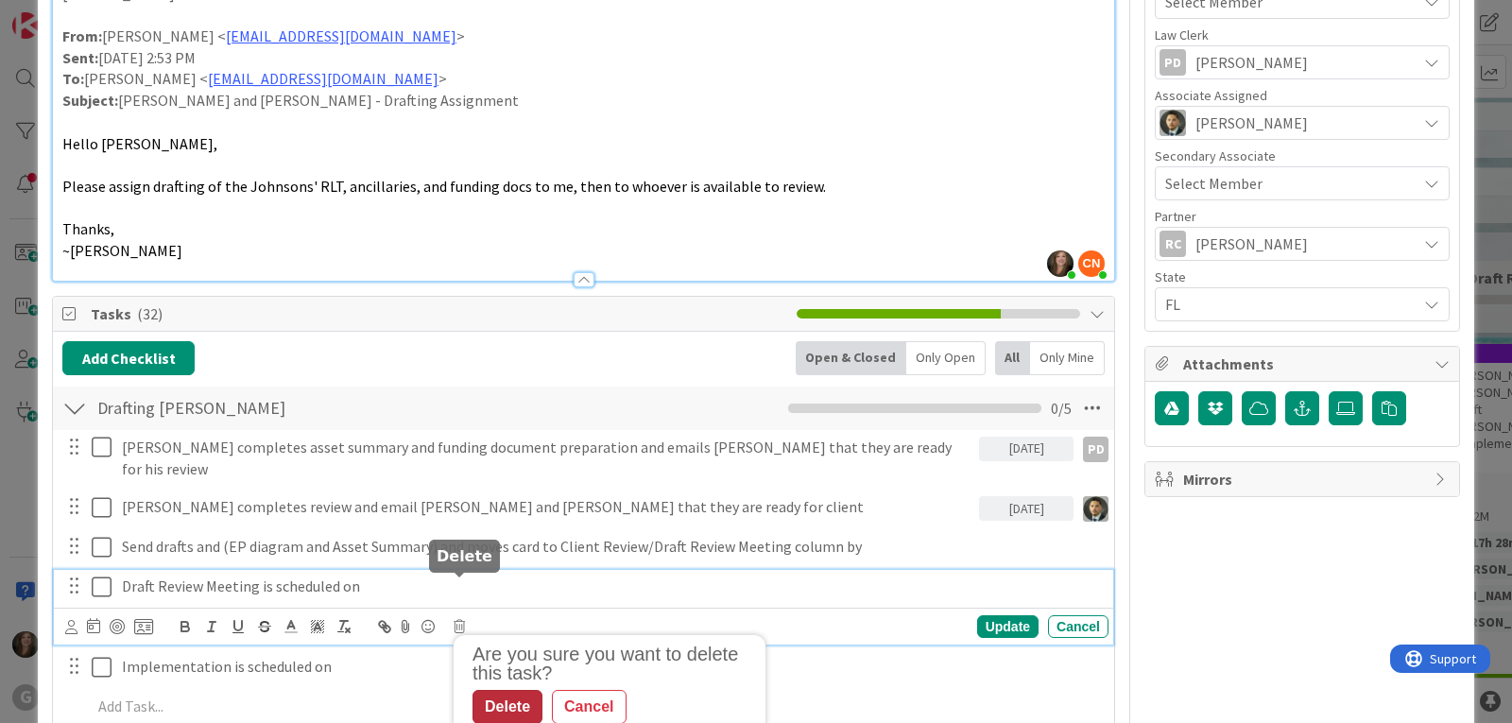
click at [494, 690] on div "Delete" at bounding box center [507, 707] width 70 height 34
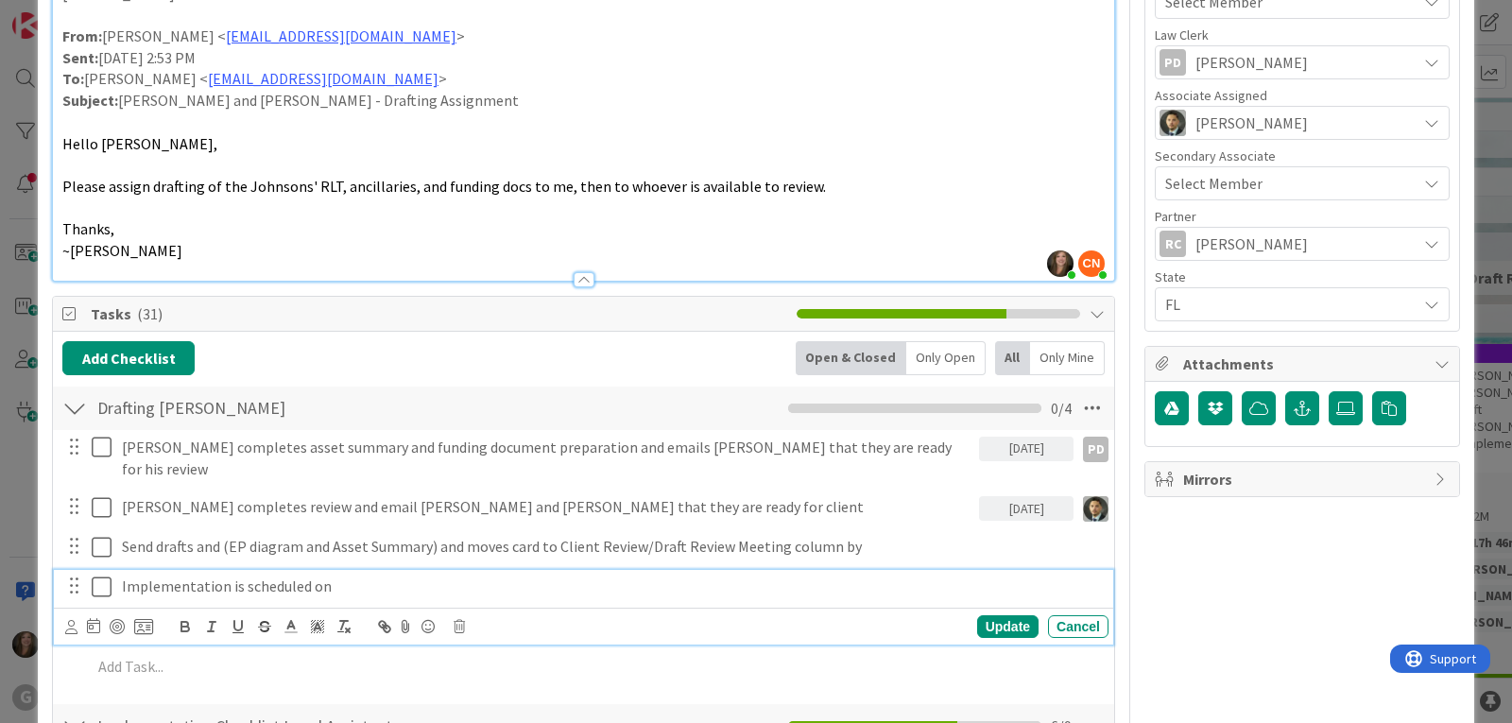
click at [316, 575] on p "Implementation is scheduled on" at bounding box center [611, 586] width 979 height 22
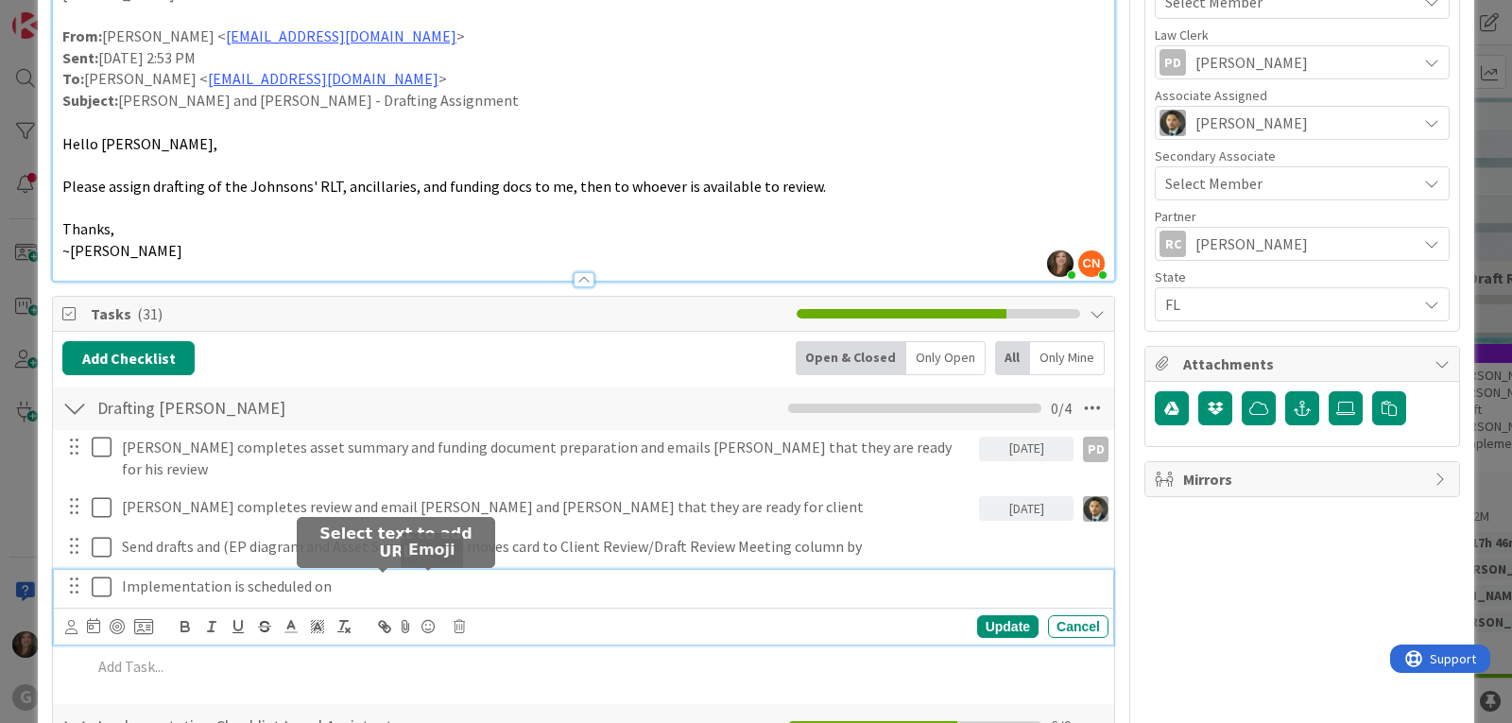
click at [464, 620] on icon at bounding box center [459, 626] width 11 height 13
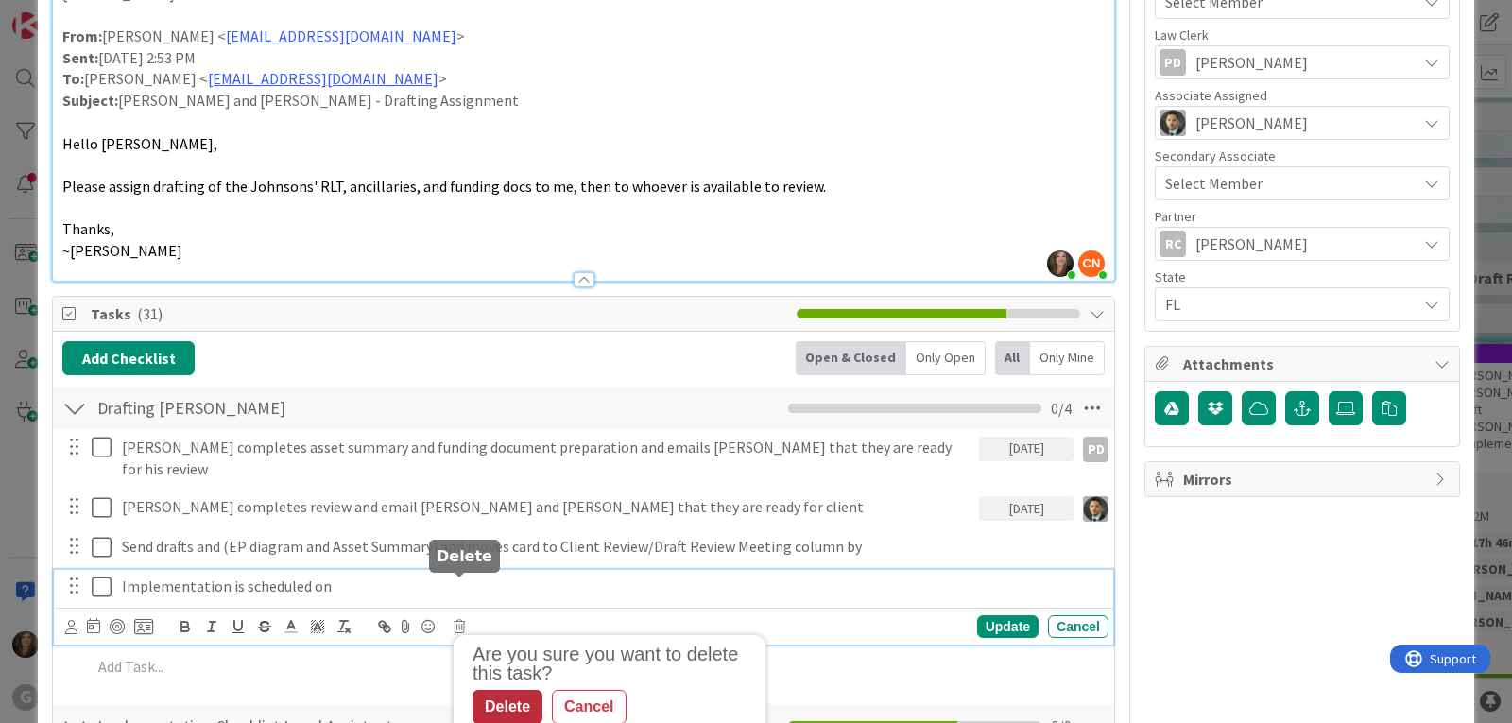
click at [506, 690] on div "Delete" at bounding box center [507, 707] width 70 height 34
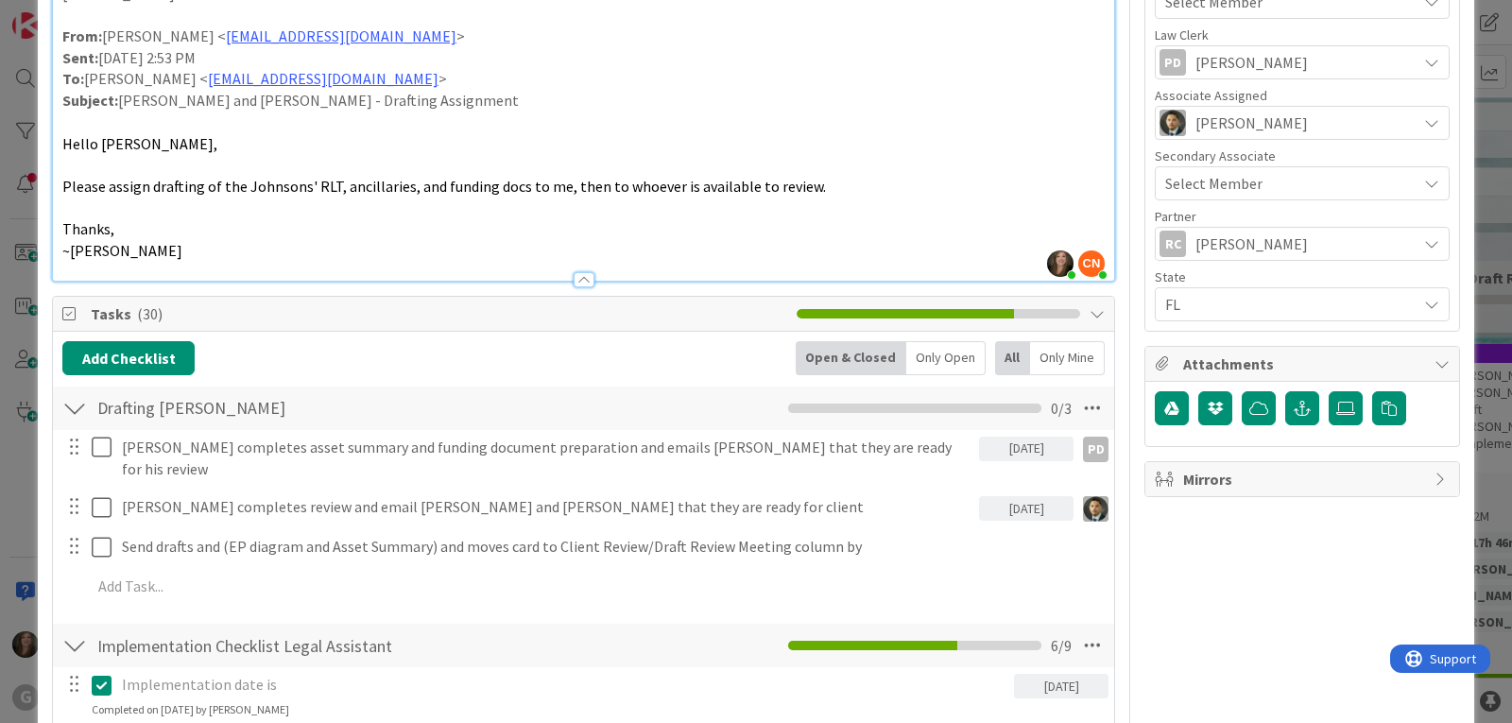
type textarea "x"
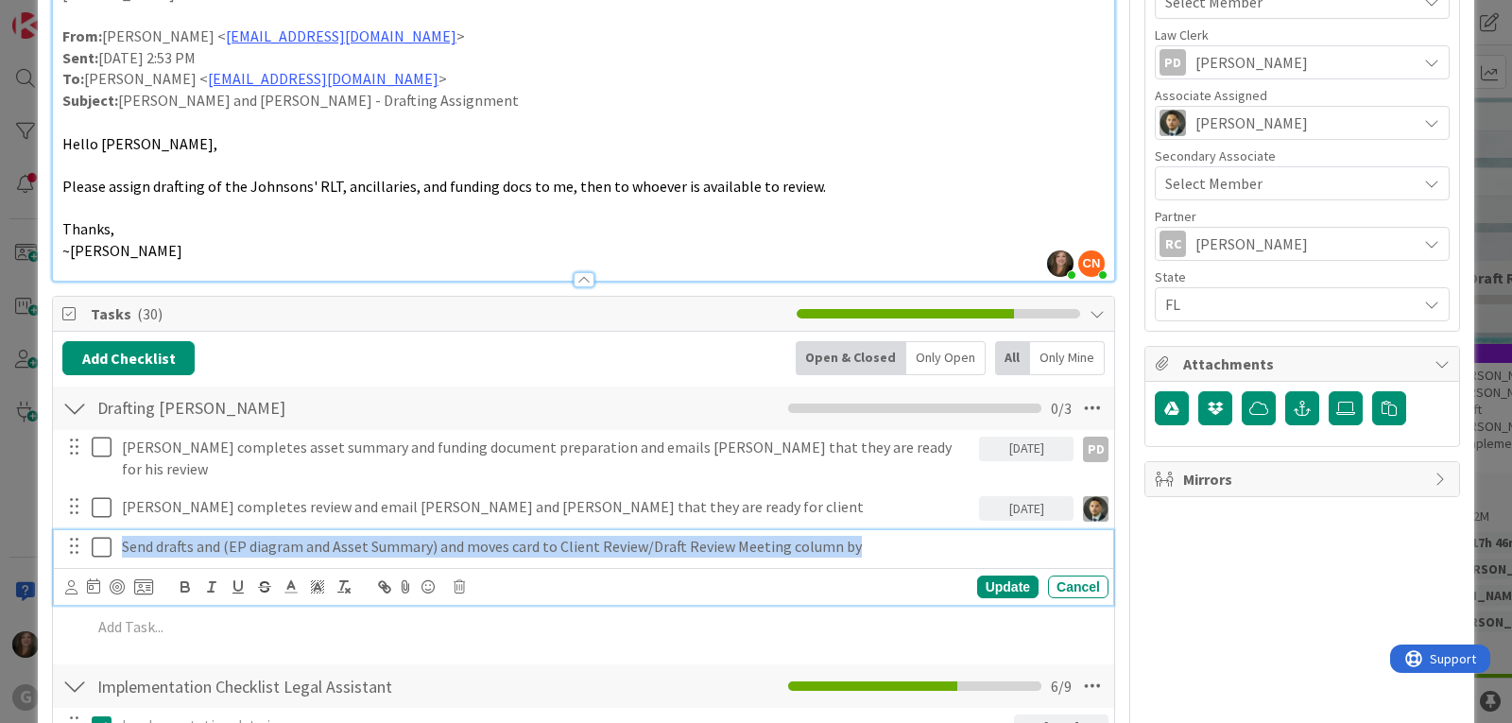
drag, startPoint x: 859, startPoint y: 503, endPoint x: -75, endPoint y: 497, distance: 933.6
click at [0, 497] on html "G Click our logo to show/hide this navigation Add and manage tabs by clicking K…" at bounding box center [756, 361] width 1512 height 723
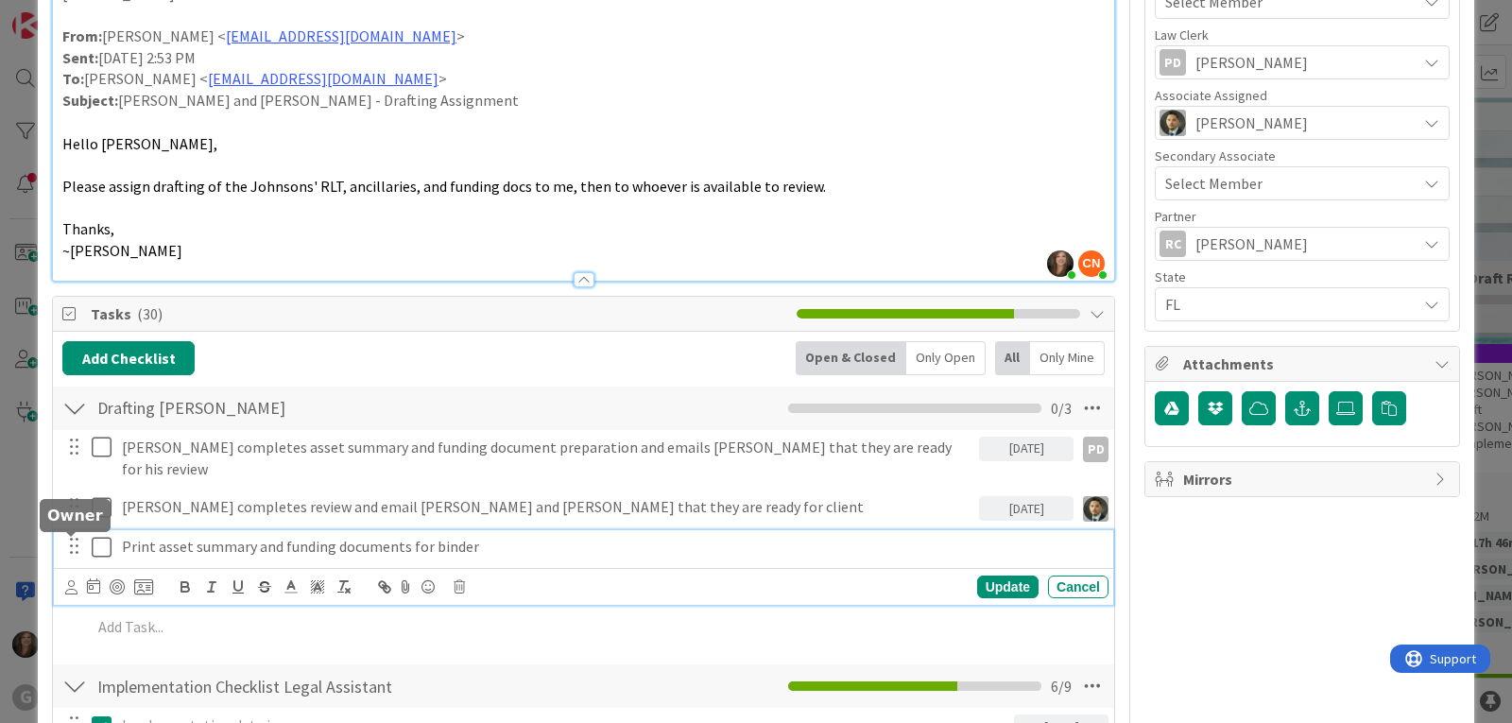
click at [73, 580] on icon at bounding box center [71, 587] width 12 height 14
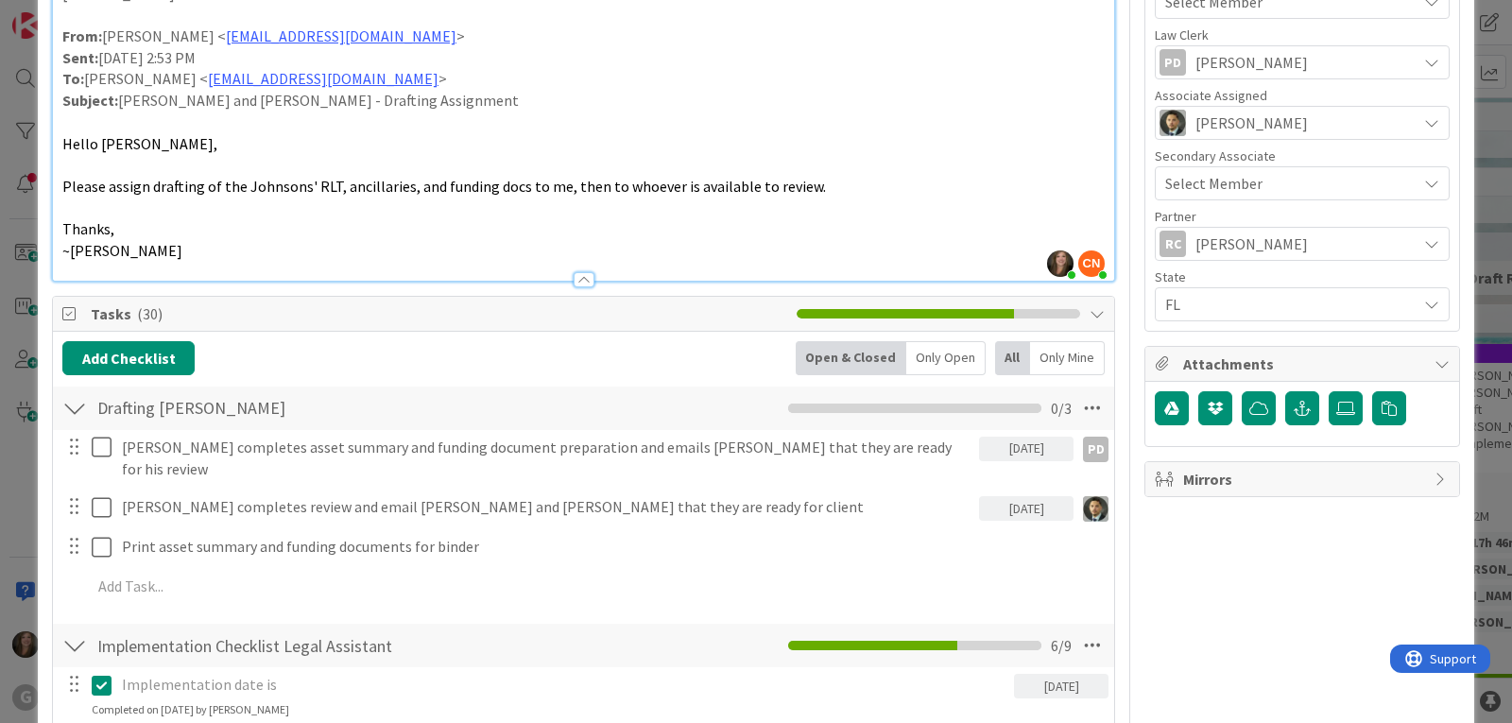
click at [0, 0] on span "Cindy Negron Vitilio" at bounding box center [0, 0] width 0 height 0
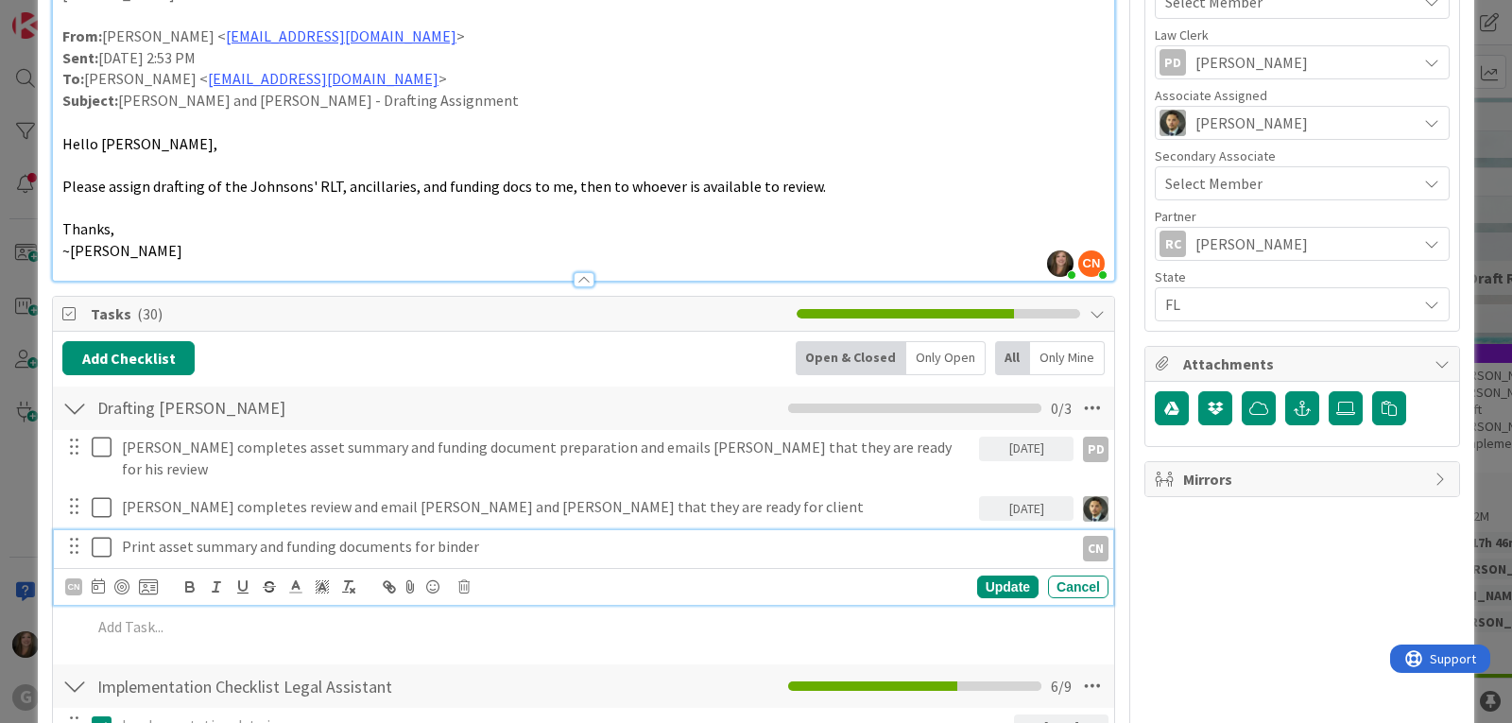
click at [230, 536] on p "Print asset summary and funding documents for binder" at bounding box center [594, 547] width 944 height 22
click at [99, 578] on icon at bounding box center [98, 585] width 13 height 15
type textarea "x"
click at [351, 627] on div "Move forward to switch to the next month." at bounding box center [353, 642] width 37 height 31
click at [249, 692] on td "3" at bounding box center [242, 710] width 37 height 36
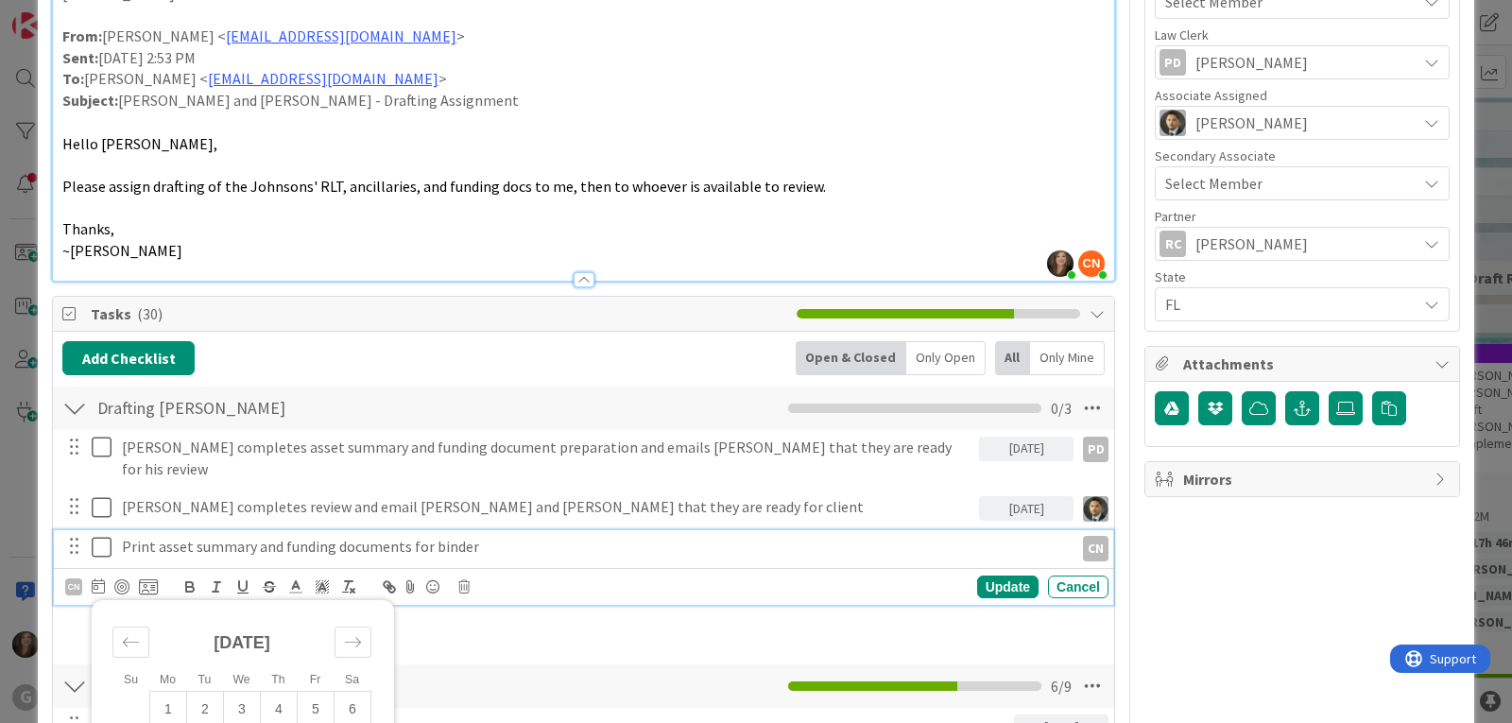
type input "09/03/2025"
click at [977, 575] on div "Update" at bounding box center [1007, 586] width 61 height 23
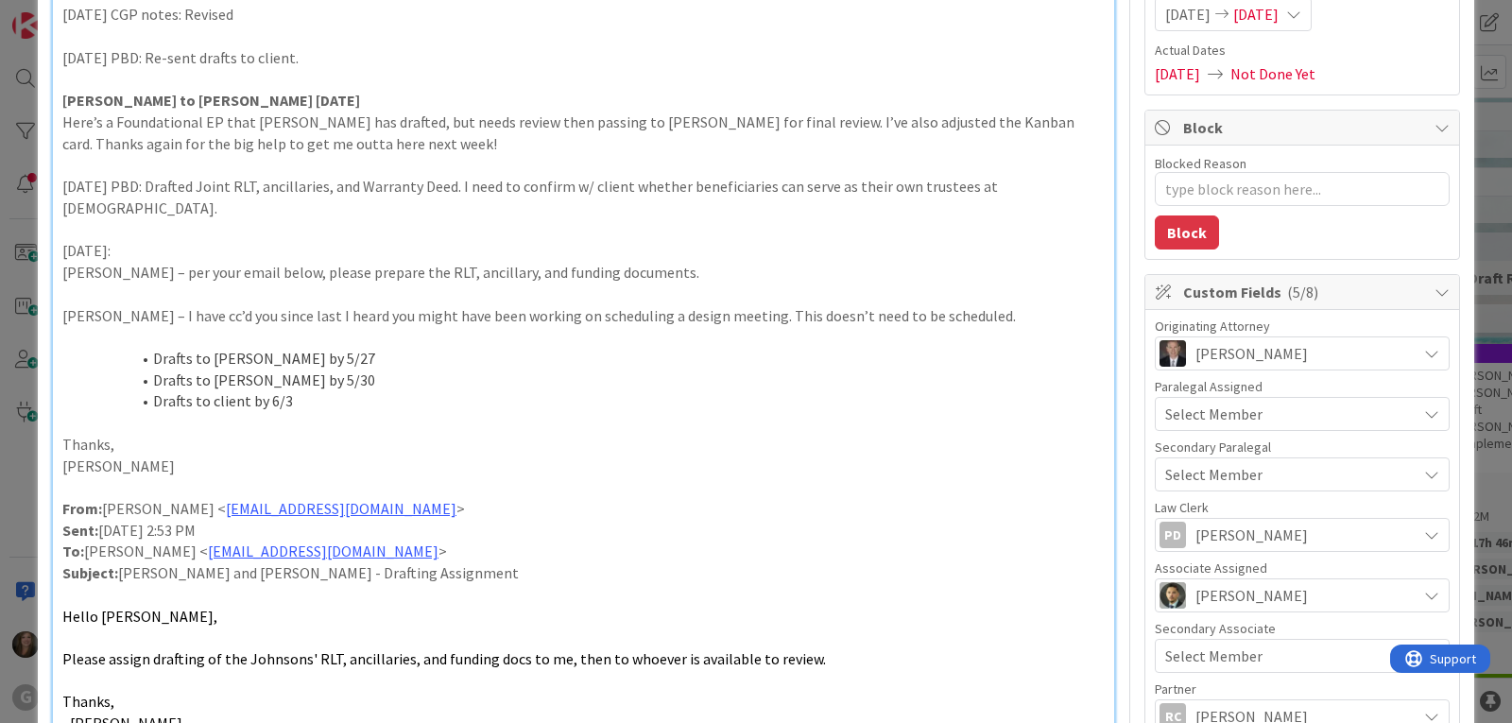
scroll to position [0, 0]
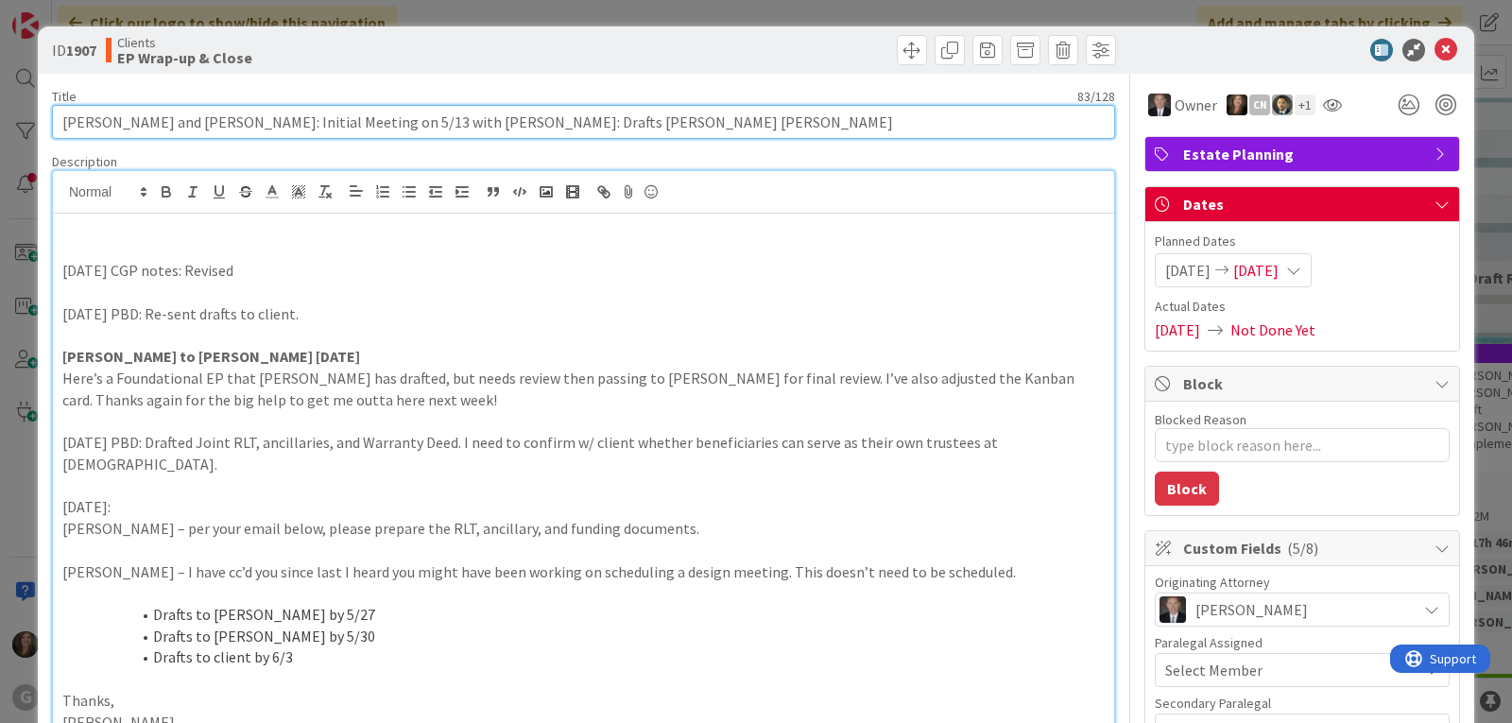
click at [666, 122] on input "[PERSON_NAME] and [PERSON_NAME]: Initial Meeting on 5/13 with [PERSON_NAME]: Dr…" at bounding box center [583, 122] width 1063 height 34
type textarea "x"
type input "Johnson, Walter and Jean: Initial Meeting on 5/13 with Paul: Drafts Paul Joel B…"
type textarea "x"
type input "Johnson, Walter and Jean: Initial Meeting on 5/13 with Paul: Drafts Paul Joel B…"
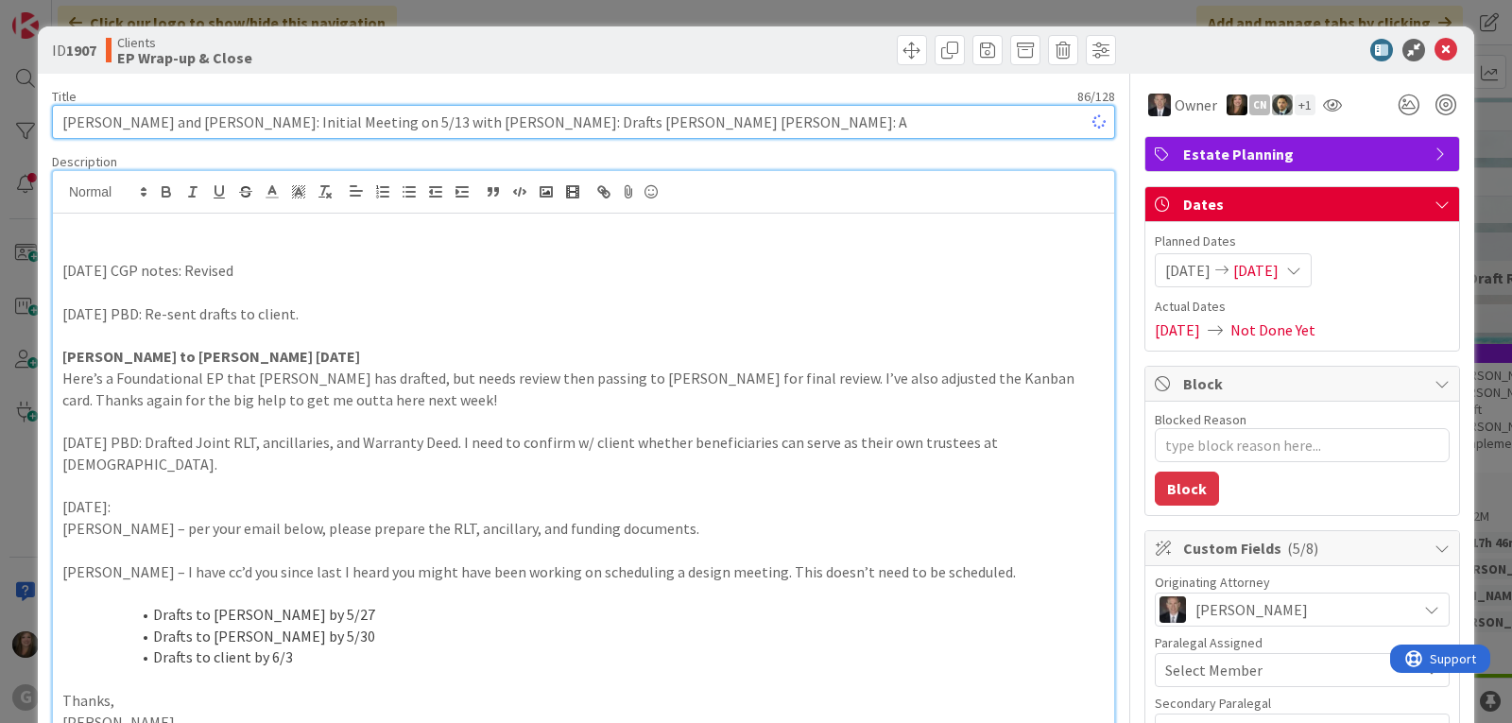
type textarea "x"
type input "Johnson, Walter and Jean: Initial Meeting on 5/13 with Paul: Drafts Paul Joel B…"
type textarea "x"
type input "Johnson, Walter and Jean: Initial Meeting on 5/13 with Paul: Drafts Paul Joel B…"
type textarea "x"
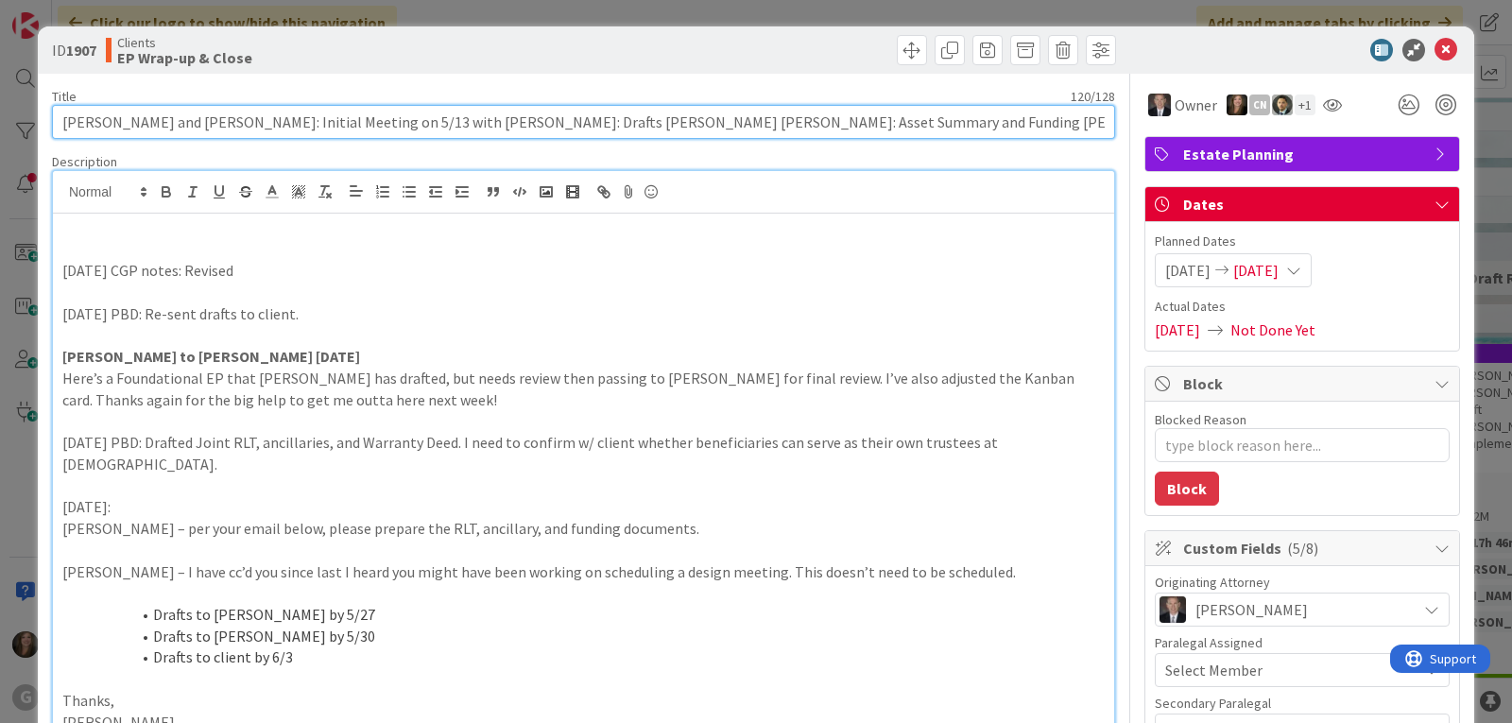
type input "Johnson, Walter and Jean: Initial Meeting on 5/13 with Paul: Drafts Paul Joel B…"
type textarea "x"
type input "Johnson, Walter and Jean: Initial Meeting on 5/13 with Paul: Drafts Paul Joel B…"
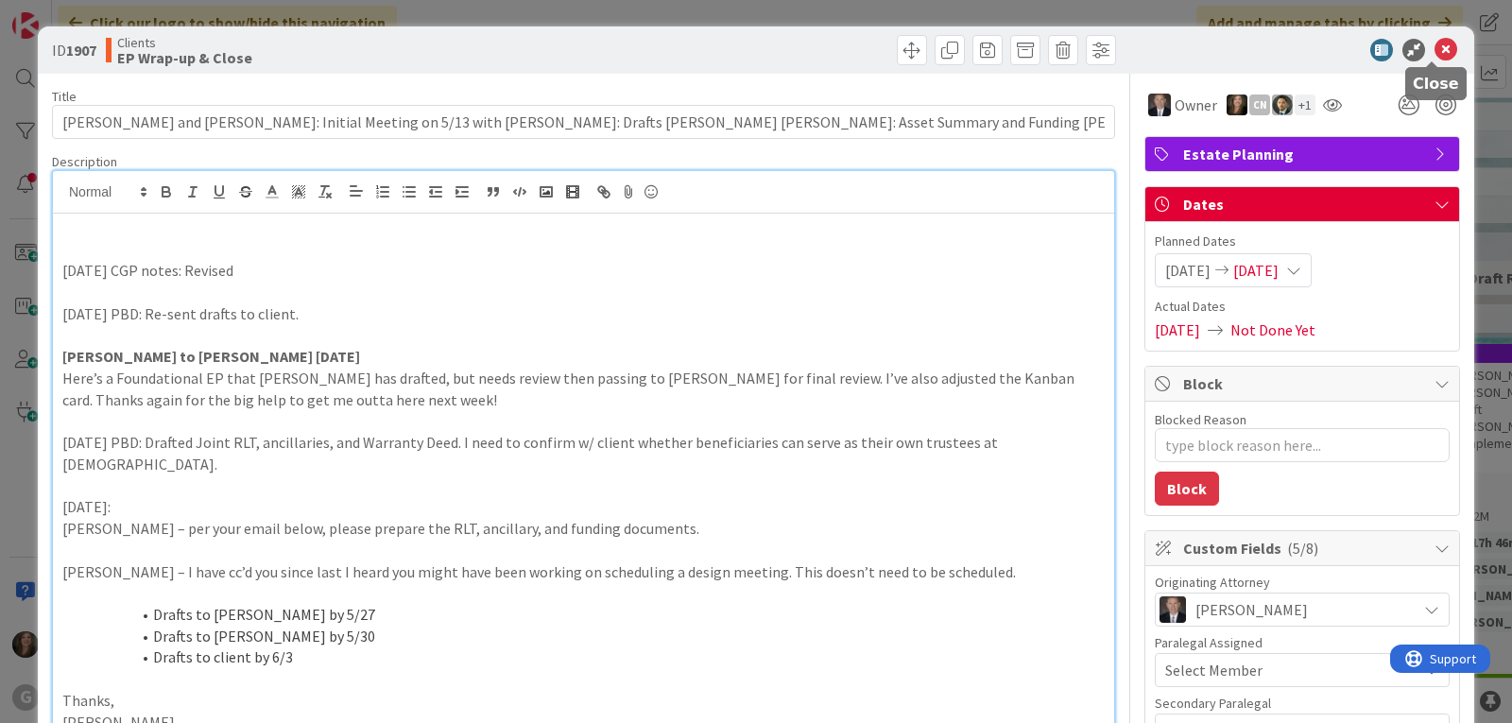
click at [1435, 49] on icon at bounding box center [1445, 50] width 23 height 23
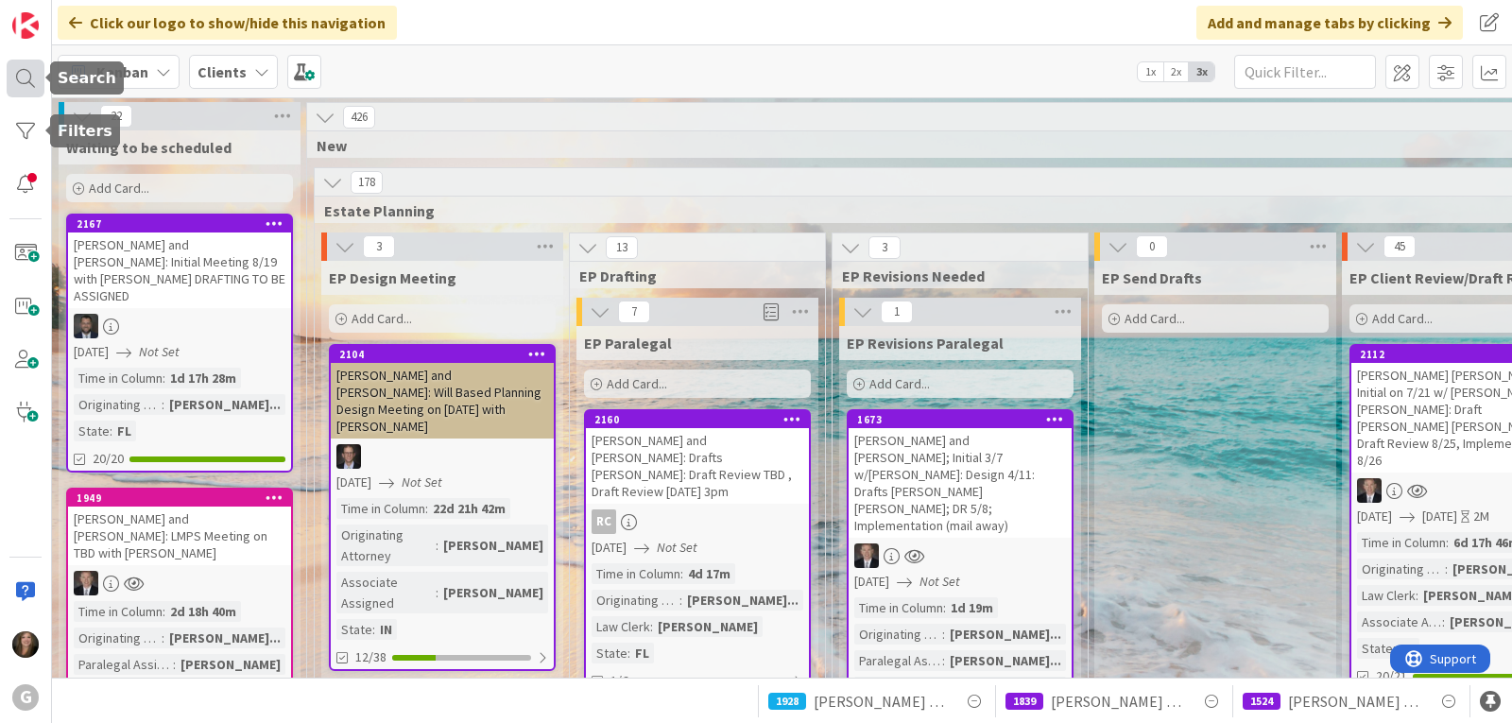
click at [25, 77] on div at bounding box center [26, 79] width 38 height 38
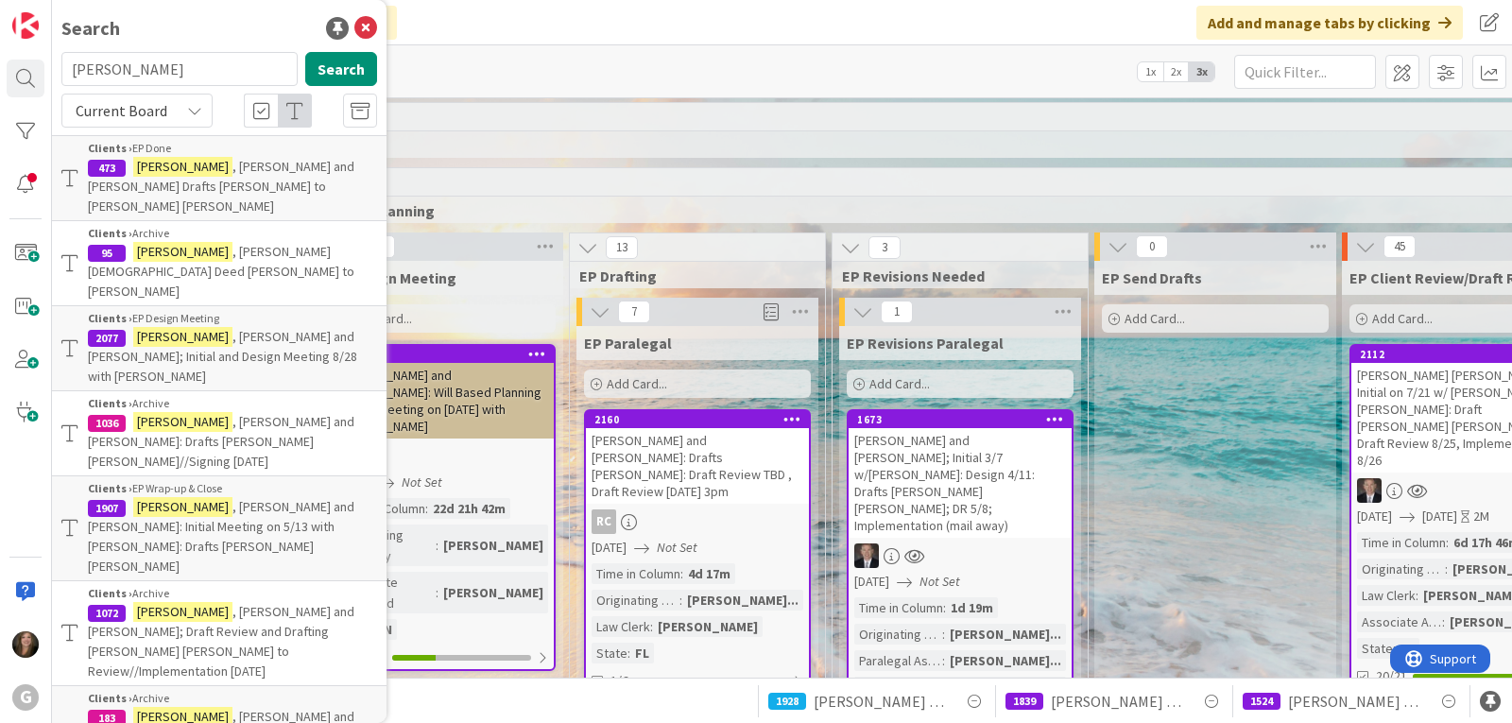
click at [192, 498] on span ", Walter and Jean: Initial Meeting on 5/13 with Paul: Drafts Paul Joel Bobby" at bounding box center [221, 536] width 266 height 77
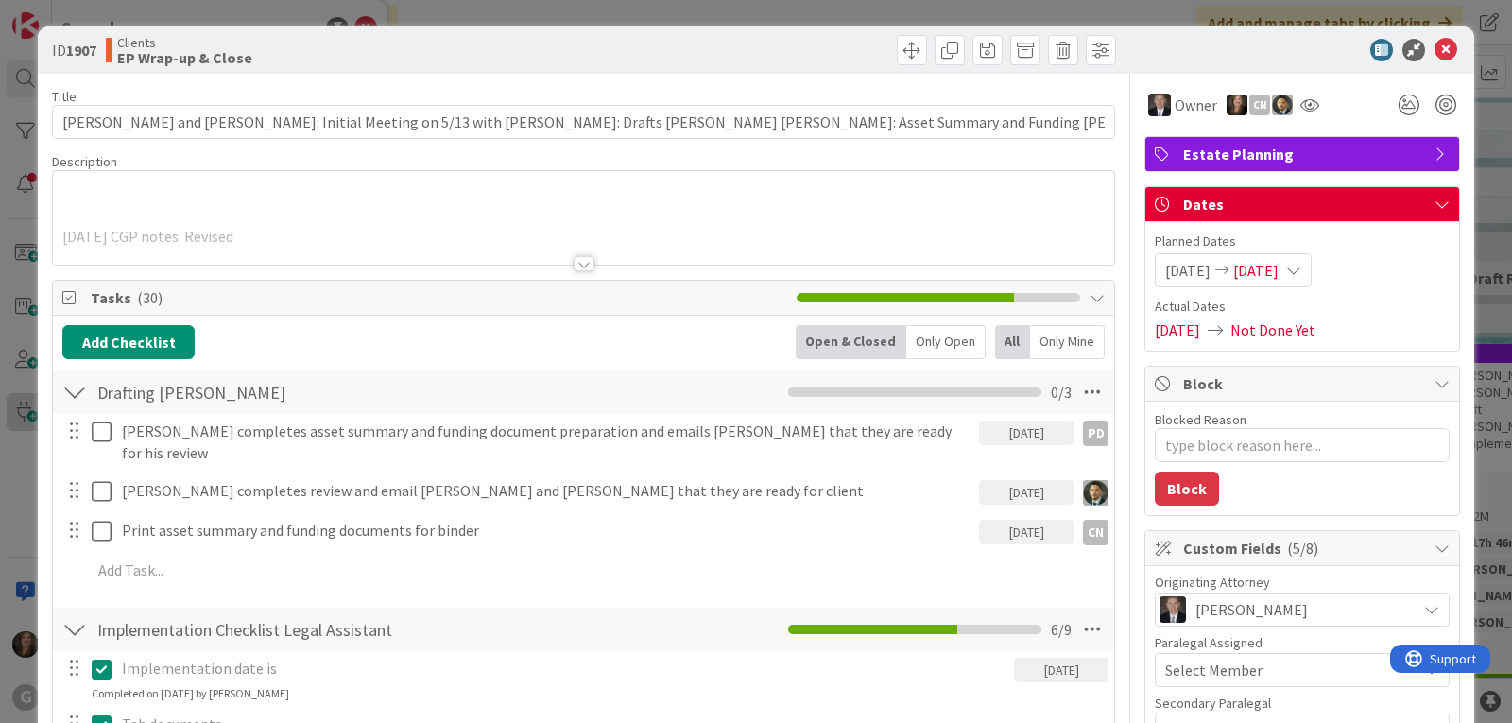
type textarea "x"
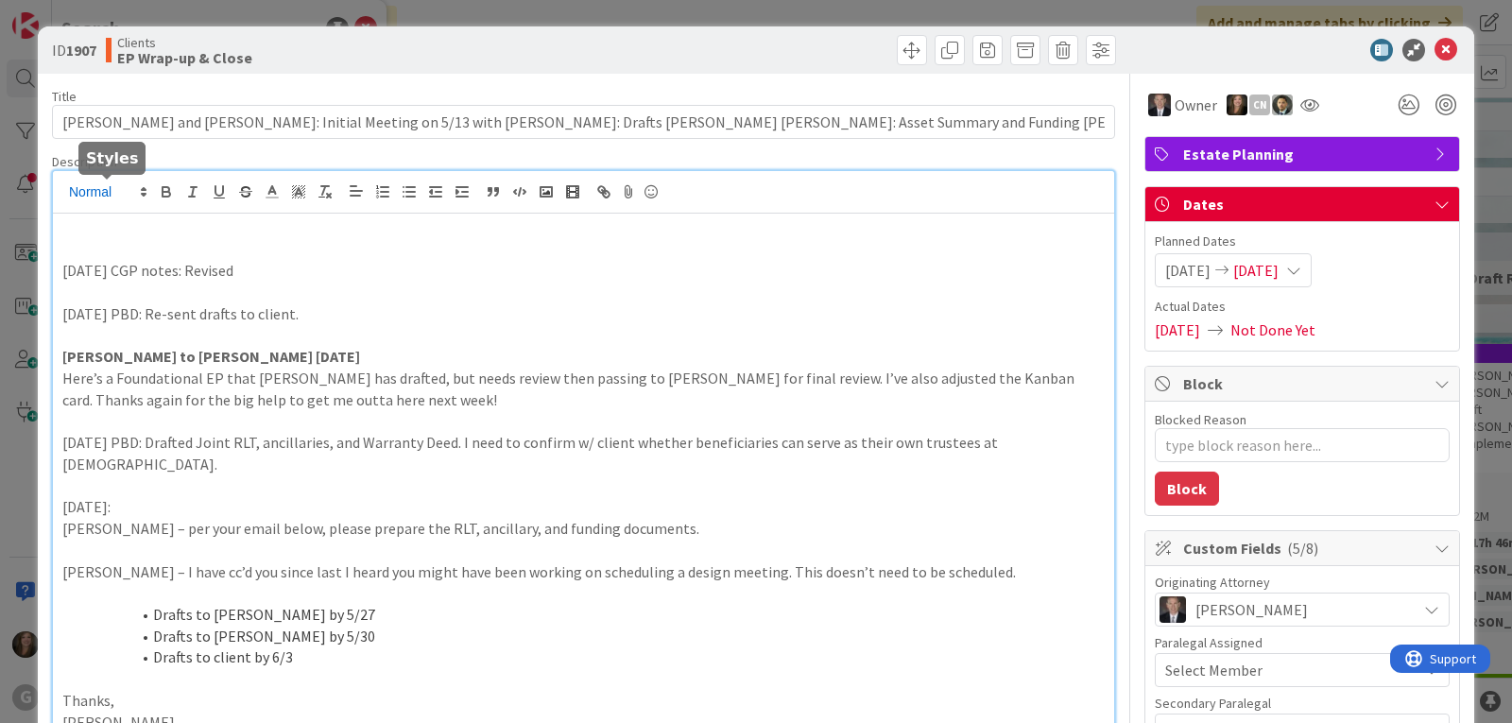
click at [151, 183] on div "Shari Brousseau just joined CN Cindy Negron Vitilio joined 1 hr 31 m ago 7/9/25…" at bounding box center [583, 590] width 1061 height 838
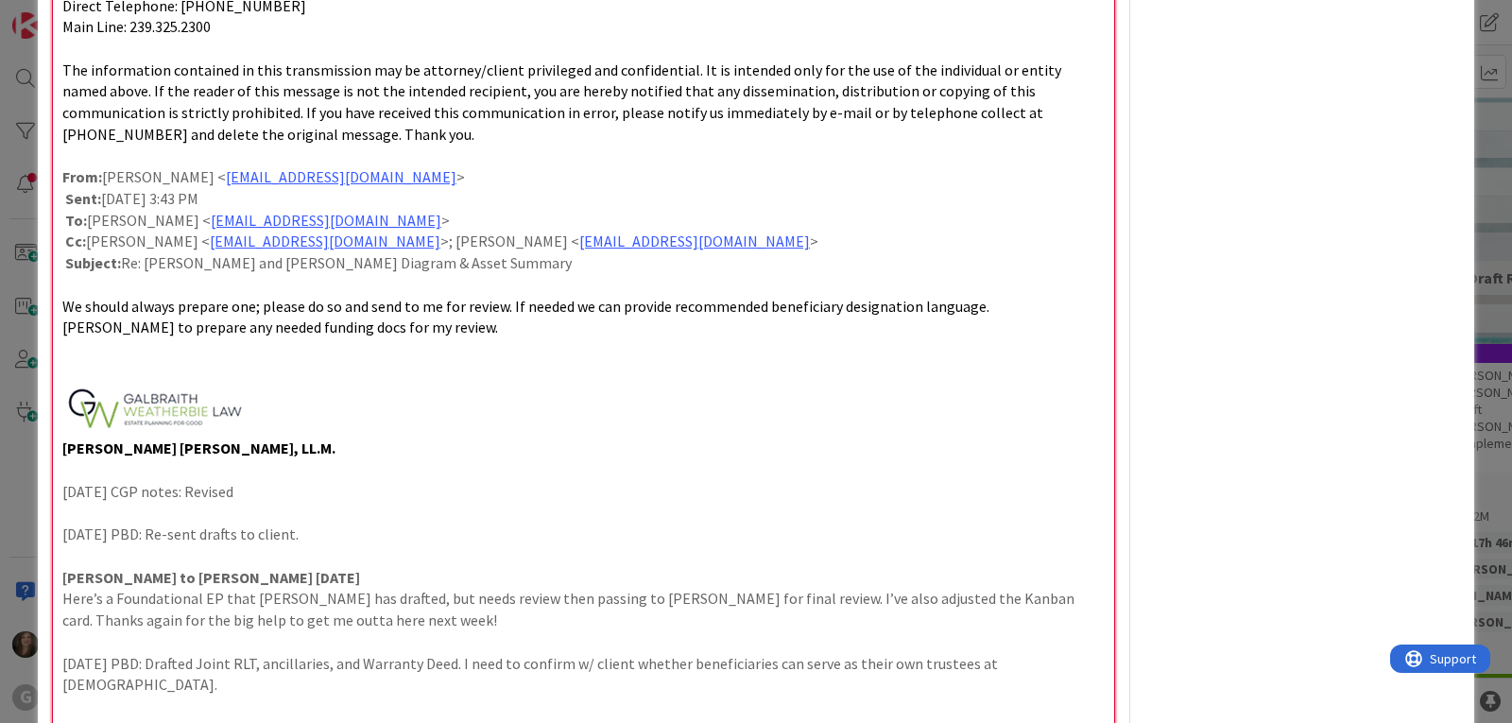
scroll to position [1407, 0]
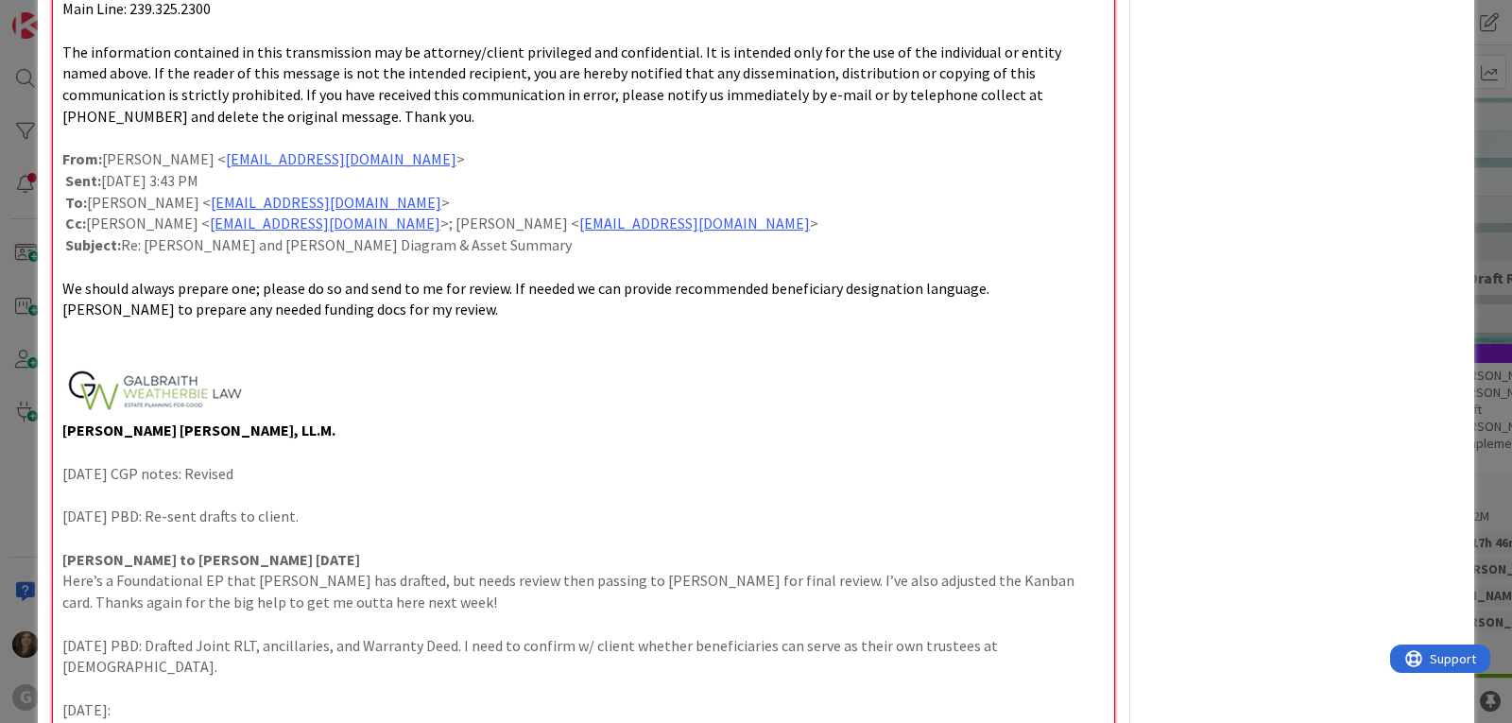
click at [420, 394] on p at bounding box center [583, 391] width 1042 height 57
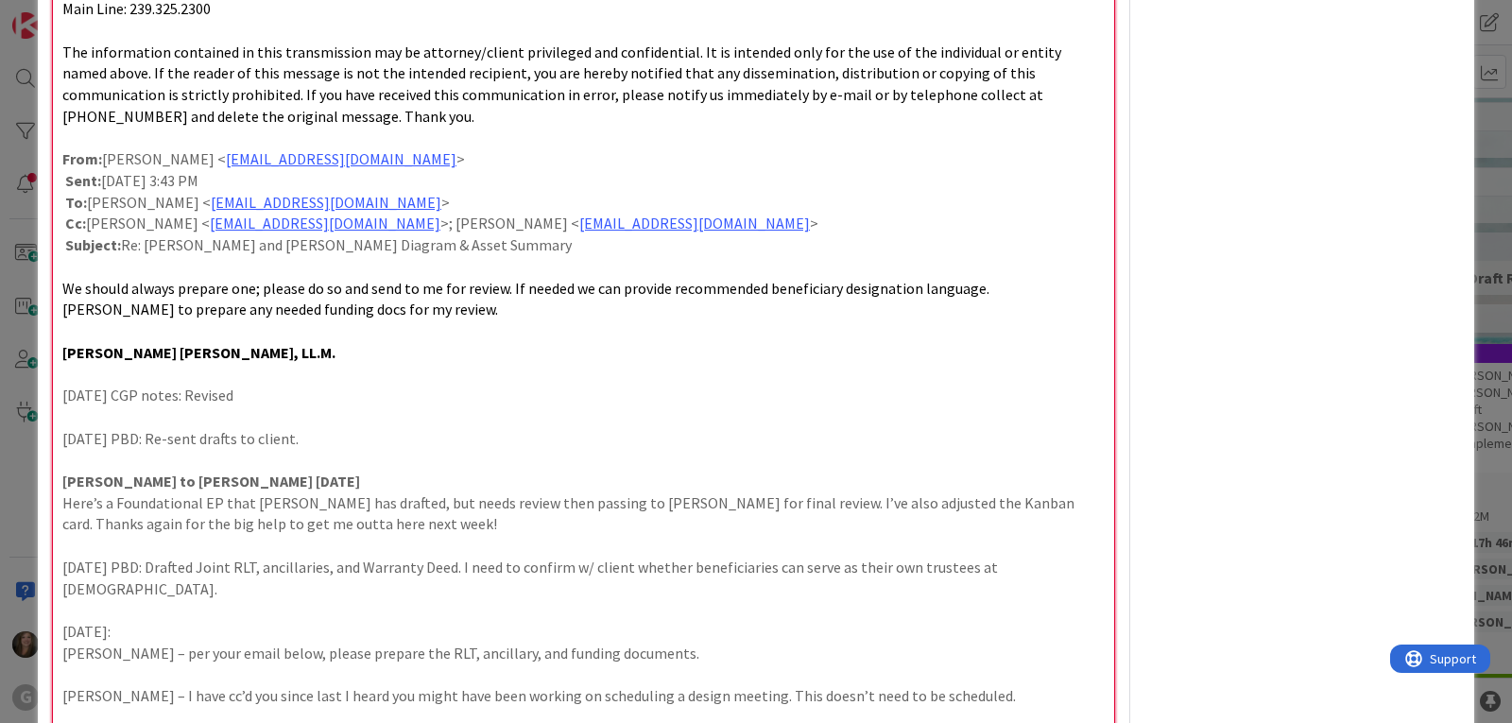
scroll to position [1124, 0]
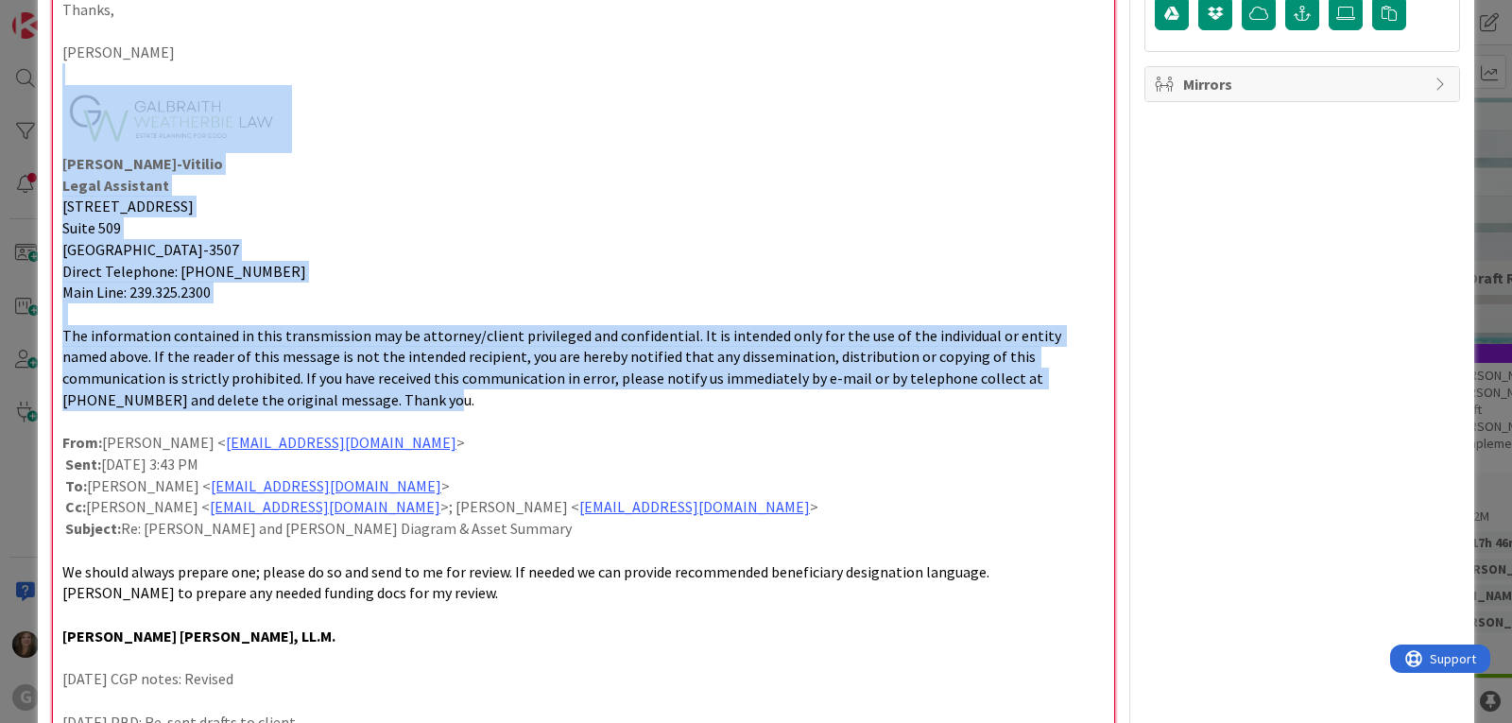
drag, startPoint x: 277, startPoint y: 402, endPoint x: 43, endPoint y: 83, distance: 395.4
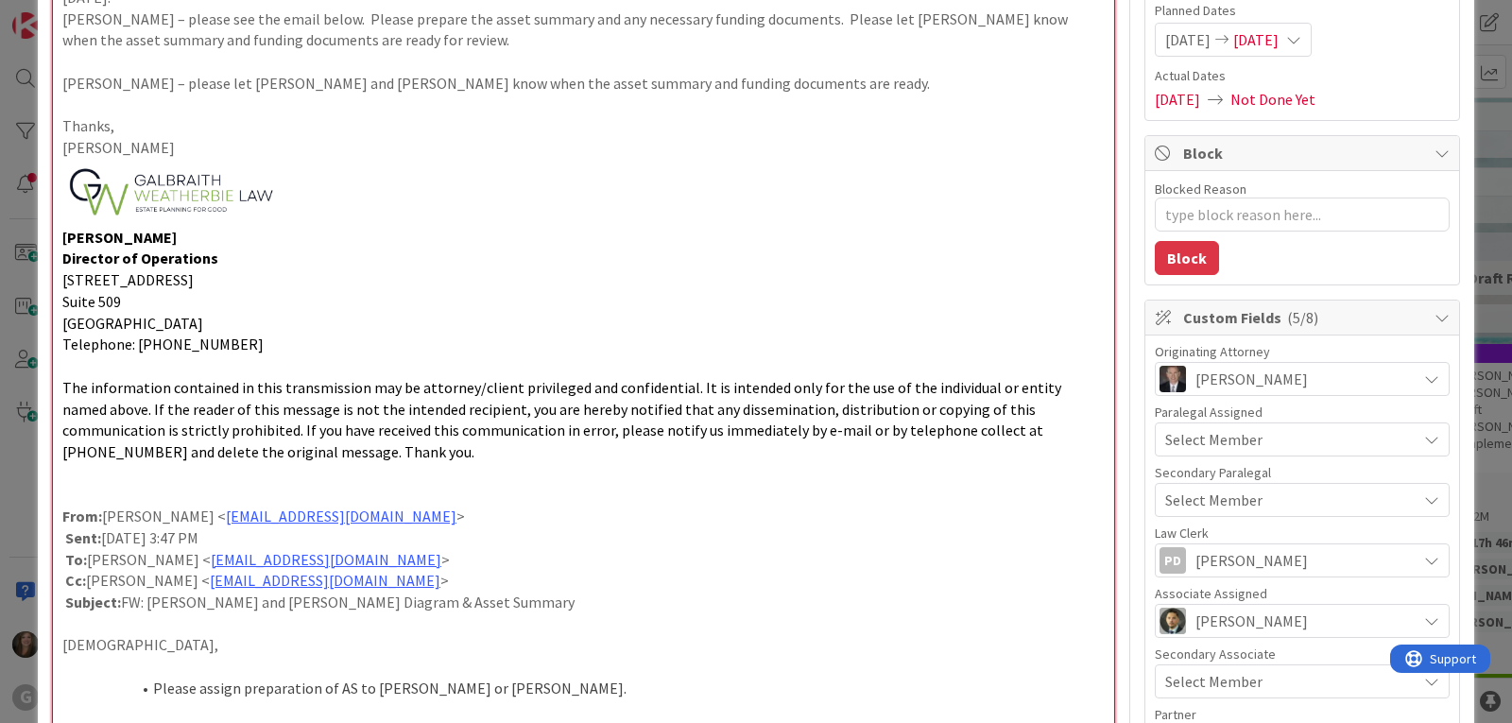
scroll to position [179, 0]
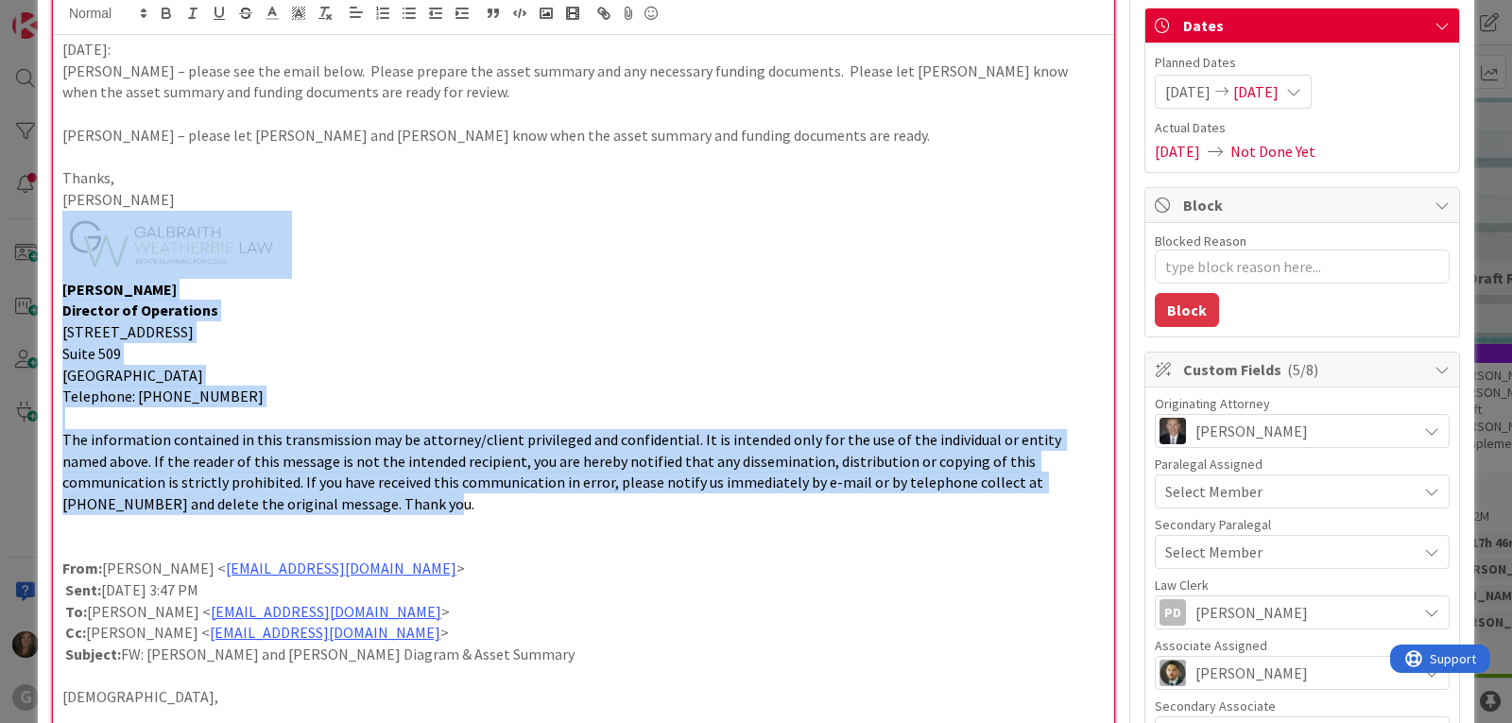
drag, startPoint x: 265, startPoint y: 508, endPoint x: 1, endPoint y: 267, distance: 357.2
click at [1, 267] on div "ID 1907 Clients EP Wrap-up & Close Title 121 / 128 Johnson, Walter and Jean: In…" at bounding box center [756, 361] width 1512 height 723
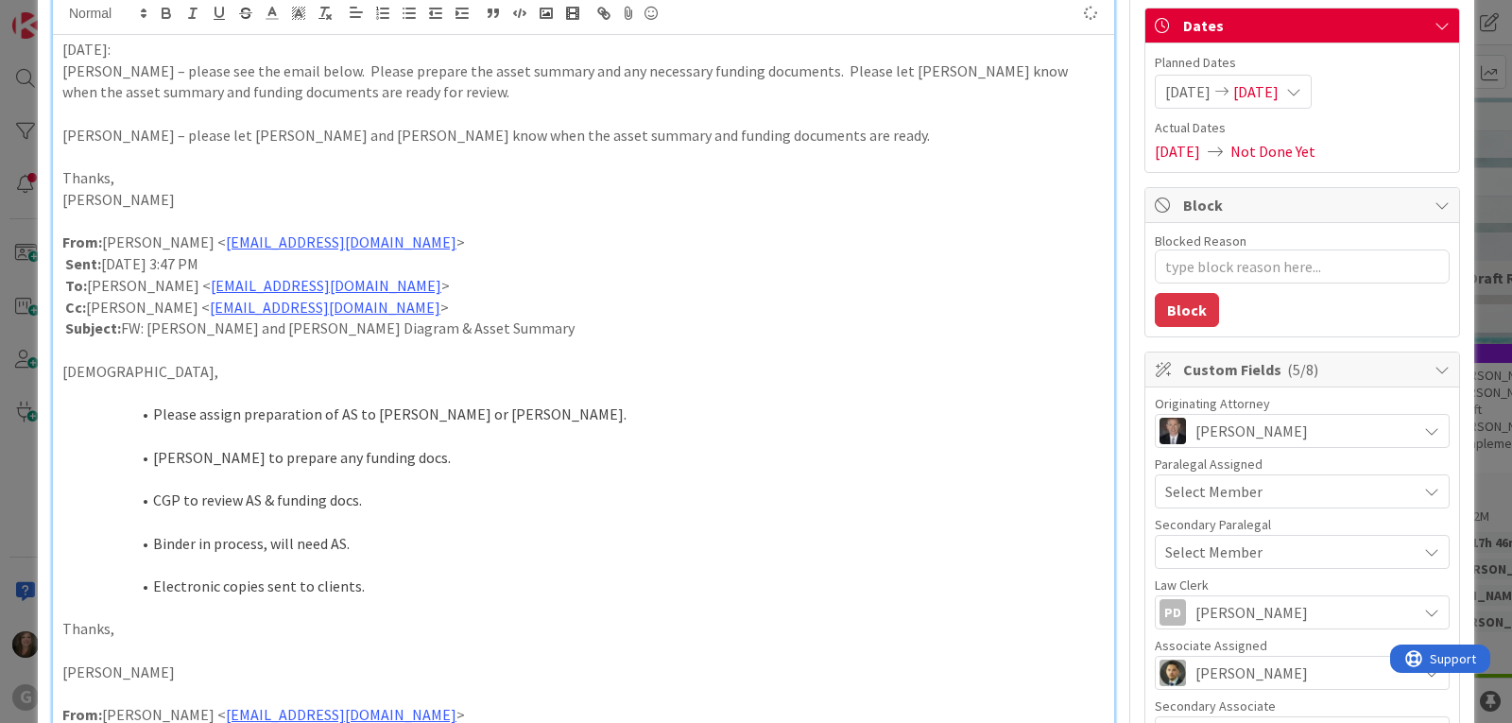
type textarea "x"
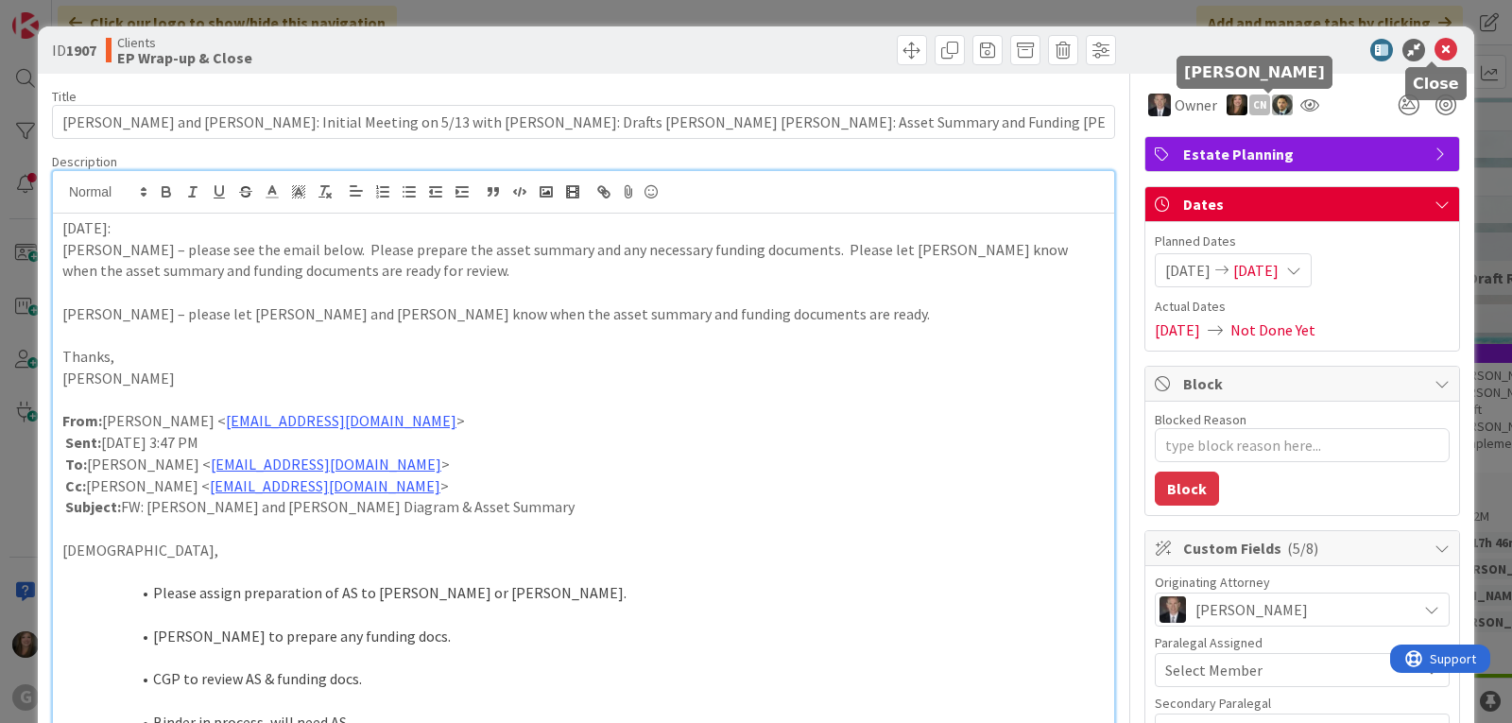
click at [1434, 53] on icon at bounding box center [1445, 50] width 23 height 23
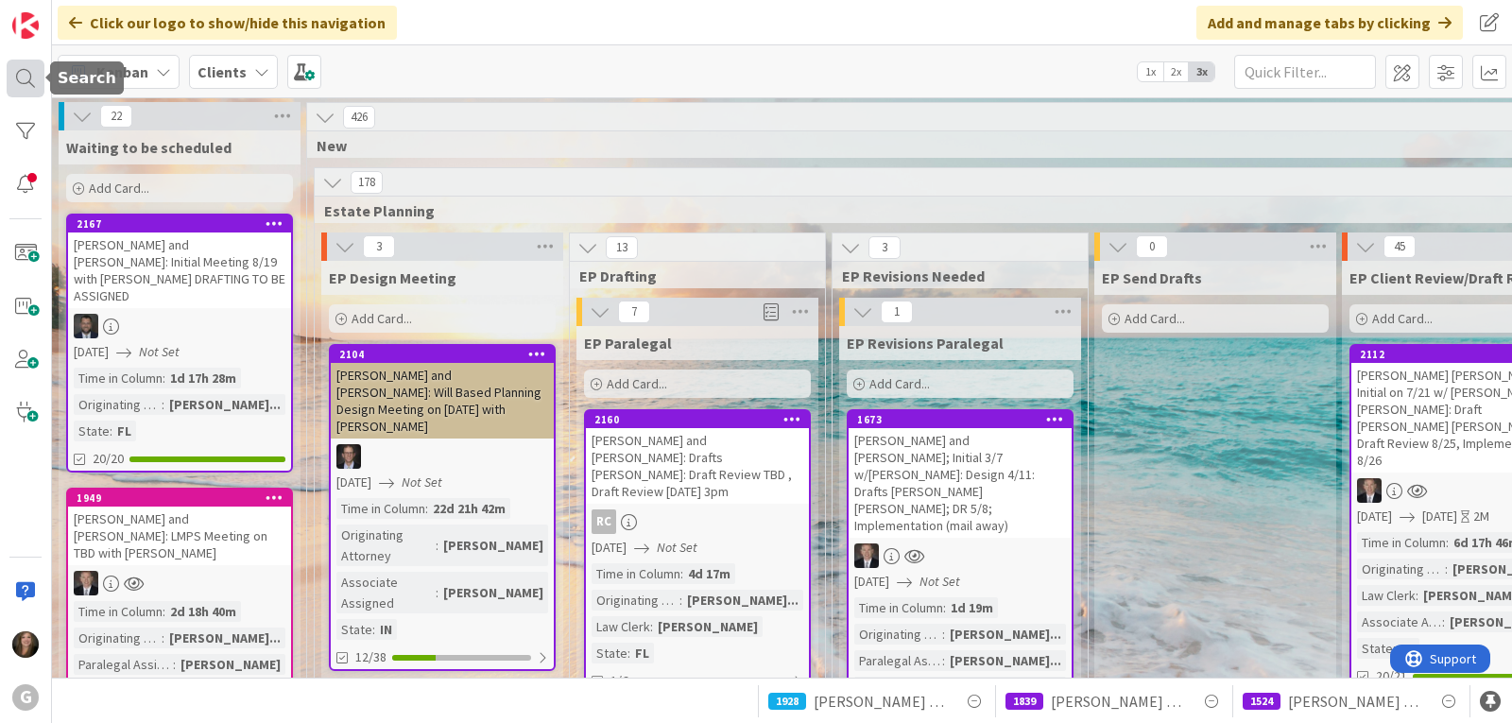
click at [27, 78] on div at bounding box center [26, 79] width 38 height 38
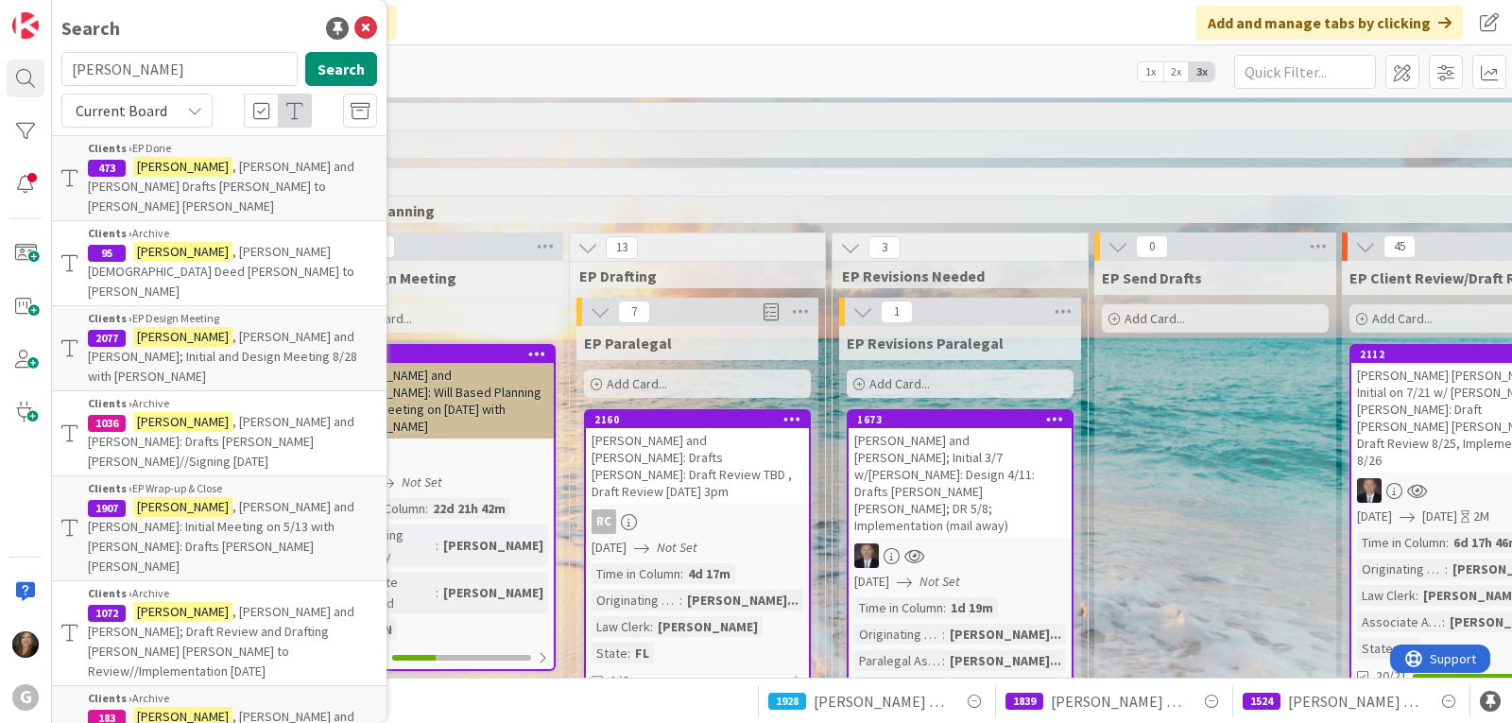
drag, startPoint x: 129, startPoint y: 73, endPoint x: 63, endPoint y: 73, distance: 65.2
click at [63, 73] on input "johnson" at bounding box center [179, 69] width 236 height 34
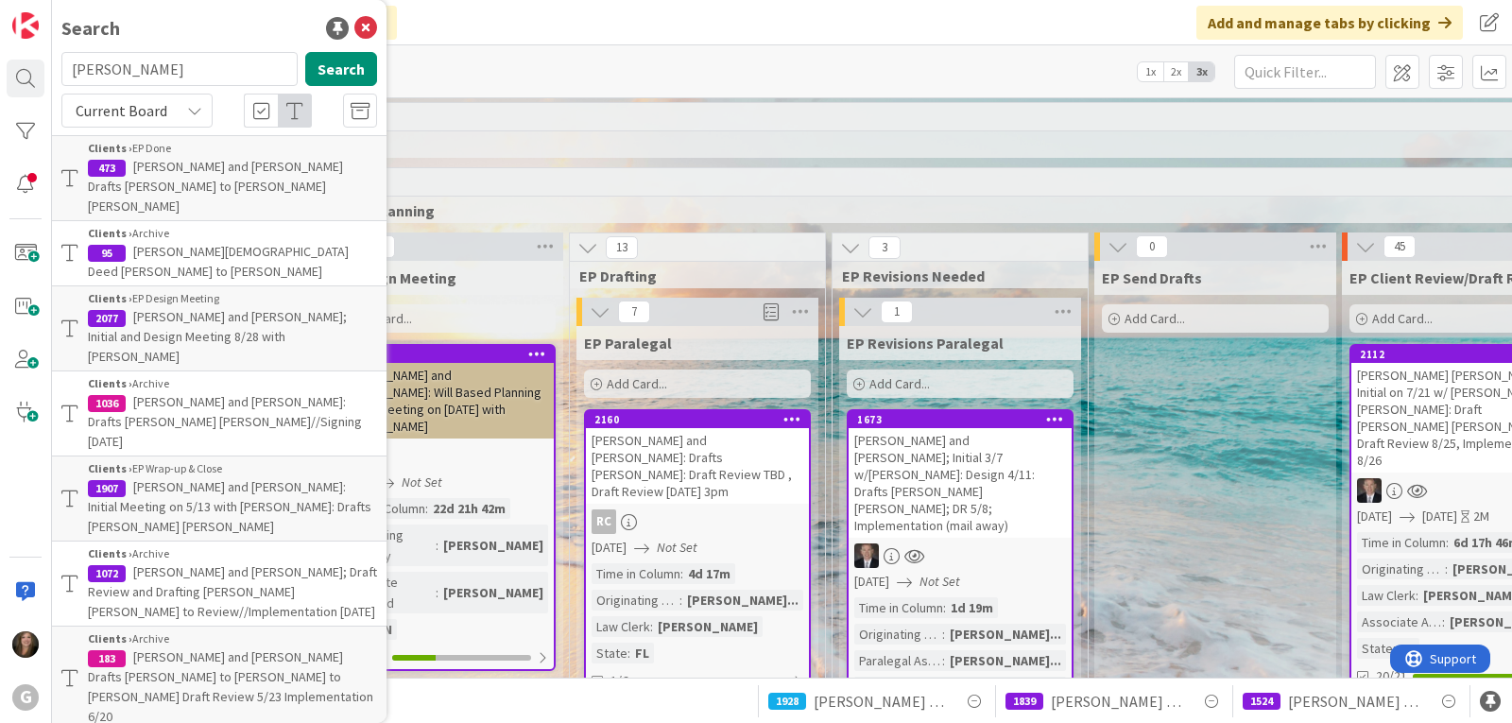
type input "michel"
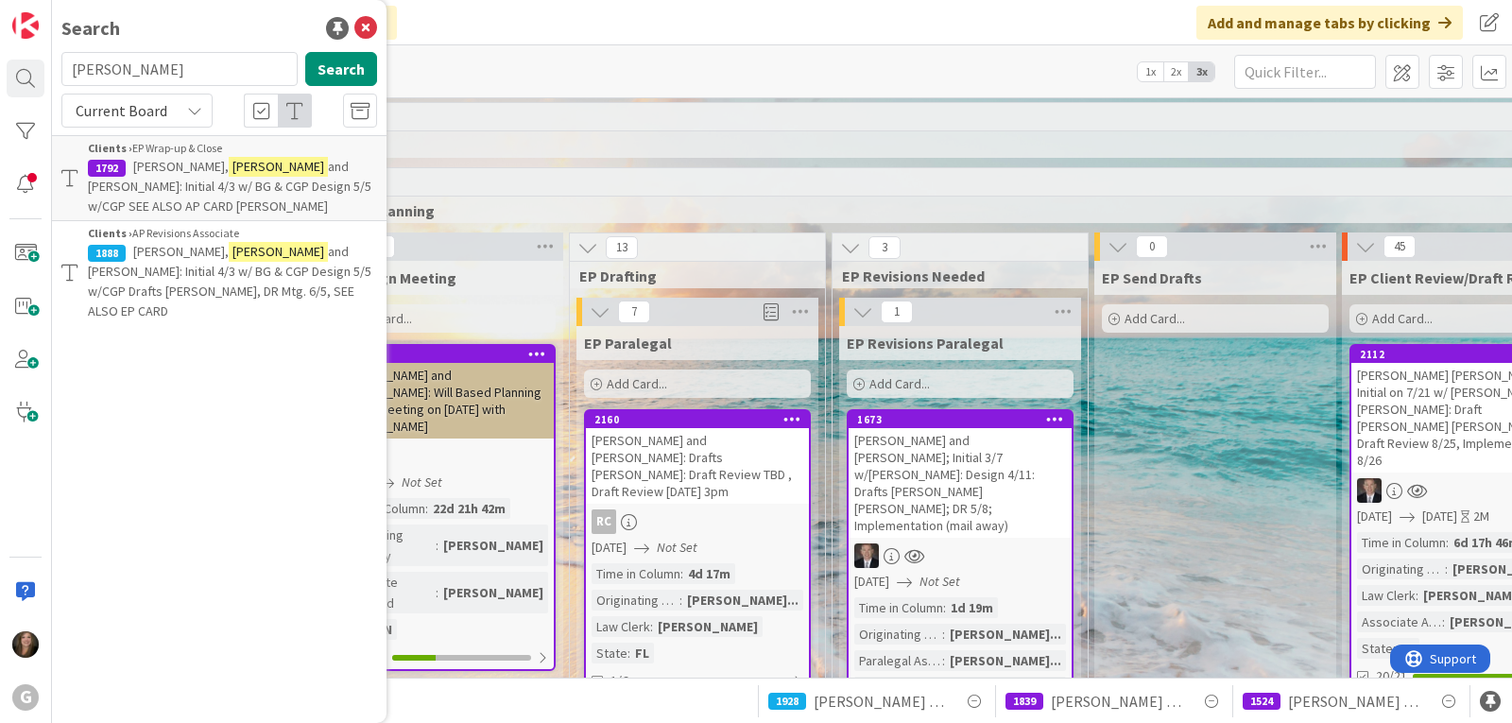
click at [253, 189] on span "and Kelly-Anne: Initial 4/3 w/ BG & CGP Design 5/5 w/CGP SEE ALSO AP CARD Paul …" at bounding box center [229, 186] width 283 height 57
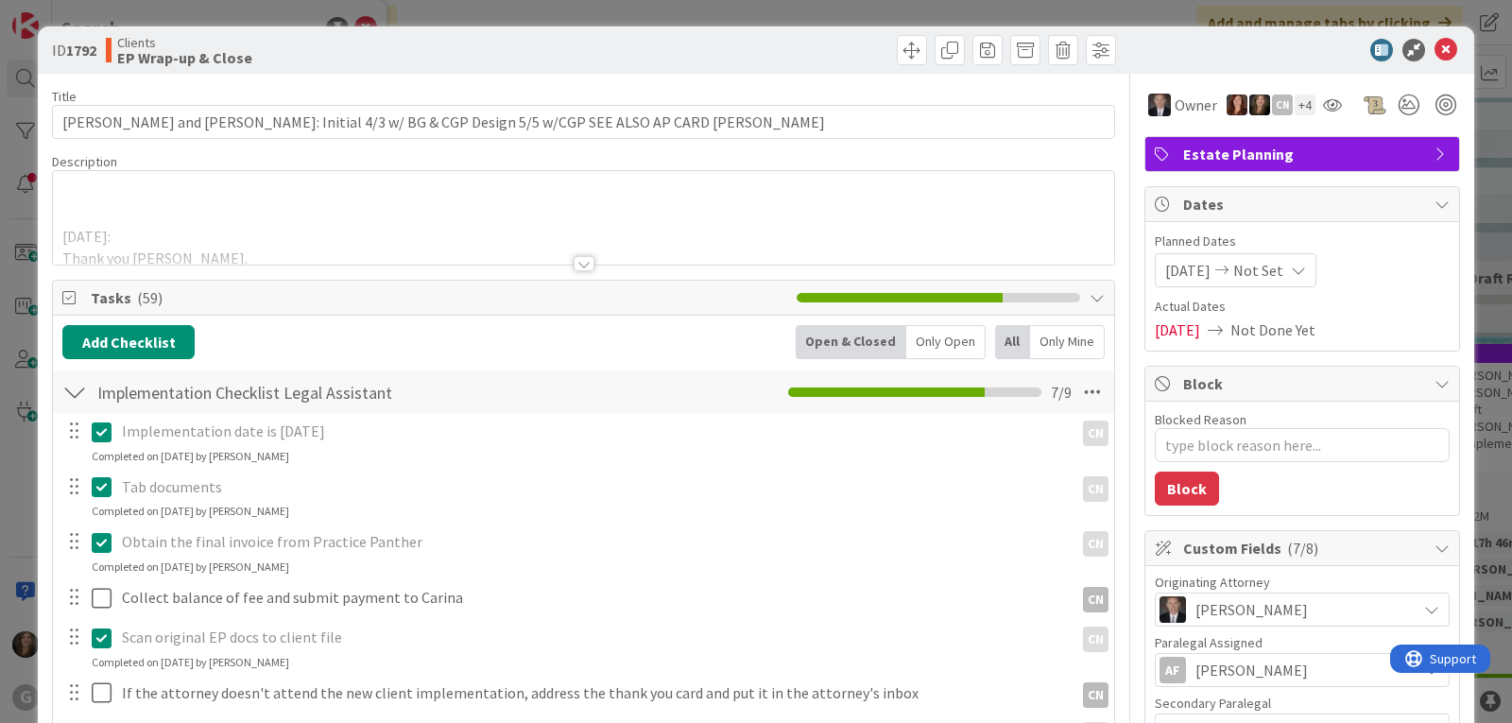
type textarea "x"
click at [1434, 47] on icon at bounding box center [1445, 50] width 23 height 23
